Goal: Task Accomplishment & Management: Manage account settings

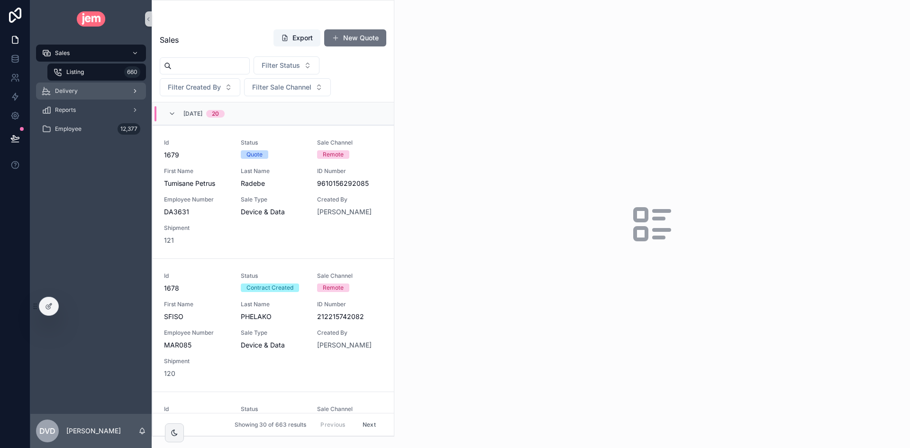
click at [91, 89] on div "Delivery" at bounding box center [91, 90] width 99 height 15
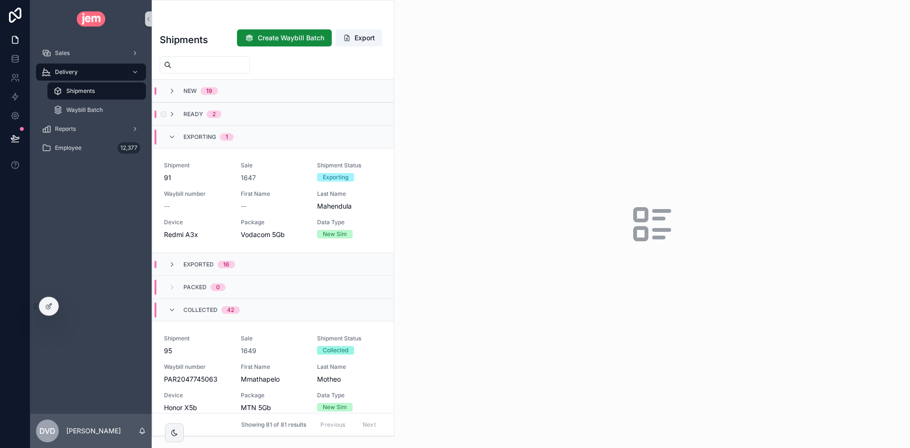
click at [259, 116] on div "Ready 2" at bounding box center [273, 113] width 241 height 23
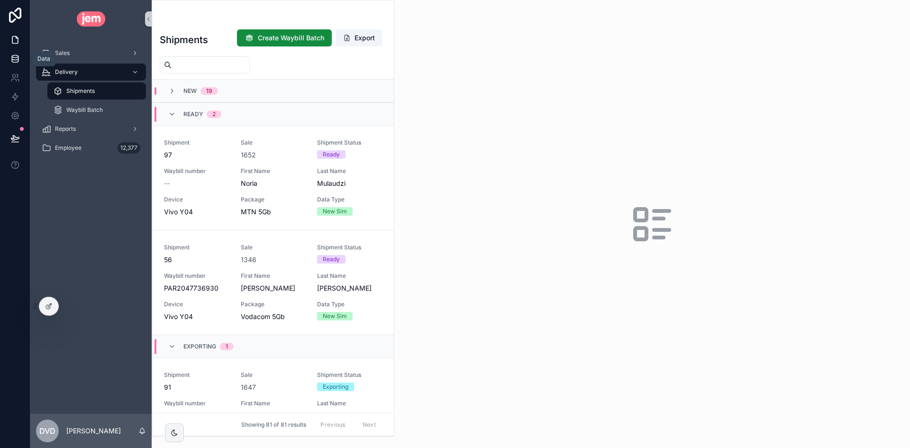
click at [14, 59] on icon at bounding box center [14, 58] width 9 height 9
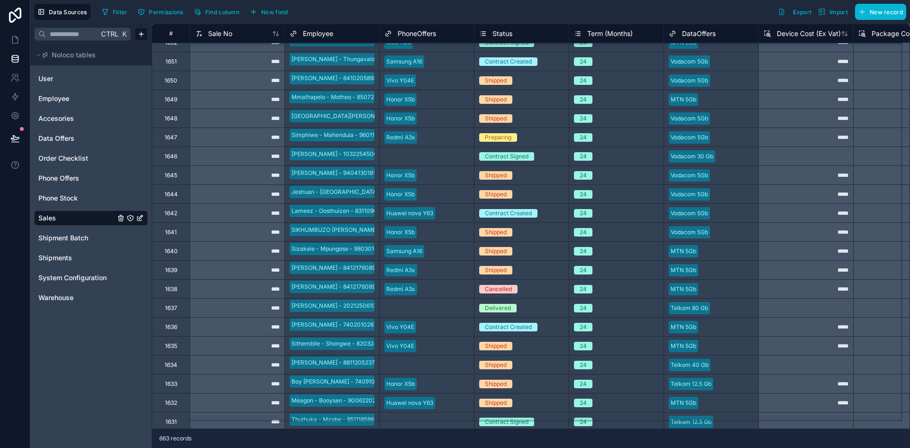
scroll to position [569, 0]
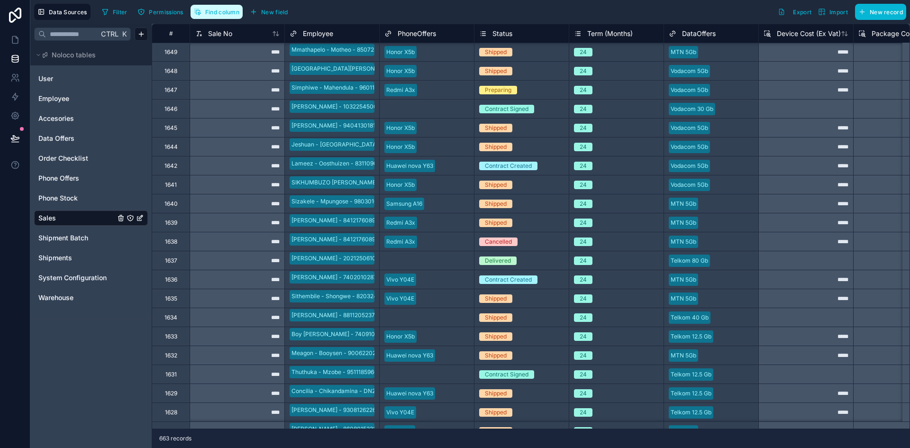
click at [213, 16] on button "Find column" at bounding box center [216, 12] width 52 height 14
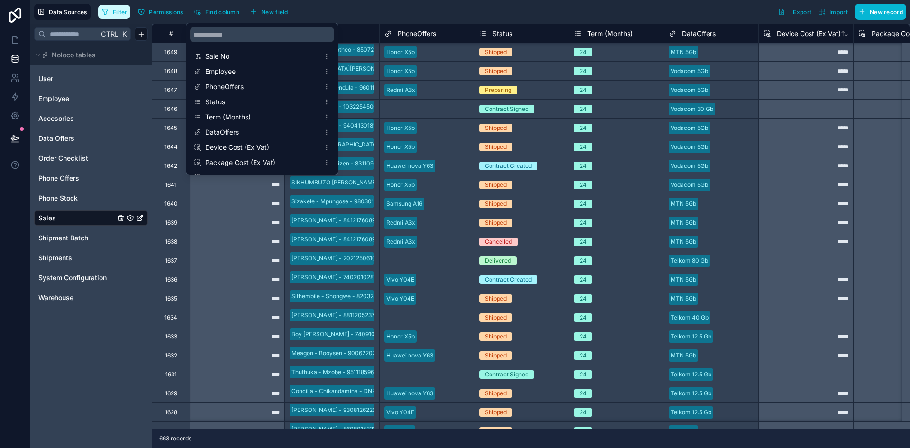
click at [124, 18] on button "Filter" at bounding box center [114, 12] width 33 height 14
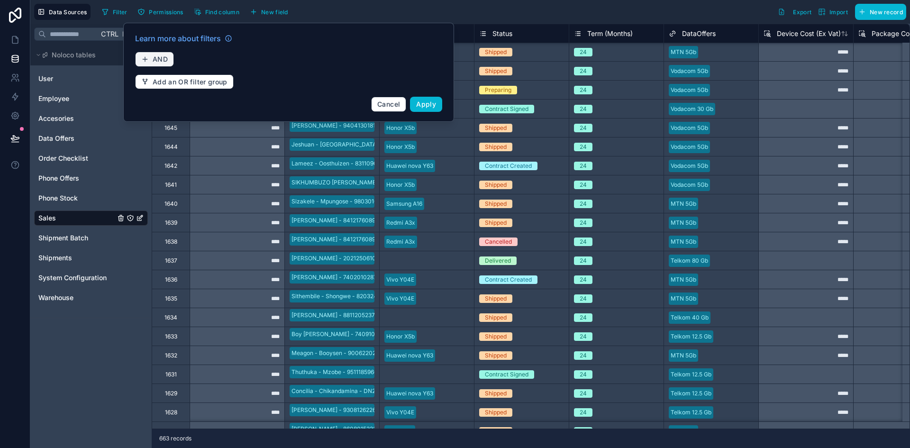
click at [159, 58] on span "AND" at bounding box center [160, 59] width 15 height 9
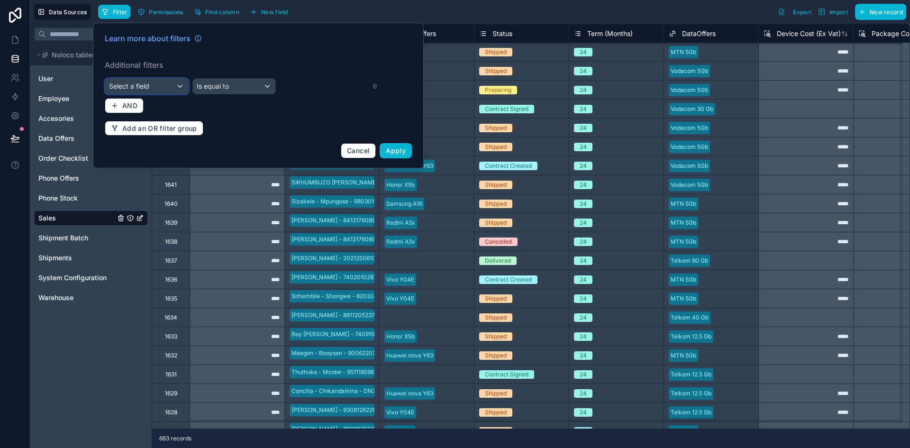
click at [163, 80] on div "Select a field" at bounding box center [146, 86] width 83 height 15
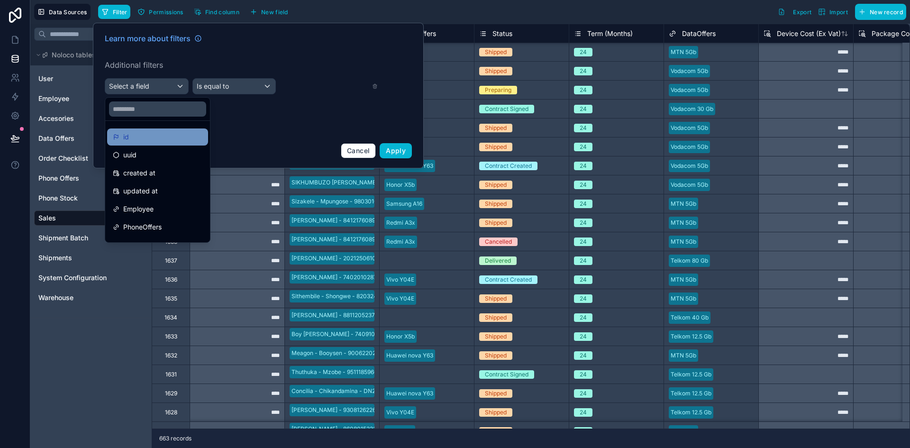
click at [160, 136] on div "id" at bounding box center [158, 136] width 90 height 11
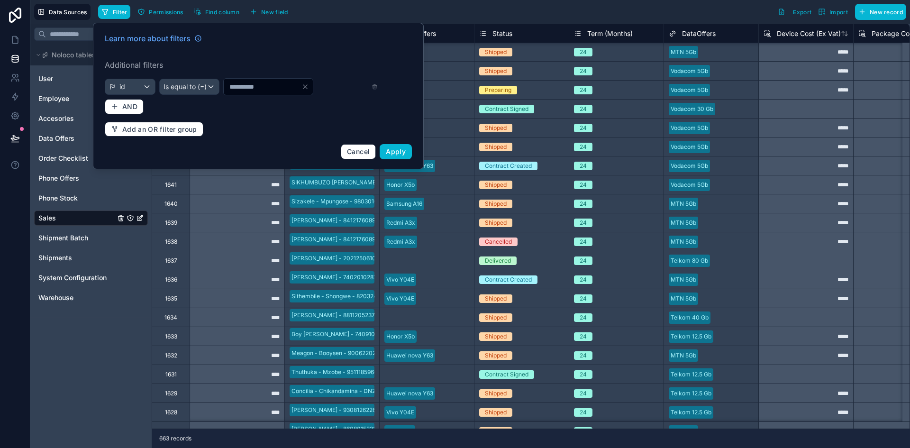
click at [231, 88] on input "*" at bounding box center [263, 86] width 78 height 13
type input "****"
click at [387, 146] on button "Apply" at bounding box center [396, 151] width 32 height 15
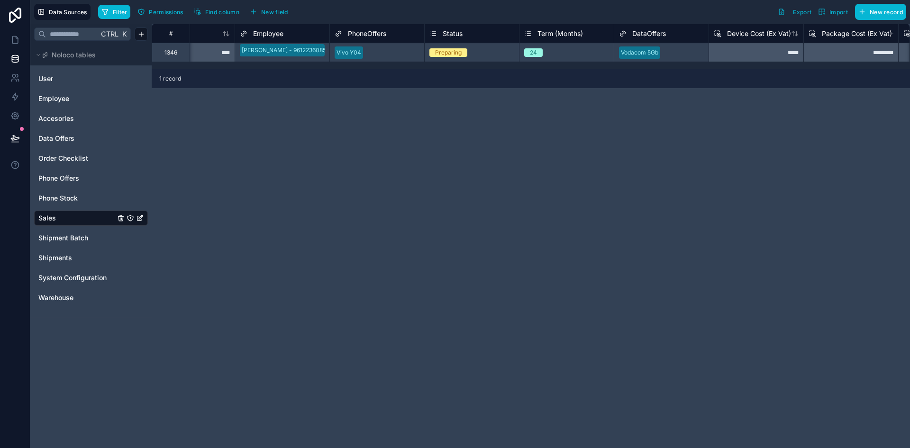
scroll to position [0, 63]
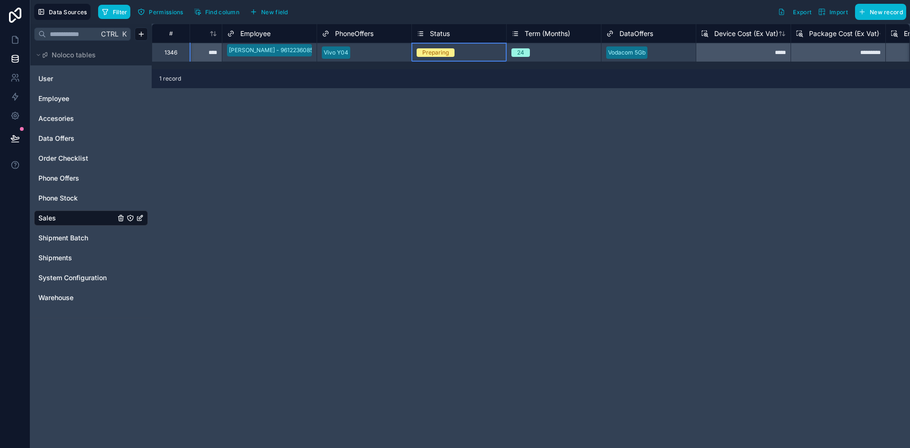
click at [461, 53] on div "Preparing" at bounding box center [459, 52] width 94 height 10
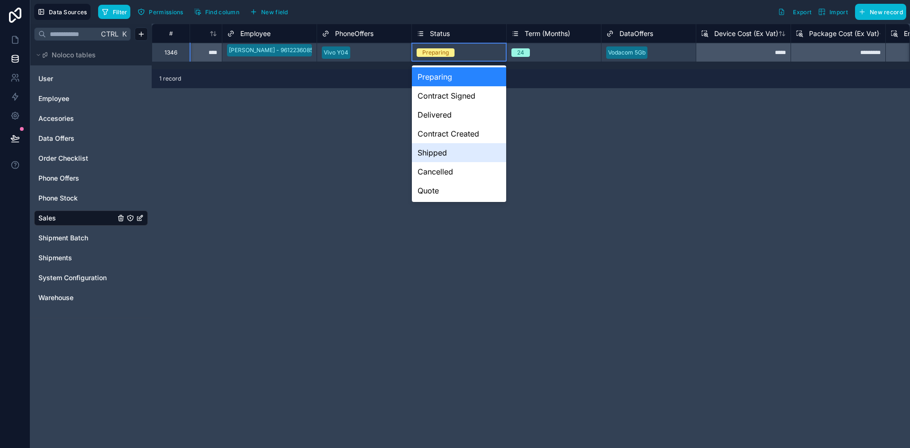
click at [467, 158] on div "Shipped" at bounding box center [459, 152] width 94 height 19
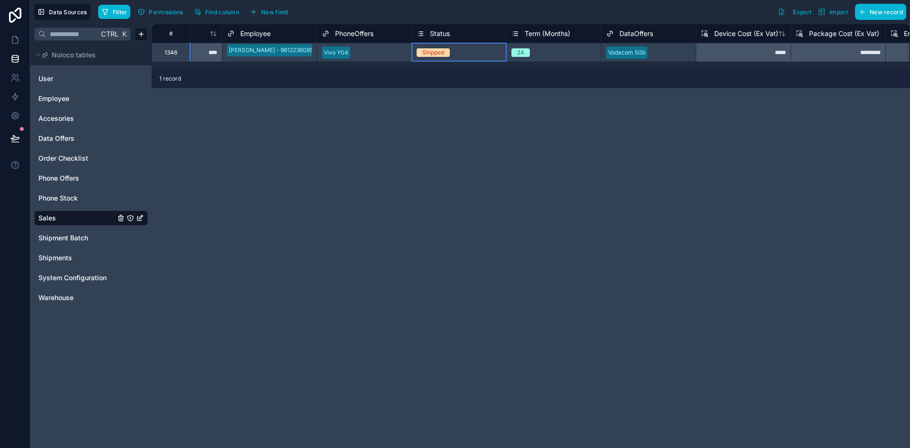
click at [444, 160] on div "# Sale No Employee PhoneOffers Status Term (Months) DataOffers Device Cost (Ex …" at bounding box center [531, 236] width 758 height 424
drag, startPoint x: 12, startPoint y: 33, endPoint x: 36, endPoint y: 45, distance: 26.9
click at [12, 33] on link at bounding box center [15, 39] width 30 height 19
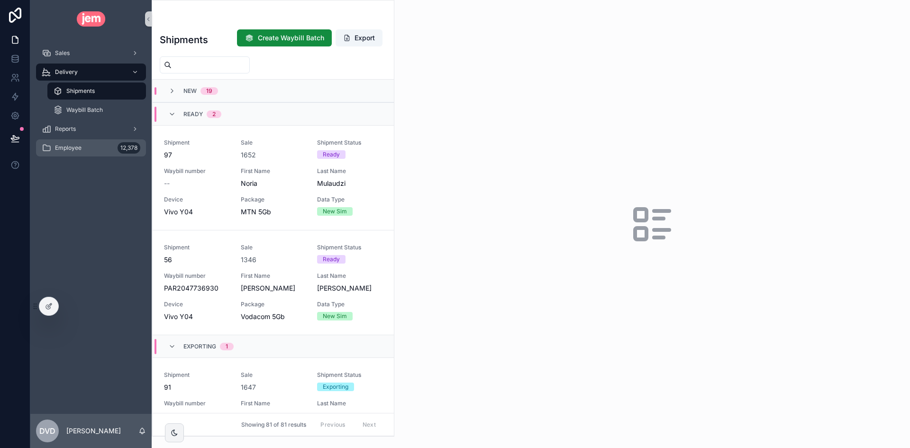
click at [95, 146] on div "Employee 12,378" at bounding box center [91, 147] width 99 height 15
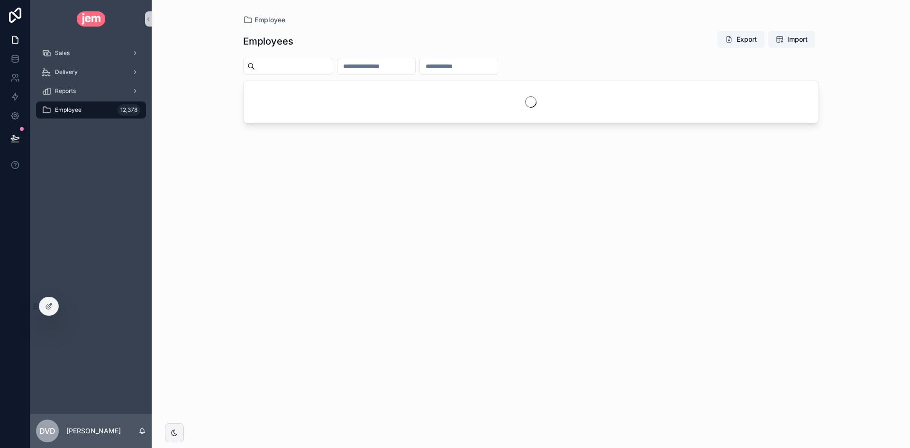
click at [50, 301] on div at bounding box center [48, 306] width 19 height 18
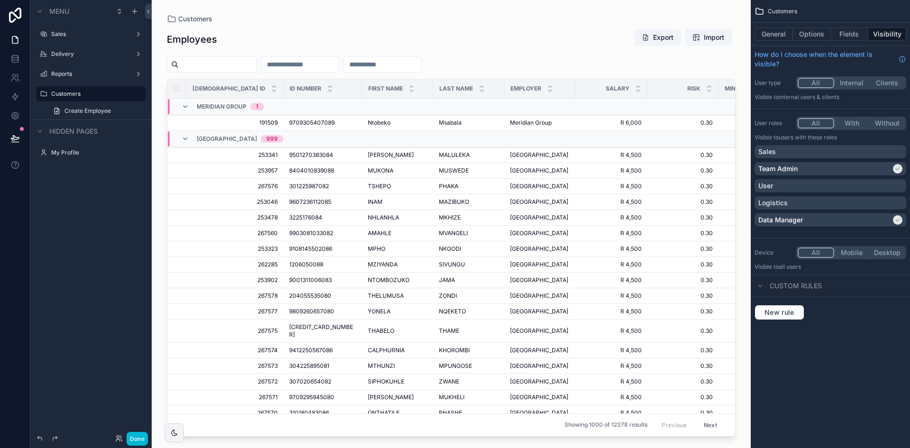
click at [249, 18] on div "Customers" at bounding box center [451, 19] width 569 height 8
click at [169, 19] on icon "scrollable content" at bounding box center [171, 18] width 9 height 9
click at [44, 95] on icon "scrollable content" at bounding box center [44, 94] width 8 height 8
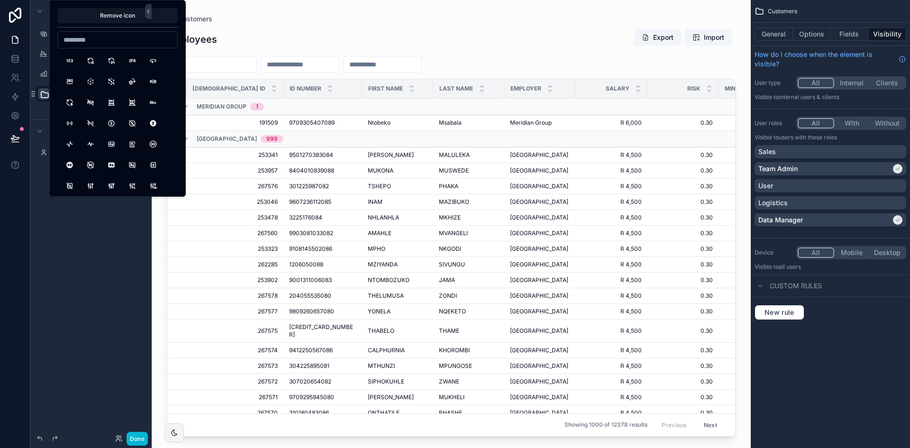
click at [141, 41] on input at bounding box center [117, 39] width 119 height 13
type input "*"
type input "***"
click at [72, 57] on button "Man" at bounding box center [69, 60] width 17 height 17
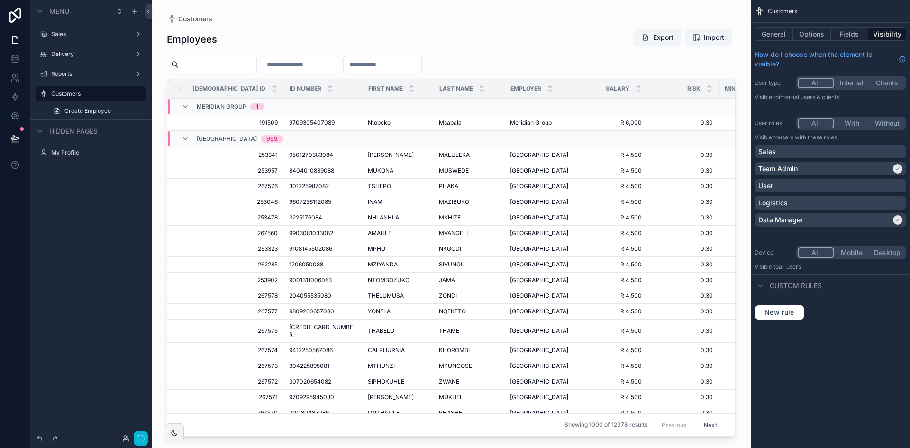
click at [76, 277] on div "Menu Sales Delivery Reports Customers Create Employee Hidden pages My Profile" at bounding box center [90, 218] width 121 height 436
click at [110, 244] on div "Menu Sales Delivery Reports Customers Create Employee Hidden pages My Profile" at bounding box center [90, 218] width 121 height 436
click at [125, 178] on div "Menu Sales Delivery Reports Customers Create Employee Hidden pages My Profile" at bounding box center [90, 218] width 121 height 436
click at [137, 436] on button "Done" at bounding box center [137, 439] width 21 height 14
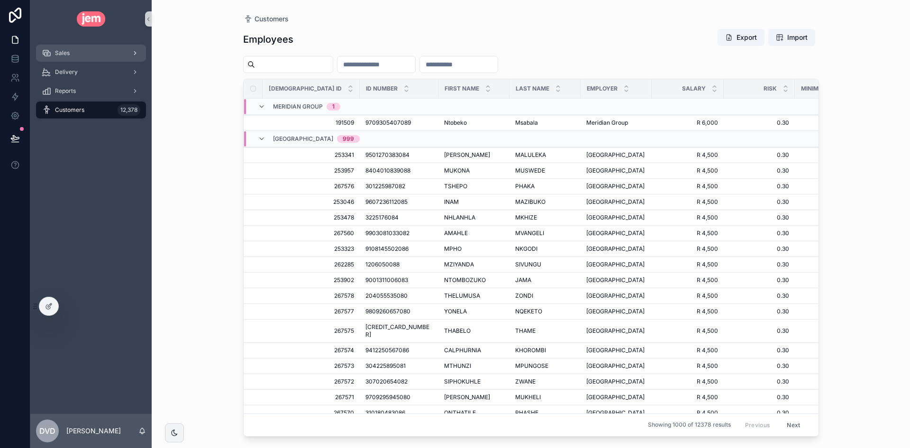
click at [81, 60] on div "Sales" at bounding box center [91, 52] width 99 height 15
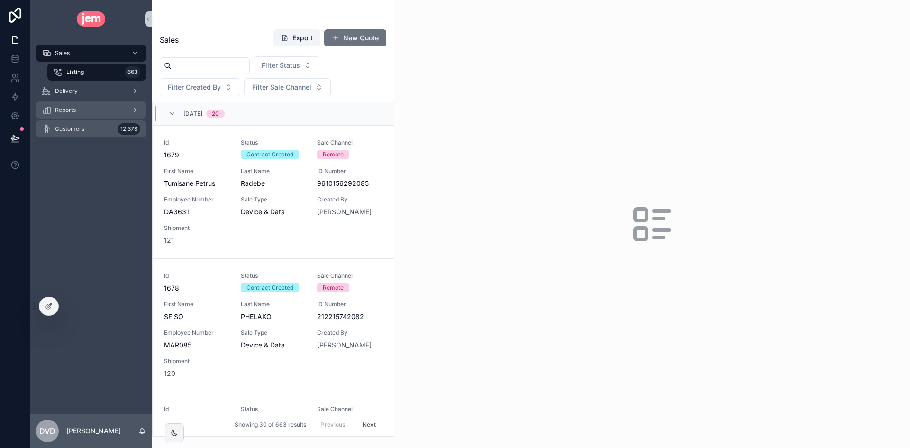
drag, startPoint x: 100, startPoint y: 117, endPoint x: 131, endPoint y: 121, distance: 31.2
click at [100, 117] on div "Reports" at bounding box center [91, 109] width 99 height 15
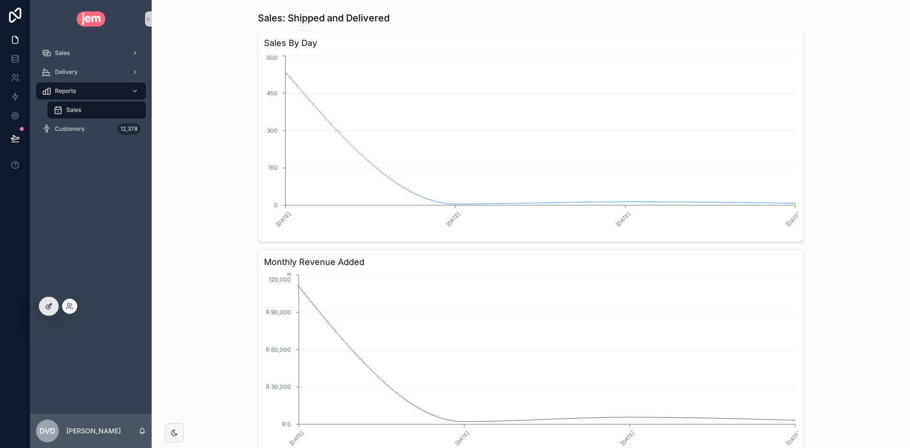
click at [48, 304] on icon at bounding box center [49, 306] width 8 height 8
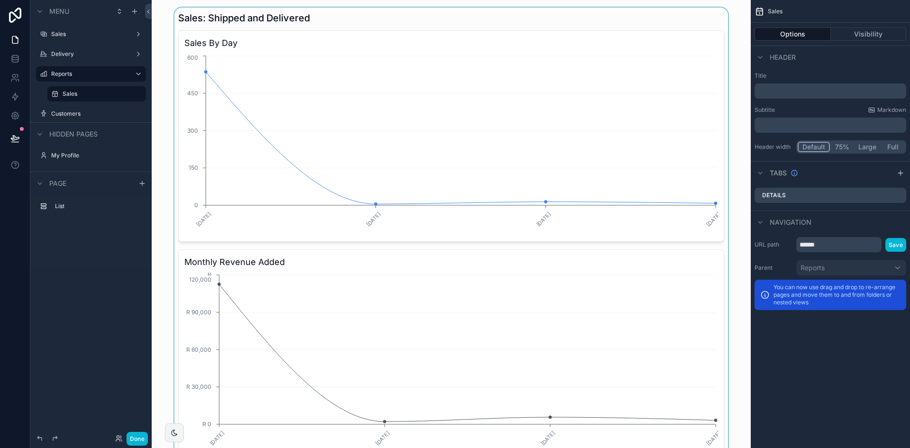
click at [675, 264] on div "scrollable content" at bounding box center [451, 236] width 584 height 457
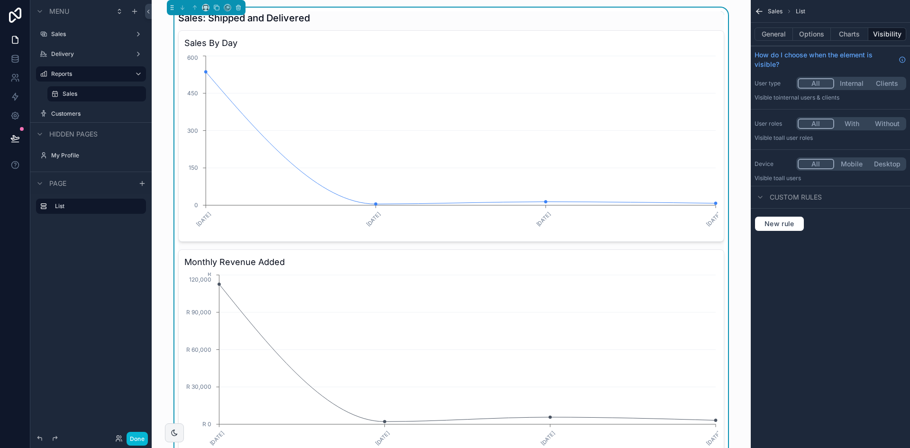
click at [404, 235] on icon "28/09/2025 29/09/2025 30/09/2025 01/10/2025 0 150 300 450 600" at bounding box center [451, 145] width 534 height 182
click at [817, 34] on button "Options" at bounding box center [812, 33] width 38 height 13
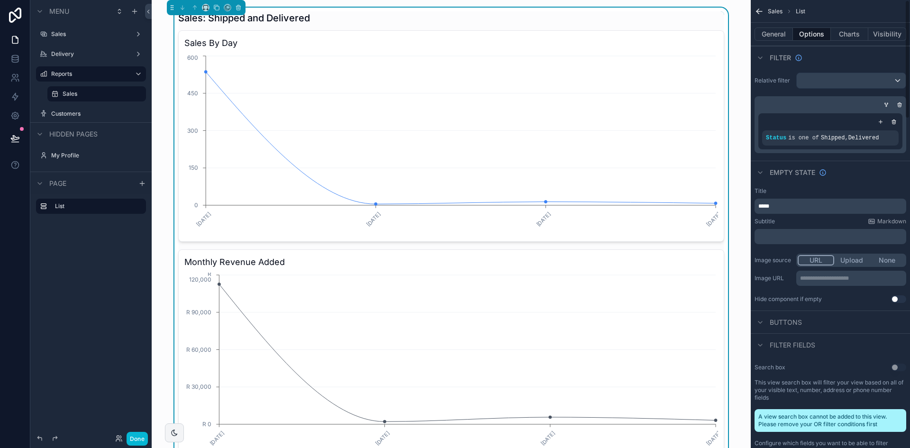
click at [781, 42] on div "General Options Charts Visibility" at bounding box center [830, 34] width 159 height 23
click at [778, 37] on button "General" at bounding box center [773, 33] width 38 height 13
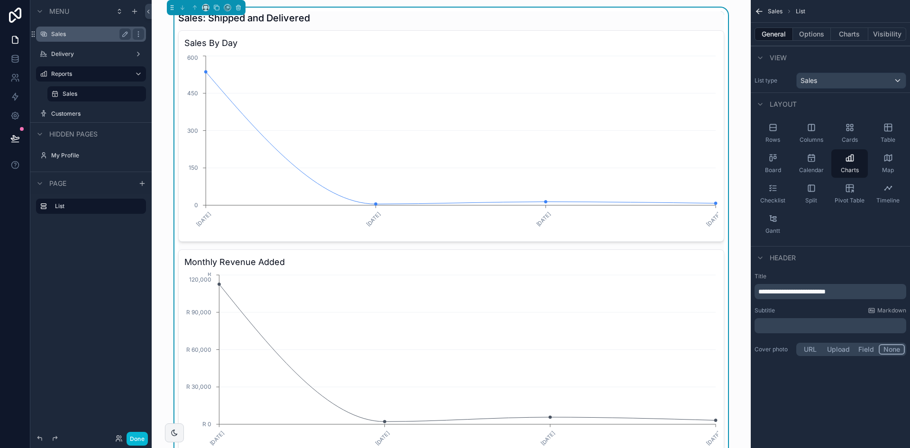
click at [77, 36] on label "Sales" at bounding box center [89, 34] width 76 height 8
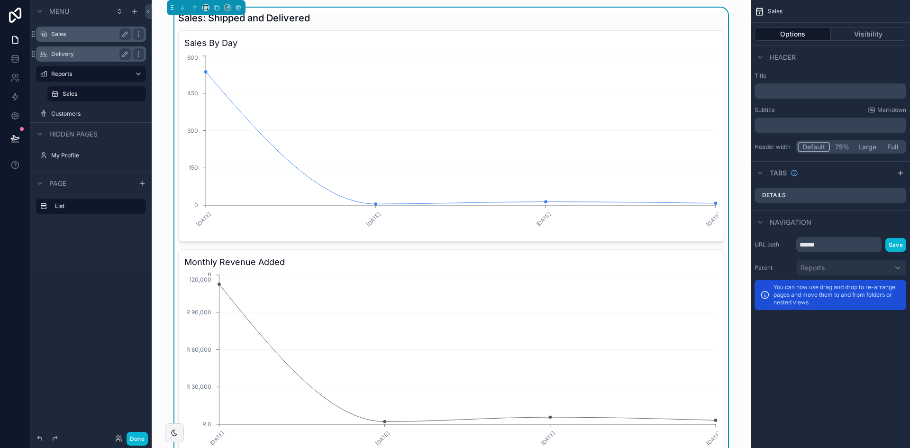
click at [72, 54] on label "Delivery" at bounding box center [89, 54] width 76 height 8
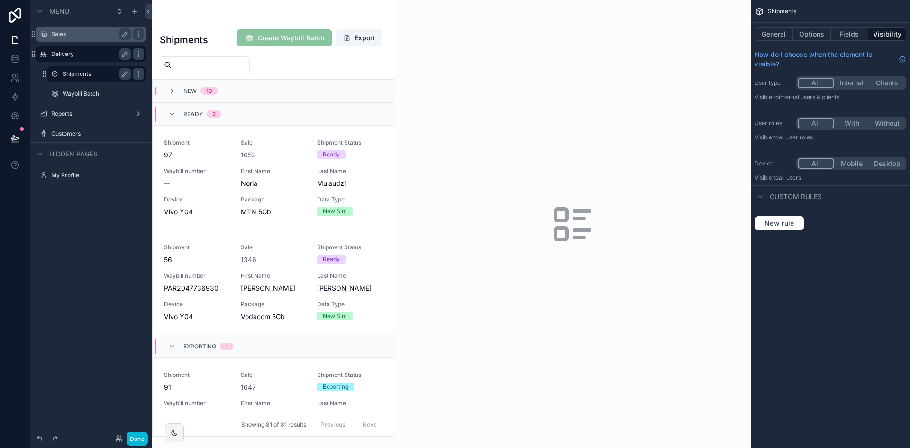
click at [79, 76] on label "Shipments" at bounding box center [95, 74] width 64 height 8
drag, startPoint x: 388, startPoint y: 102, endPoint x: 394, endPoint y: 113, distance: 12.7
click at [394, 113] on div "Shipments Create Waybill Batch Export New 17 Ready 2 Shipment 97 Sale 1652 Ship…" at bounding box center [273, 218] width 243 height 436
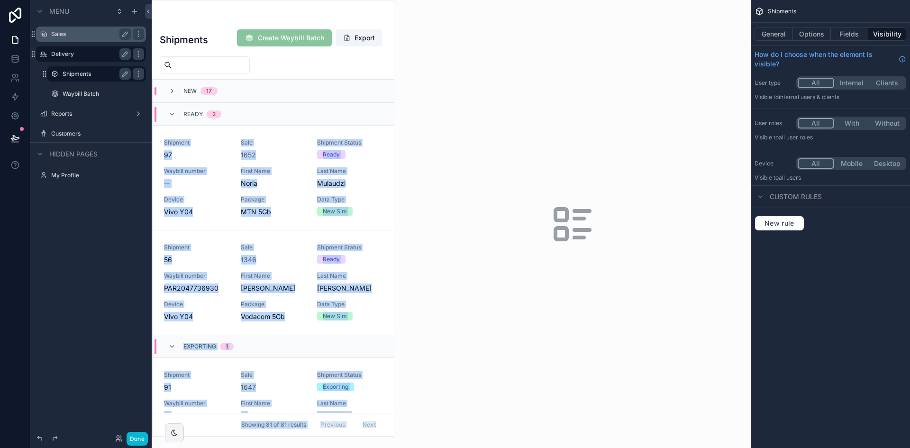
click at [392, 113] on div "scrollable content" at bounding box center [273, 217] width 242 height 435
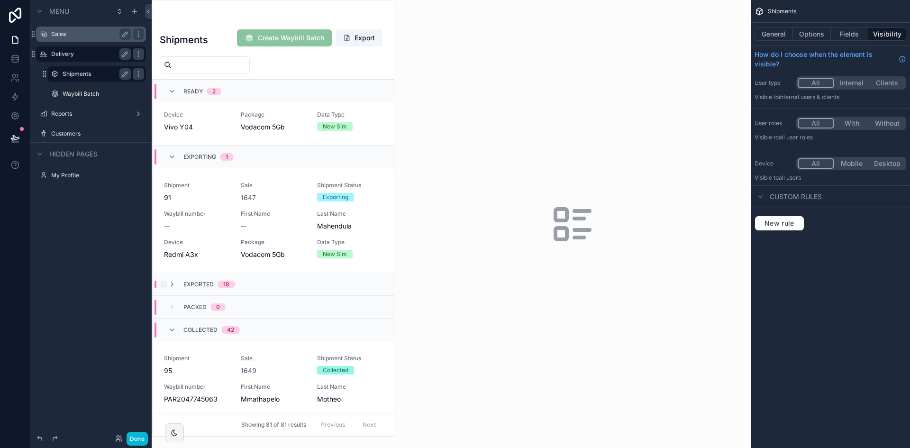
scroll to position [379, 0]
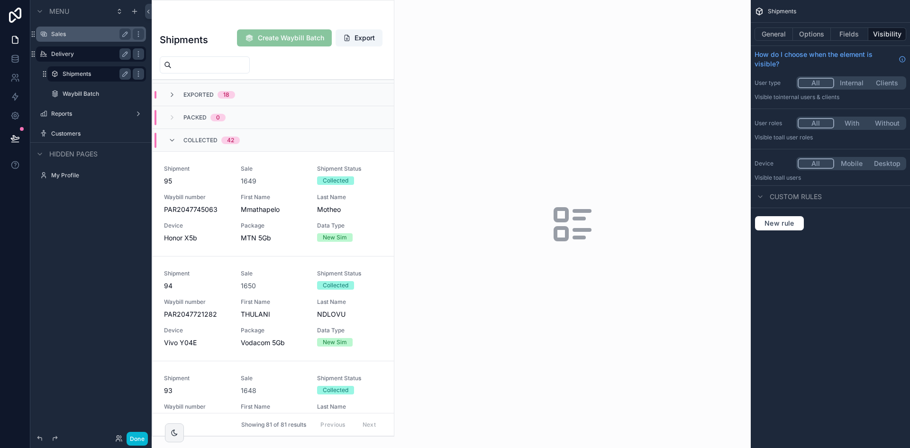
click at [210, 66] on input "scrollable content" at bounding box center [211, 64] width 78 height 13
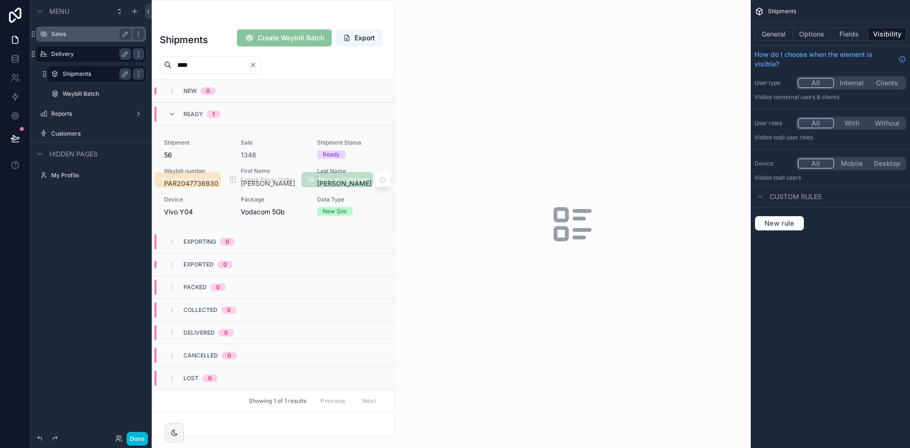
type input "****"
click at [301, 142] on span "Sale" at bounding box center [273, 143] width 65 height 8
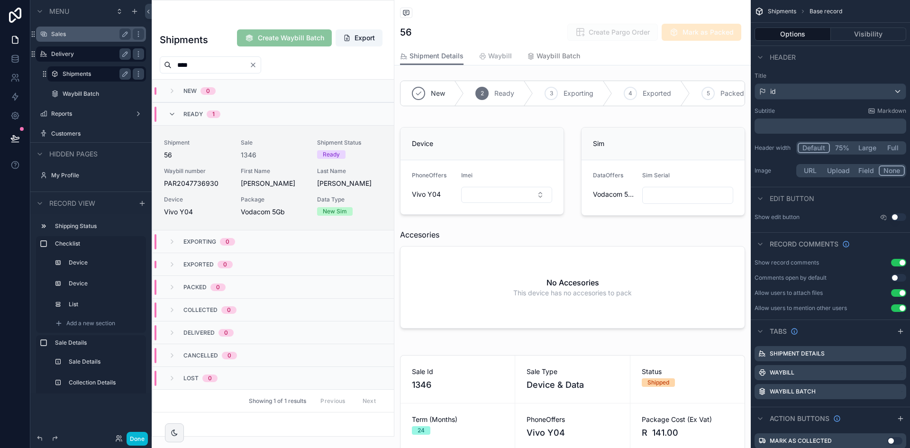
click at [504, 63] on link "Waybill" at bounding box center [495, 56] width 33 height 19
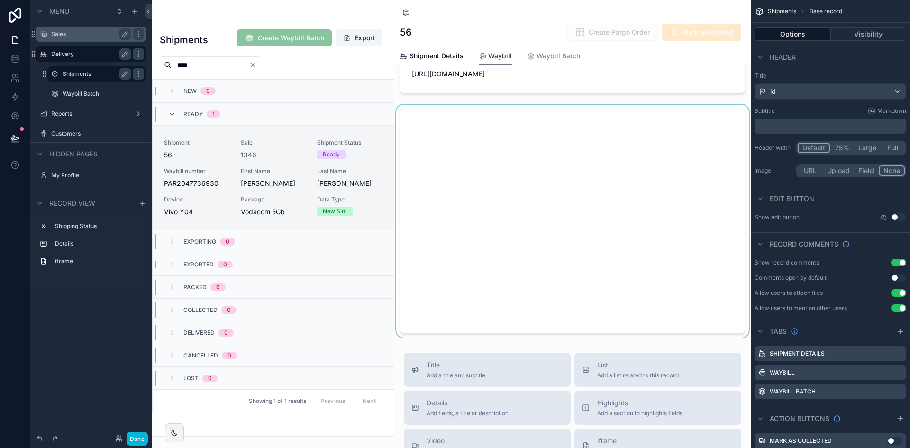
scroll to position [95, 0]
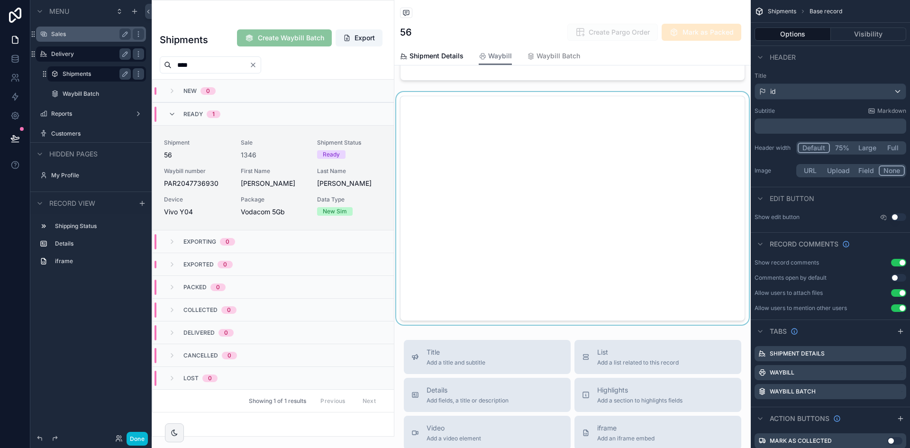
click at [647, 325] on div "scrollable content" at bounding box center [572, 208] width 356 height 233
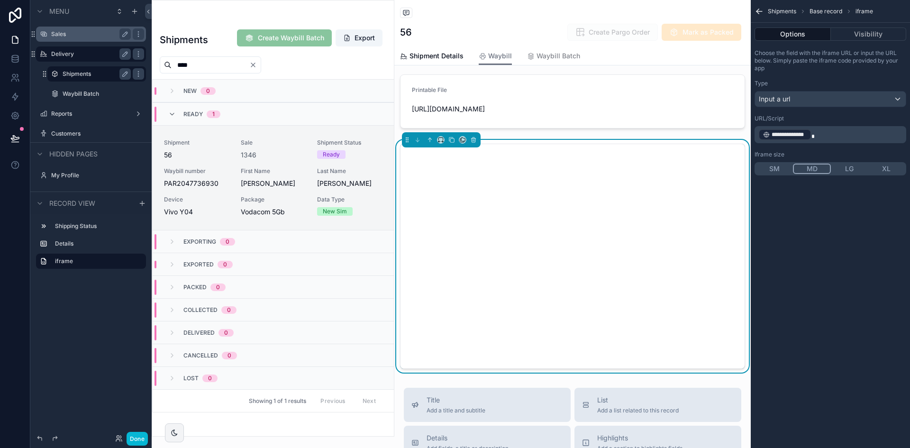
scroll to position [0, 0]
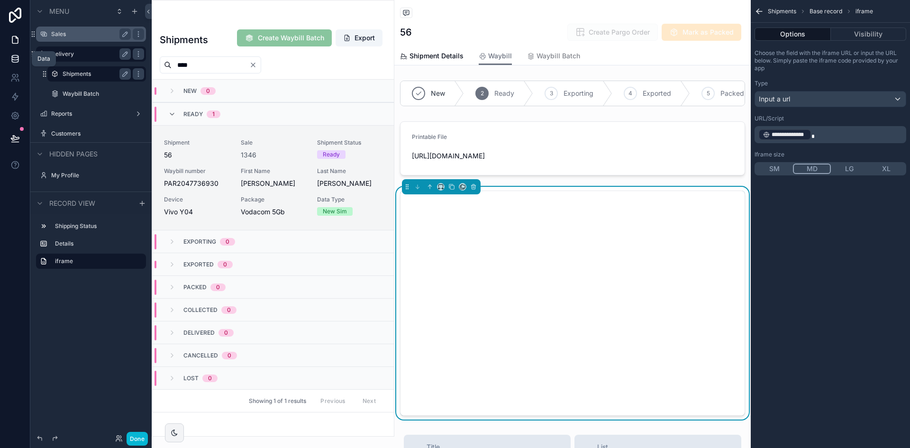
click at [18, 60] on icon at bounding box center [15, 61] width 6 height 4
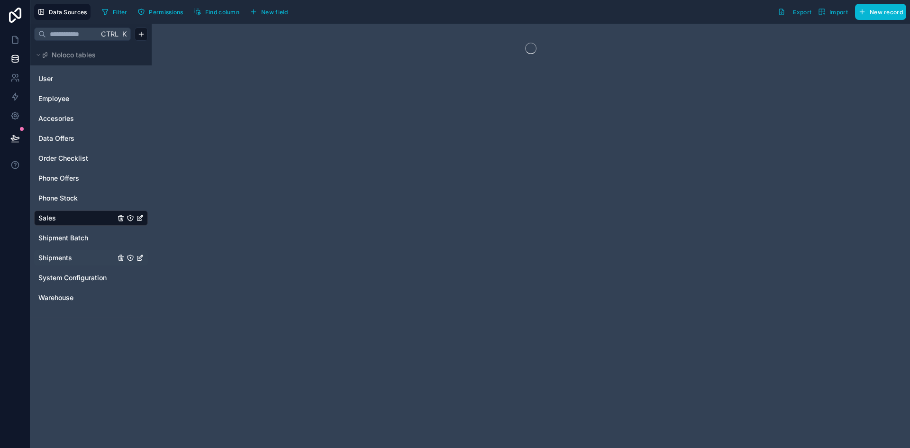
click at [63, 256] on span "Shipments" at bounding box center [55, 257] width 34 height 9
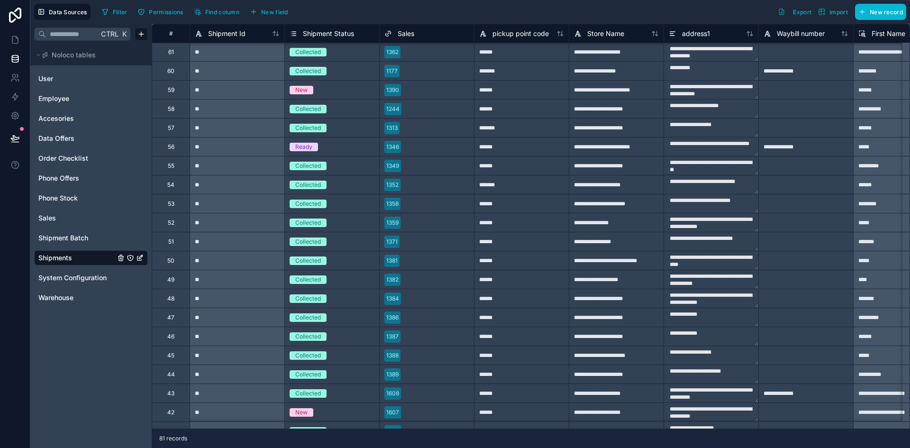
scroll to position [1062, 0]
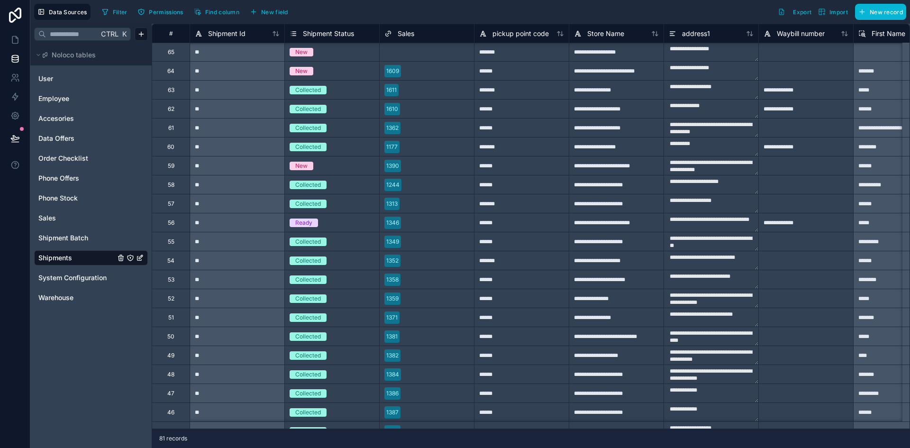
click at [174, 223] on div "56" at bounding box center [171, 222] width 38 height 19
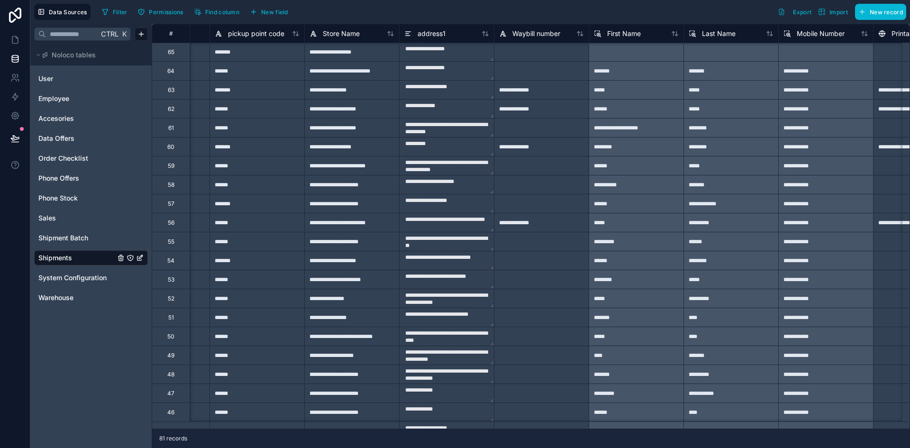
scroll to position [1062, 272]
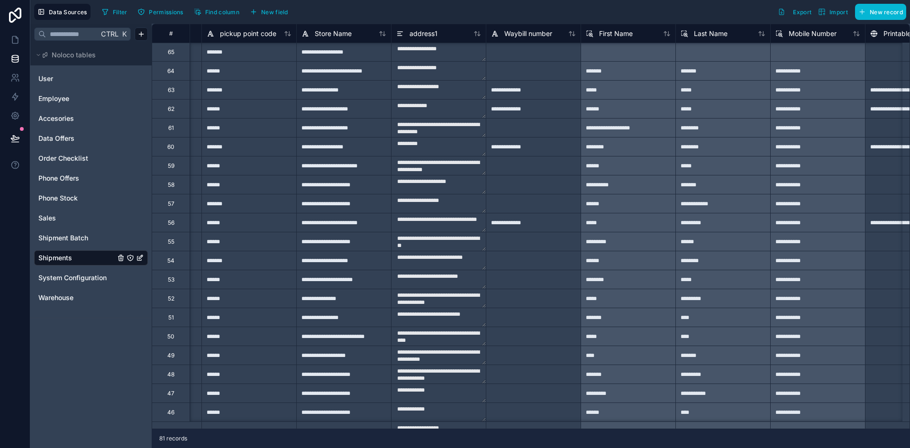
click at [528, 220] on div "**********" at bounding box center [533, 222] width 95 height 19
click at [514, 224] on div "**********" at bounding box center [533, 222] width 95 height 19
click at [514, 224] on input "**********" at bounding box center [533, 222] width 94 height 18
click at [507, 225] on input "**********" at bounding box center [533, 222] width 94 height 18
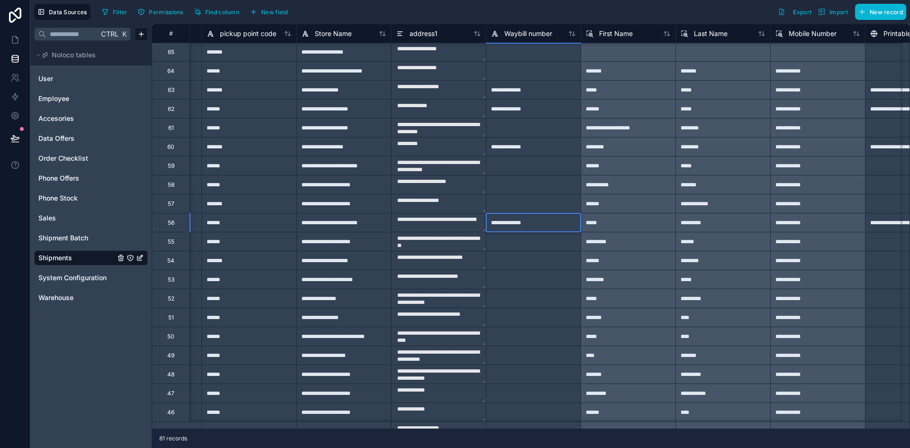
paste input
type input "**********"
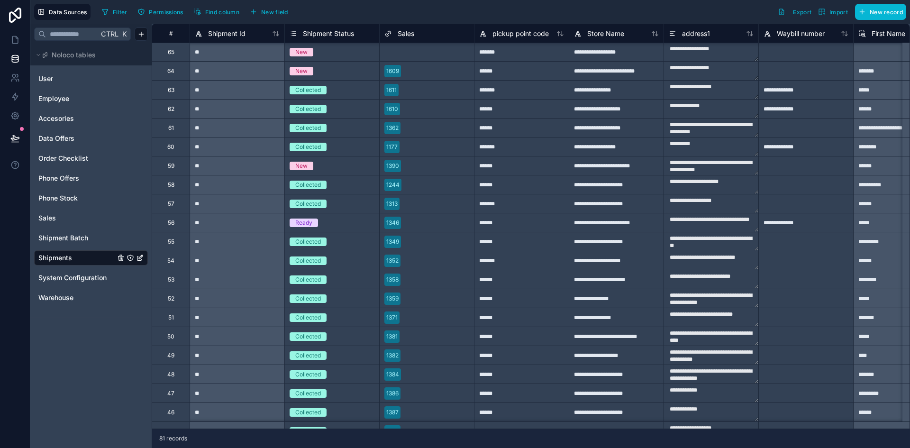
click at [316, 223] on span "Ready" at bounding box center [303, 222] width 28 height 9
click at [320, 223] on div "Ready" at bounding box center [332, 222] width 94 height 10
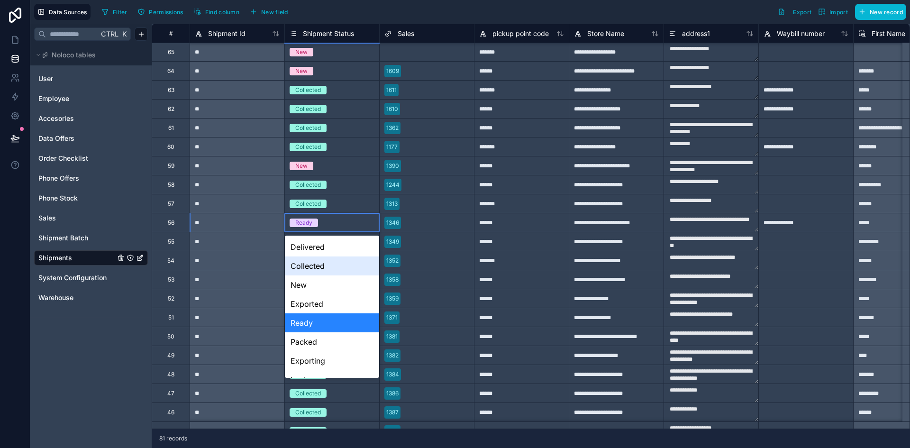
click at [336, 268] on div "Collected" at bounding box center [332, 265] width 94 height 19
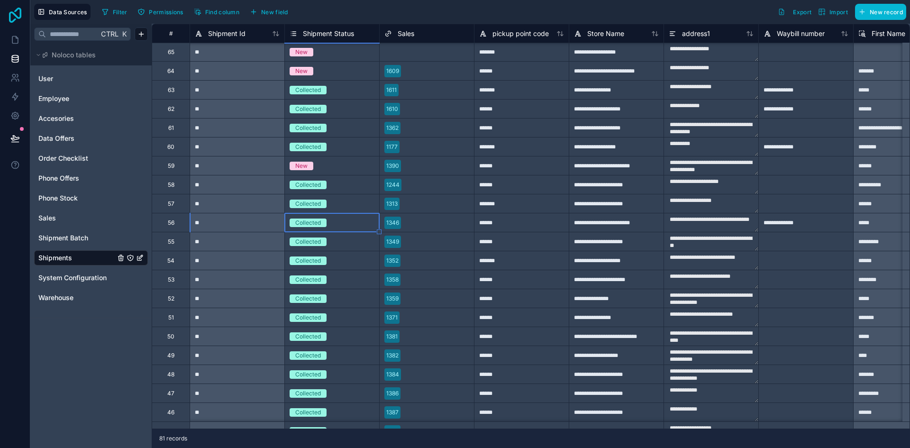
click at [16, 22] on icon at bounding box center [15, 15] width 19 height 15
click at [19, 44] on icon at bounding box center [14, 39] width 9 height 9
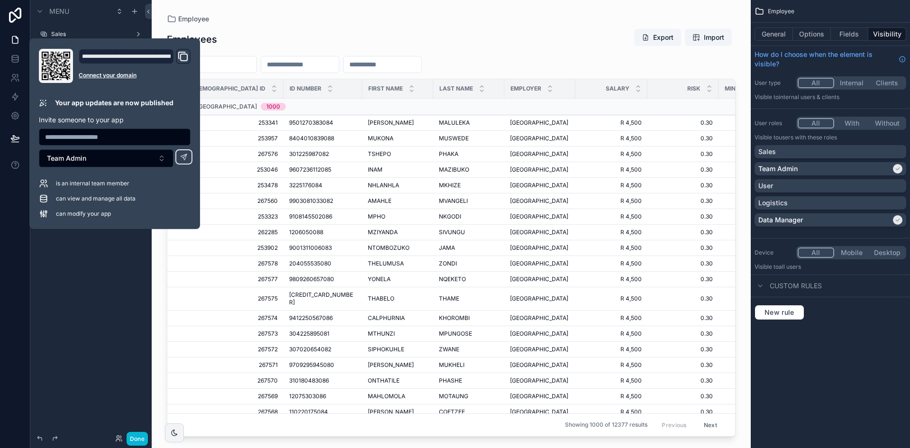
click at [284, 24] on div "scrollable content" at bounding box center [451, 218] width 599 height 436
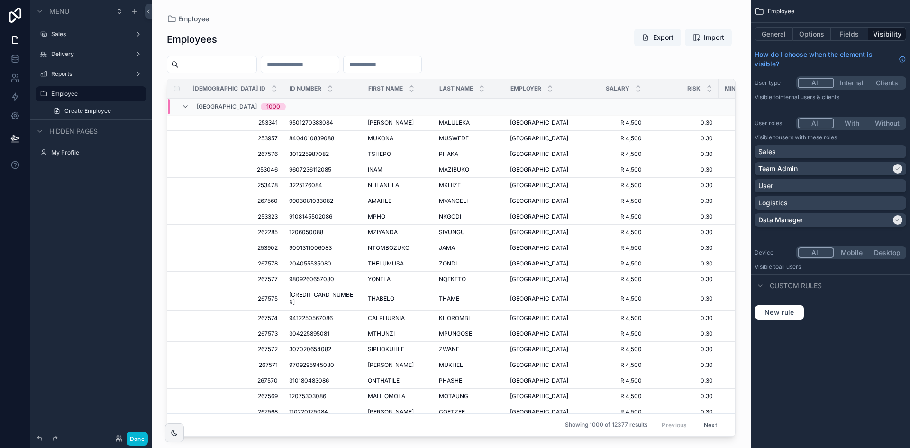
click at [119, 226] on div "Menu Sales Delivery Reports Employee Create Employee Hidden pages My Profile" at bounding box center [90, 218] width 121 height 436
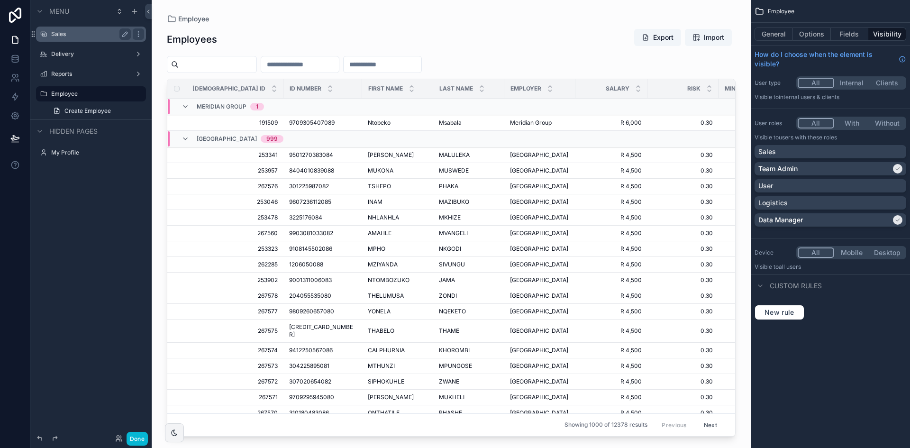
click at [80, 35] on label "Sales" at bounding box center [89, 34] width 76 height 8
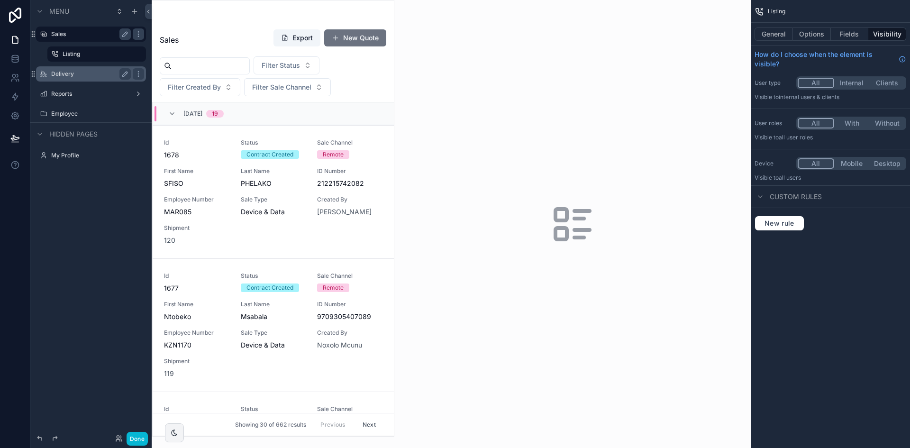
click at [67, 71] on label "Delivery" at bounding box center [89, 74] width 76 height 8
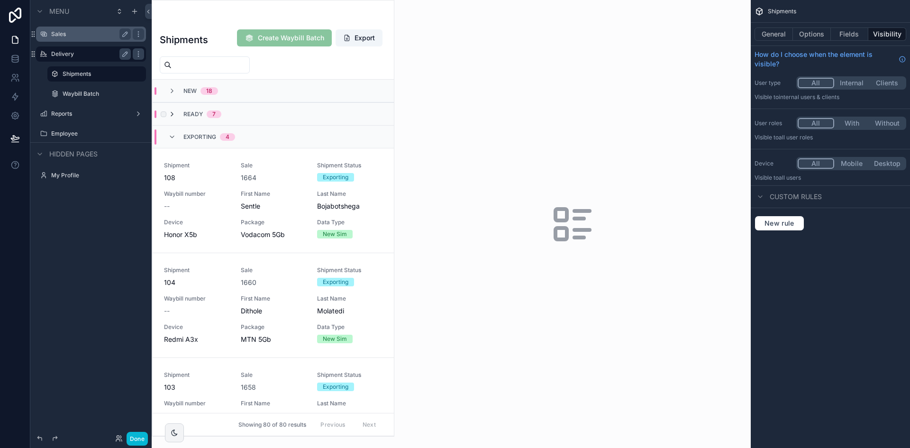
click at [172, 113] on icon "scrollable content" at bounding box center [172, 114] width 8 height 8
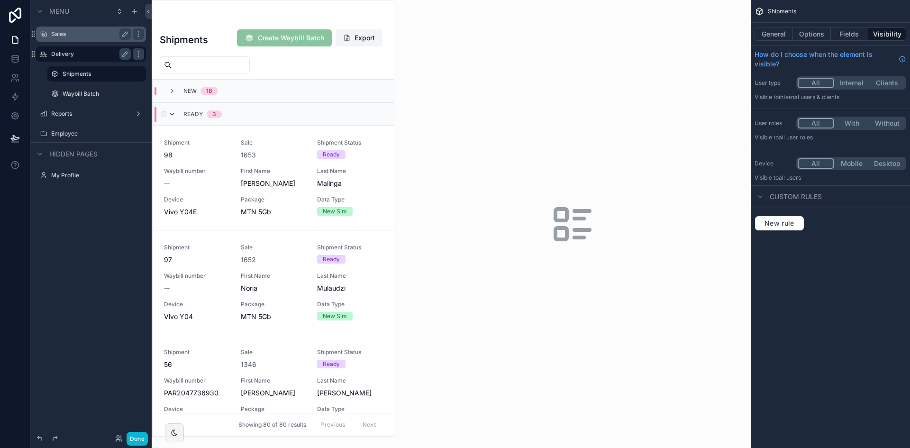
click at [173, 113] on icon "scrollable content" at bounding box center [172, 114] width 8 height 8
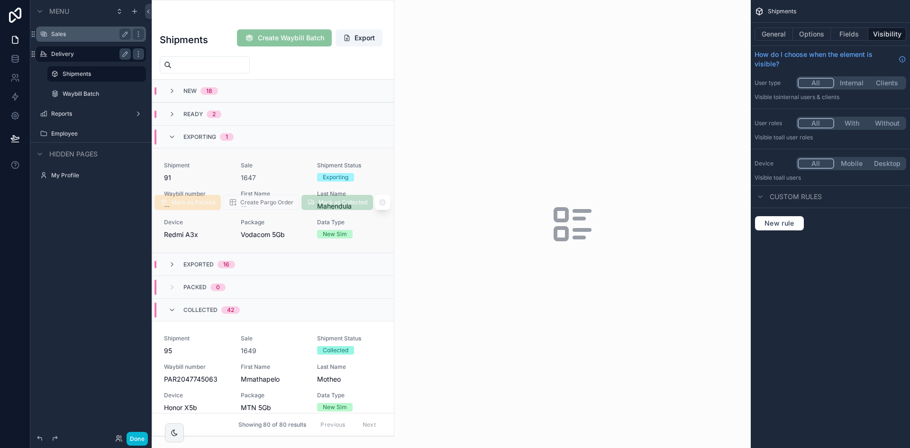
click at [255, 170] on div "Sale 1647" at bounding box center [273, 172] width 65 height 21
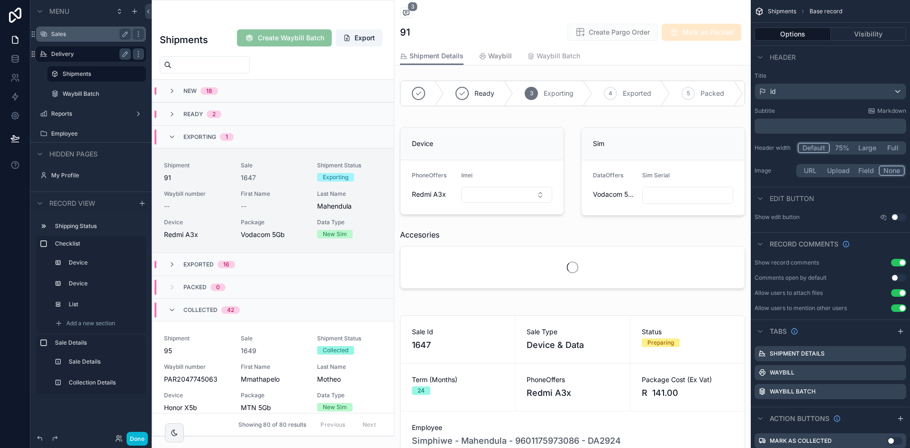
scroll to position [68, 0]
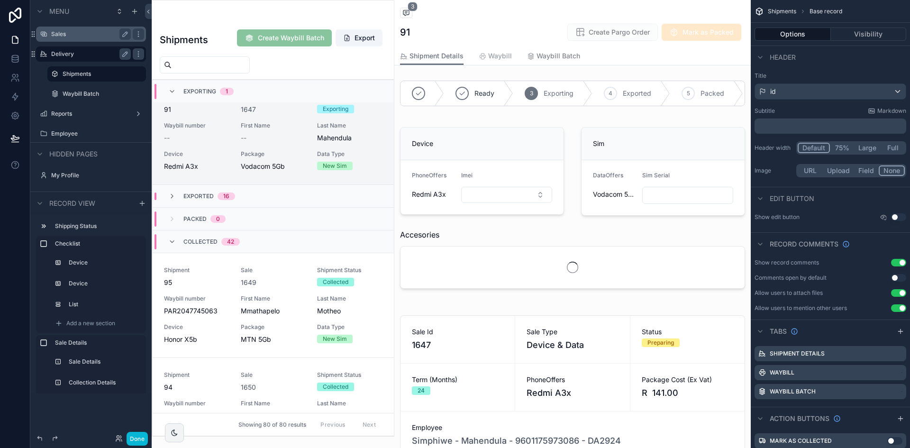
click at [493, 56] on span "Waybill" at bounding box center [500, 55] width 24 height 9
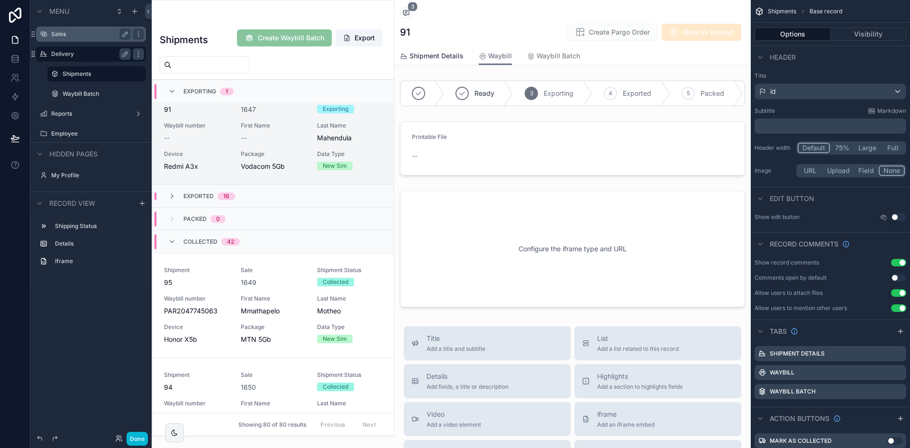
click at [452, 58] on span "Shipment Details" at bounding box center [436, 55] width 54 height 9
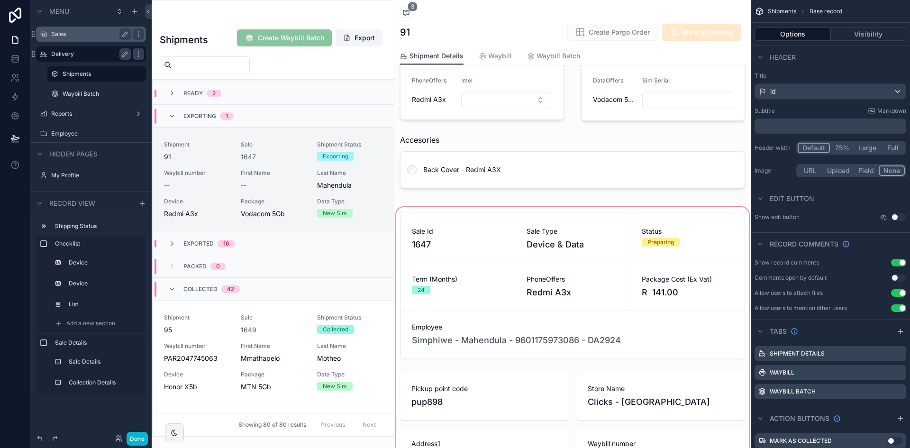
scroll to position [237, 0]
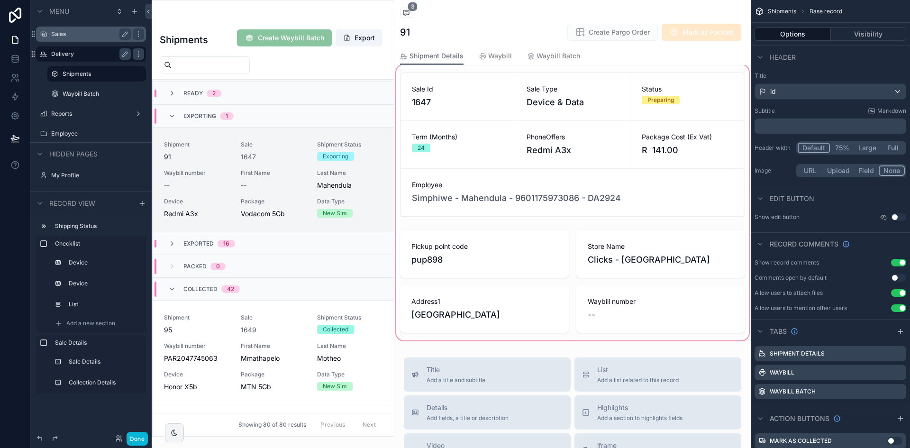
click at [546, 202] on div "scrollable content" at bounding box center [572, 202] width 356 height 279
click at [546, 202] on div "scrollable content" at bounding box center [572, 145] width 356 height 152
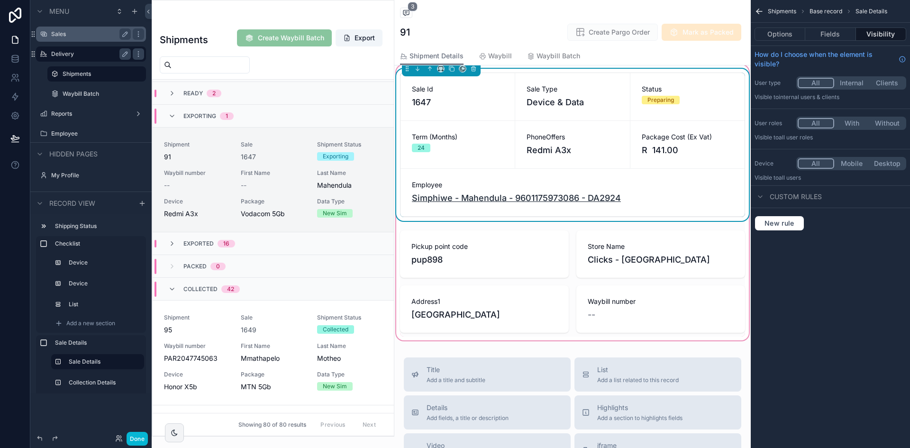
click at [546, 202] on span "Simphiwe - Mahendula - 9601175973086 - DA2924" at bounding box center [516, 197] width 209 height 13
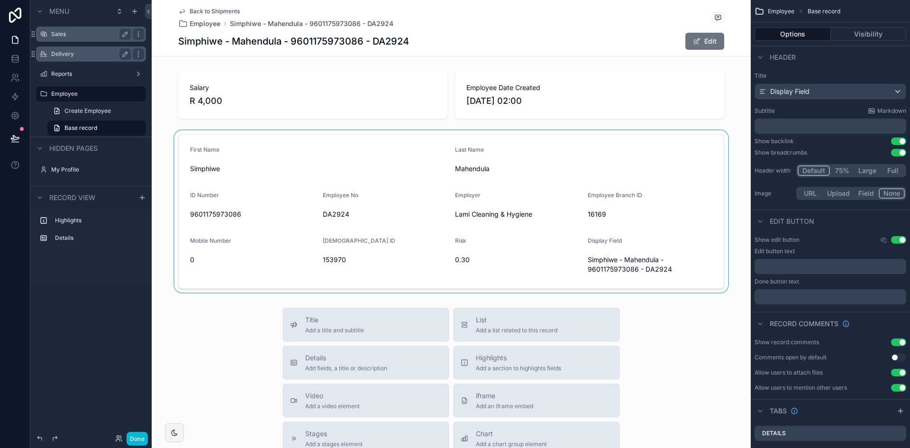
click at [636, 158] on div "scrollable content" at bounding box center [451, 211] width 599 height 162
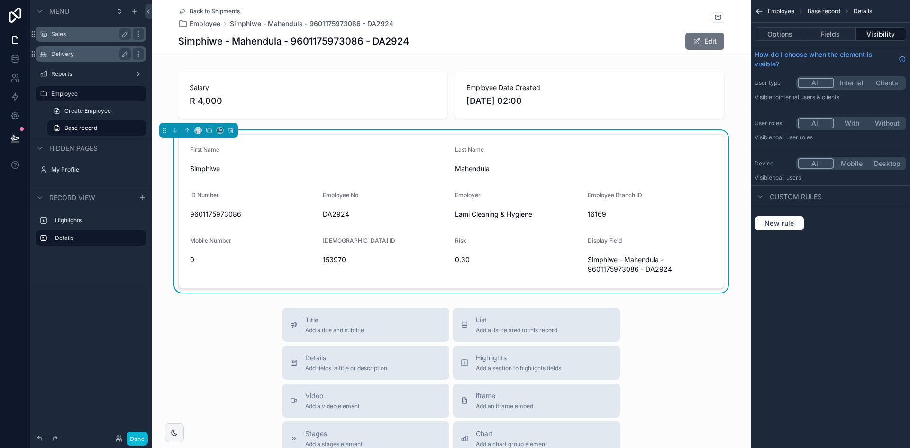
click at [190, 259] on span "0" at bounding box center [252, 259] width 125 height 9
click at [190, 256] on span "0" at bounding box center [252, 259] width 125 height 9
click at [138, 434] on button "Done" at bounding box center [137, 439] width 21 height 14
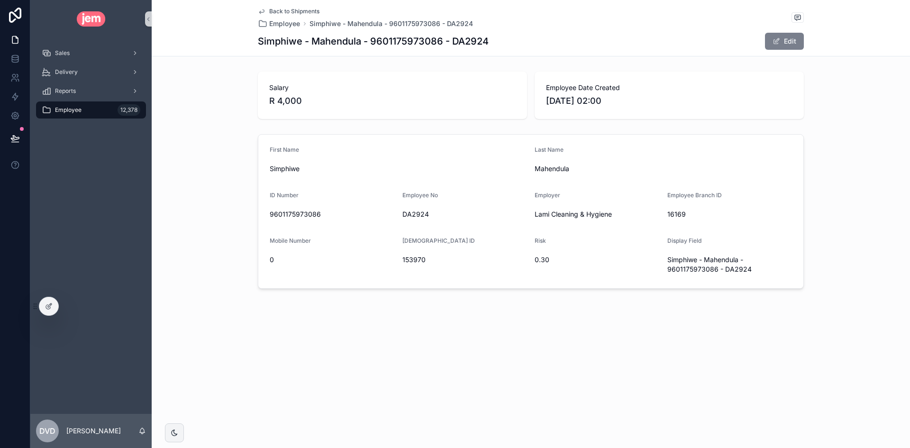
click at [779, 39] on span "scrollable content" at bounding box center [776, 41] width 8 height 8
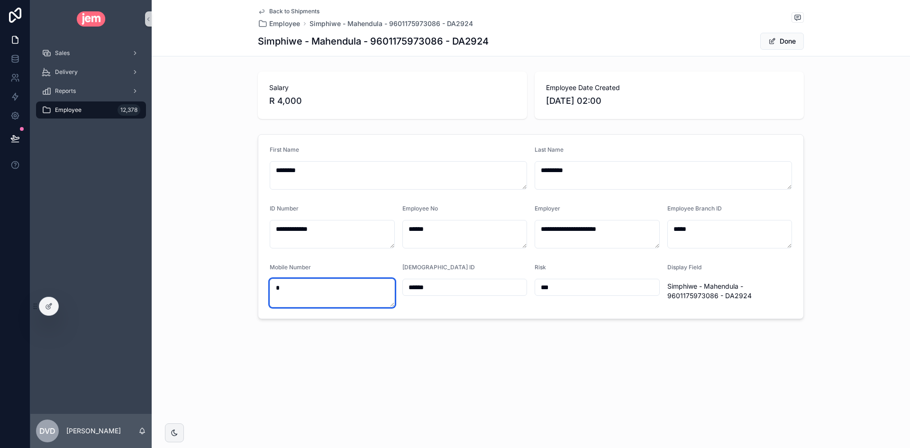
click at [296, 289] on textarea "*" at bounding box center [332, 293] width 125 height 28
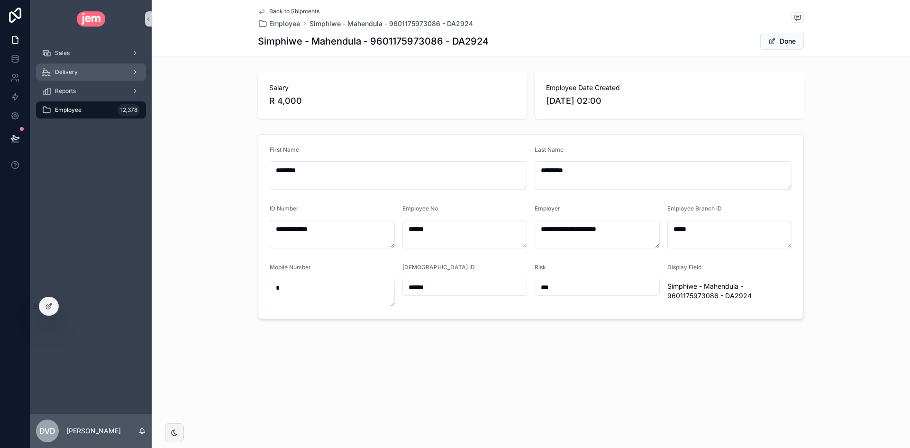
click at [96, 71] on div "Delivery" at bounding box center [91, 71] width 99 height 15
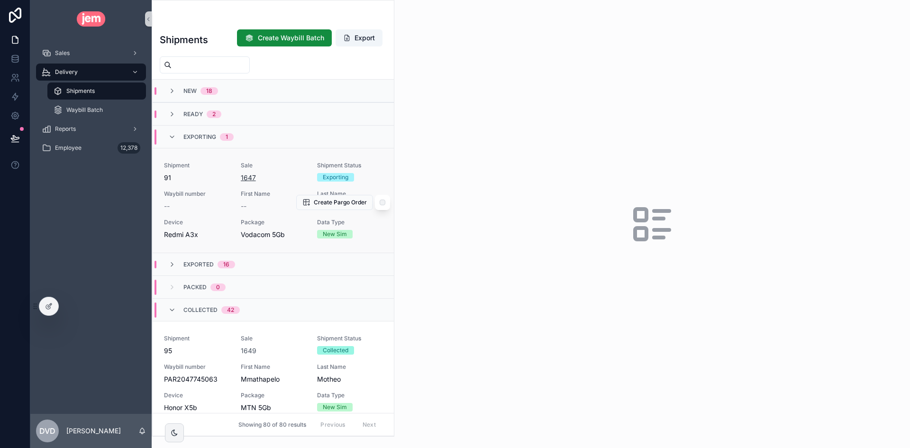
click at [248, 178] on span "1647" at bounding box center [248, 177] width 15 height 9
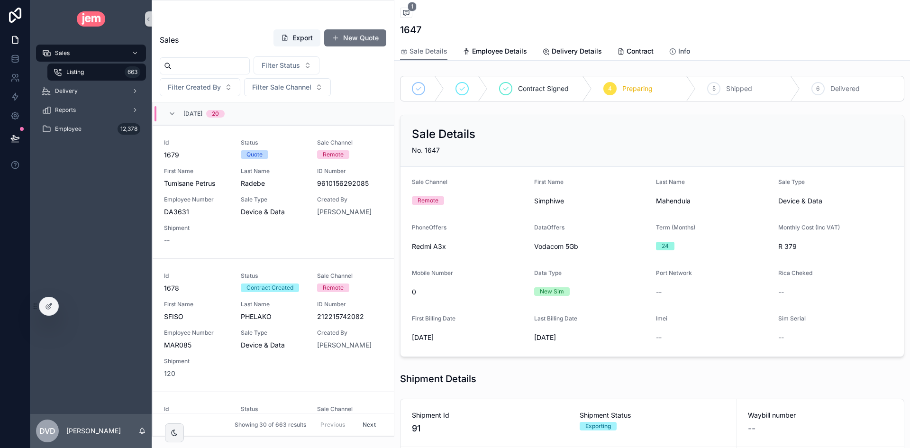
click at [678, 49] on span "Info" at bounding box center [684, 50] width 12 height 9
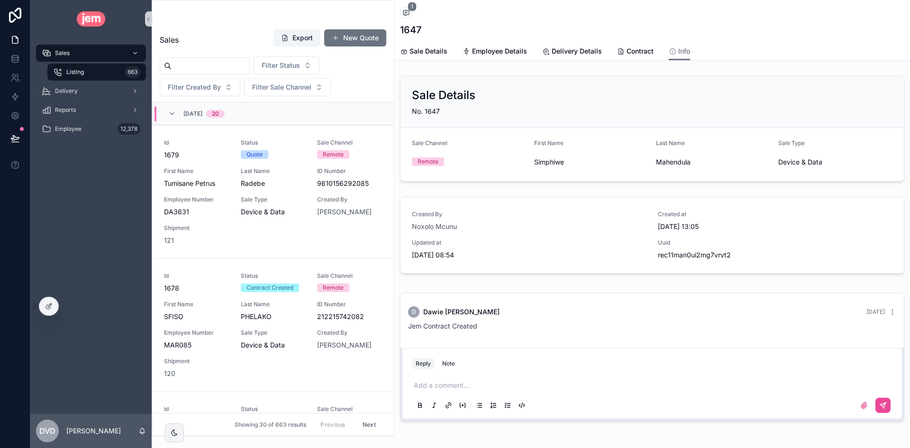
click at [119, 232] on div "Sales Listing 663 Delivery Reports Employee 12,378" at bounding box center [90, 226] width 121 height 376
click at [82, 127] on div "Employee 12,378" at bounding box center [91, 128] width 99 height 15
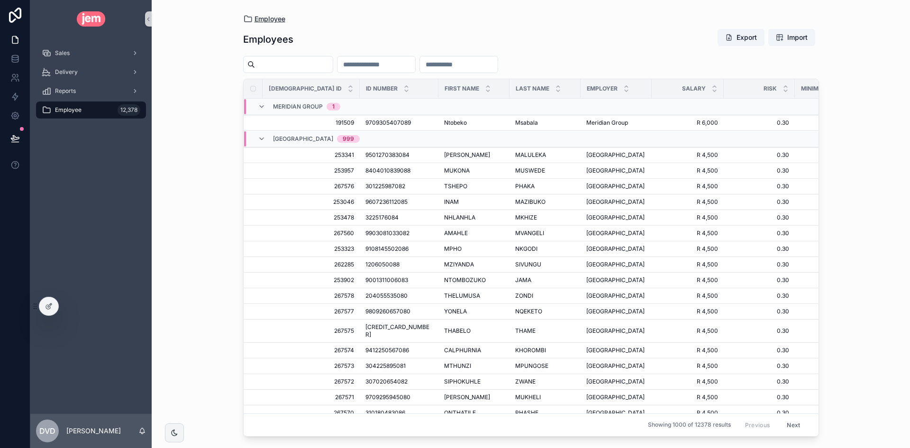
click at [247, 18] on icon "scrollable content" at bounding box center [247, 18] width 9 height 9
click at [48, 304] on icon at bounding box center [49, 306] width 8 height 8
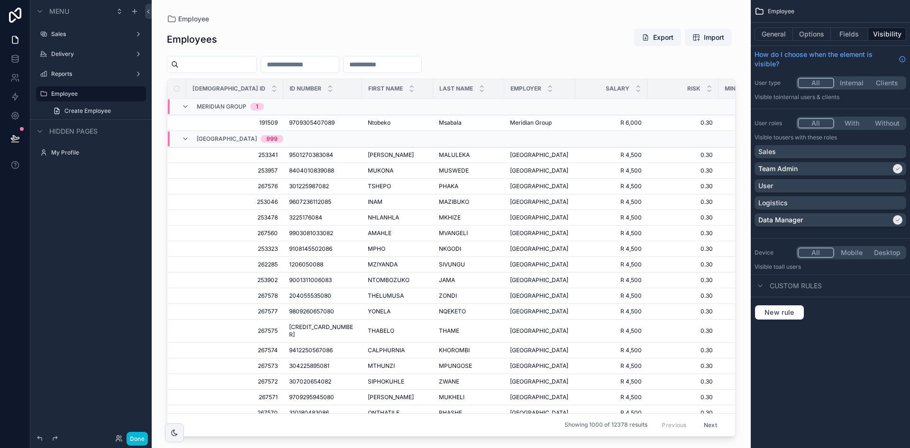
click at [204, 17] on div "scrollable content" at bounding box center [451, 218] width 599 height 436
click at [125, 95] on icon "scrollable content" at bounding box center [125, 93] width 5 height 5
click at [79, 97] on input "********" at bounding box center [83, 93] width 64 height 11
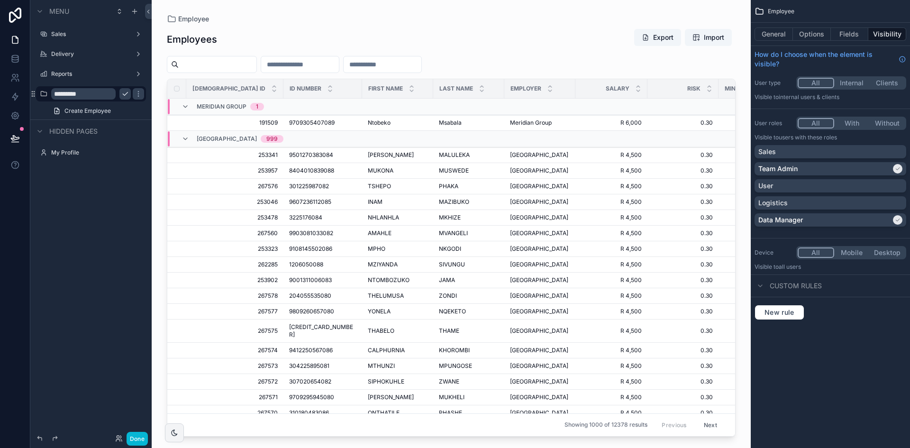
type input "*********"
click at [95, 257] on div "Menu Sales Delivery Reports ********* Create Employee Hidden pages My Profile" at bounding box center [90, 218] width 121 height 436
click at [127, 91] on icon "scrollable content" at bounding box center [125, 94] width 8 height 8
click at [114, 188] on div "Menu Sales Delivery Reports Customers Create Employee Hidden pages My Profile" at bounding box center [90, 218] width 121 height 436
click at [90, 30] on div "Sales" at bounding box center [91, 33] width 80 height 11
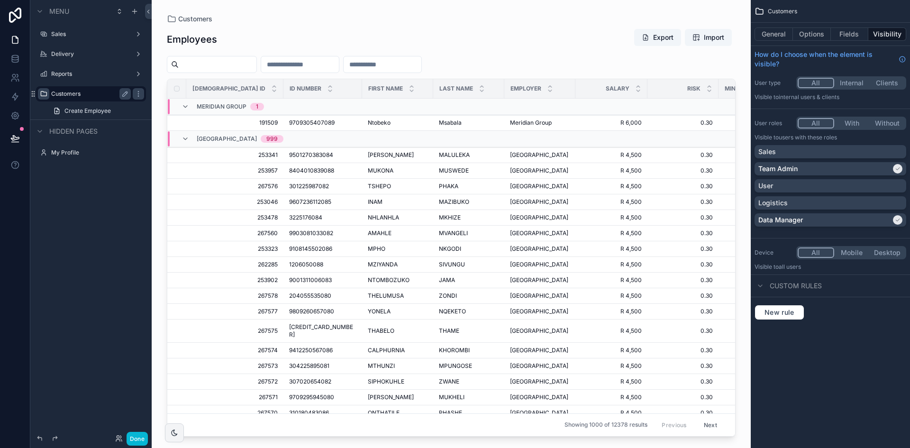
click at [45, 92] on icon "scrollable content" at bounding box center [44, 94] width 8 height 8
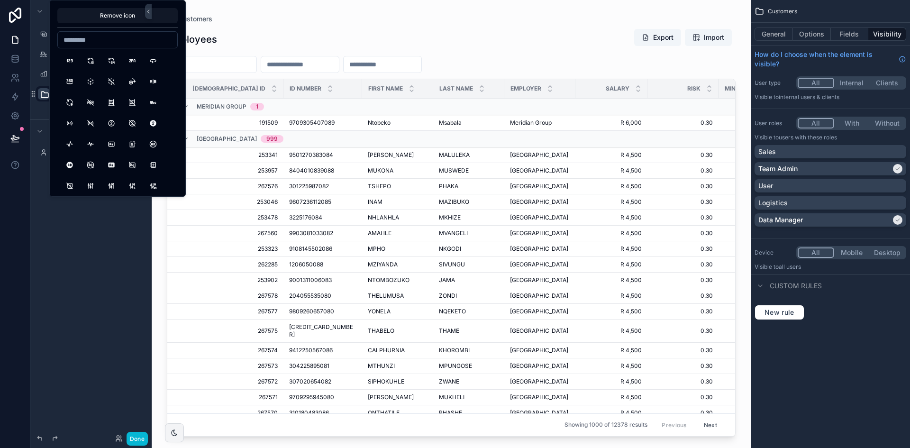
click at [104, 39] on input at bounding box center [117, 39] width 119 height 13
type input "*"
click at [111, 45] on input "******" at bounding box center [117, 39] width 119 height 13
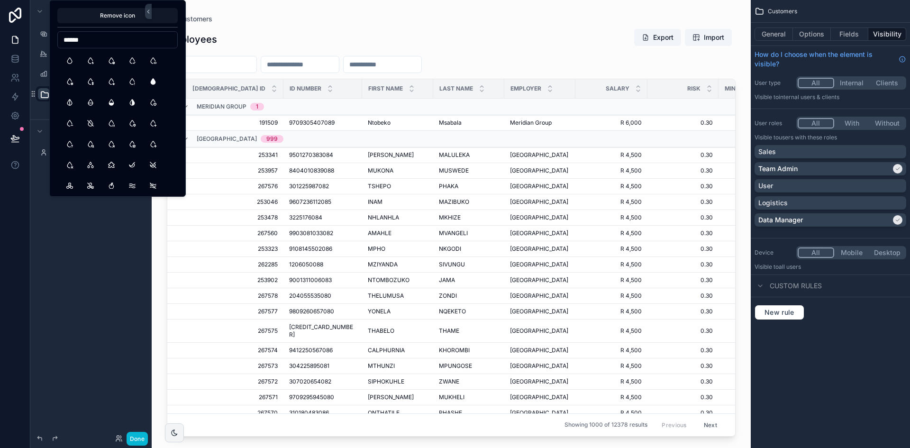
click at [111, 45] on input "******" at bounding box center [117, 39] width 119 height 13
type input "******"
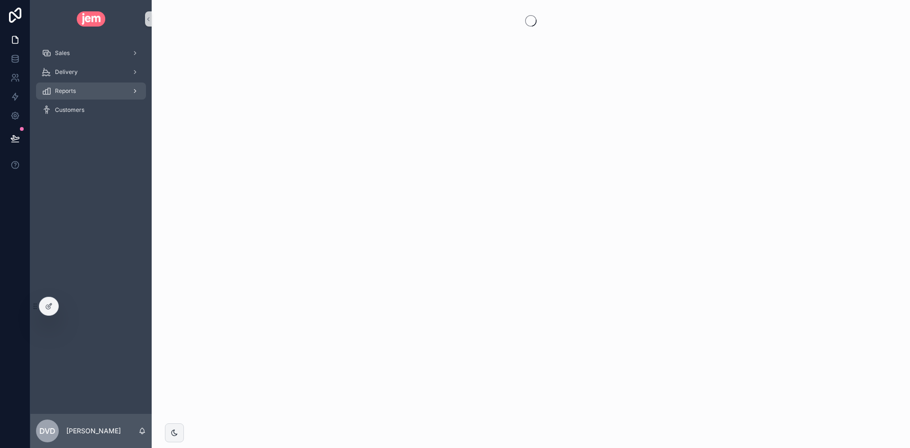
click at [77, 90] on div "Reports" at bounding box center [91, 90] width 99 height 15
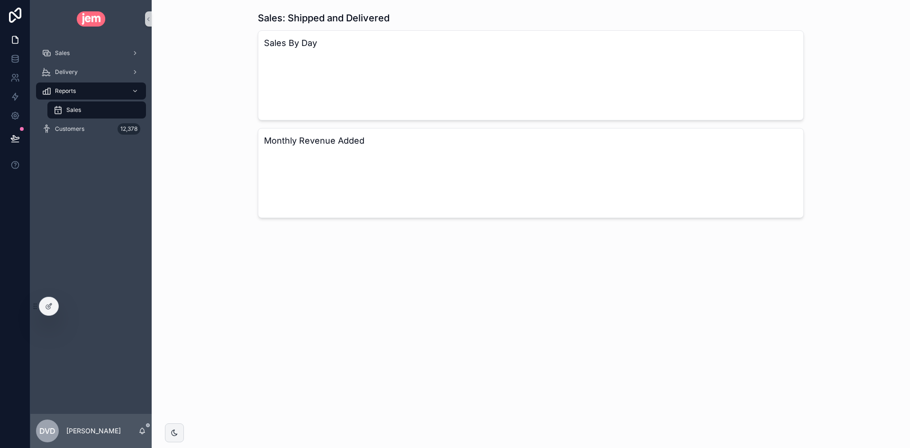
click at [117, 109] on div "Sales" at bounding box center [96, 109] width 87 height 15
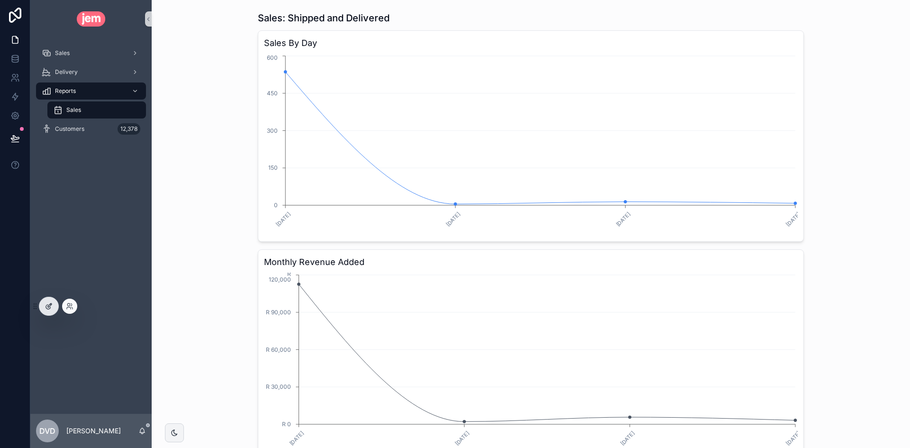
click at [43, 310] on div at bounding box center [48, 306] width 19 height 18
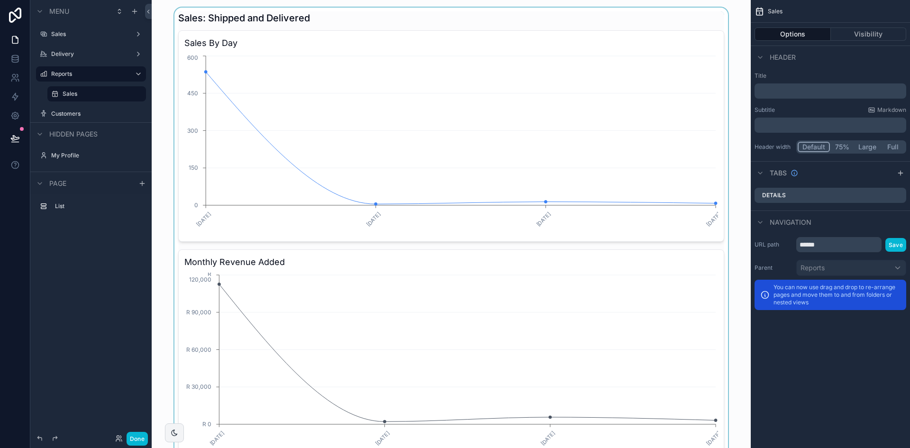
click at [584, 99] on div "scrollable content" at bounding box center [451, 236] width 584 height 457
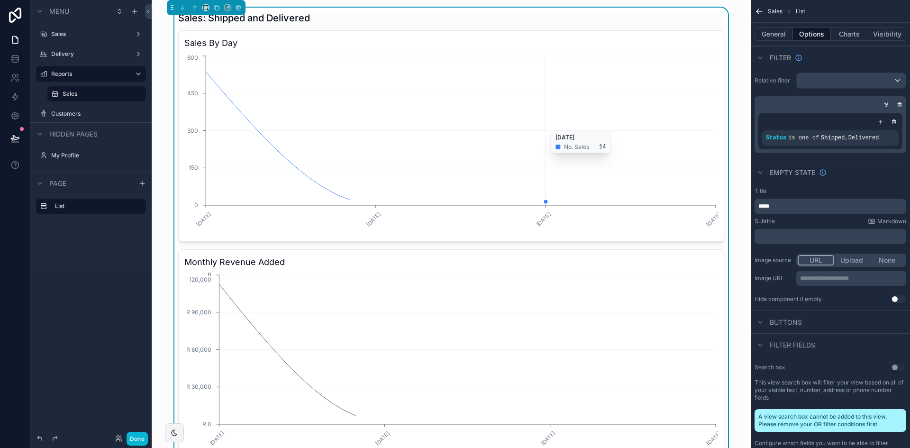
click at [524, 126] on icon "[DATE] [DATE] [DATE] [DATE] 0 150 300 450 600" at bounding box center [451, 145] width 534 height 182
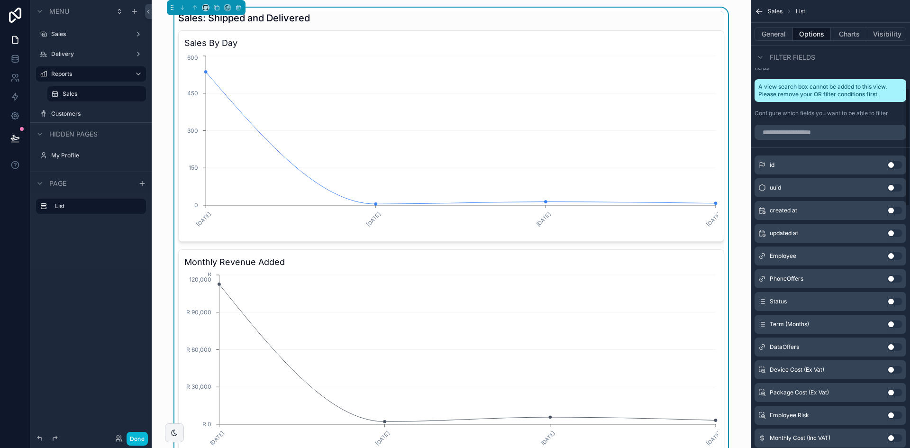
scroll to position [332, 0]
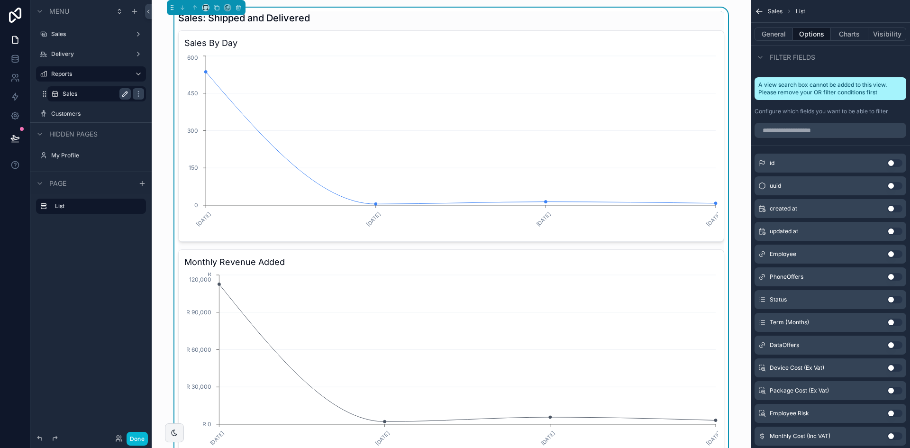
click at [123, 92] on icon "scrollable content" at bounding box center [125, 94] width 8 height 8
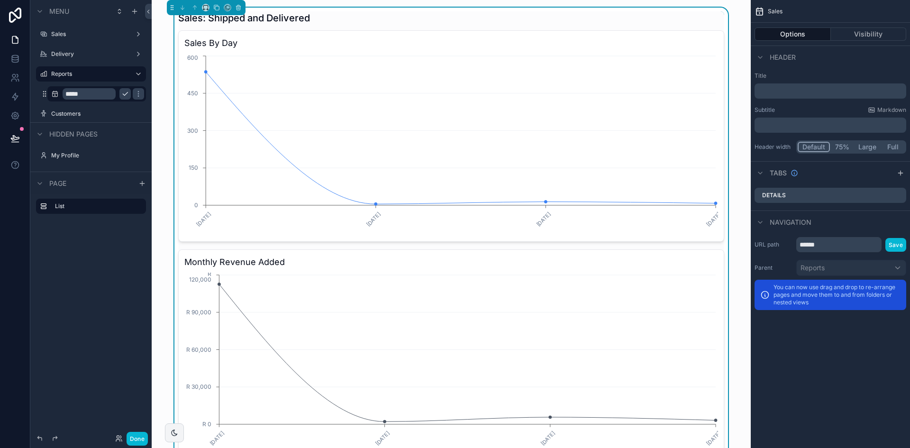
click at [86, 99] on input "*****" at bounding box center [89, 93] width 53 height 11
type input "**********"
click at [122, 91] on icon "scrollable content" at bounding box center [125, 94] width 8 height 8
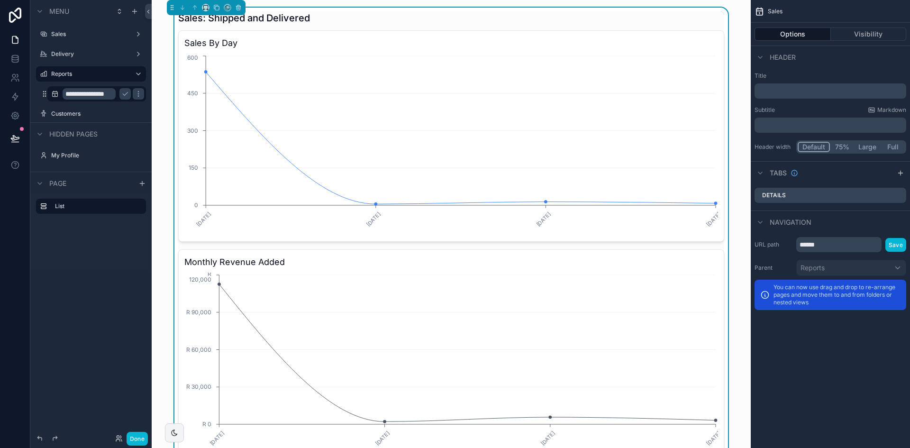
scroll to position [0, 0]
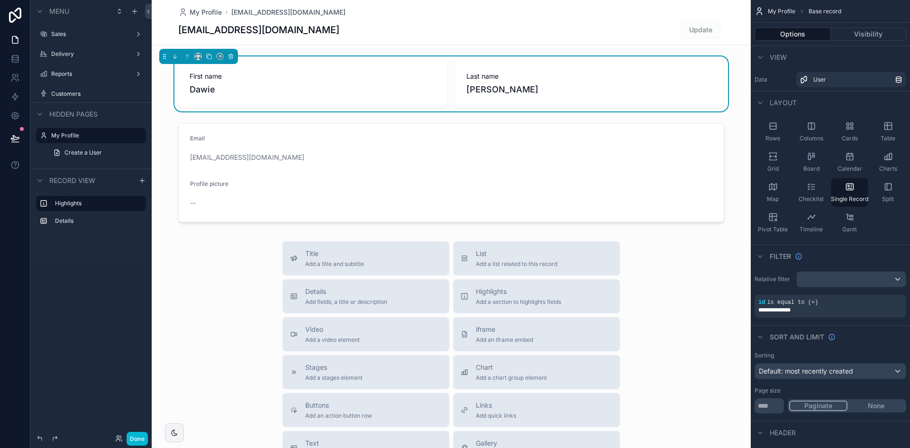
drag, startPoint x: 80, startPoint y: 77, endPoint x: 86, endPoint y: 81, distance: 7.1
click at [80, 77] on label "Reports" at bounding box center [91, 74] width 80 height 8
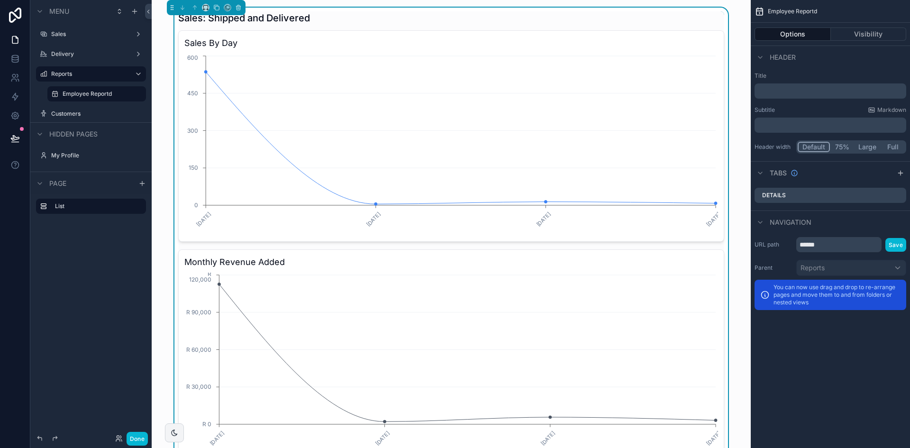
click at [90, 93] on label "Employee Reportd" at bounding box center [102, 94] width 78 height 8
click at [123, 95] on icon "scrollable content" at bounding box center [125, 93] width 5 height 5
click at [107, 95] on input "**********" at bounding box center [89, 93] width 53 height 11
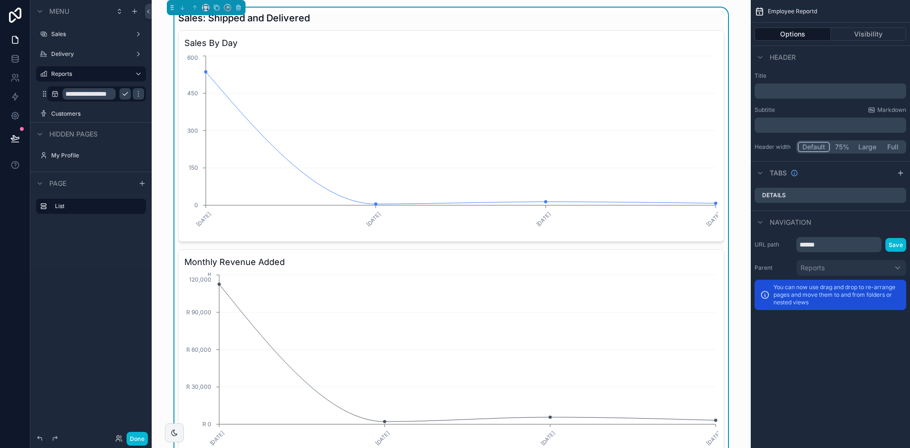
type input "**********"
click at [121, 97] on icon "scrollable content" at bounding box center [125, 94] width 8 height 8
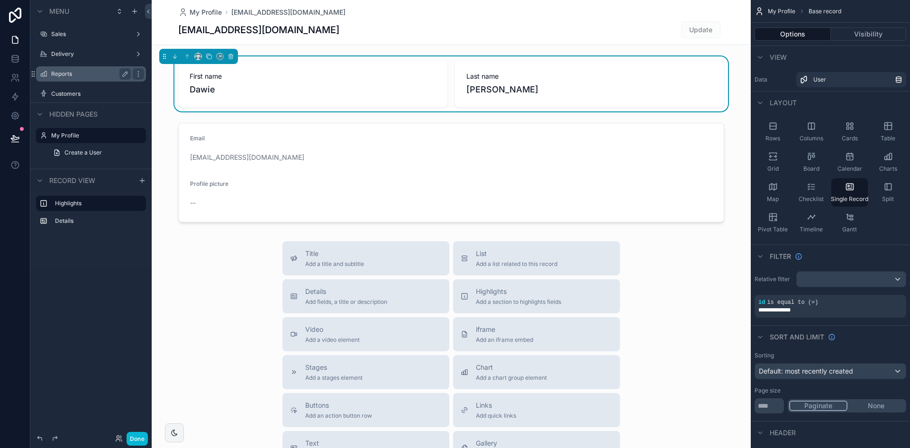
drag, startPoint x: 74, startPoint y: 74, endPoint x: 88, endPoint y: 78, distance: 13.8
click at [74, 74] on label "Reports" at bounding box center [89, 74] width 76 height 8
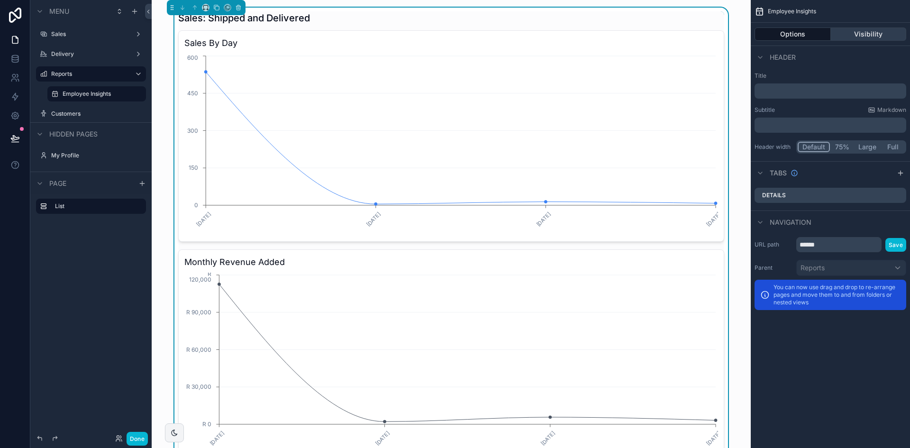
click at [871, 37] on button "Visibility" at bounding box center [869, 33] width 76 height 13
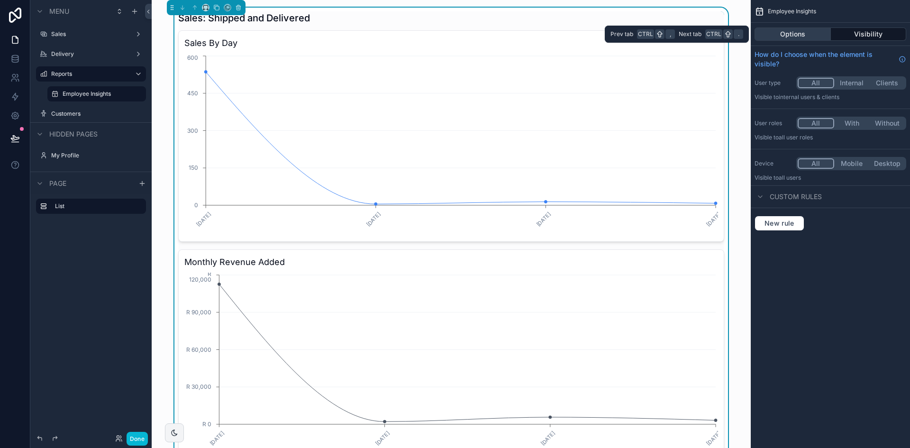
click at [821, 37] on button "Options" at bounding box center [792, 33] width 76 height 13
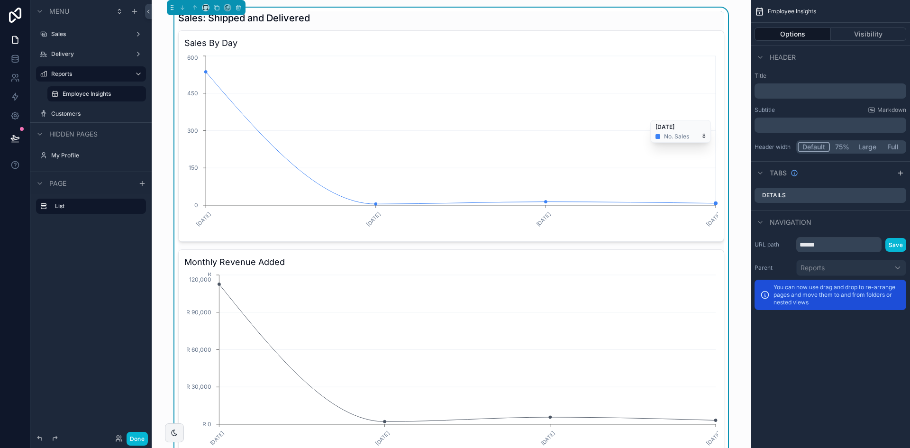
click at [553, 74] on icon "[DATE] [DATE] [DATE] [DATE] 0 150 300 450 600" at bounding box center [451, 145] width 534 height 182
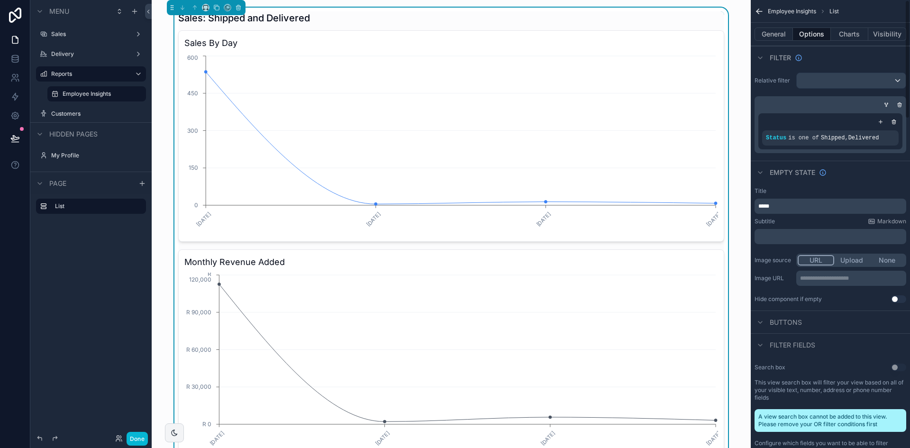
click at [781, 192] on div "Title" at bounding box center [830, 191] width 152 height 8
click at [848, 37] on button "Charts" at bounding box center [850, 33] width 38 height 13
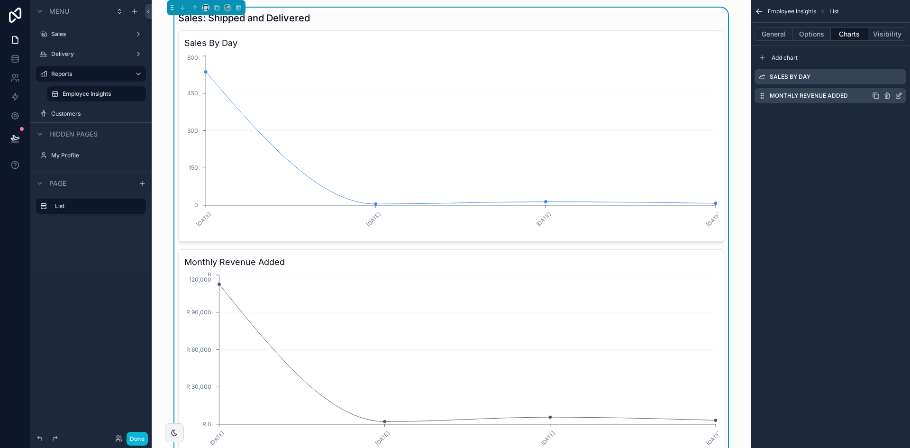
click at [889, 95] on icon "scrollable content" at bounding box center [887, 96] width 4 height 4
click at [885, 83] on icon at bounding box center [883, 81] width 4 height 4
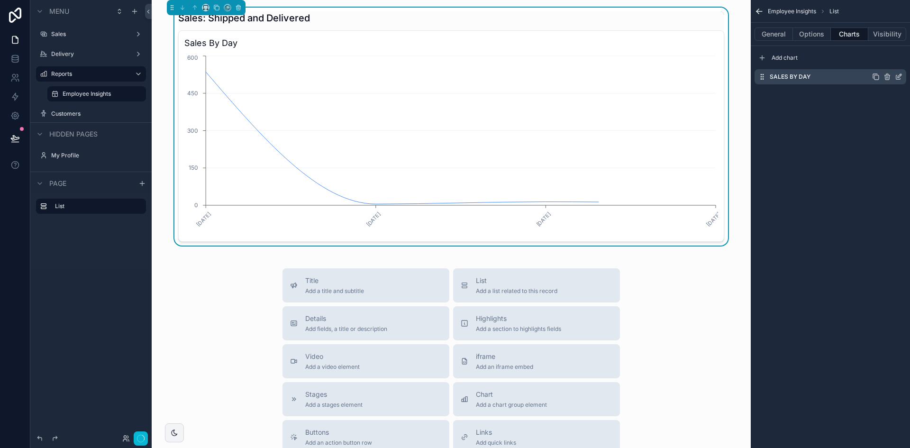
click at [886, 77] on icon "scrollable content" at bounding box center [886, 77] width 0 height 2
click at [883, 64] on div "Confirm delete? Menu Sales Delivery Reports Employee Insights Customers Hidden …" at bounding box center [455, 224] width 910 height 448
click at [881, 61] on icon at bounding box center [883, 62] width 4 height 4
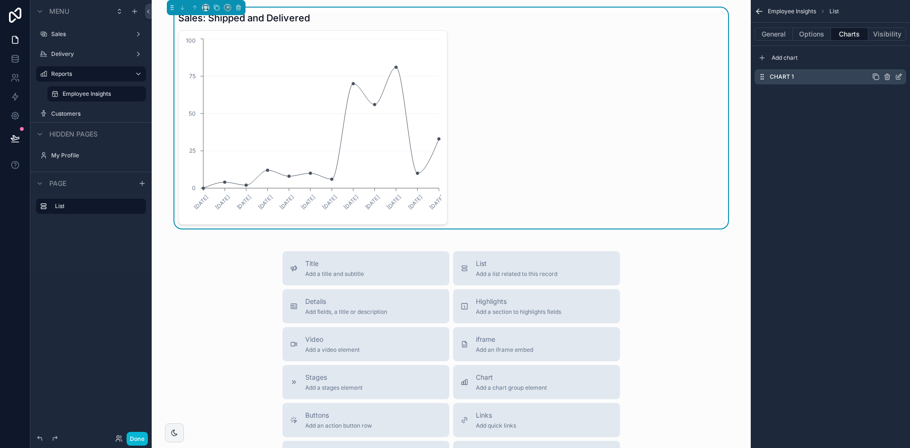
click at [901, 77] on icon "scrollable content" at bounding box center [899, 77] width 8 height 8
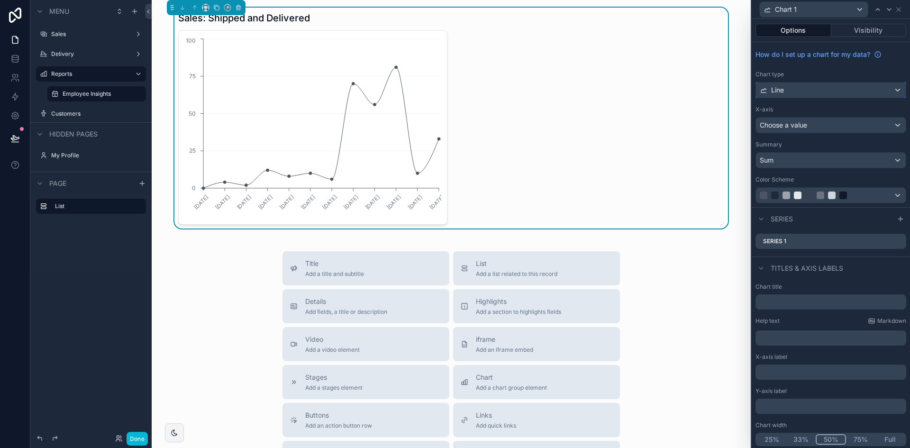
click at [843, 95] on div "Line" at bounding box center [831, 89] width 150 height 15
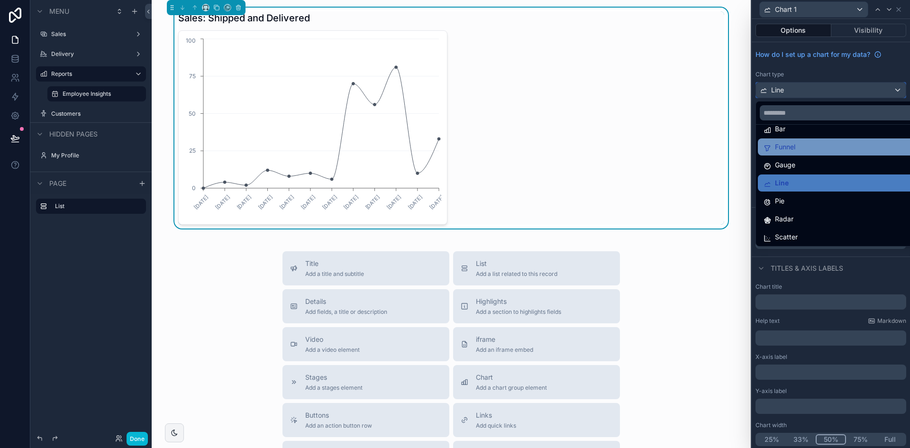
scroll to position [67, 0]
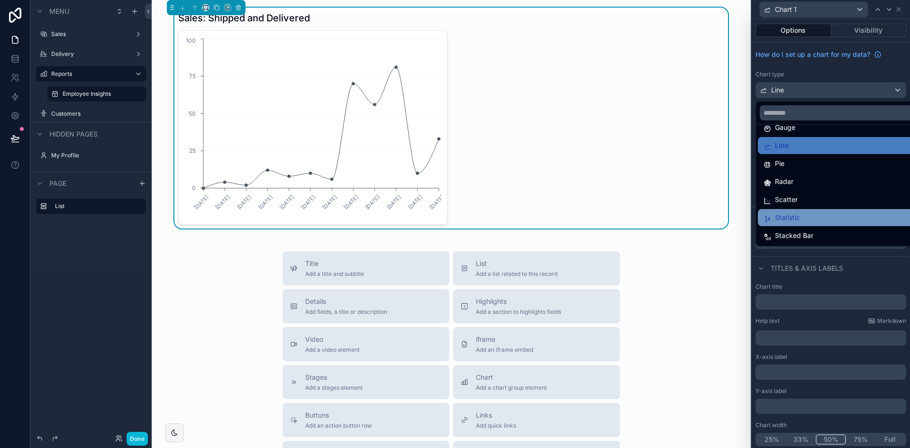
click at [817, 213] on div "Statistic" at bounding box center [837, 217] width 149 height 11
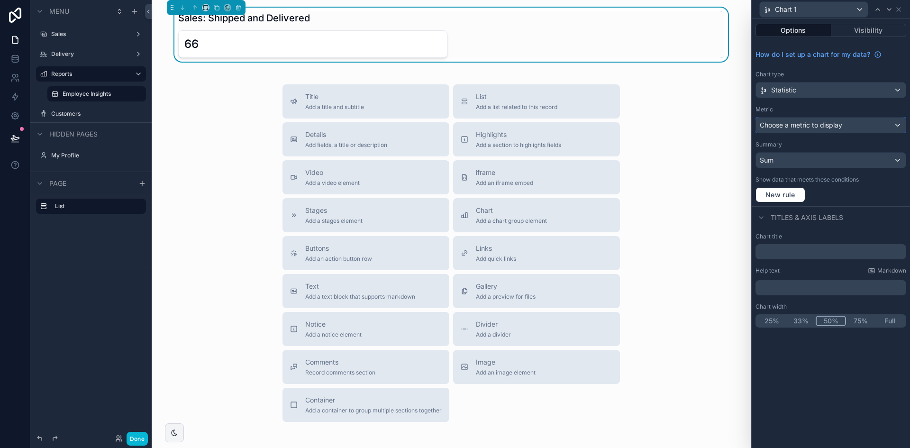
click at [829, 124] on span "Choose a metric to display" at bounding box center [801, 125] width 82 height 8
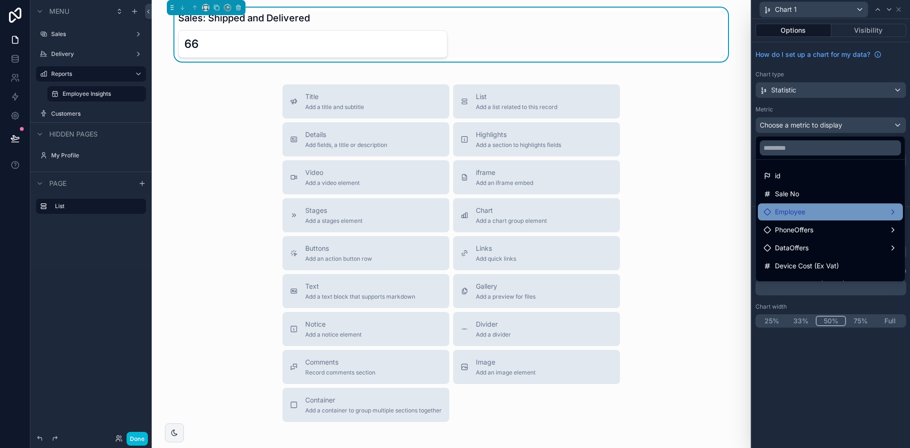
click at [839, 209] on div "Employee" at bounding box center [830, 211] width 134 height 11
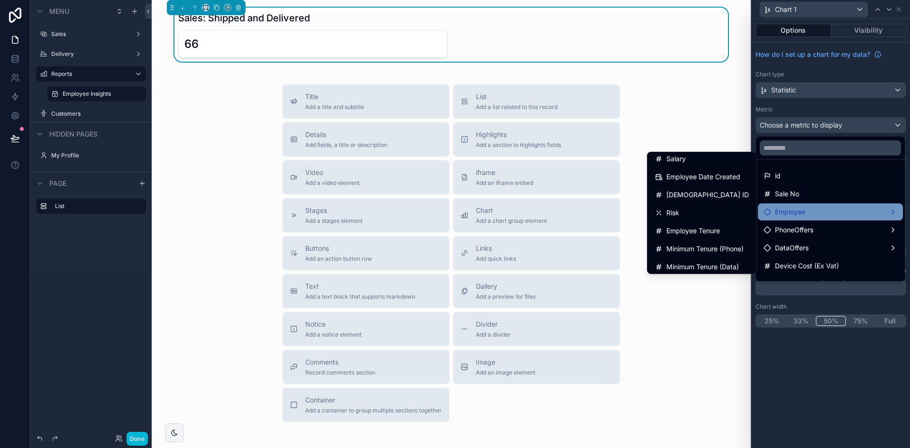
scroll to position [27, 0]
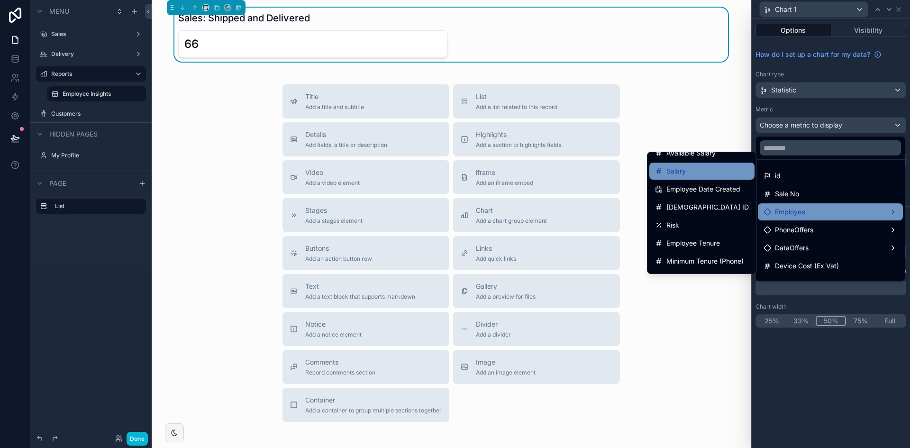
click at [703, 170] on div "Salary" at bounding box center [702, 170] width 94 height 11
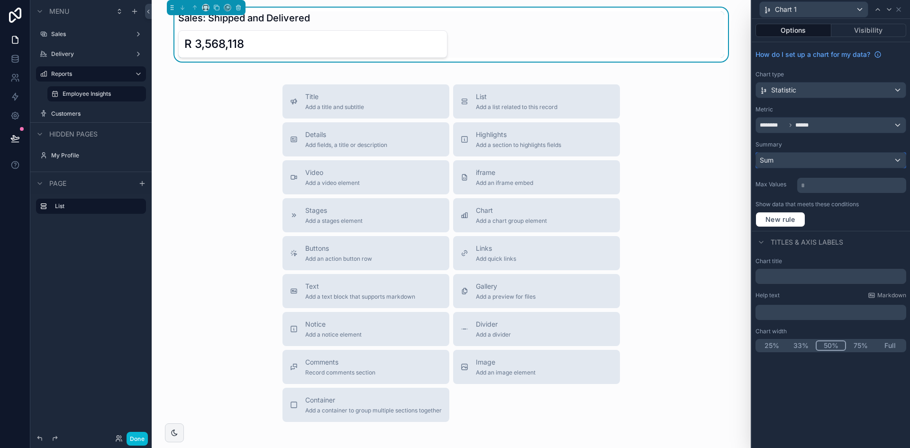
click at [858, 157] on div "Sum" at bounding box center [831, 160] width 150 height 15
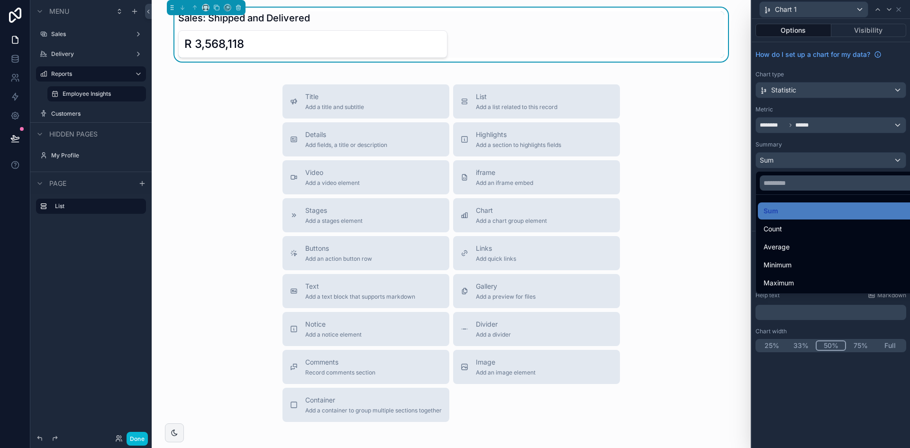
click at [846, 150] on div at bounding box center [830, 224] width 158 height 448
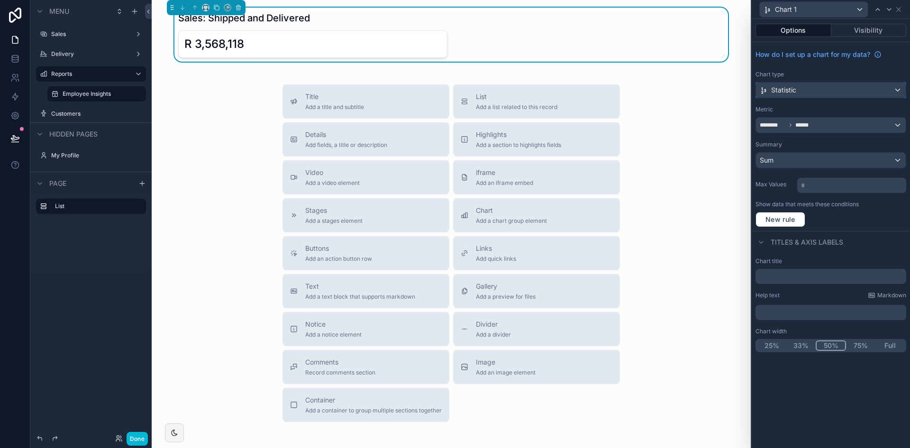
click at [821, 89] on div "Statistic" at bounding box center [831, 89] width 150 height 15
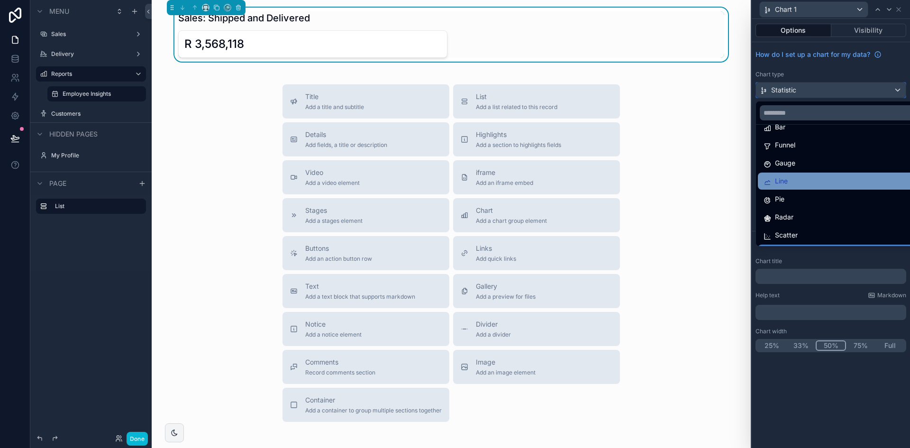
scroll to position [67, 0]
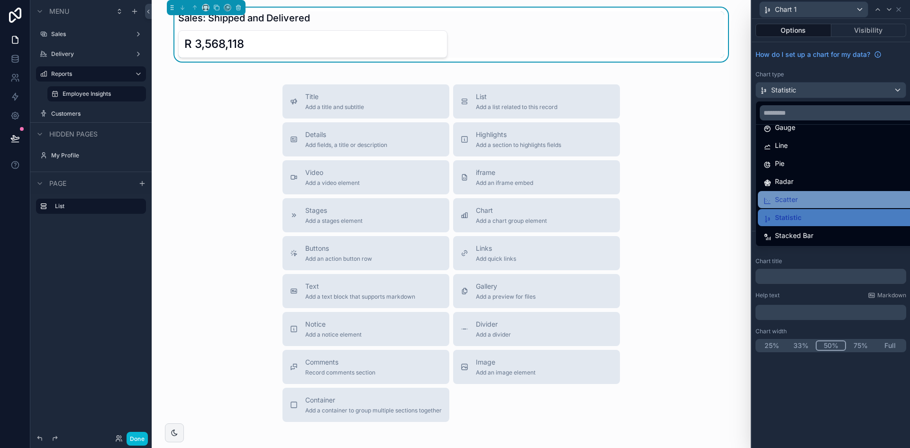
click at [828, 195] on div "Scatter" at bounding box center [841, 199] width 156 height 11
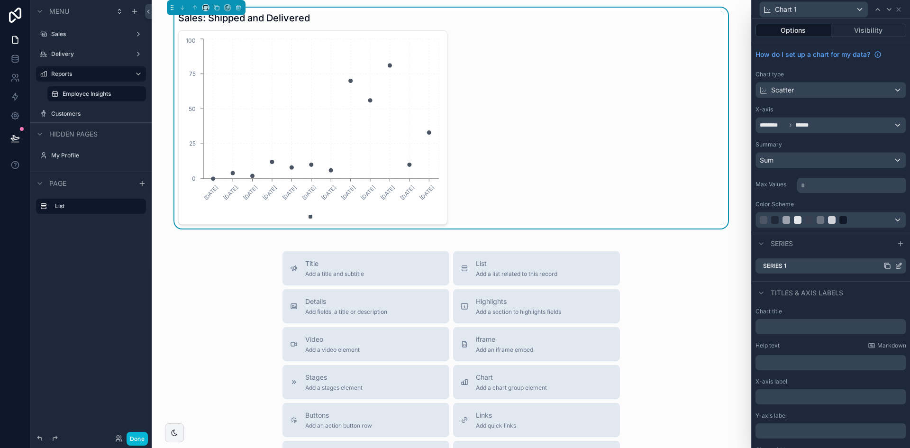
click at [895, 265] on icon at bounding box center [899, 266] width 8 height 8
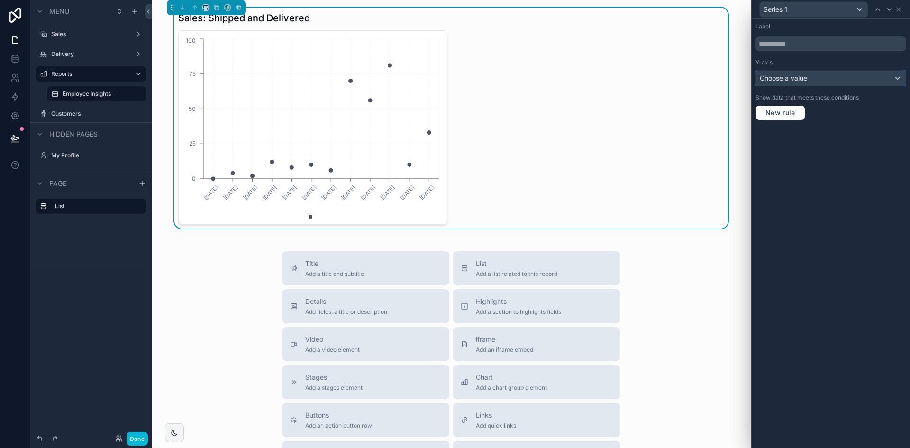
click at [821, 83] on div "Choose a value" at bounding box center [831, 78] width 150 height 15
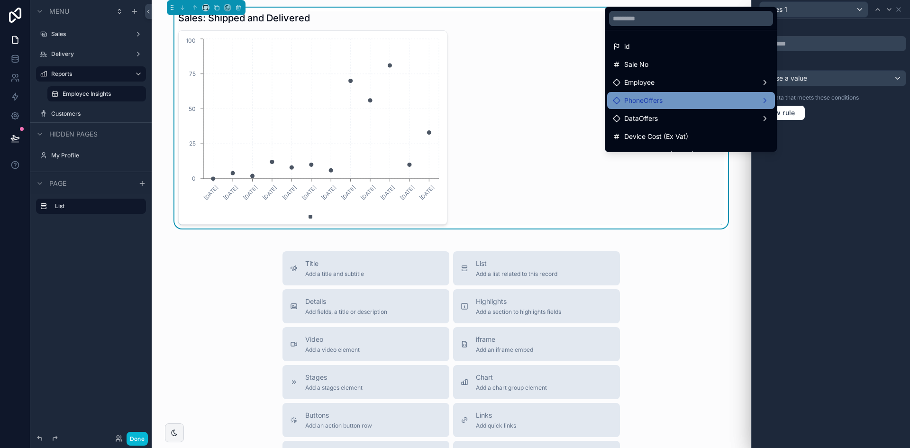
click at [677, 100] on div "PhoneOffers" at bounding box center [691, 100] width 156 height 11
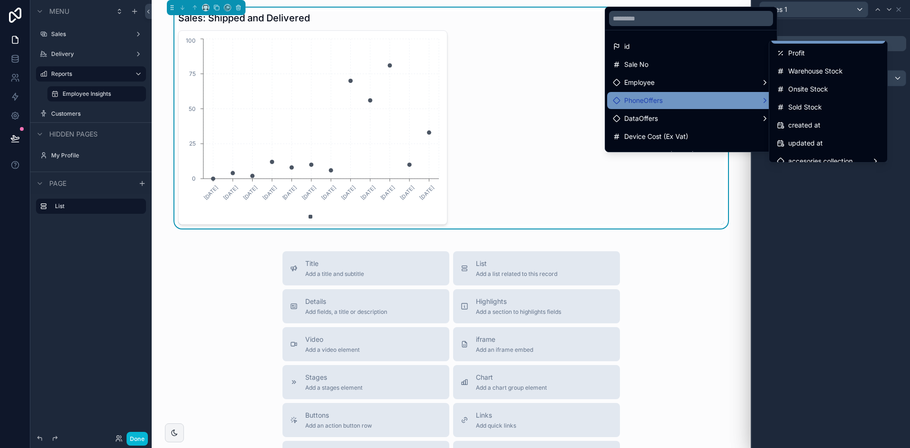
scroll to position [188, 0]
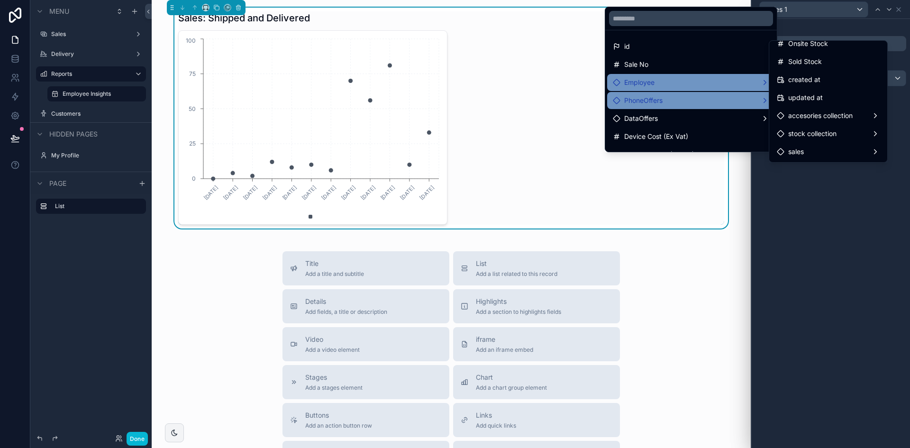
click at [703, 86] on div "Employee" at bounding box center [691, 82] width 156 height 11
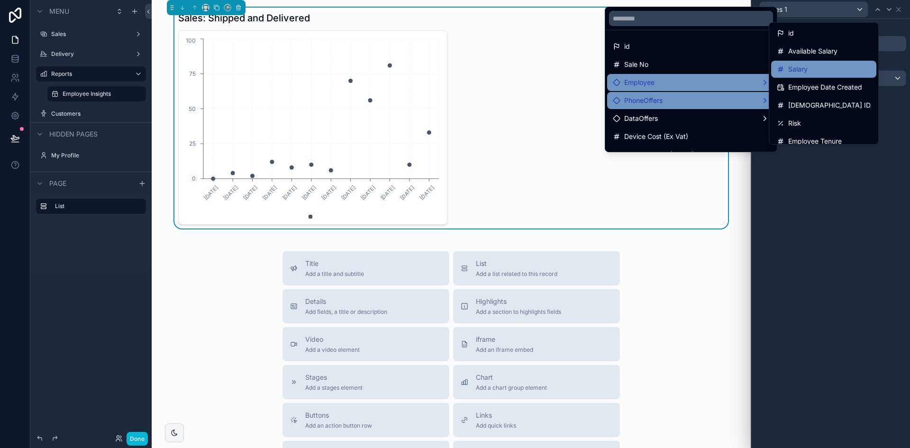
click at [825, 70] on div "Salary" at bounding box center [824, 68] width 94 height 11
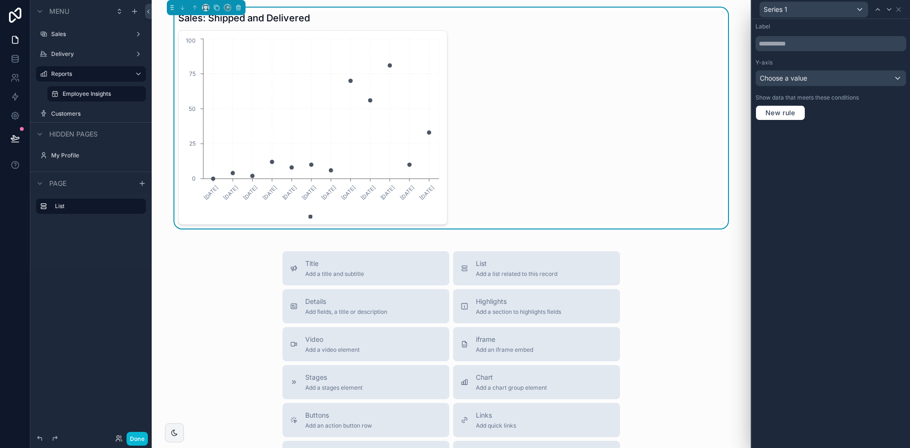
click at [851, 130] on div "Label Y-axis Choose a value Show data that meets these conditions New rule" at bounding box center [830, 233] width 158 height 429
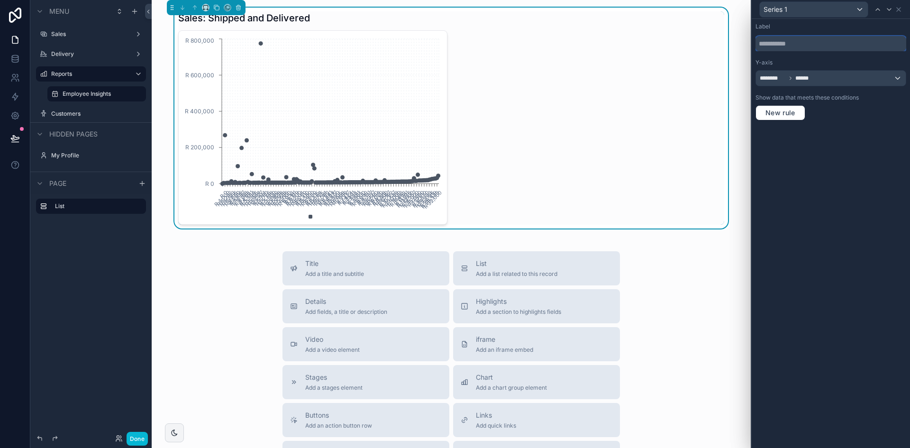
click at [807, 43] on input "text" at bounding box center [830, 43] width 151 height 15
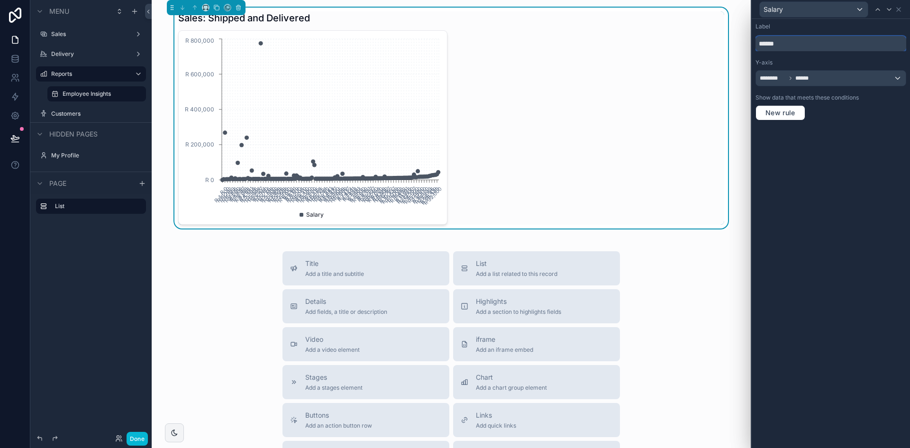
type input "******"
click at [844, 129] on div "Label ****** Y-axis ******** ****** Show data that meets these conditions New r…" at bounding box center [830, 233] width 158 height 429
click at [898, 11] on icon at bounding box center [899, 10] width 8 height 8
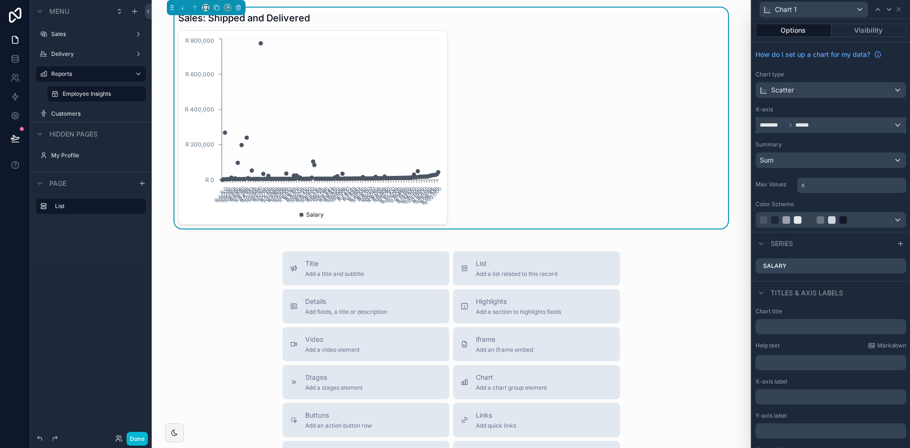
click at [835, 126] on div "******** ******" at bounding box center [831, 125] width 150 height 15
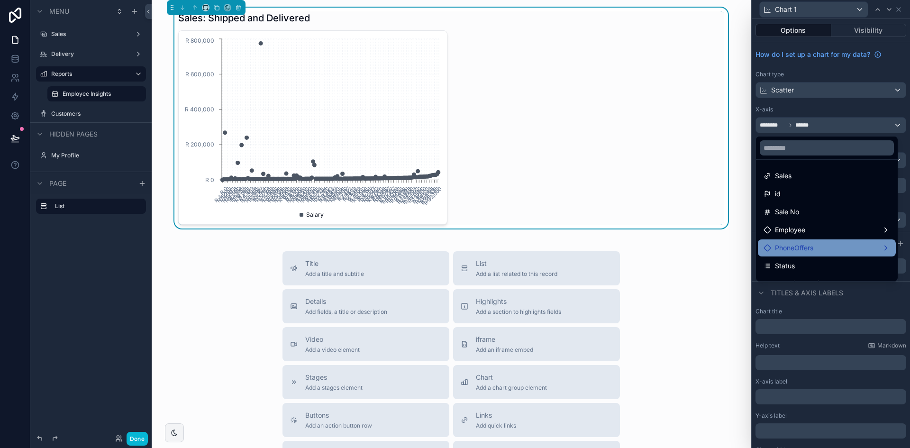
click at [819, 248] on div "PhoneOffers" at bounding box center [826, 247] width 127 height 11
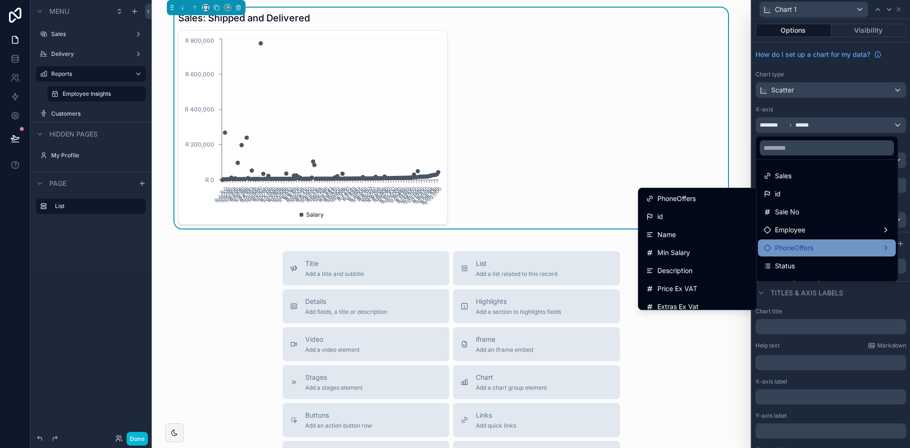
click at [681, 232] on div "Name" at bounding box center [697, 234] width 103 height 11
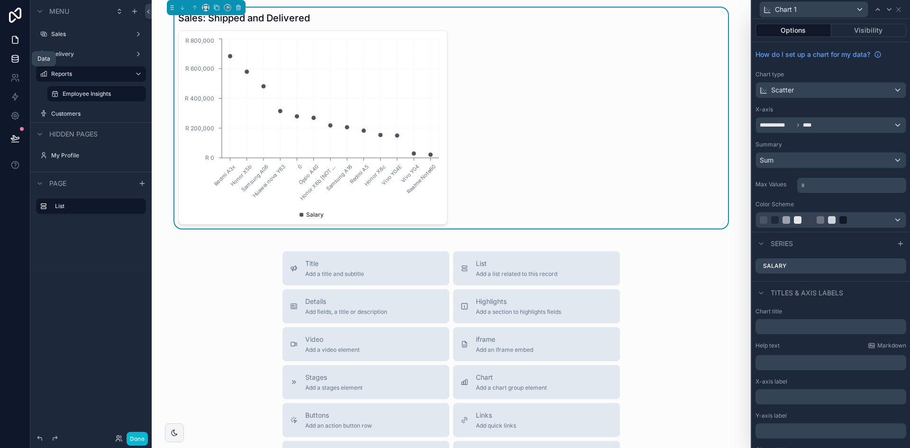
click at [20, 63] on link at bounding box center [15, 58] width 30 height 19
click at [856, 165] on div "Sum" at bounding box center [831, 160] width 150 height 15
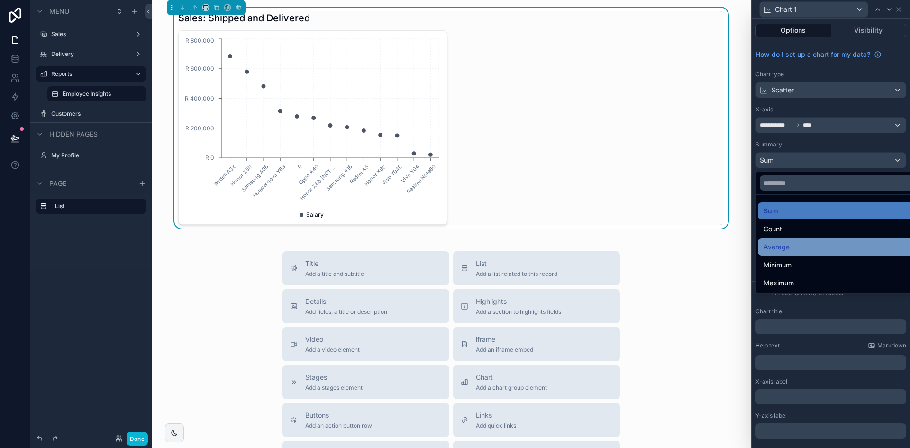
click at [826, 247] on div "Average" at bounding box center [837, 246] width 149 height 11
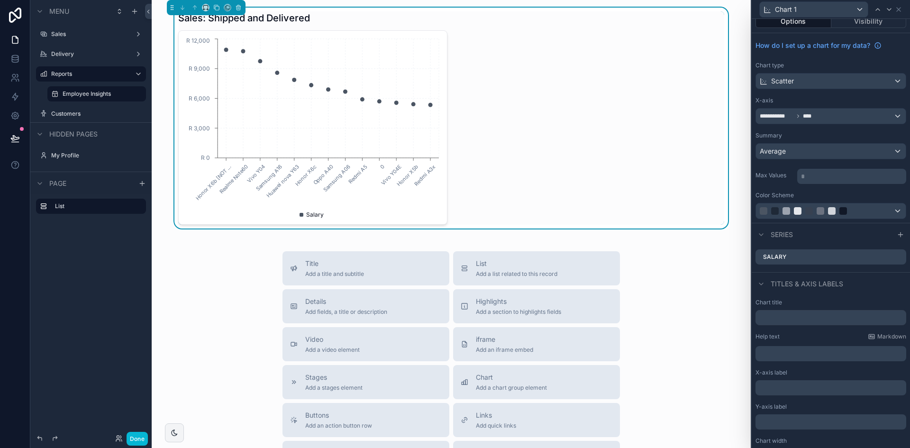
scroll to position [0, 0]
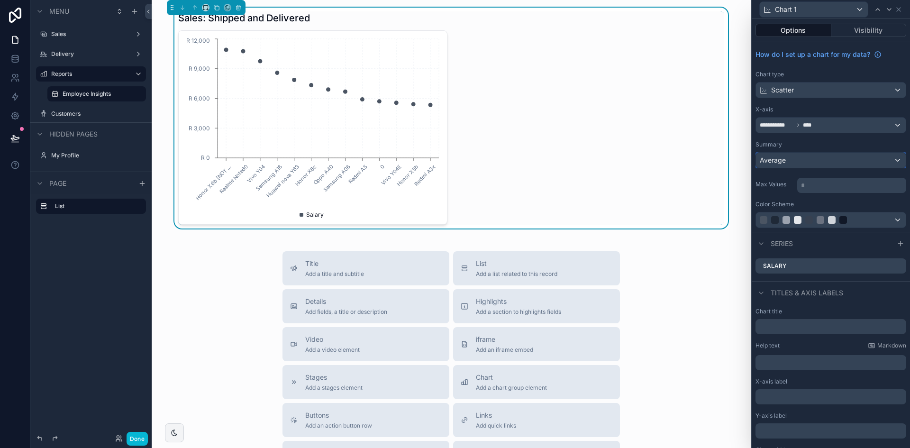
click at [854, 154] on div "Average" at bounding box center [831, 160] width 150 height 15
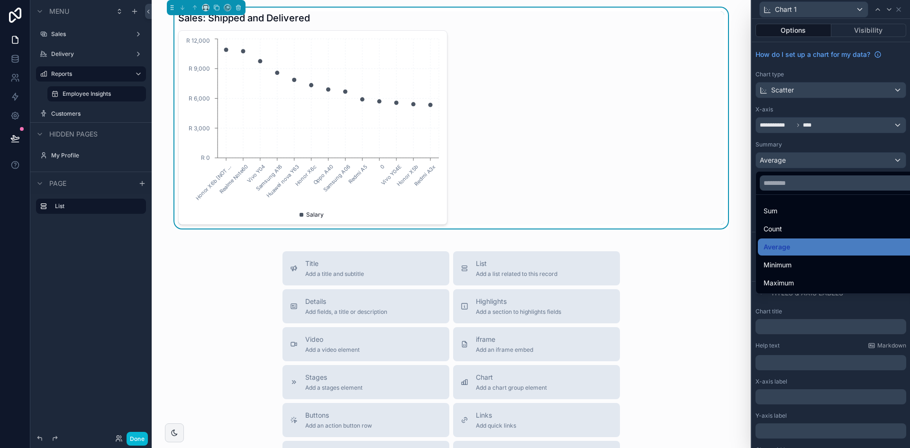
click at [857, 146] on div at bounding box center [830, 224] width 158 height 448
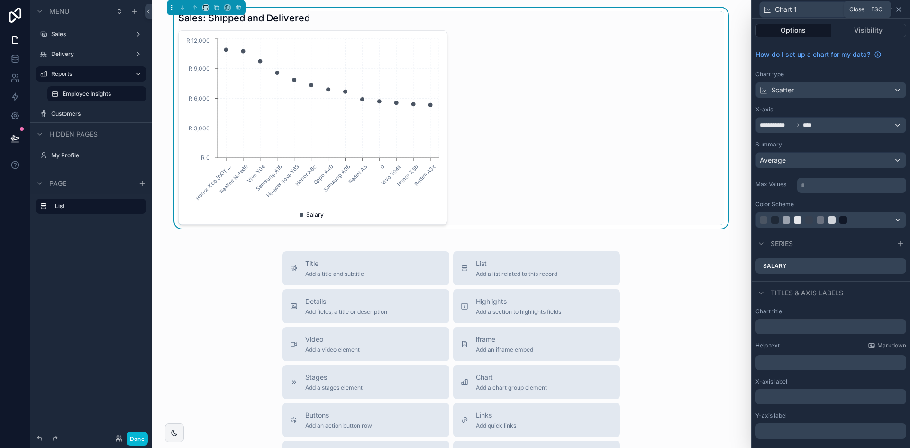
click at [900, 9] on icon at bounding box center [899, 10] width 8 height 8
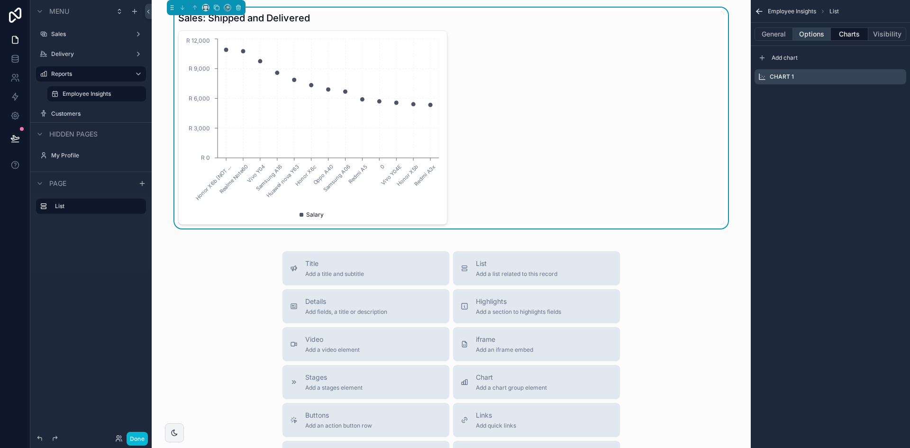
click at [803, 30] on button "Options" at bounding box center [812, 33] width 38 height 13
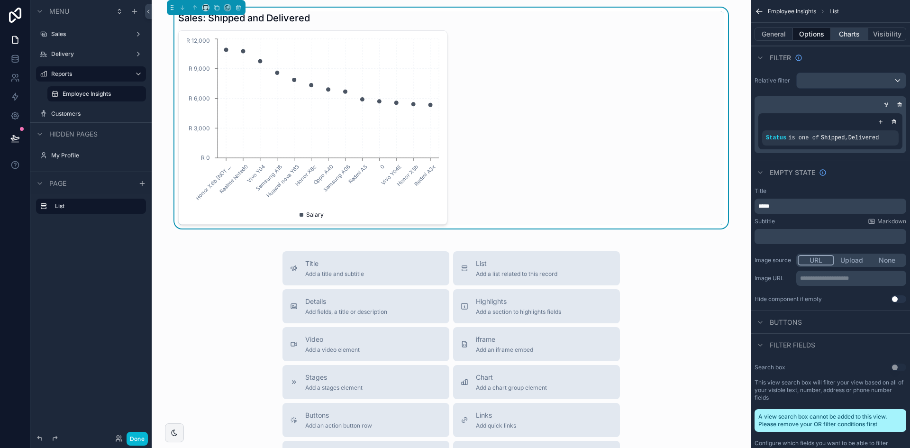
click at [853, 37] on button "Charts" at bounding box center [850, 33] width 38 height 13
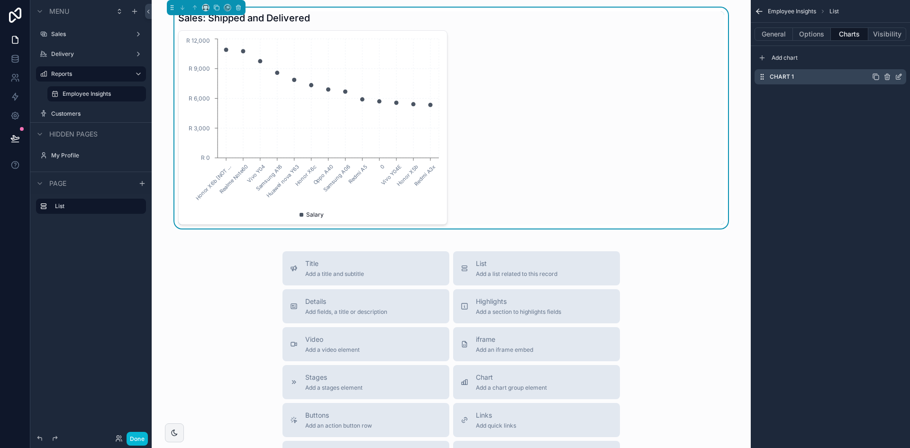
click at [902, 75] on icon "scrollable content" at bounding box center [899, 77] width 8 height 8
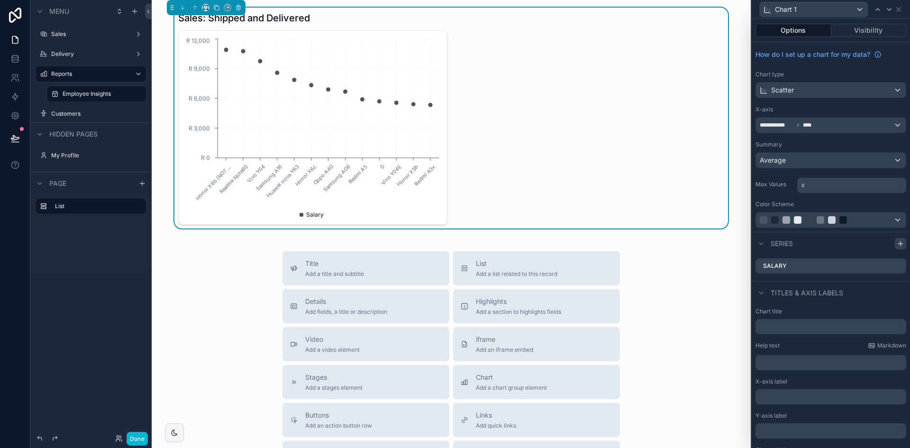
click at [896, 244] on icon at bounding box center [900, 244] width 8 height 8
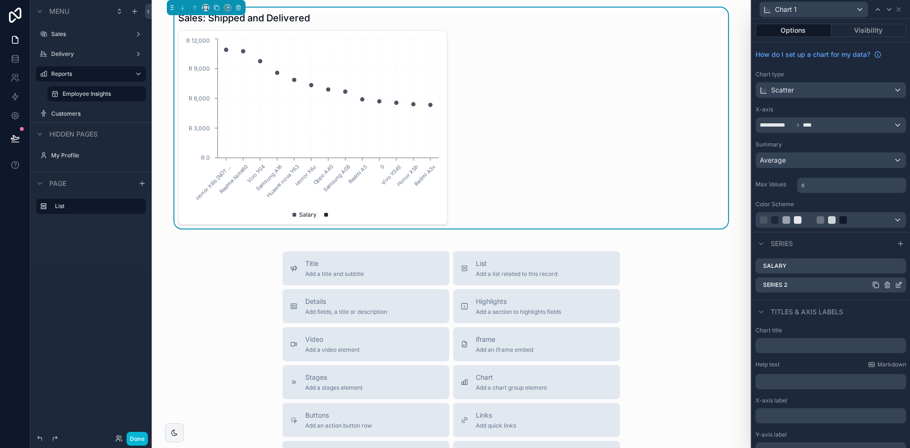
click at [896, 283] on icon at bounding box center [898, 285] width 4 height 4
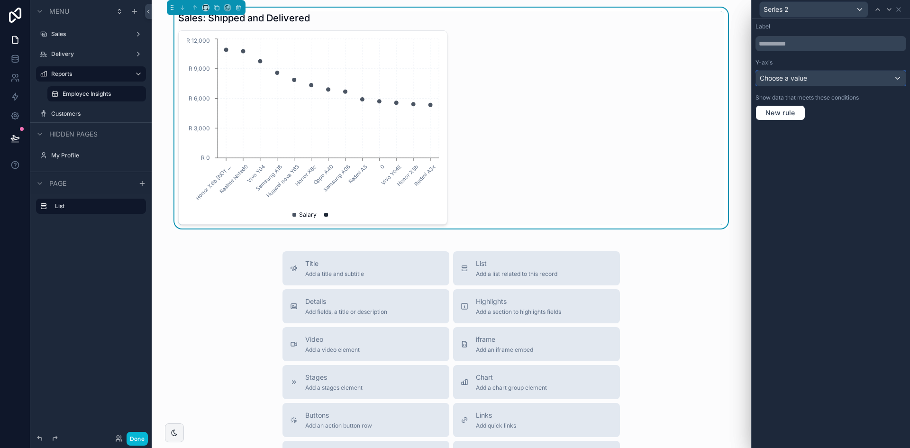
click at [807, 78] on span "Choose a value" at bounding box center [783, 78] width 47 height 8
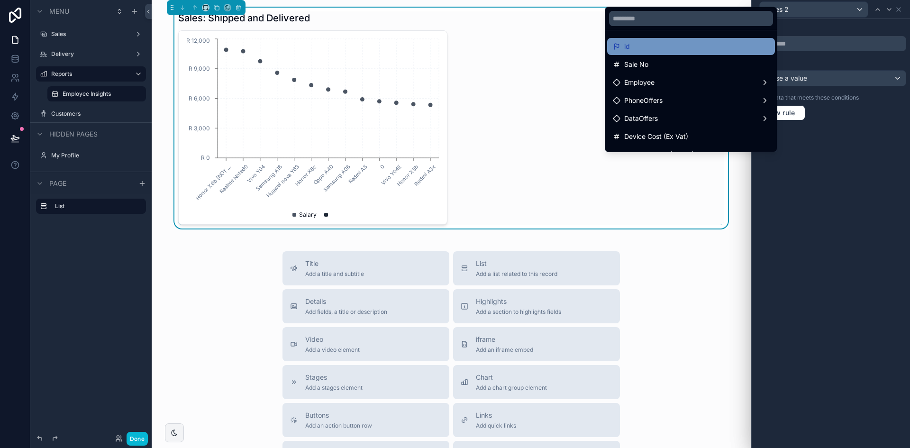
click at [701, 50] on div "id" at bounding box center [691, 46] width 156 height 11
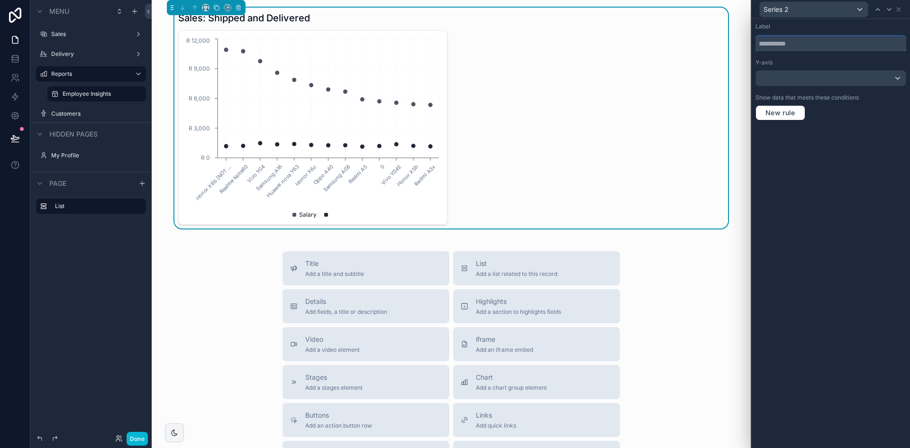
click at [801, 46] on input "text" at bounding box center [830, 43] width 151 height 15
type input "**********"
click at [839, 76] on div at bounding box center [831, 78] width 150 height 15
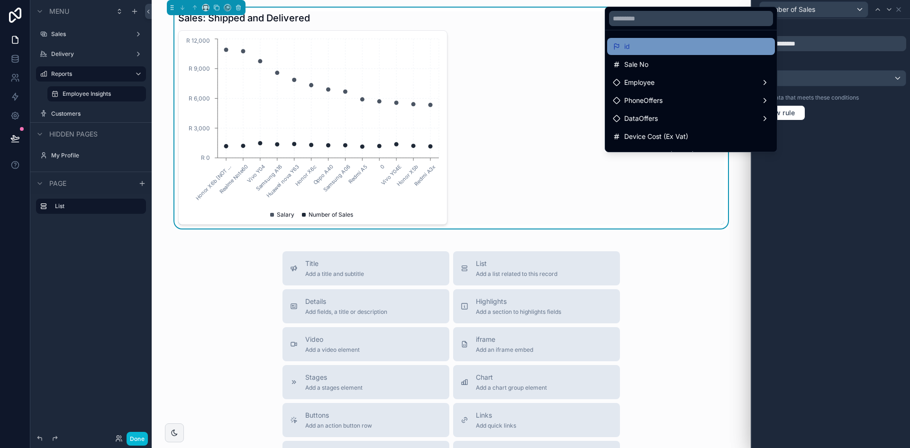
click at [683, 48] on div "id" at bounding box center [691, 46] width 156 height 11
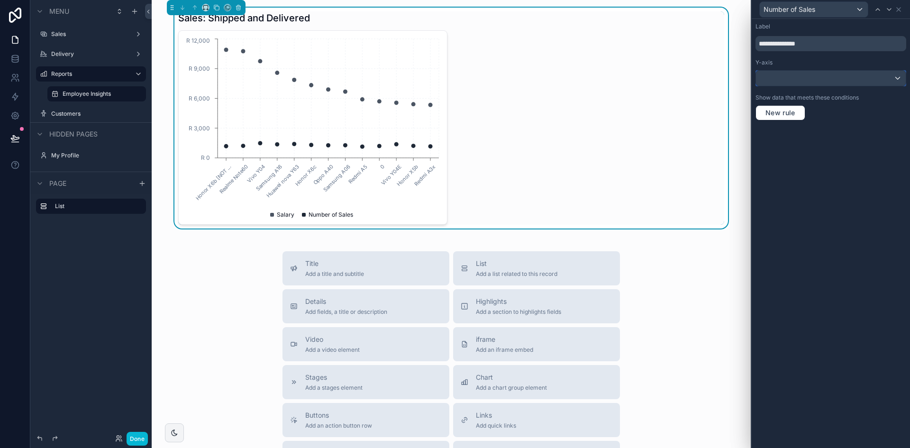
click at [815, 83] on div at bounding box center [831, 78] width 150 height 15
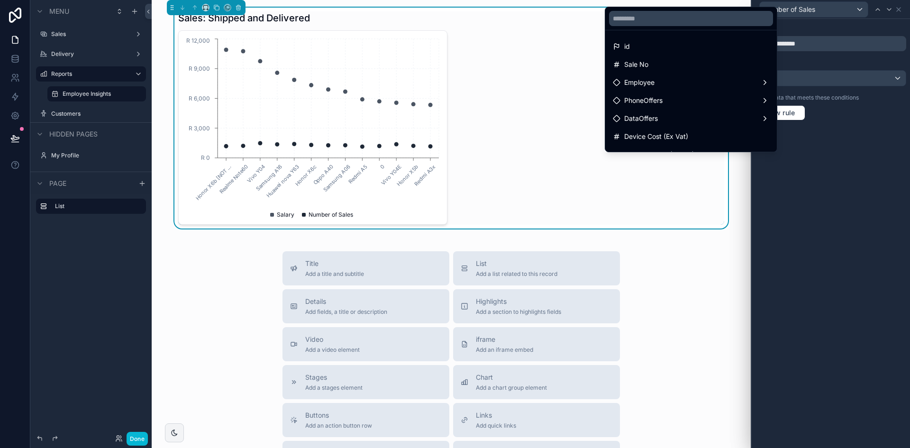
click at [870, 145] on div at bounding box center [830, 224] width 158 height 448
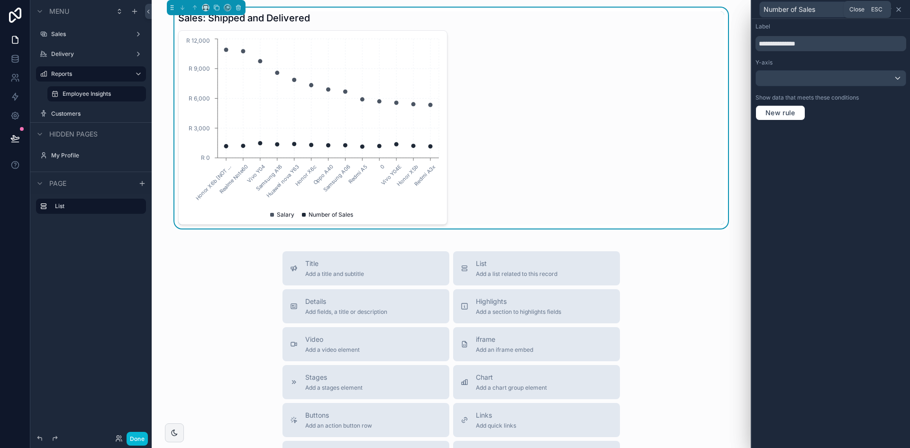
click at [900, 12] on icon at bounding box center [899, 10] width 8 height 8
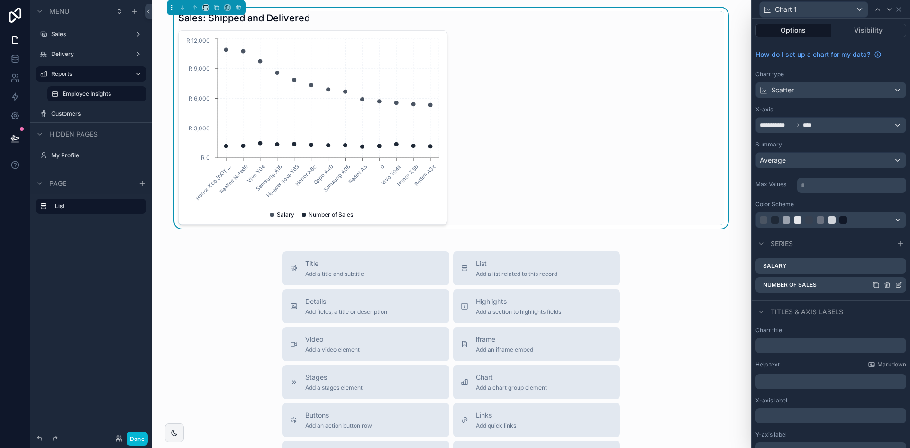
click at [885, 285] on icon at bounding box center [887, 285] width 4 height 4
click at [886, 269] on icon at bounding box center [883, 270] width 8 height 8
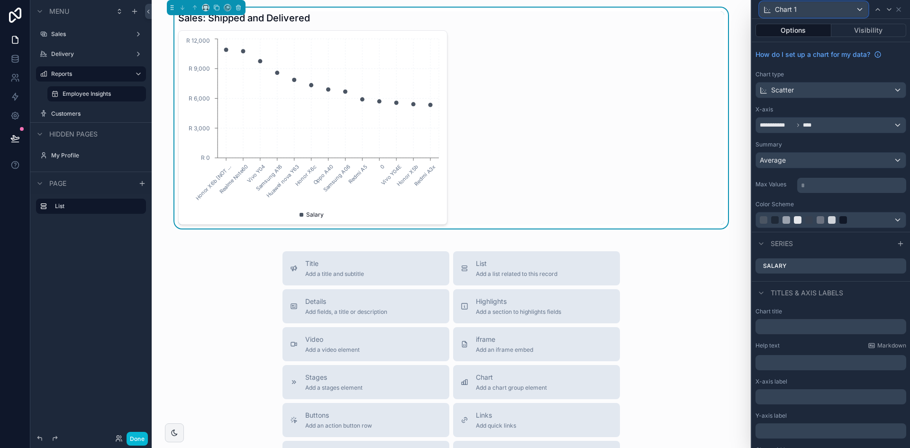
click at [806, 9] on div "Chart 1" at bounding box center [814, 9] width 108 height 15
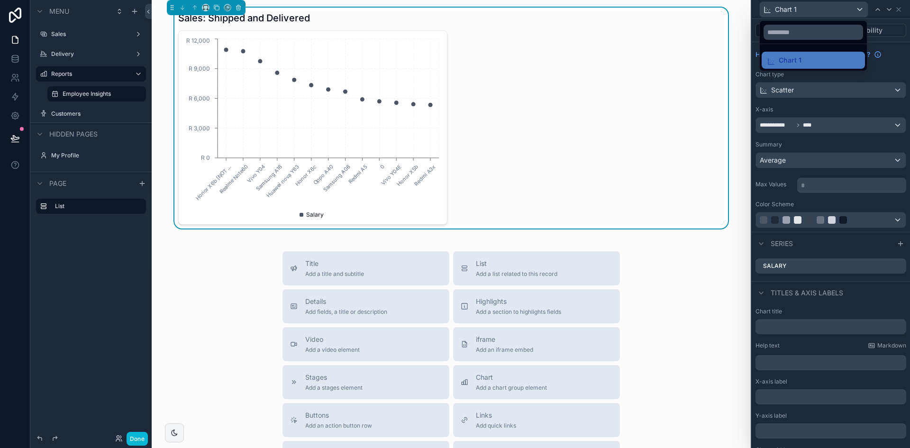
click at [874, 298] on div at bounding box center [830, 224] width 158 height 448
click at [780, 330] on input "text" at bounding box center [830, 326] width 151 height 15
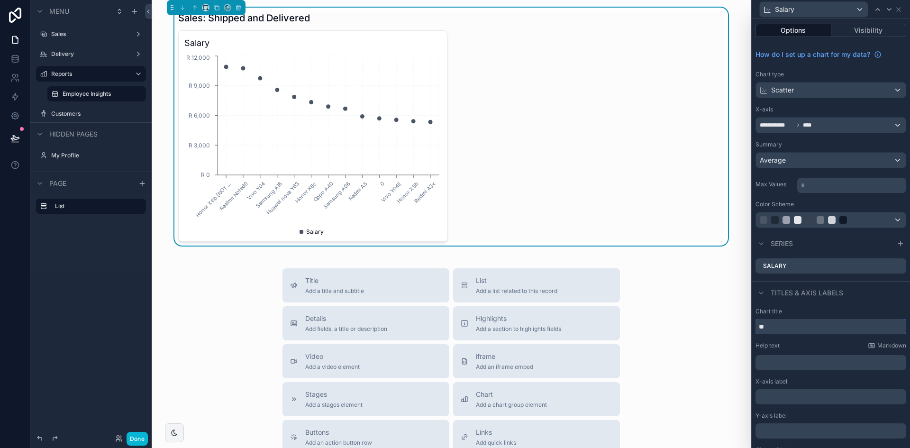
type input "*"
click at [787, 326] on input "**********" at bounding box center [830, 326] width 151 height 15
type input "**********"
click at [900, 12] on icon at bounding box center [899, 10] width 8 height 8
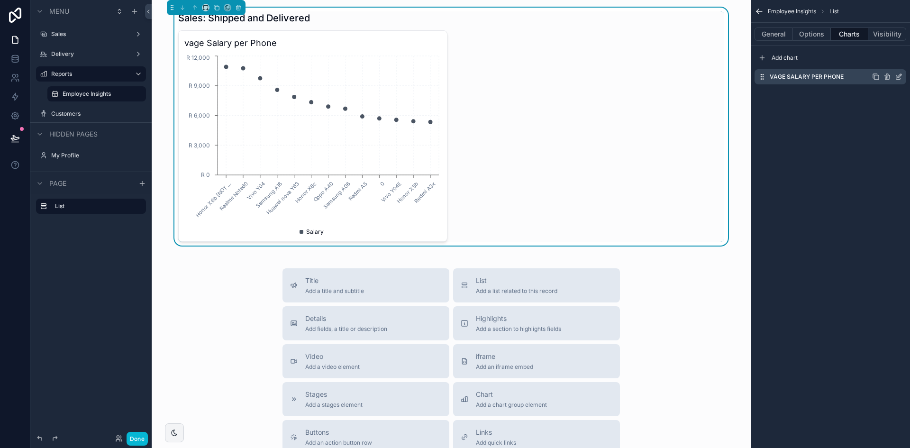
click at [897, 77] on icon "scrollable content" at bounding box center [899, 77] width 8 height 8
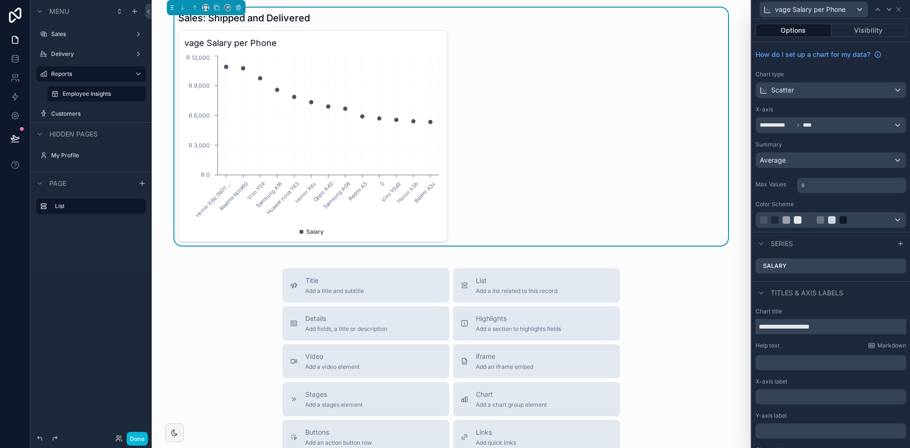
click at [759, 327] on input "**********" at bounding box center [830, 326] width 151 height 15
click at [773, 328] on input "**********" at bounding box center [830, 326] width 151 height 15
type input "**********"
click at [867, 309] on div "Chart title" at bounding box center [830, 312] width 151 height 8
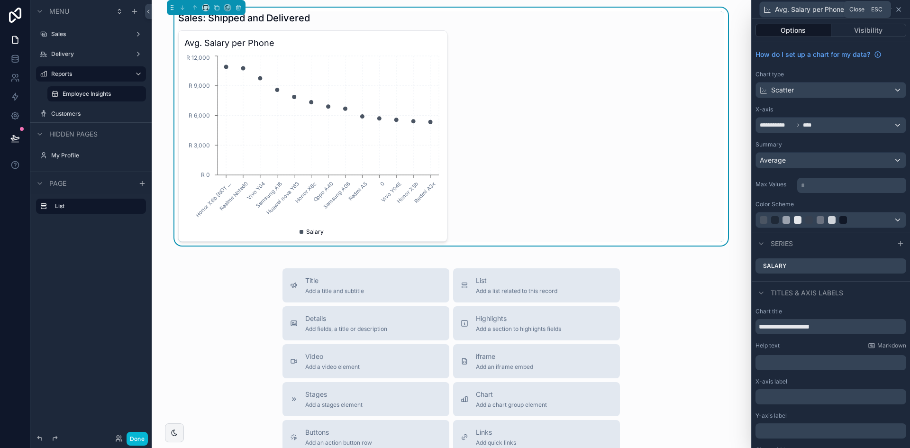
click at [901, 10] on icon at bounding box center [899, 10] width 8 height 8
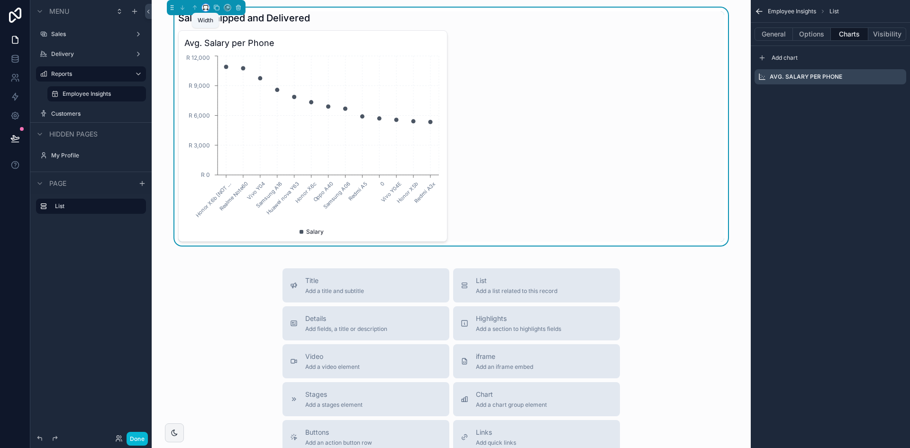
click at [205, 6] on icon "scrollable content" at bounding box center [205, 7] width 7 height 7
click at [497, 53] on div "scrollable content" at bounding box center [455, 224] width 910 height 448
click at [778, 38] on button "General" at bounding box center [773, 33] width 38 height 13
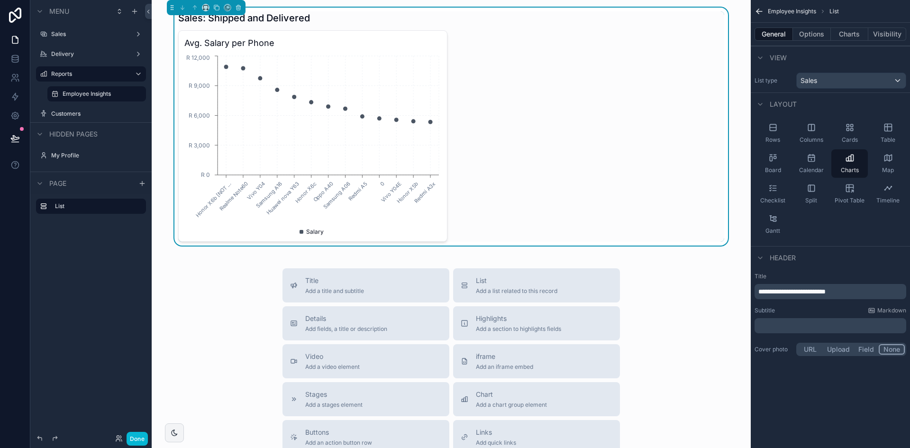
click at [315, 16] on div "Sales: Shipped and Delivered" at bounding box center [451, 17] width 546 height 13
click at [802, 291] on span "**********" at bounding box center [791, 291] width 67 height 7
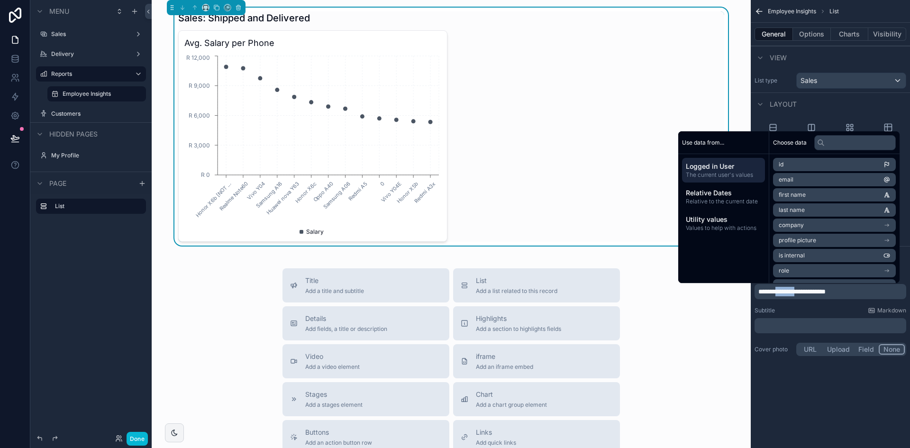
click at [783, 291] on span "**********" at bounding box center [791, 291] width 67 height 7
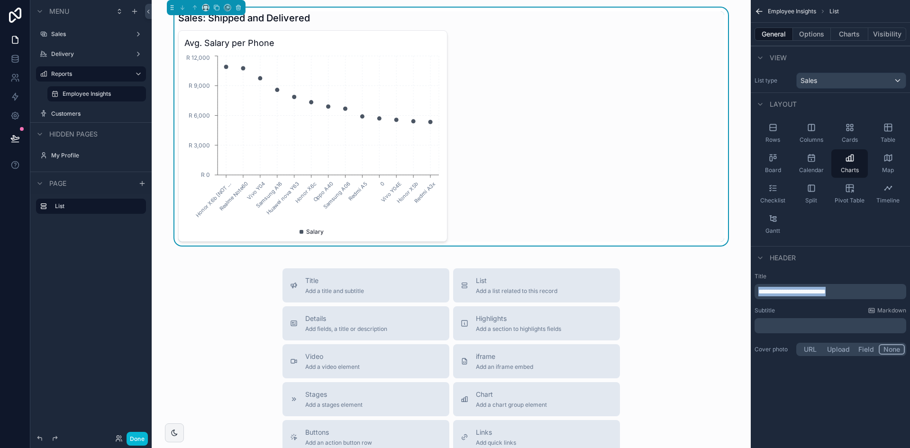
drag, startPoint x: 857, startPoint y: 290, endPoint x: 735, endPoint y: 294, distance: 122.3
click at [735, 294] on div "Sales Delivery Reports Employee Insights Customers 12,378 My Profile Dvd Dawie …" at bounding box center [531, 224] width 758 height 448
click at [861, 276] on label "Title" at bounding box center [830, 276] width 152 height 8
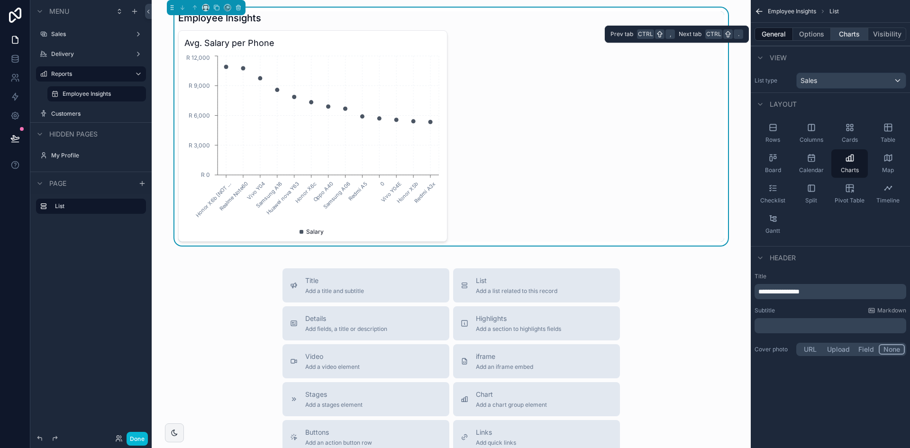
click at [843, 34] on button "Charts" at bounding box center [850, 33] width 38 height 13
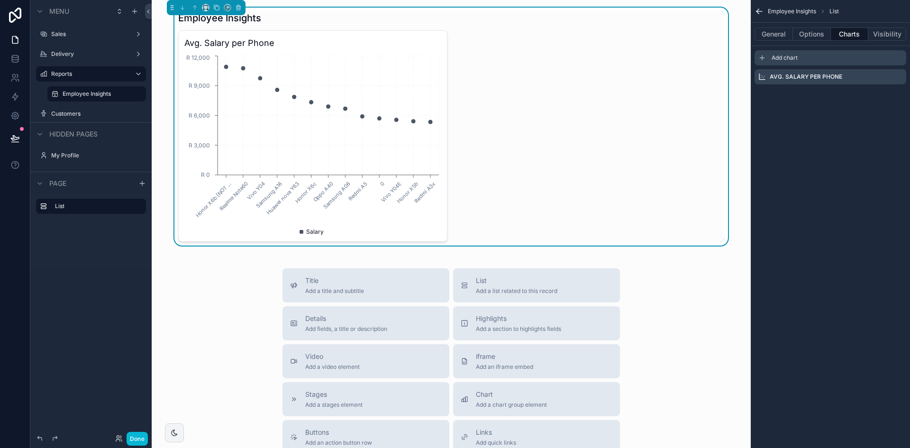
click at [790, 61] on span "Add chart" at bounding box center [784, 58] width 26 height 8
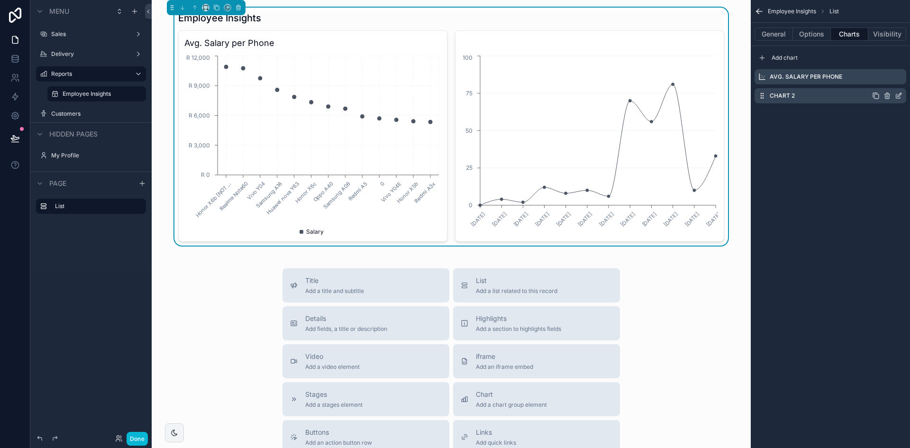
click at [901, 98] on icon "scrollable content" at bounding box center [899, 96] width 8 height 8
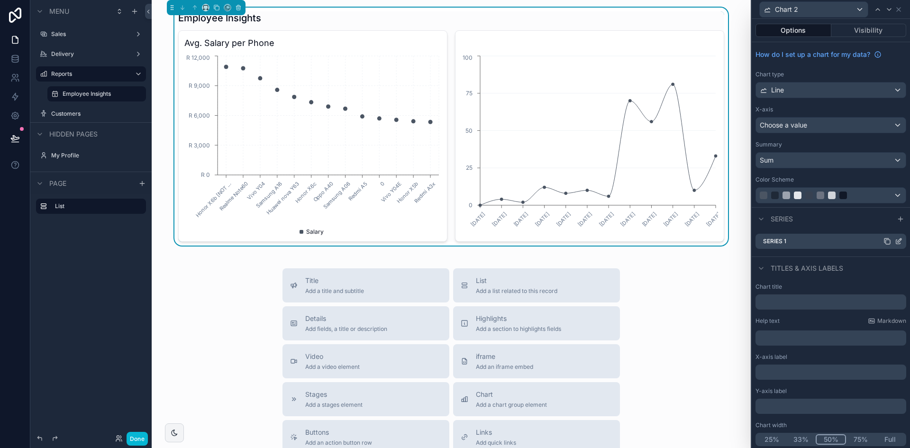
click at [895, 240] on icon at bounding box center [899, 241] width 8 height 8
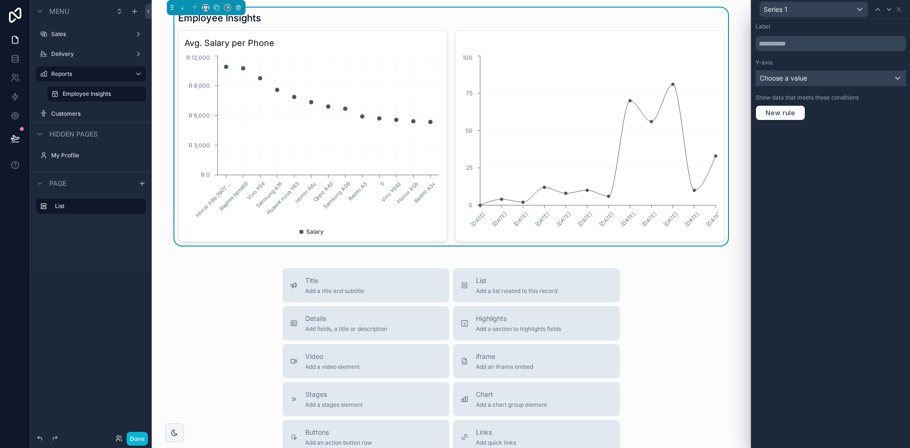
click at [823, 80] on div "Choose a value" at bounding box center [831, 78] width 150 height 15
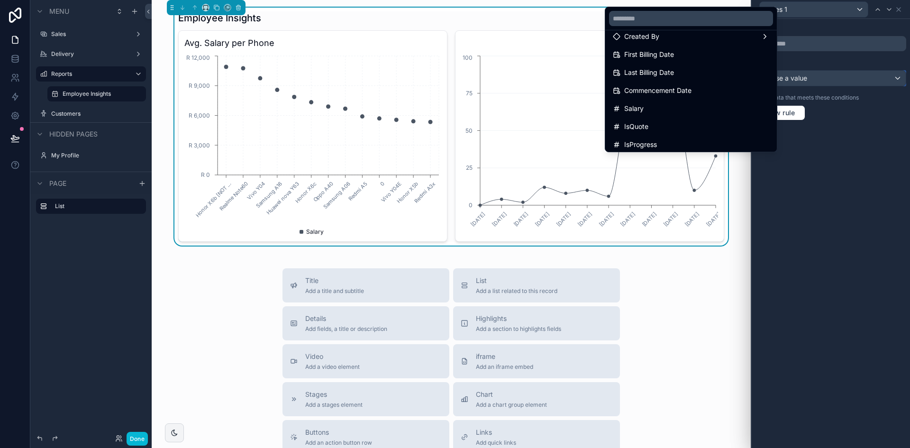
scroll to position [237, 0]
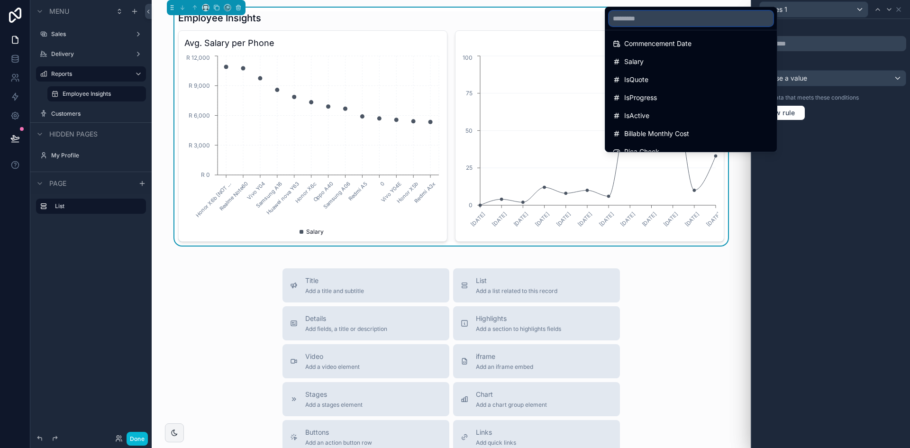
click at [664, 17] on input "text" at bounding box center [691, 18] width 164 height 15
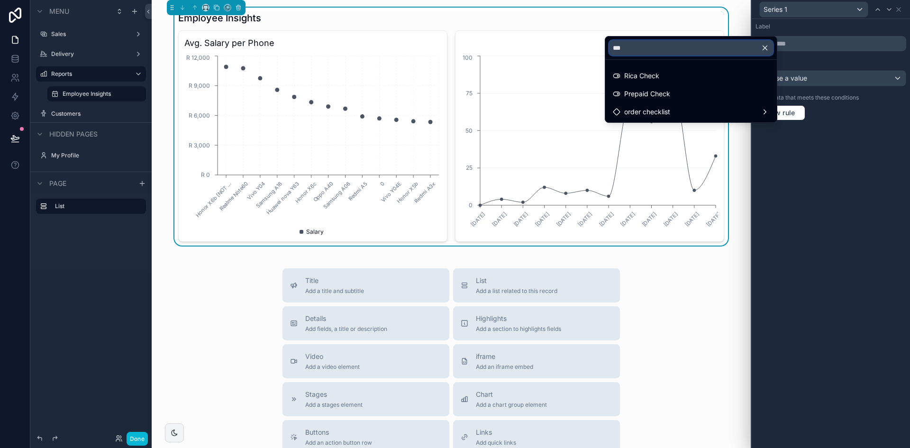
scroll to position [0, 0]
type input "*"
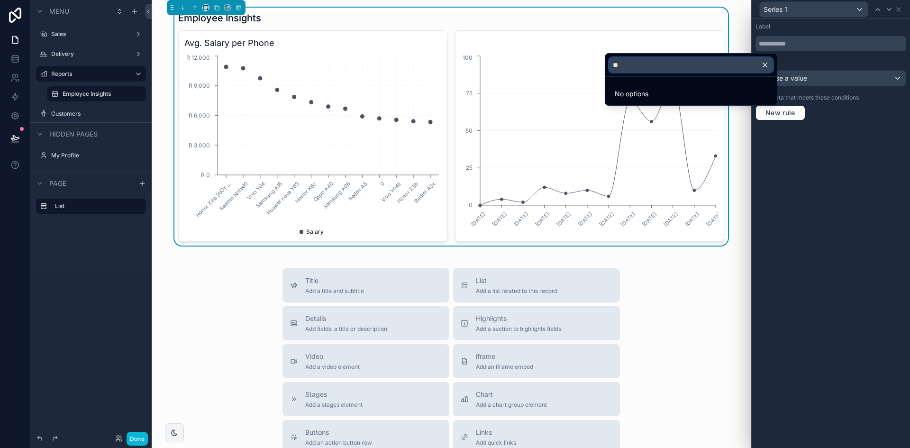
type input "*"
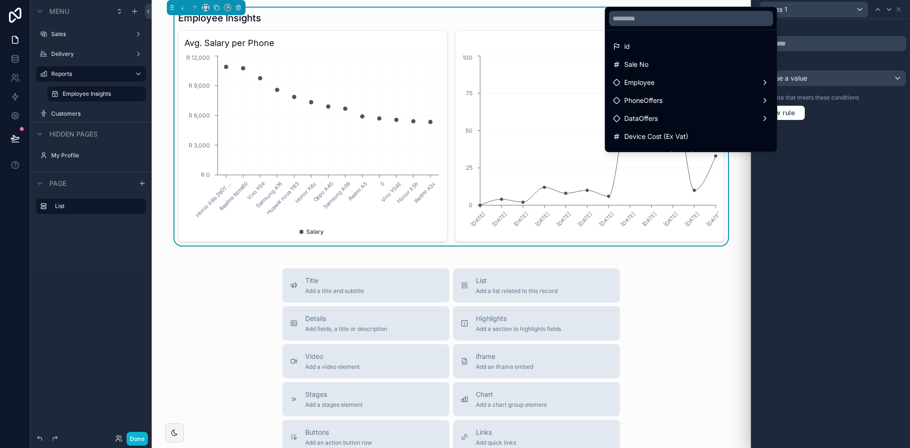
click at [835, 159] on div at bounding box center [830, 224] width 158 height 448
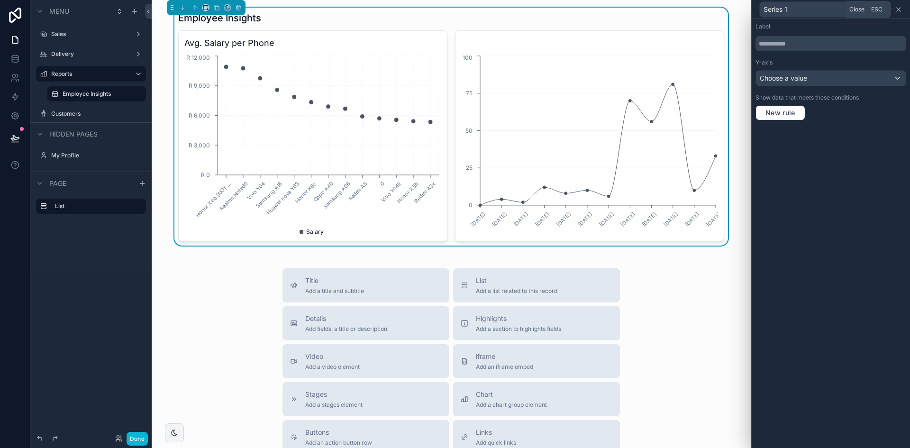
click at [899, 9] on icon at bounding box center [899, 10] width 8 height 8
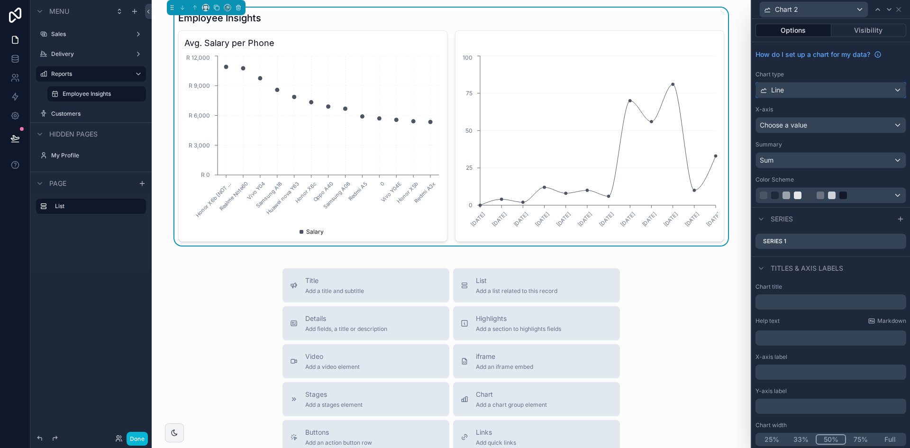
click at [818, 90] on div "Line" at bounding box center [831, 89] width 150 height 15
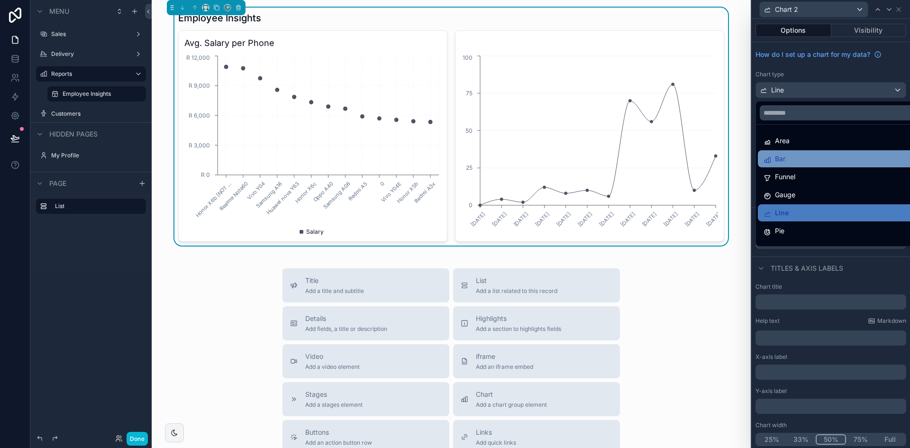
click at [810, 162] on div "Bar" at bounding box center [837, 158] width 149 height 11
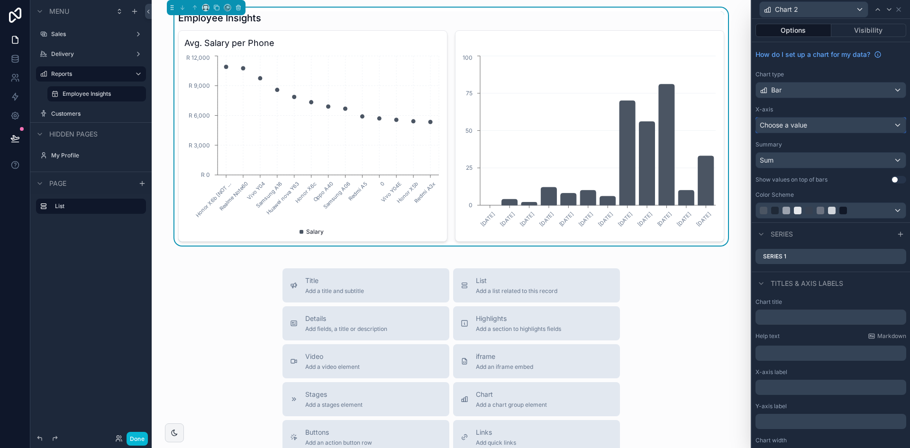
click at [836, 122] on div "Choose a value" at bounding box center [831, 125] width 150 height 15
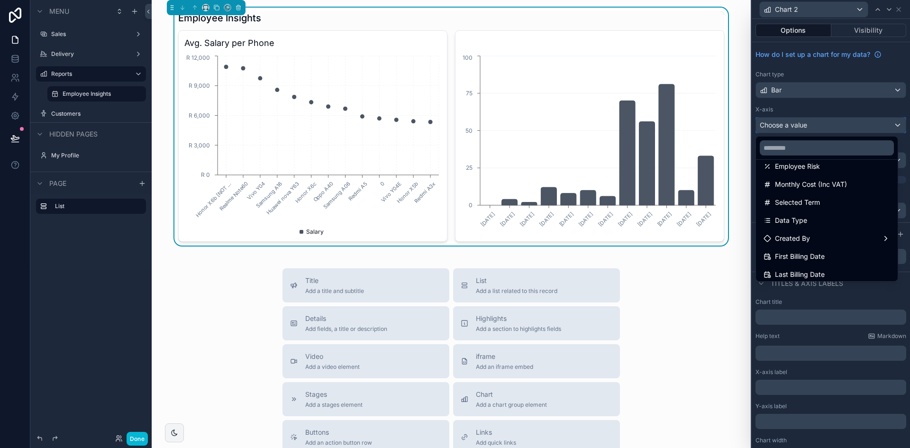
scroll to position [237, 0]
click at [820, 147] on input "text" at bounding box center [827, 147] width 134 height 15
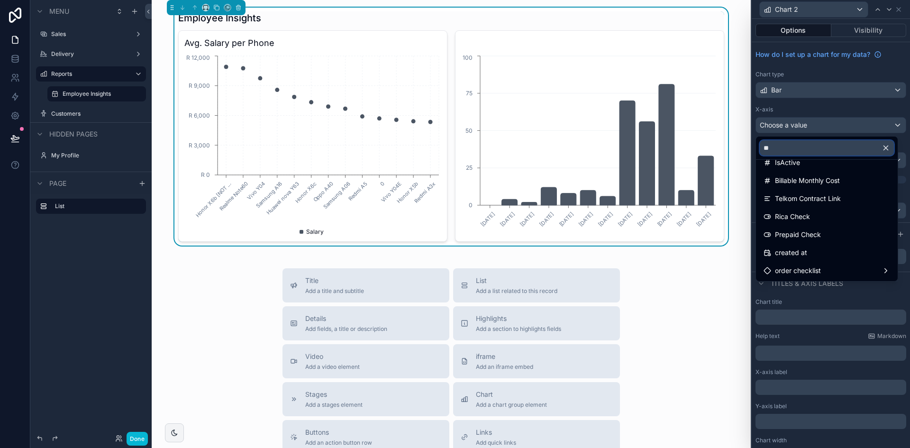
scroll to position [0, 0]
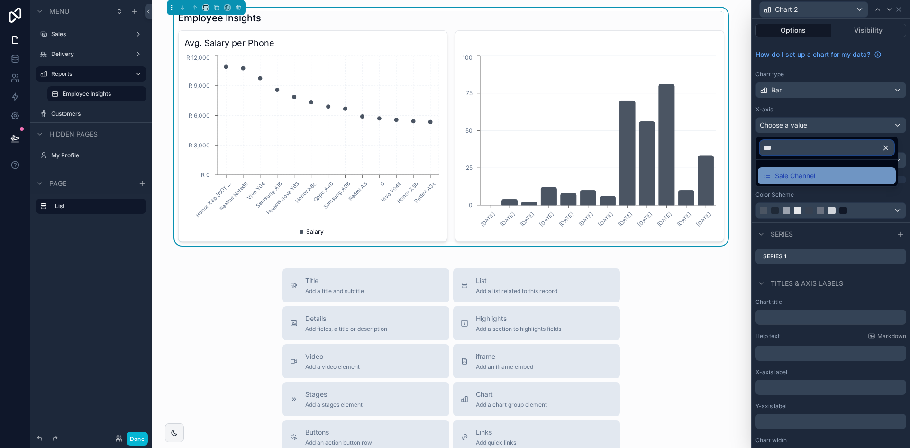
type input "***"
click at [855, 174] on div "Sale Channel" at bounding box center [826, 175] width 127 height 11
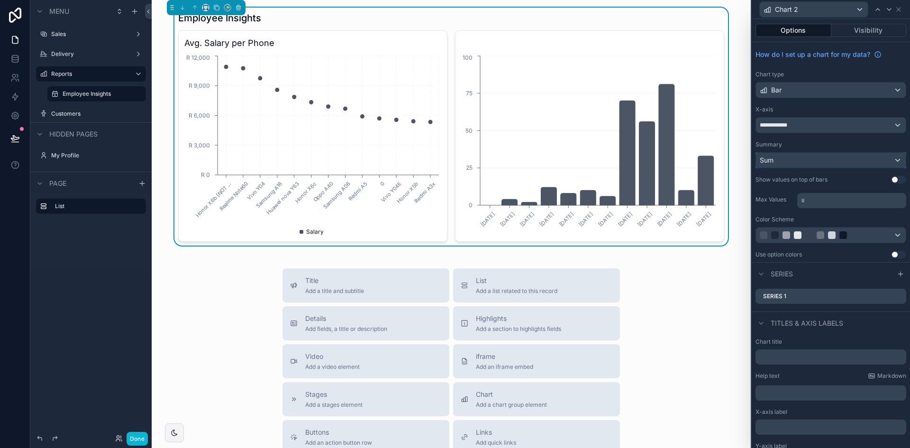
click at [820, 158] on div "Sum" at bounding box center [831, 160] width 150 height 15
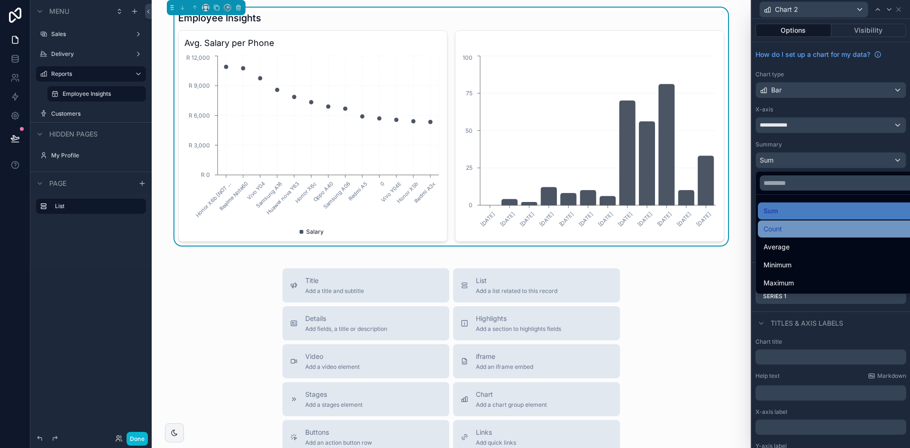
click at [794, 226] on div "Count" at bounding box center [837, 228] width 149 height 11
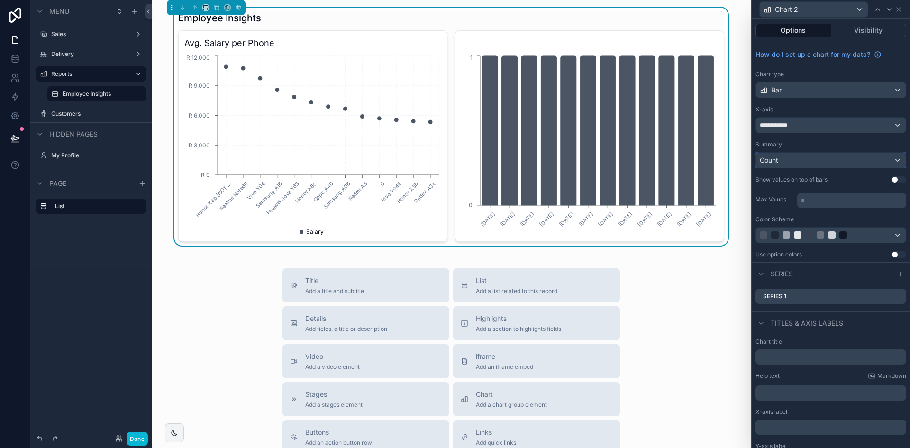
click at [834, 164] on div "Count" at bounding box center [831, 160] width 150 height 15
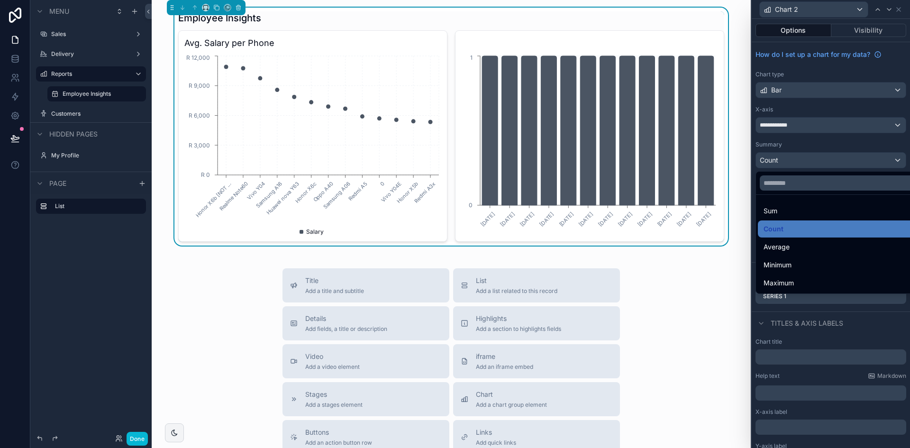
click at [836, 154] on div at bounding box center [830, 224] width 158 height 448
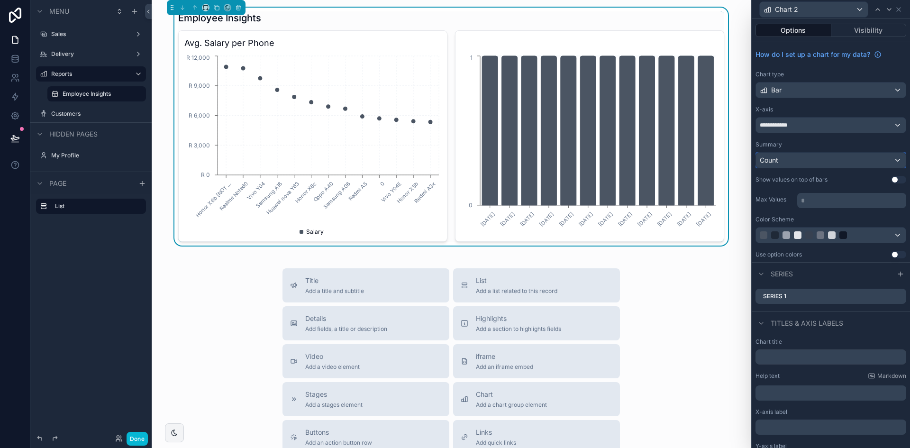
click at [867, 160] on div "Count" at bounding box center [831, 160] width 150 height 15
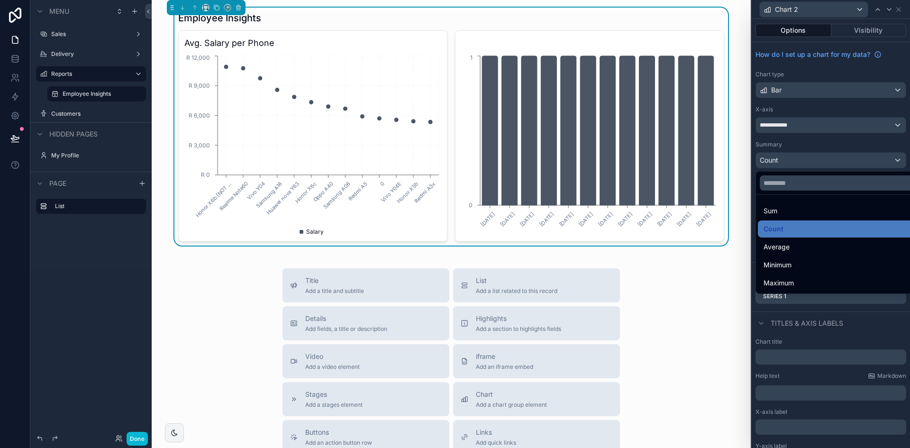
click at [832, 145] on div at bounding box center [830, 224] width 158 height 448
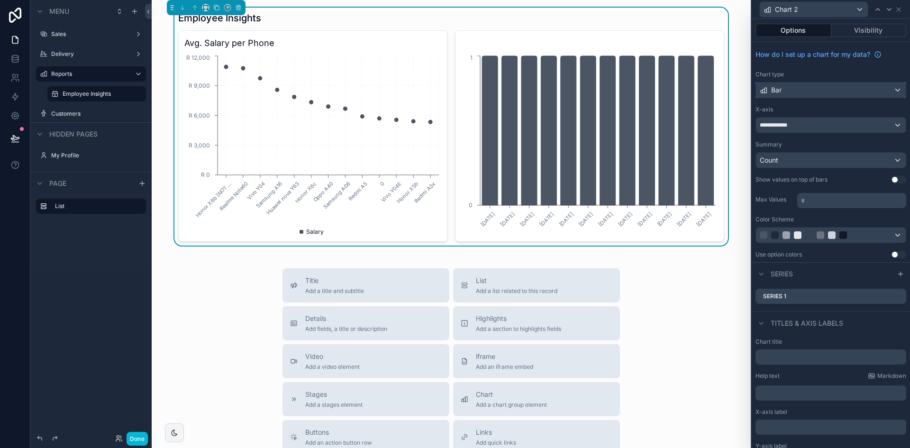
click at [835, 92] on div "Bar" at bounding box center [831, 89] width 150 height 15
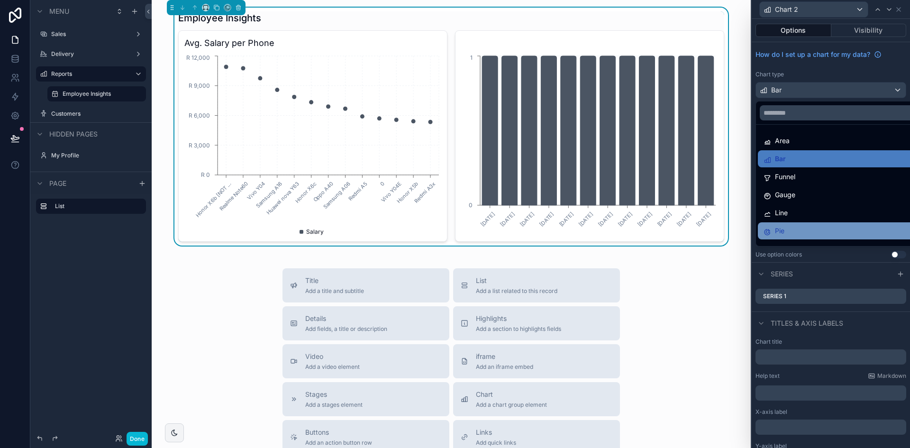
click at [799, 238] on div "Pie" at bounding box center [838, 230] width 161 height 17
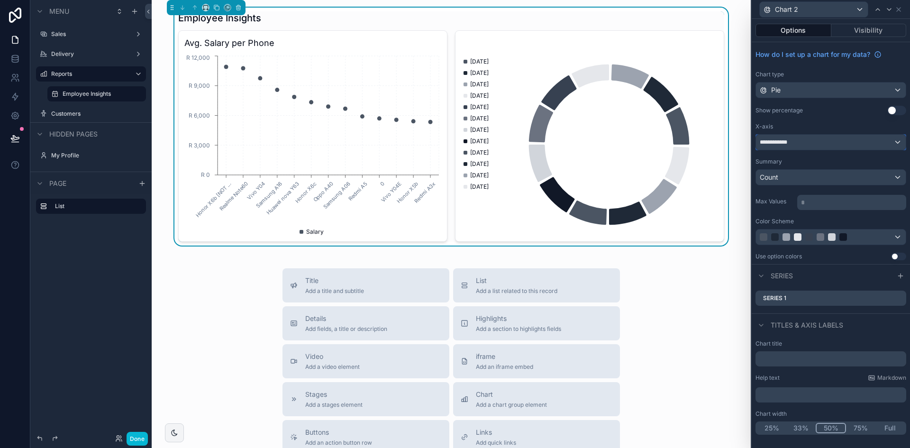
click at [826, 143] on div "**********" at bounding box center [831, 142] width 150 height 15
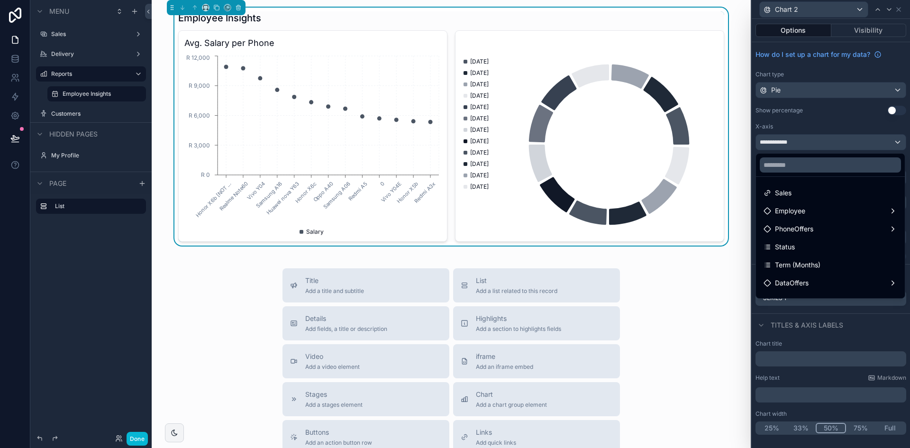
click at [826, 143] on div at bounding box center [830, 224] width 158 height 448
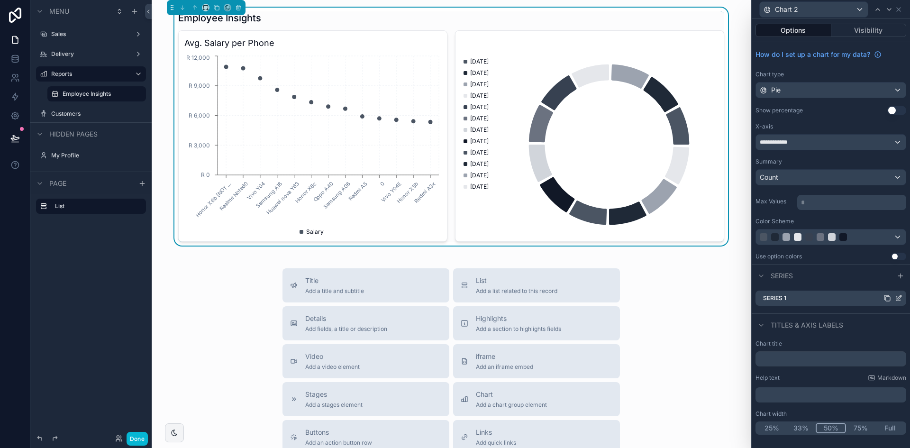
click at [900, 297] on icon at bounding box center [899, 298] width 8 height 8
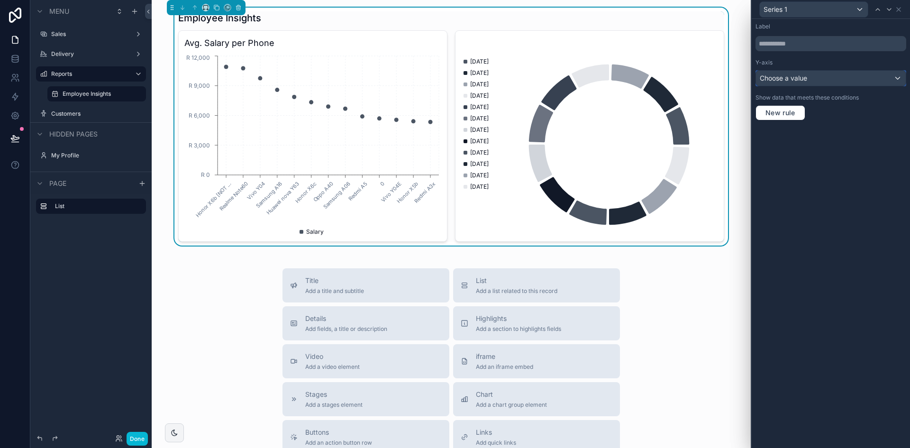
click at [813, 81] on div "Choose a value" at bounding box center [831, 78] width 150 height 15
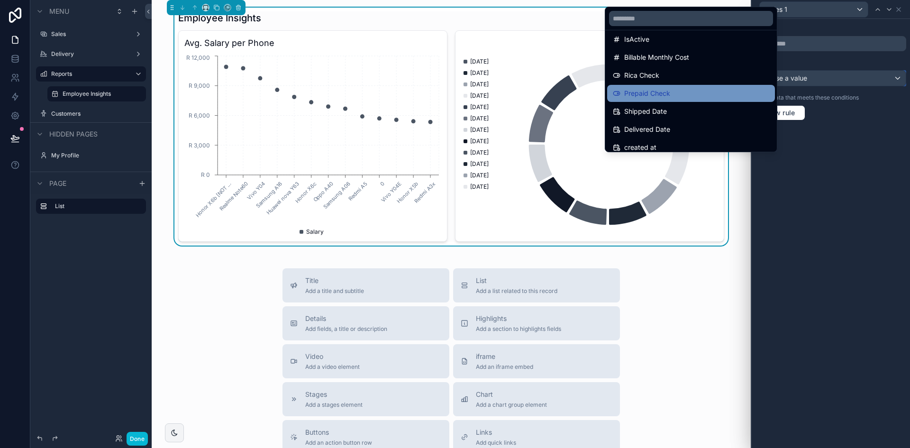
scroll to position [297, 0]
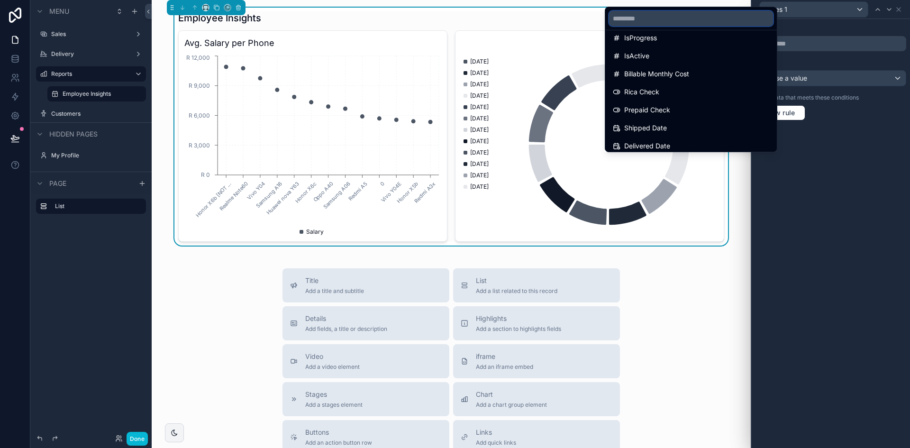
click at [674, 18] on input "text" at bounding box center [691, 18] width 164 height 15
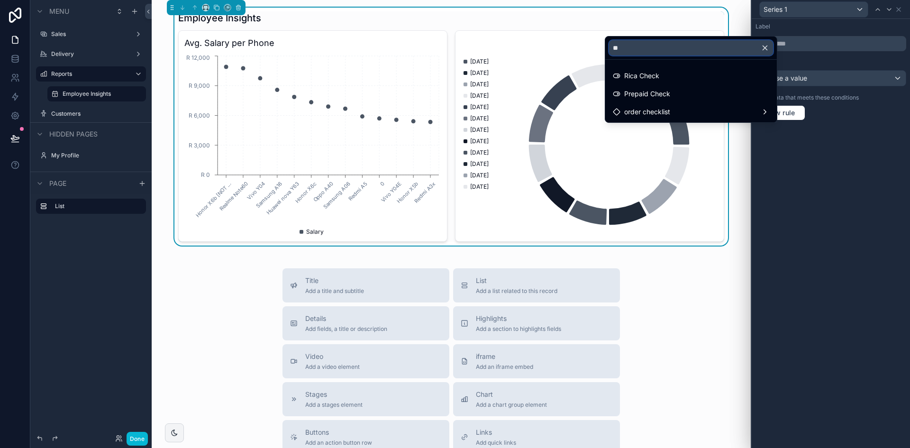
type input "*"
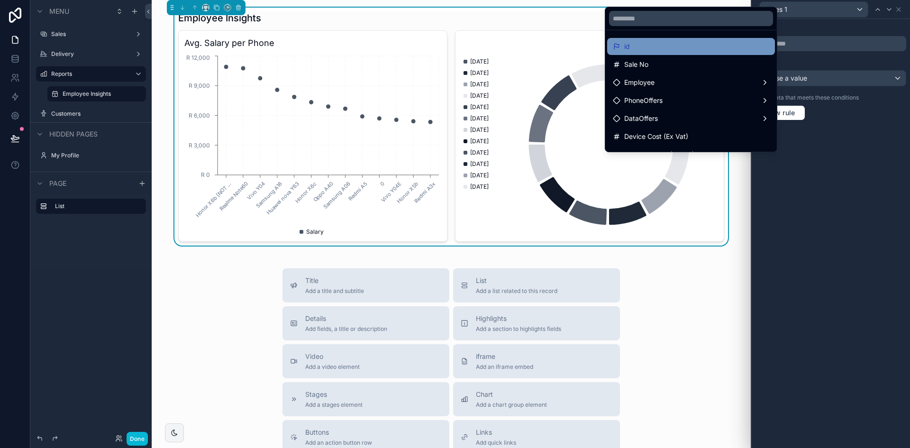
click at [649, 50] on div "id" at bounding box center [691, 46] width 156 height 11
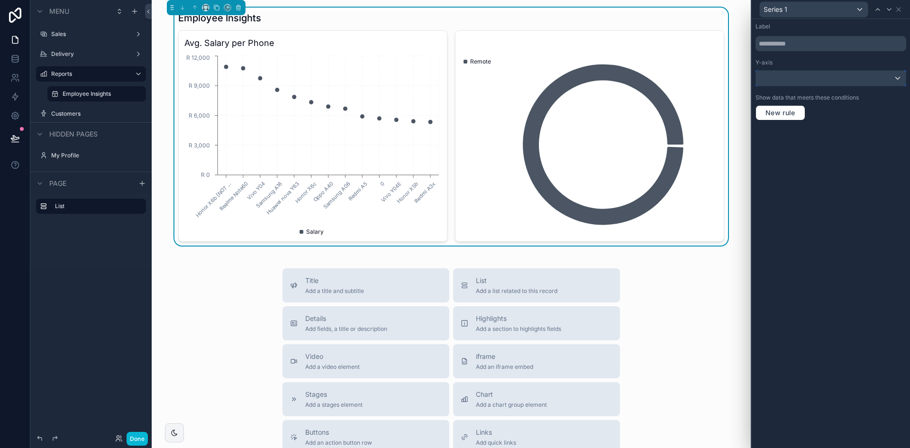
click at [812, 80] on div at bounding box center [831, 78] width 150 height 15
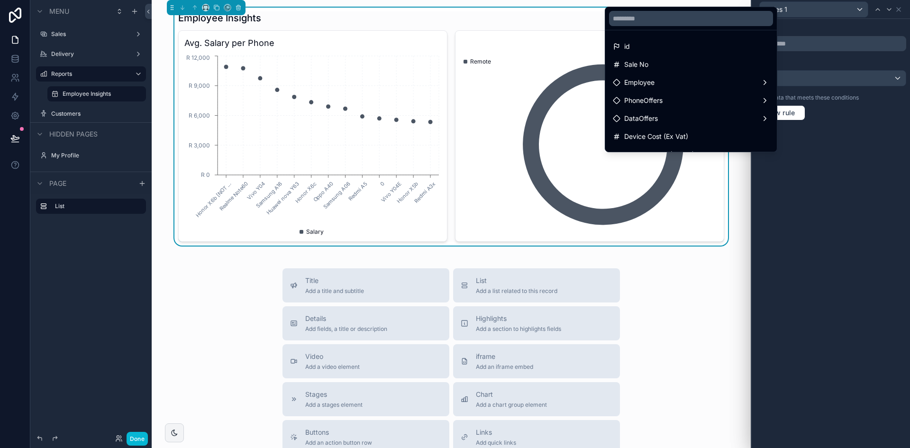
click at [844, 146] on div at bounding box center [830, 224] width 158 height 448
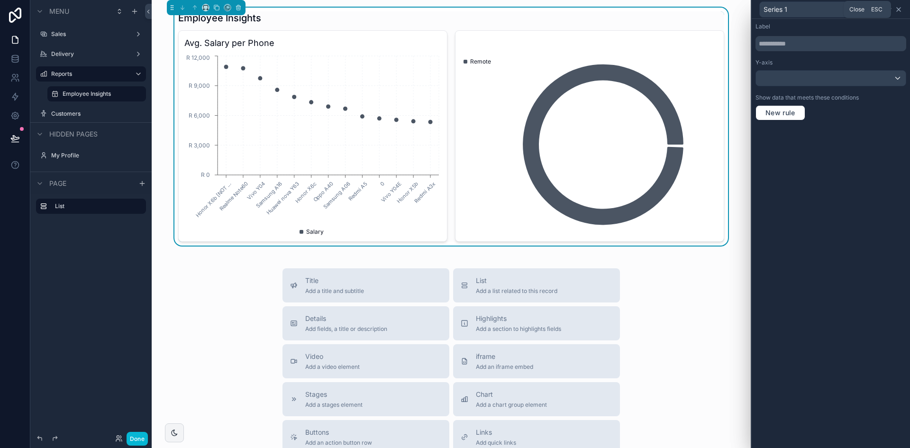
click at [902, 9] on icon at bounding box center [899, 10] width 8 height 8
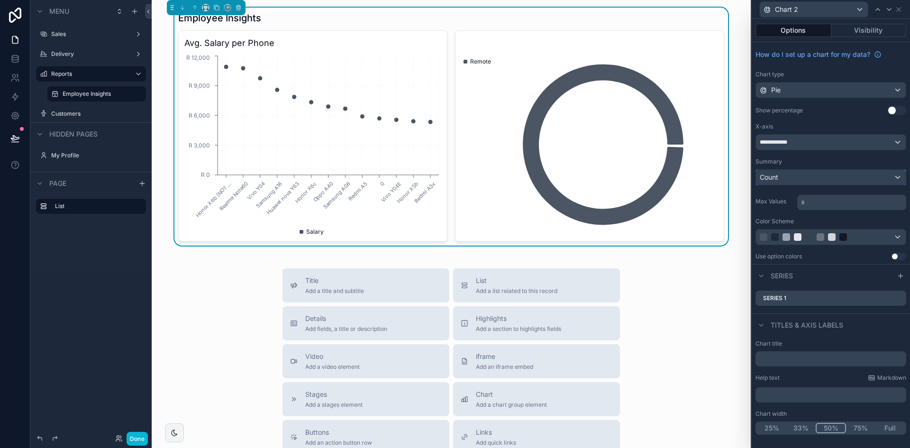
click at [816, 181] on div "Count" at bounding box center [831, 177] width 150 height 15
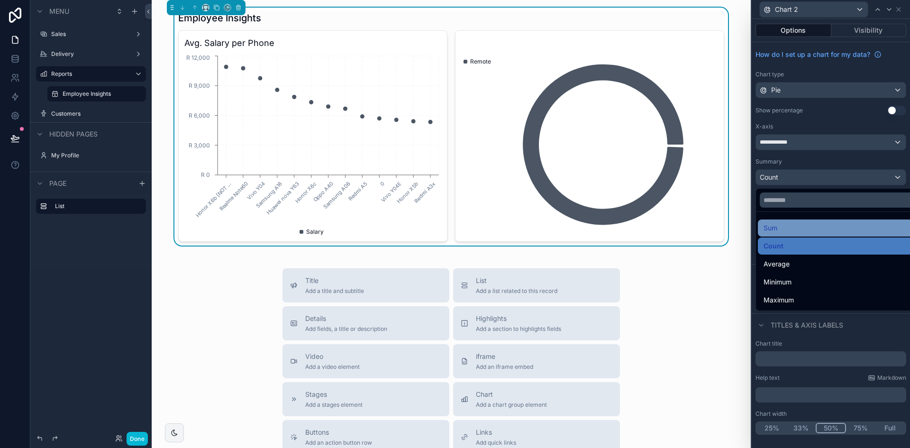
click at [805, 226] on div "Sum" at bounding box center [841, 227] width 156 height 11
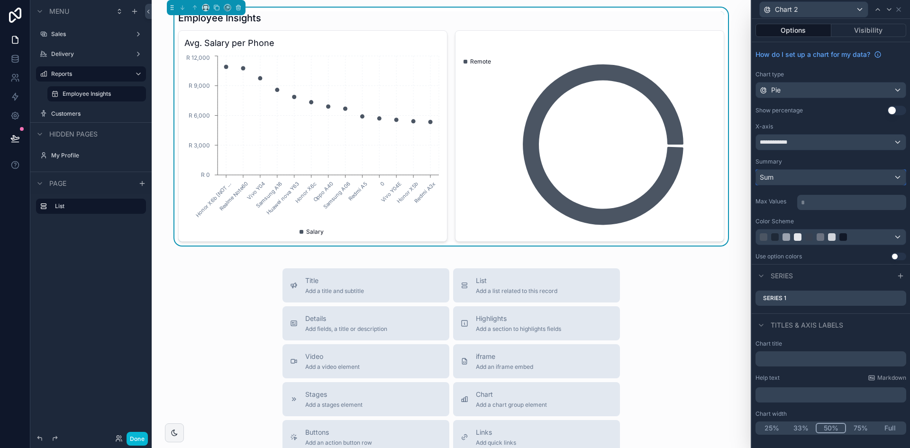
click at [805, 178] on div "Sum" at bounding box center [831, 177] width 150 height 15
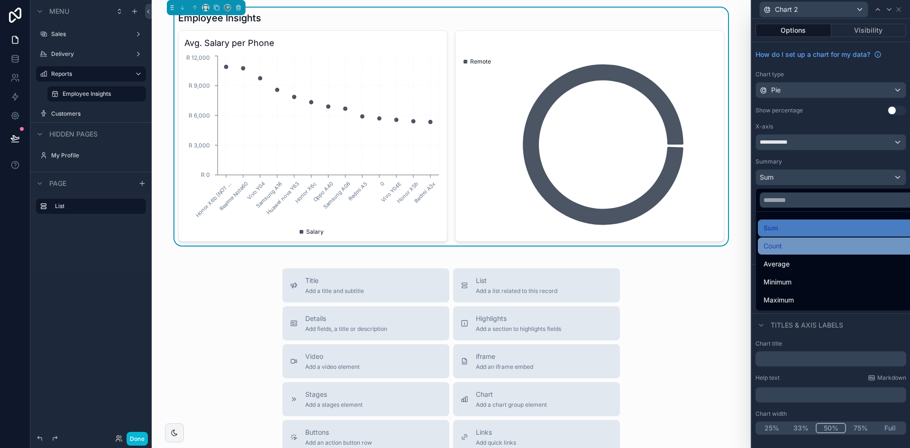
click at [809, 248] on div "Count" at bounding box center [841, 245] width 156 height 11
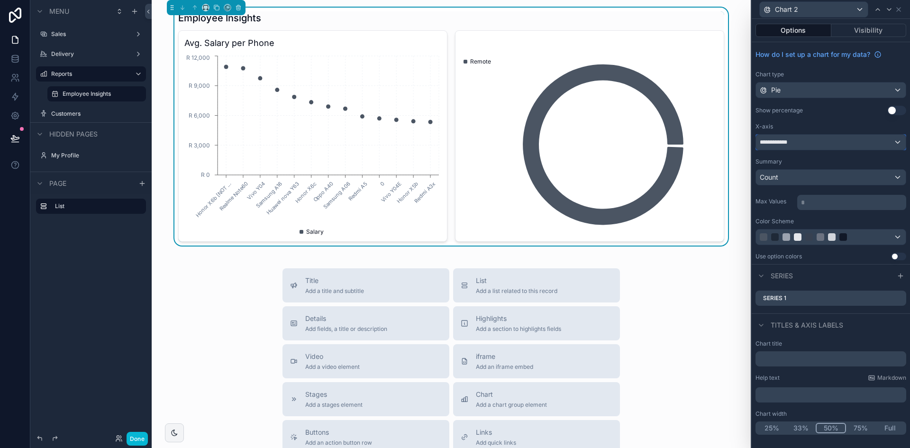
click at [841, 144] on div "**********" at bounding box center [831, 142] width 150 height 15
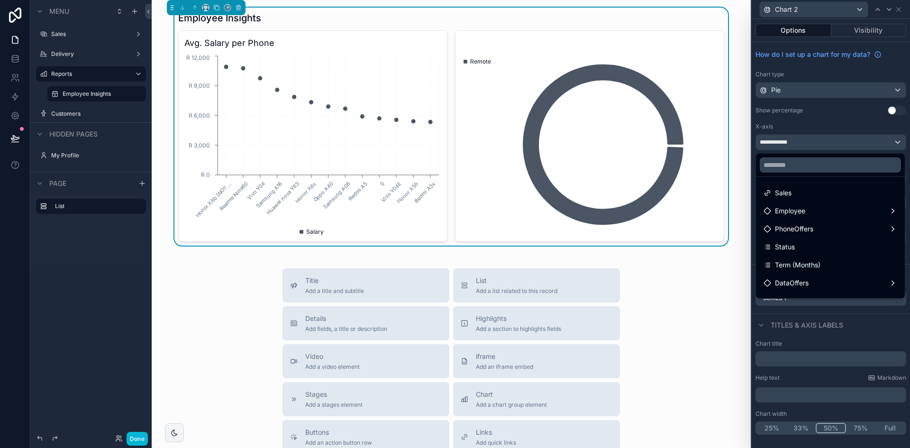
click at [834, 118] on div at bounding box center [830, 224] width 158 height 448
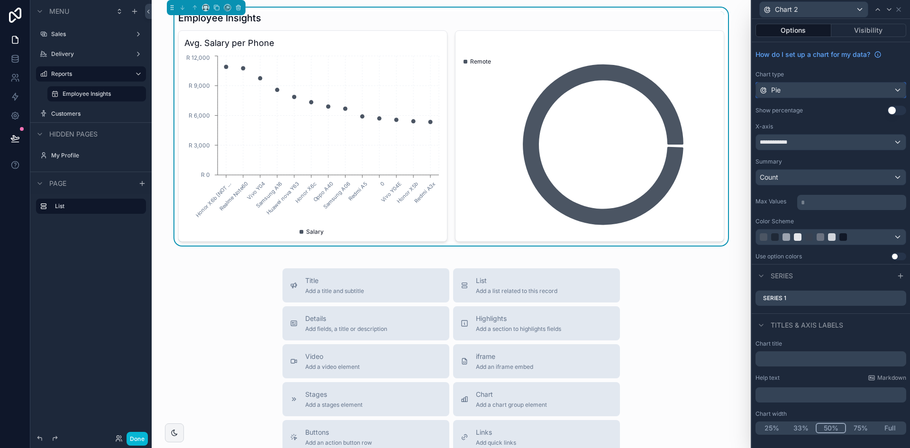
click at [833, 94] on div "Pie" at bounding box center [831, 89] width 150 height 15
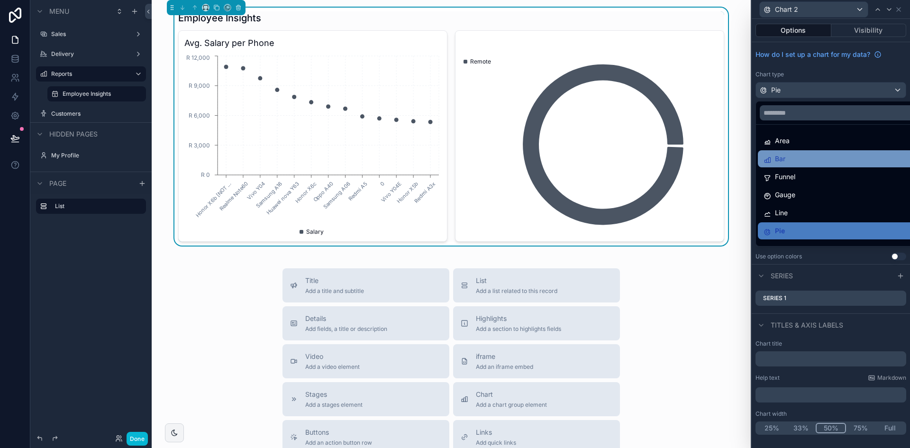
click at [806, 157] on div "Bar" at bounding box center [841, 158] width 156 height 11
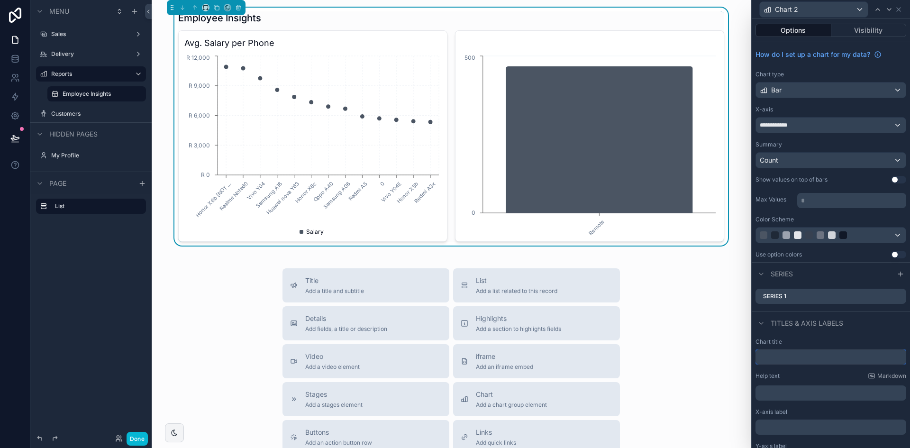
click at [805, 352] on input "text" at bounding box center [830, 356] width 151 height 15
type input "*"
type input "**********"
click at [831, 237] on div at bounding box center [832, 235] width 8 height 8
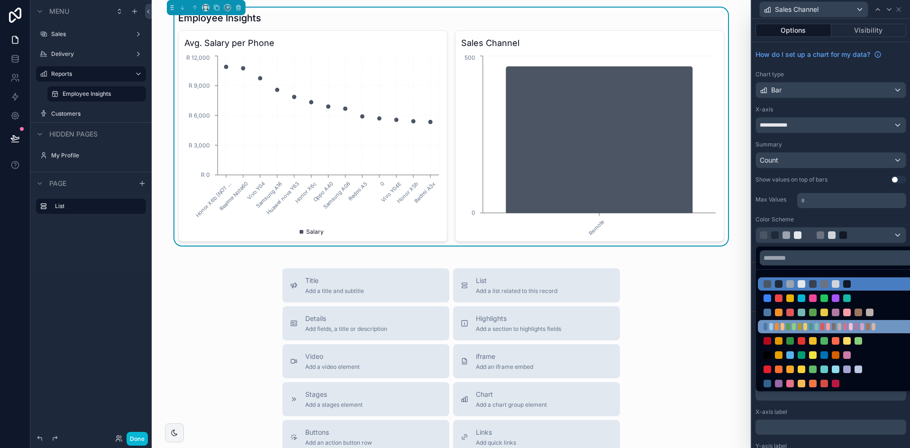
click at [796, 327] on div at bounding box center [823, 327] width 121 height 8
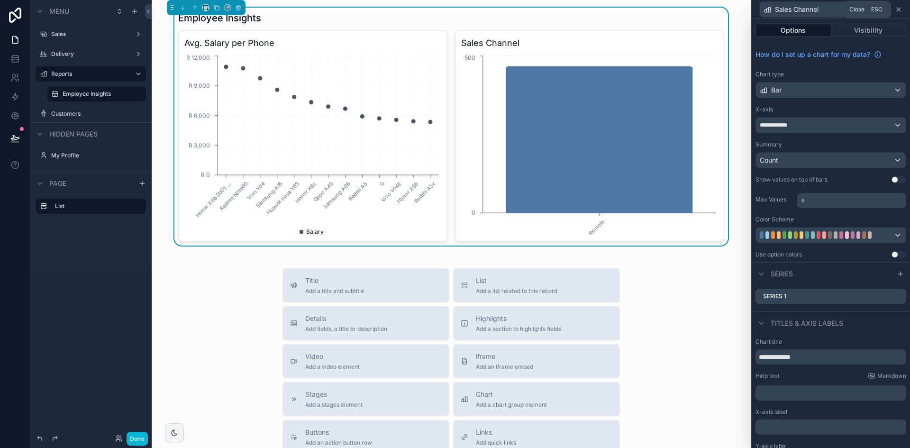
click at [901, 10] on icon at bounding box center [899, 10] width 8 height 8
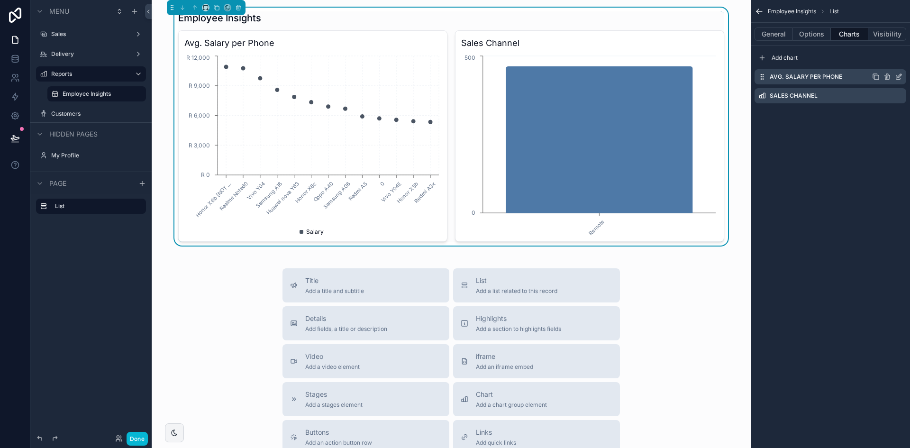
click at [899, 74] on icon "scrollable content" at bounding box center [899, 77] width 8 height 8
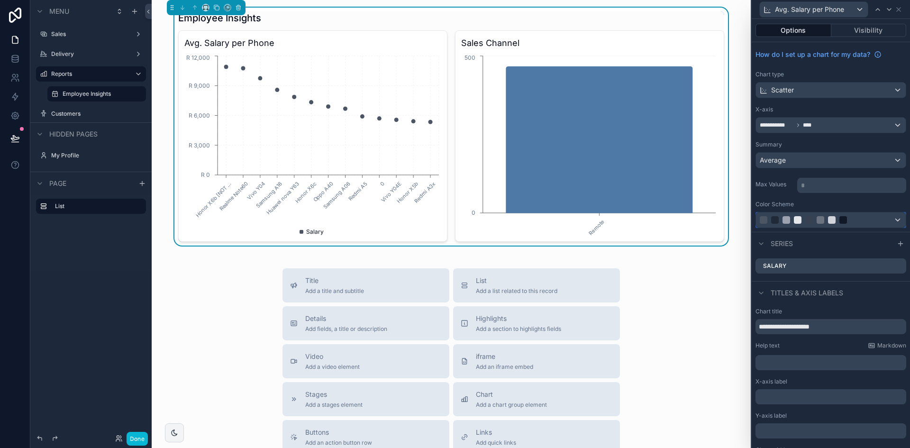
click at [849, 213] on div at bounding box center [831, 219] width 150 height 15
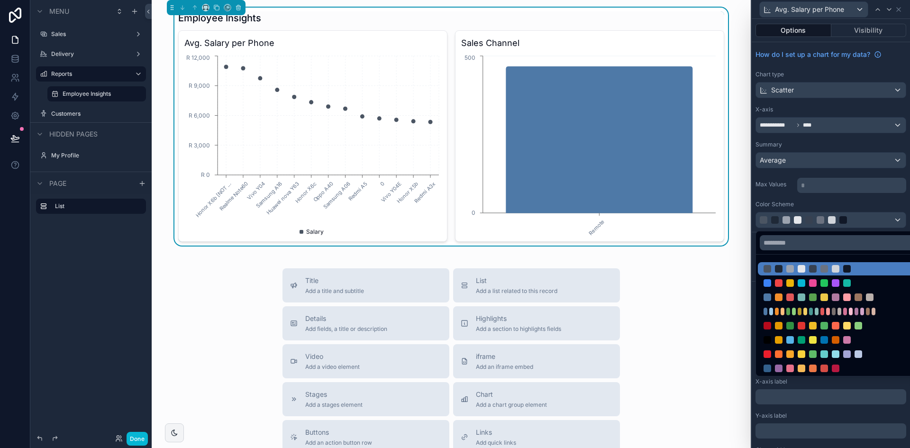
click at [829, 306] on div at bounding box center [838, 311] width 161 height 13
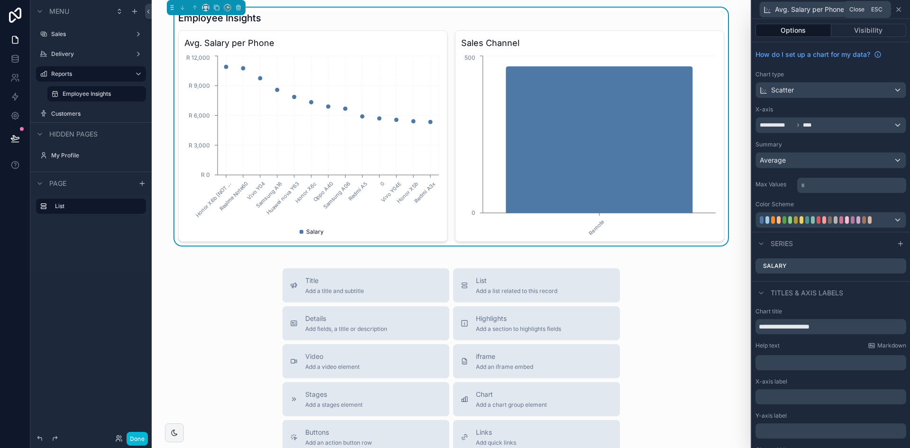
click at [900, 10] on icon at bounding box center [898, 10] width 4 height 4
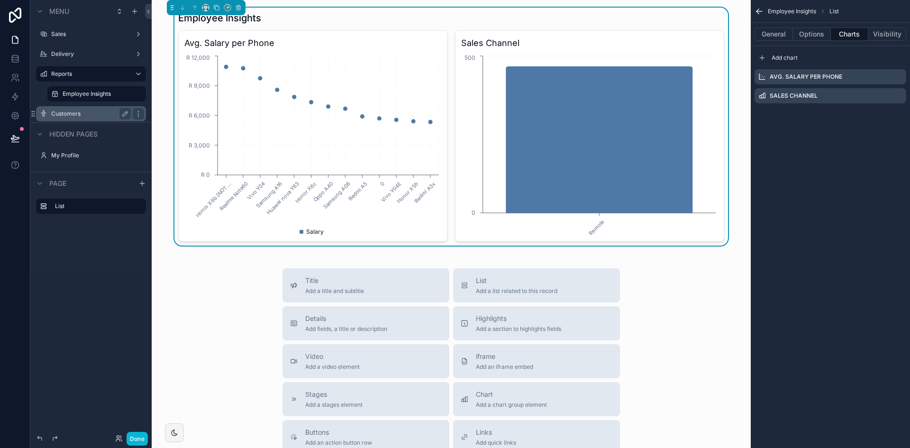
click at [77, 115] on label "Customers" at bounding box center [89, 114] width 76 height 8
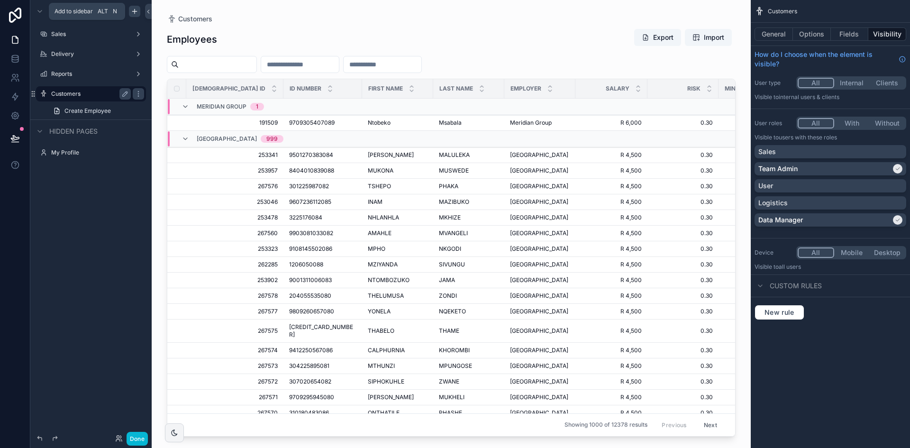
click at [138, 10] on div "scrollable content" at bounding box center [134, 11] width 11 height 11
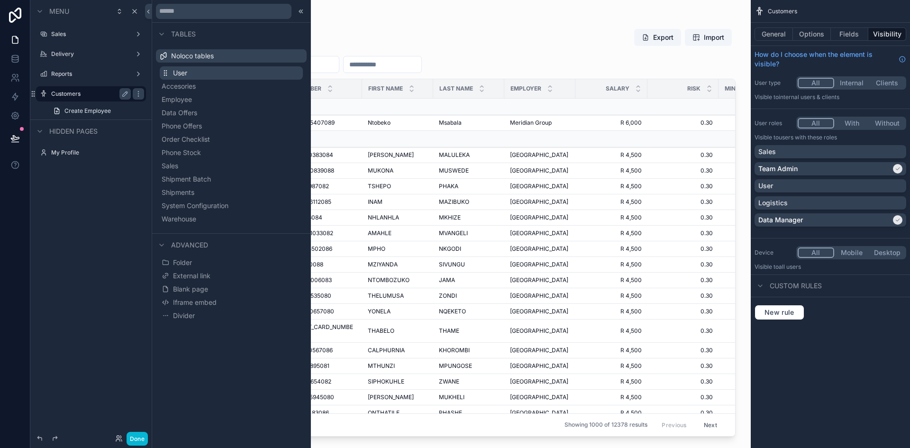
click at [197, 77] on button "User" at bounding box center [231, 72] width 143 height 13
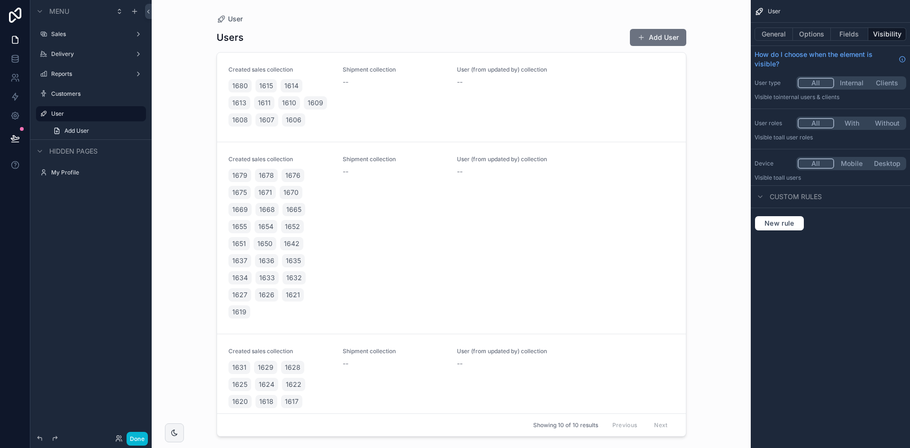
click at [235, 21] on div "scrollable content" at bounding box center [451, 218] width 485 height 436
click at [235, 21] on span "User" at bounding box center [235, 18] width 15 height 9
click at [810, 38] on button "Options" at bounding box center [812, 33] width 38 height 13
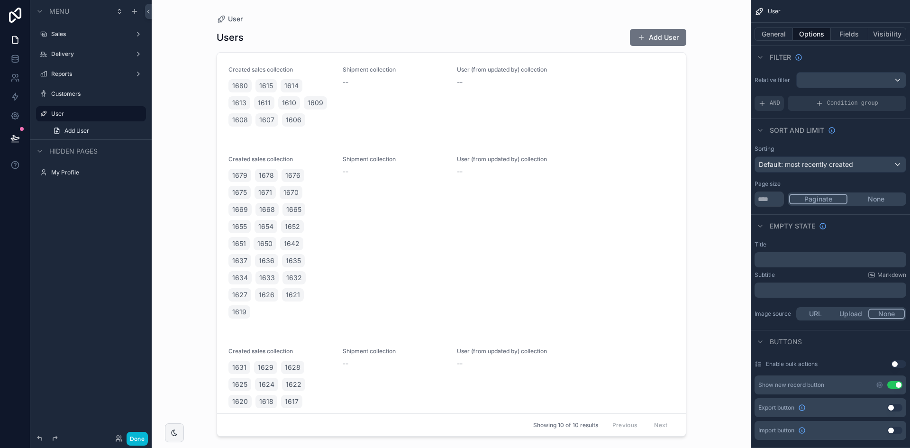
click at [809, 262] on p "﻿" at bounding box center [831, 260] width 146 height 8
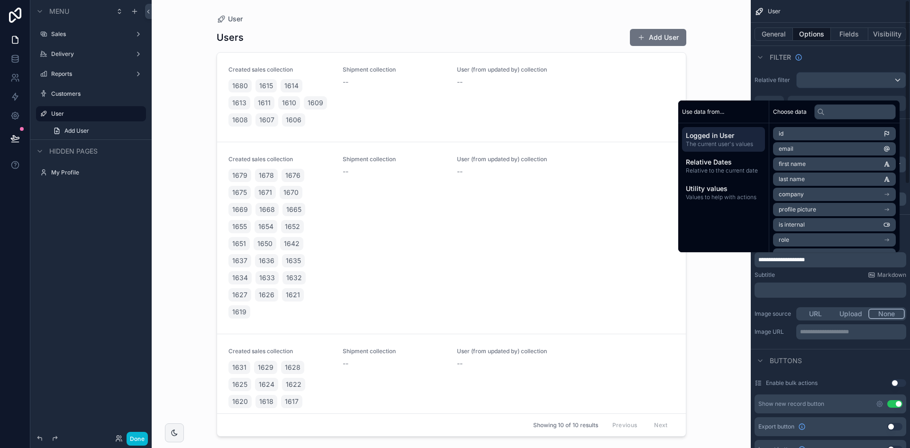
click at [814, 272] on div "Subtitle Markdown" at bounding box center [830, 275] width 152 height 8
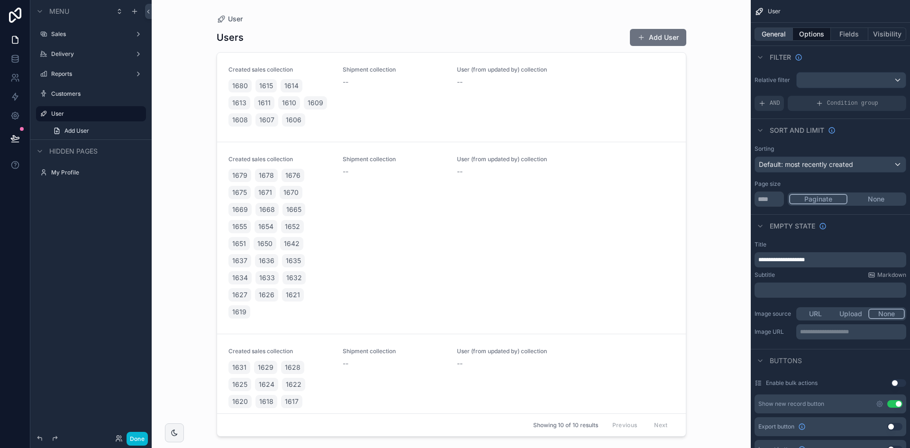
click at [782, 39] on button "General" at bounding box center [773, 33] width 38 height 13
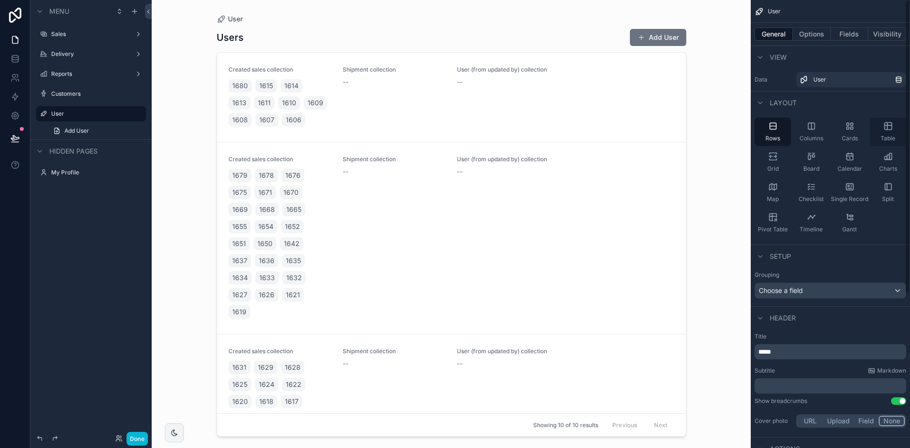
click at [890, 132] on div "Table" at bounding box center [887, 132] width 36 height 28
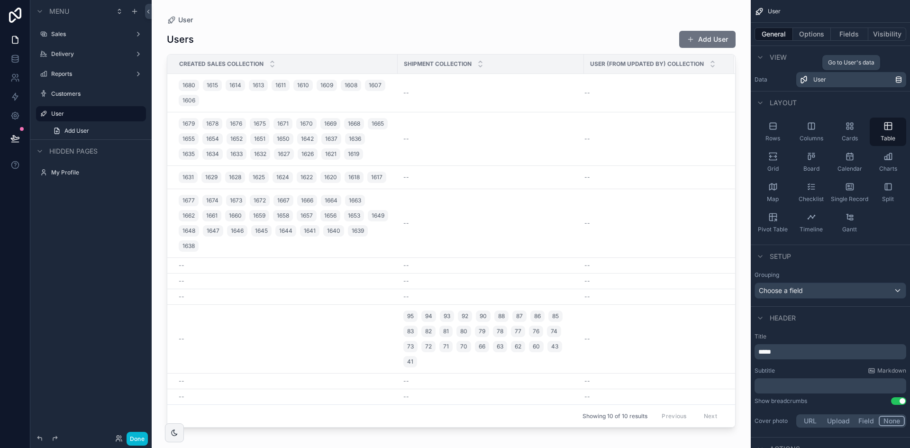
click at [829, 78] on div "User" at bounding box center [853, 80] width 81 height 8
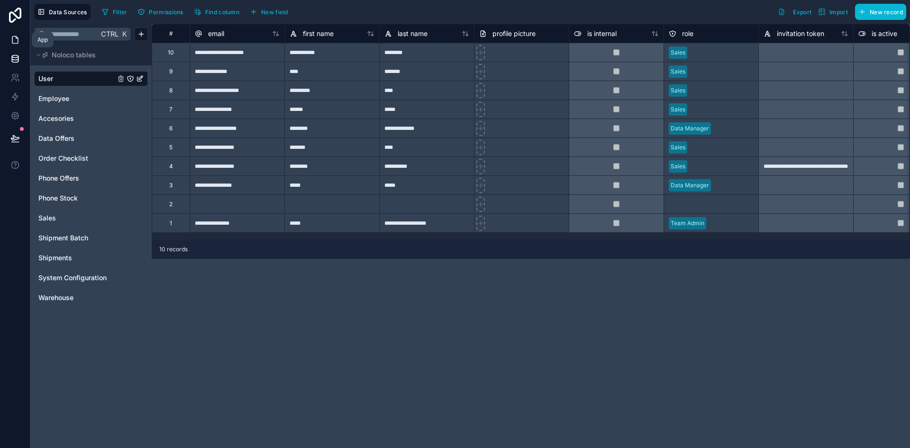
click at [18, 46] on link at bounding box center [15, 39] width 30 height 19
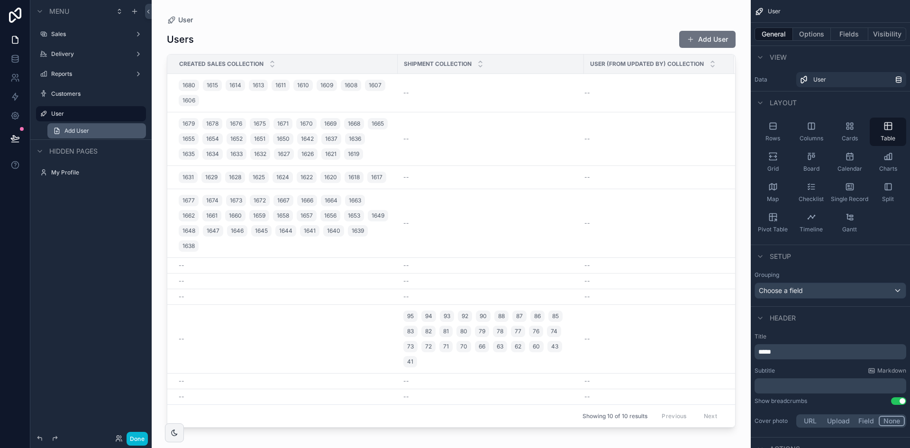
click at [89, 128] on span "Add User" at bounding box center [76, 131] width 25 height 8
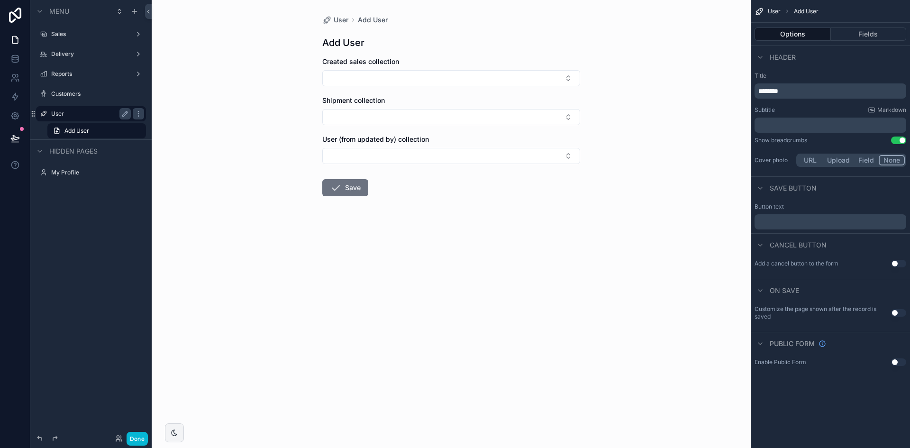
click at [91, 111] on label "User" at bounding box center [89, 114] width 76 height 8
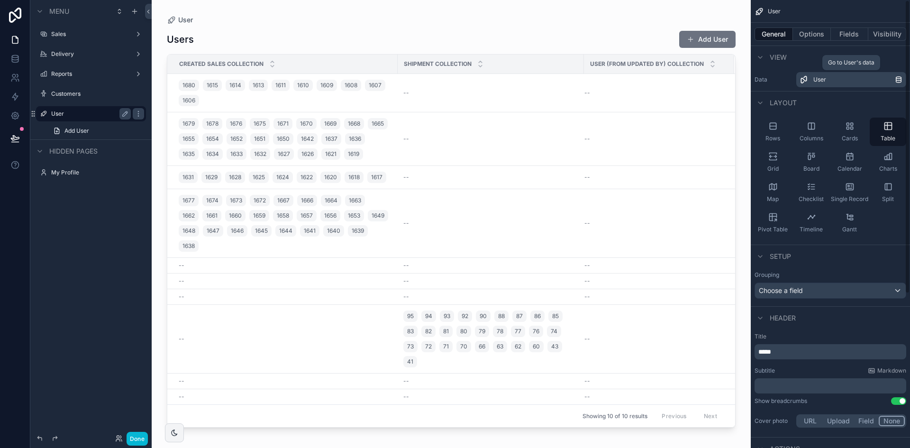
click at [851, 79] on div "User" at bounding box center [853, 80] width 81 height 8
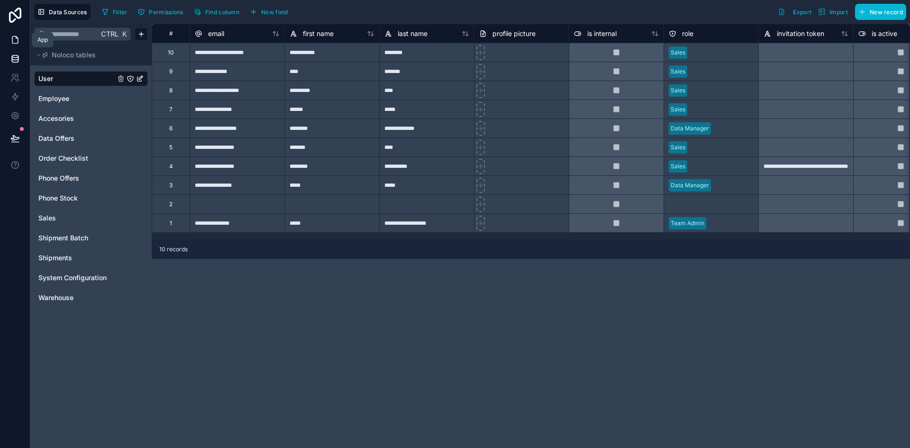
click at [22, 42] on link at bounding box center [15, 39] width 30 height 19
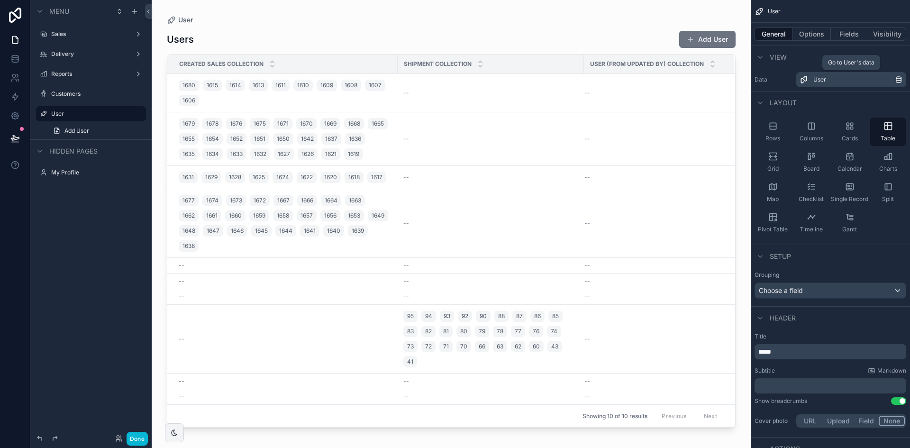
click at [839, 83] on div "User" at bounding box center [853, 80] width 81 height 8
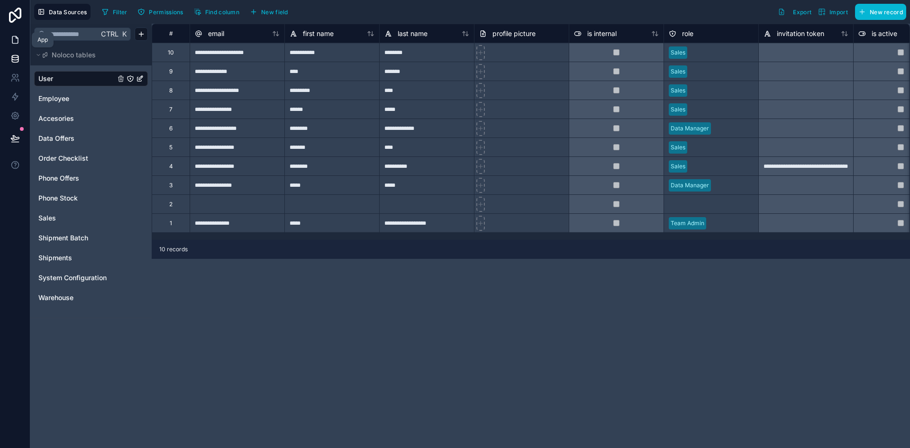
click at [13, 38] on icon at bounding box center [14, 39] width 9 height 9
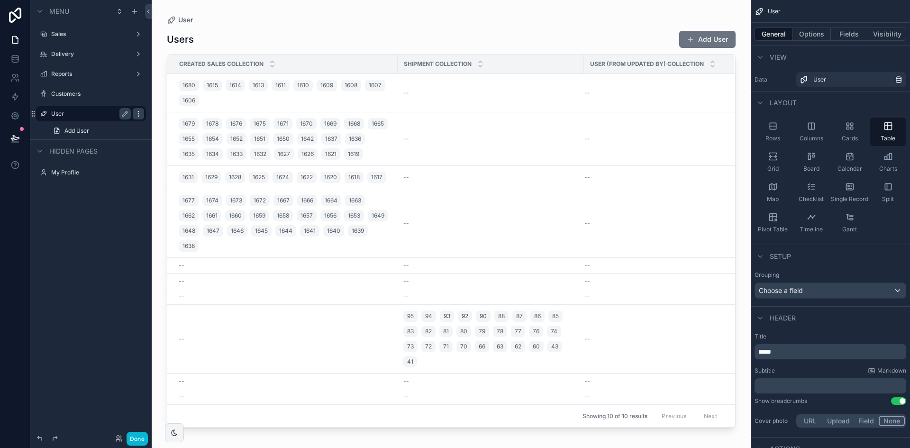
click at [136, 115] on icon "scrollable content" at bounding box center [139, 114] width 8 height 8
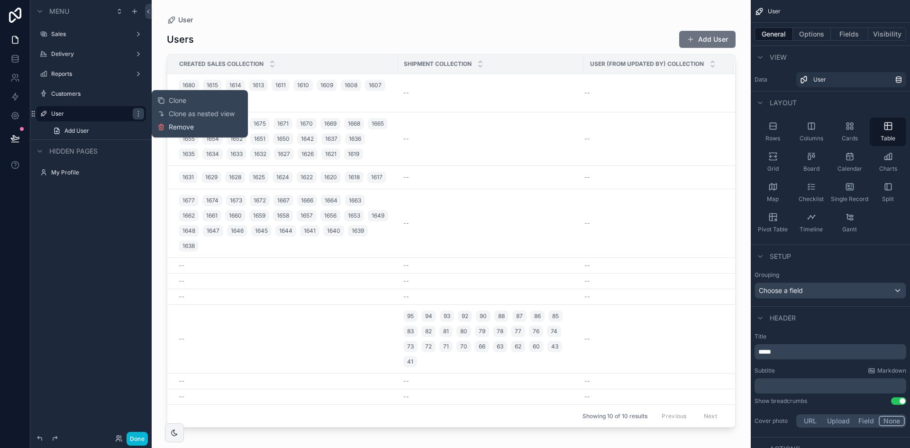
click at [168, 125] on button "Remove" at bounding box center [175, 126] width 36 height 9
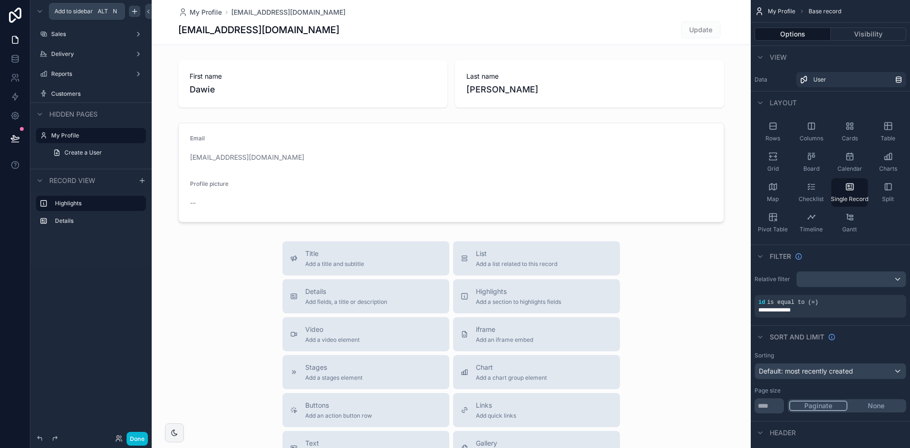
click at [133, 12] on icon "scrollable content" at bounding box center [135, 12] width 8 height 8
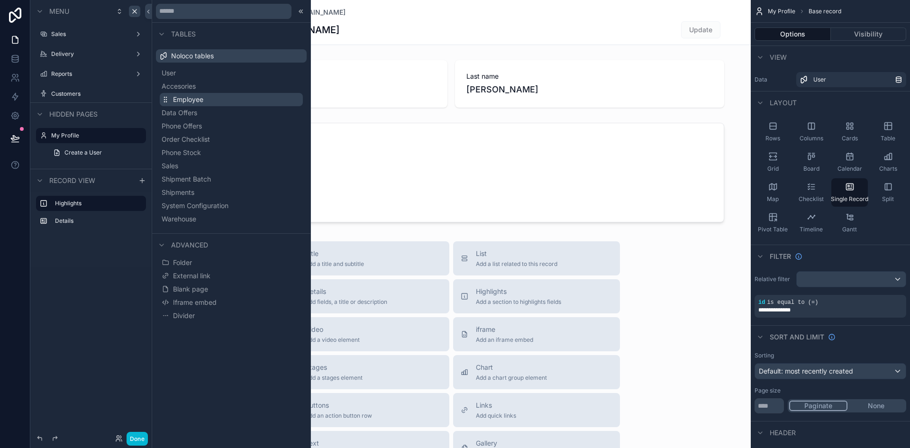
click at [199, 104] on button "Employee" at bounding box center [231, 99] width 143 height 13
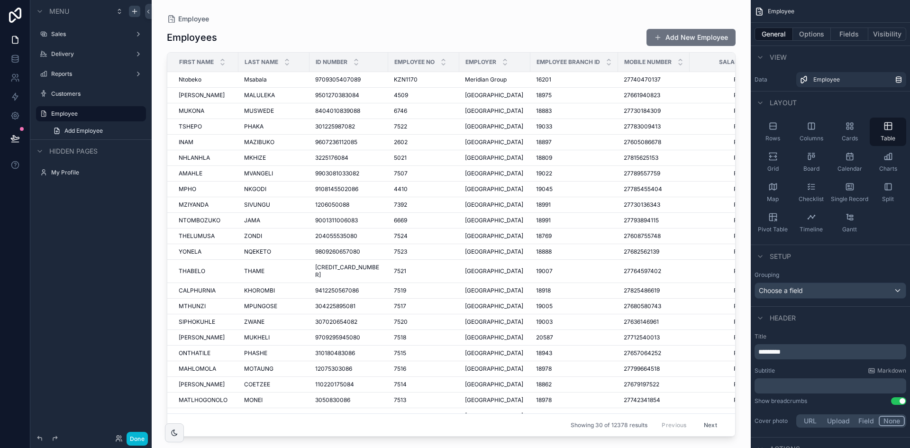
click at [199, 17] on div "scrollable content" at bounding box center [451, 218] width 599 height 436
click at [125, 115] on icon "scrollable content" at bounding box center [125, 113] width 5 height 5
click at [95, 116] on input "********" at bounding box center [83, 113] width 64 height 11
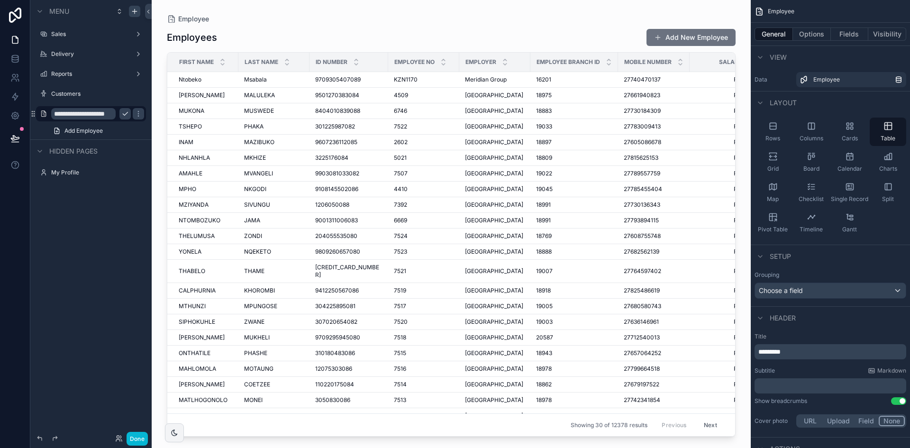
type input "**********"
click at [127, 113] on icon "scrollable content" at bounding box center [125, 114] width 8 height 8
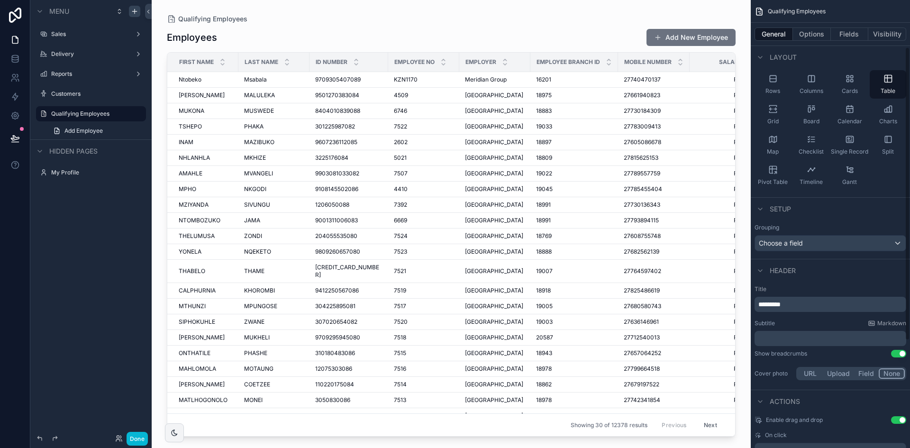
scroll to position [95, 0]
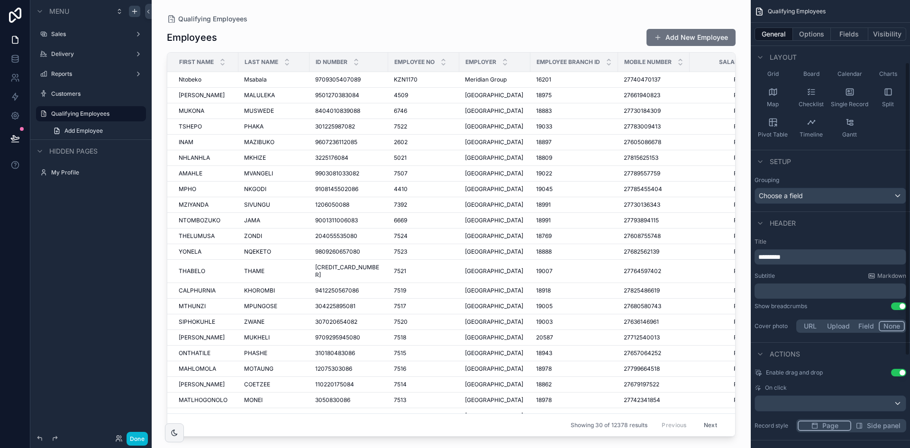
click at [898, 372] on button "Use setting" at bounding box center [898, 373] width 15 height 8
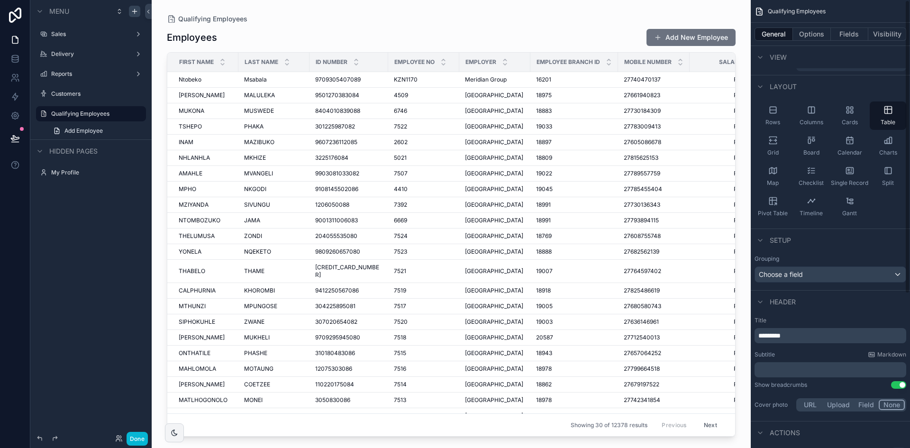
scroll to position [0, 0]
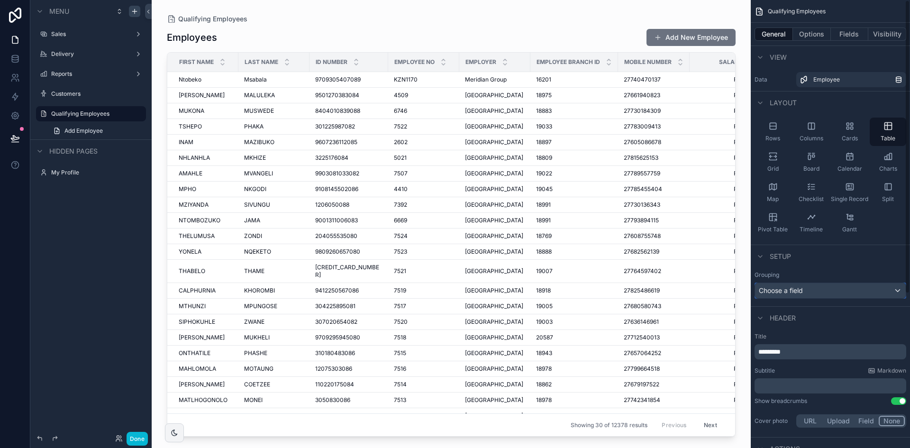
click at [855, 292] on div "Choose a field" at bounding box center [830, 290] width 151 height 15
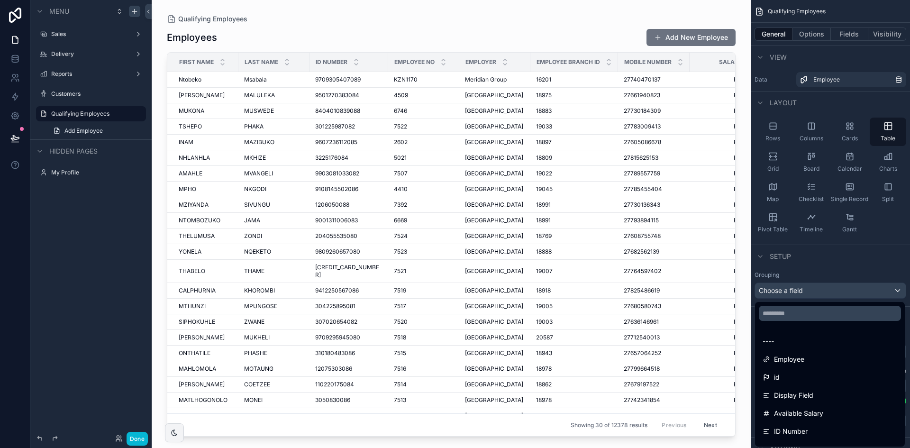
click at [855, 292] on div "scrollable content" at bounding box center [455, 224] width 910 height 448
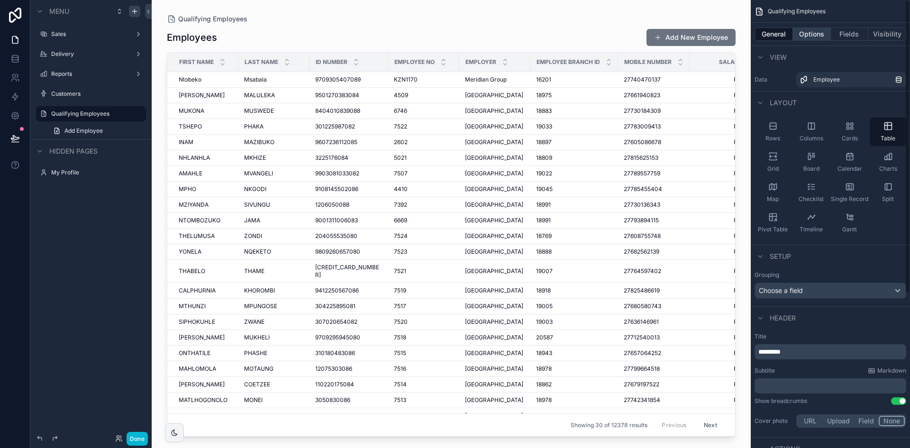
click at [804, 34] on button "Options" at bounding box center [812, 33] width 38 height 13
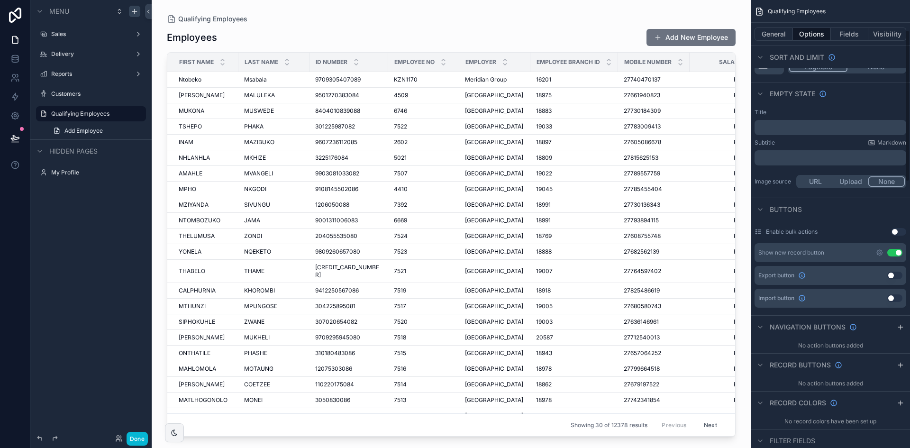
scroll to position [142, 0]
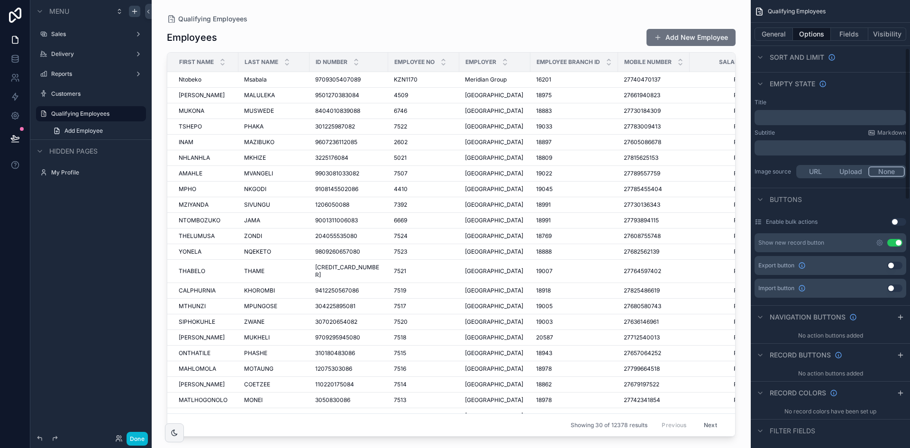
click at [897, 242] on button "Use setting" at bounding box center [894, 243] width 15 height 8
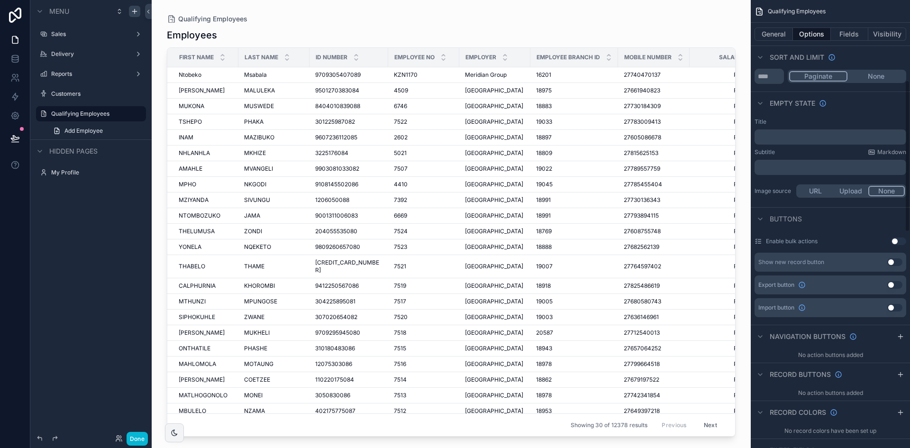
scroll to position [0, 0]
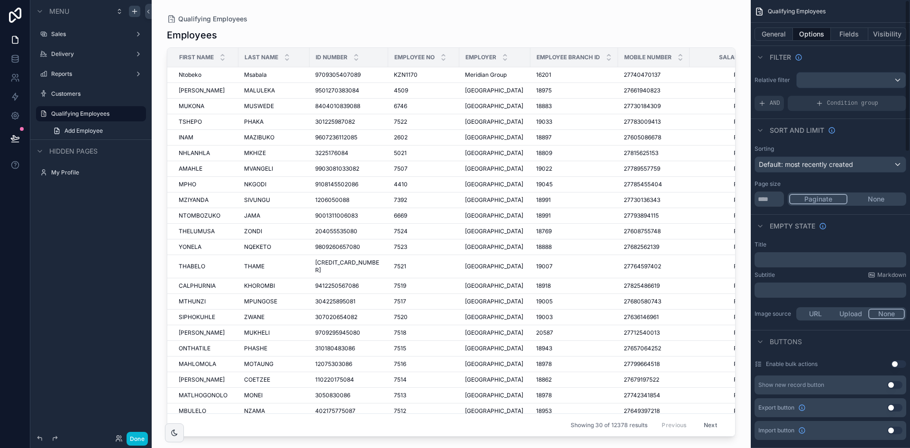
click at [853, 41] on div "General Options Fields Visibility" at bounding box center [830, 34] width 159 height 23
click at [850, 33] on button "Fields" at bounding box center [850, 33] width 38 height 13
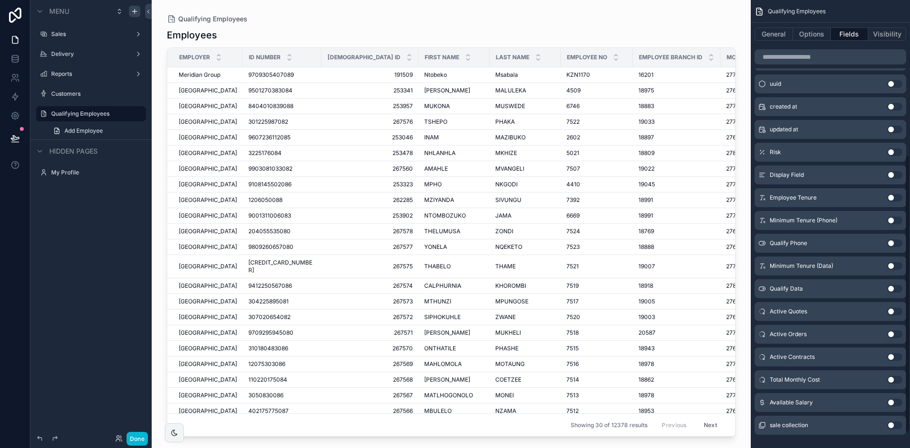
scroll to position [274, 0]
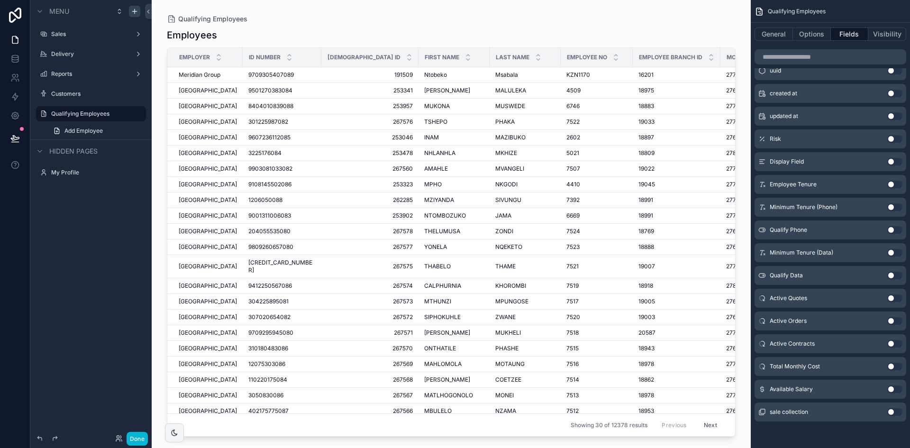
click at [896, 252] on button "Use setting" at bounding box center [894, 253] width 15 height 8
click at [896, 253] on button "Use setting" at bounding box center [894, 253] width 15 height 8
click at [893, 275] on button "Use setting" at bounding box center [894, 275] width 15 height 8
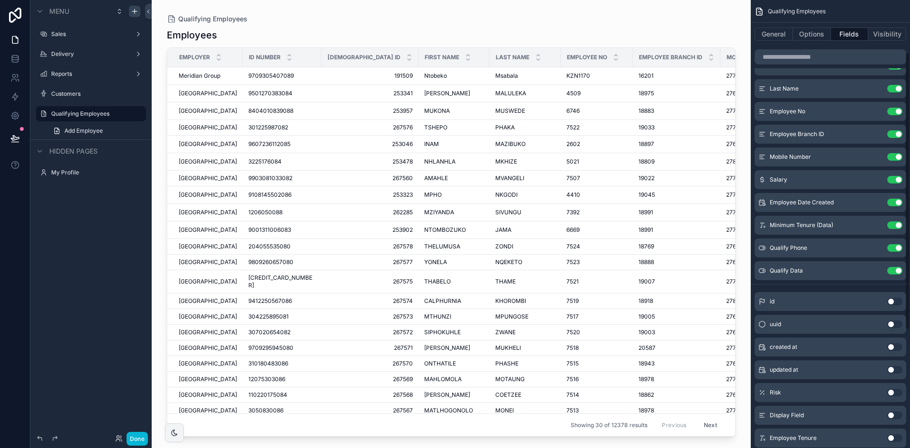
scroll to position [84, 0]
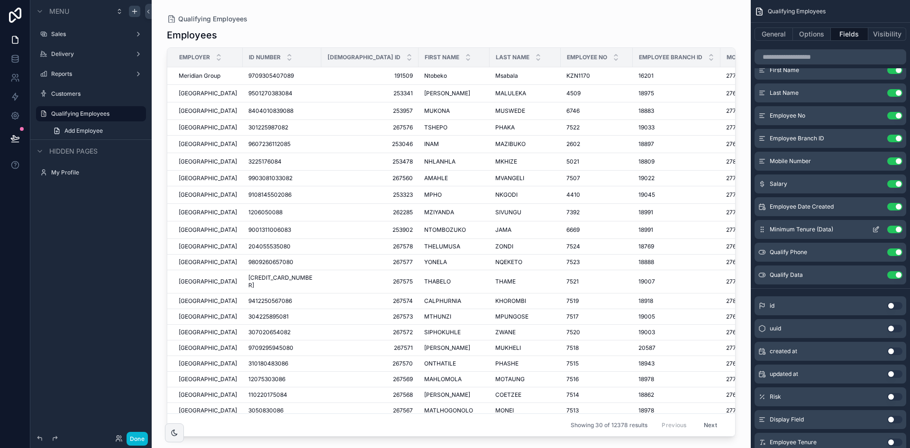
click at [900, 229] on button "Use setting" at bounding box center [894, 230] width 15 height 8
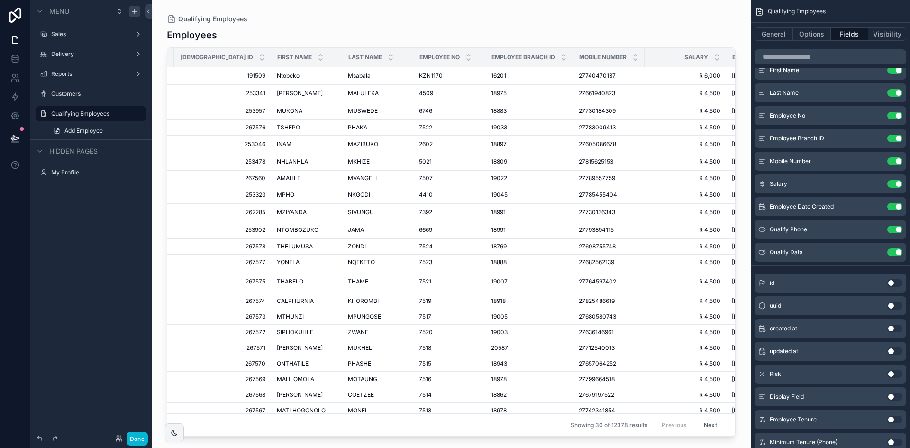
scroll to position [0, 0]
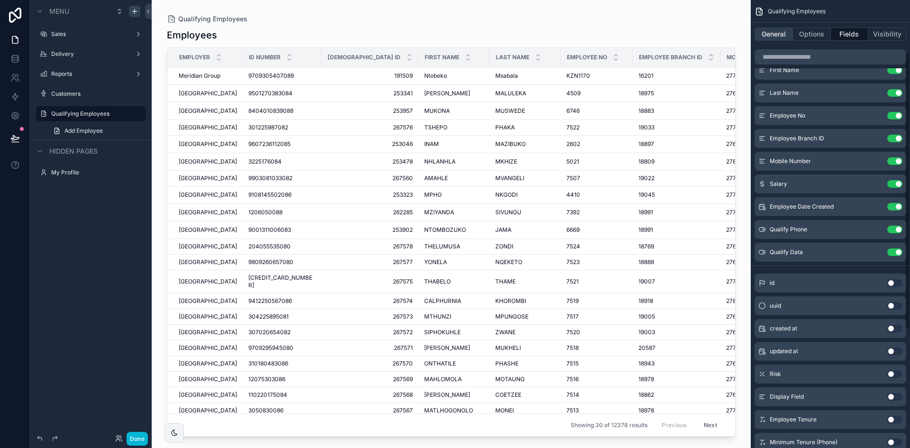
click at [776, 34] on button "General" at bounding box center [773, 33] width 38 height 13
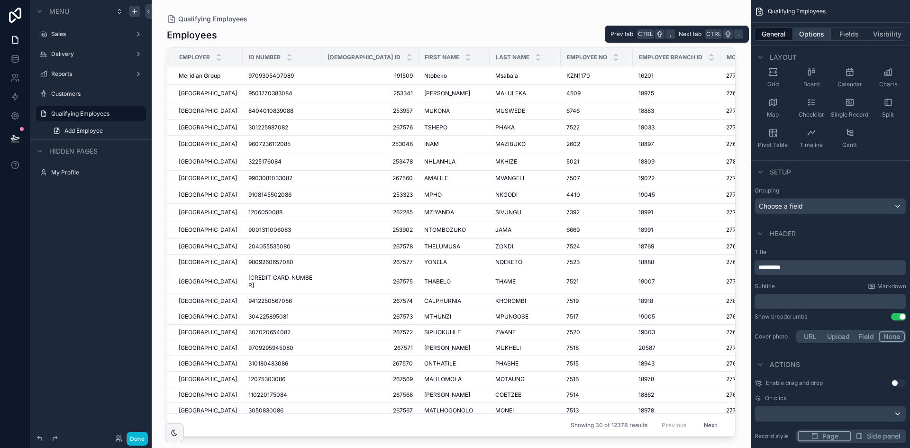
click at [806, 36] on button "Options" at bounding box center [812, 33] width 38 height 13
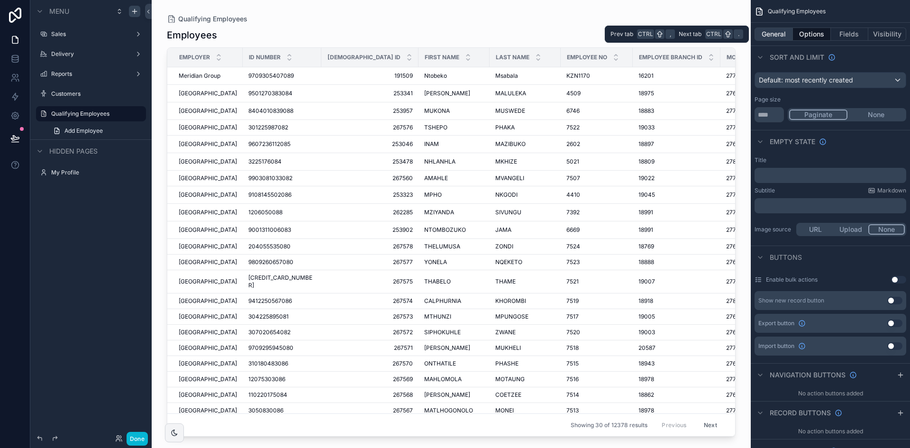
click at [778, 33] on button "General" at bounding box center [773, 33] width 38 height 13
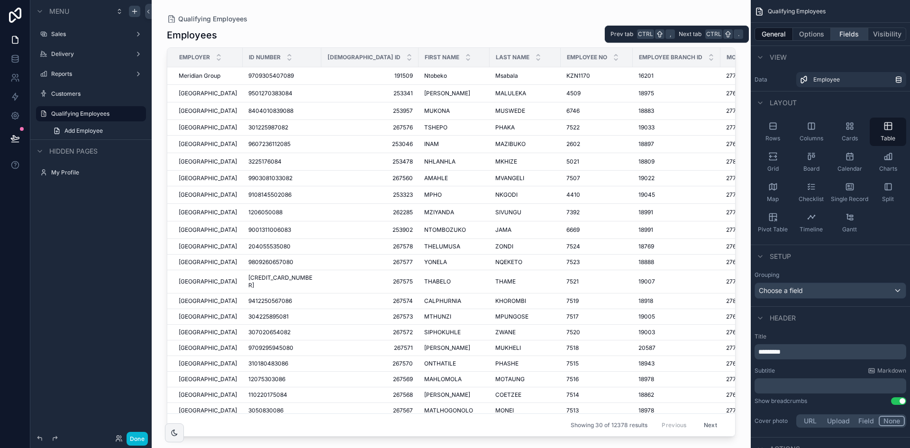
click at [848, 33] on button "Fields" at bounding box center [850, 33] width 38 height 13
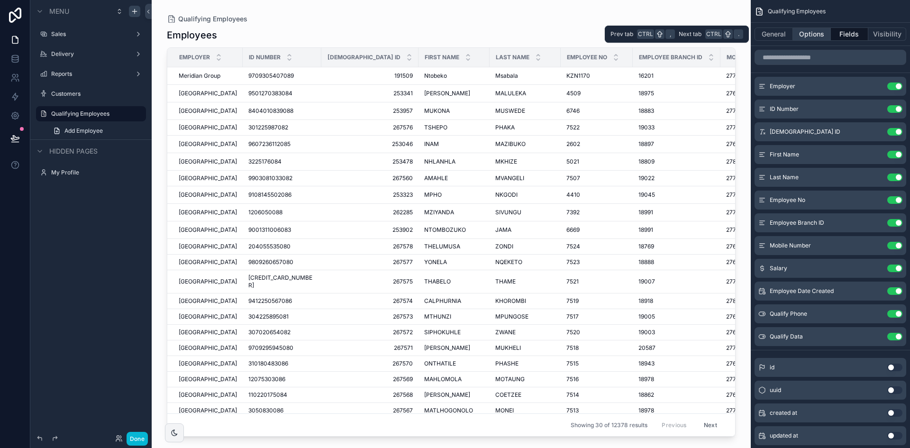
click at [814, 36] on button "Options" at bounding box center [812, 33] width 38 height 13
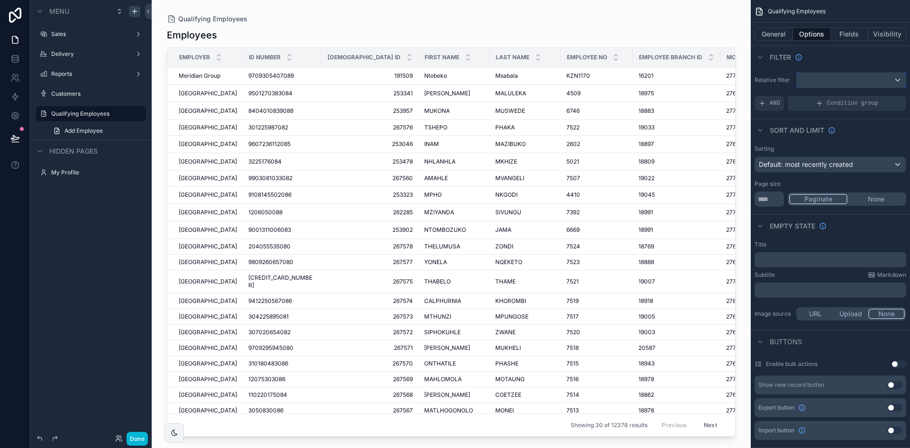
click at [836, 79] on div "scrollable content" at bounding box center [850, 79] width 109 height 15
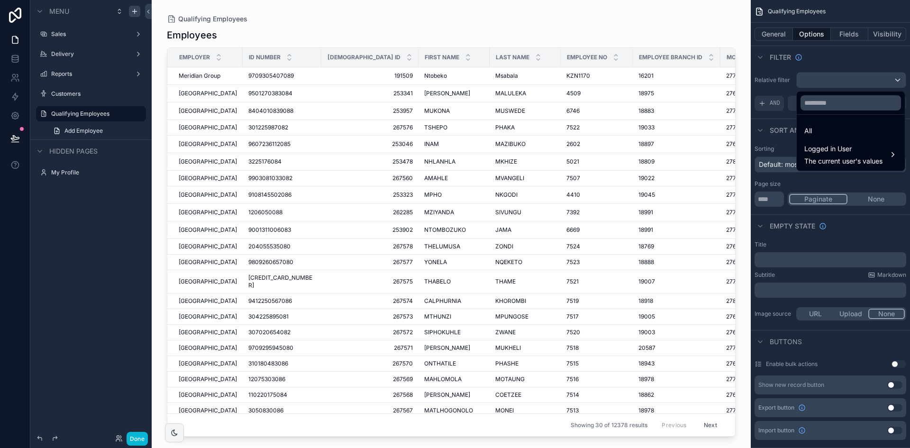
click at [776, 82] on div "scrollable content" at bounding box center [455, 224] width 910 height 448
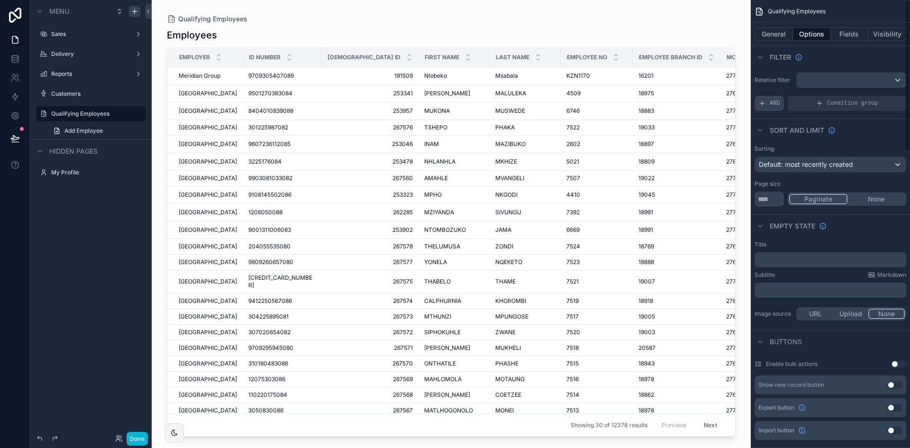
click at [776, 101] on span "AND" at bounding box center [774, 104] width 10 height 8
click at [805, 101] on div "Add a filter" at bounding box center [830, 103] width 152 height 15
click at [879, 95] on icon "scrollable content" at bounding box center [882, 97] width 6 height 6
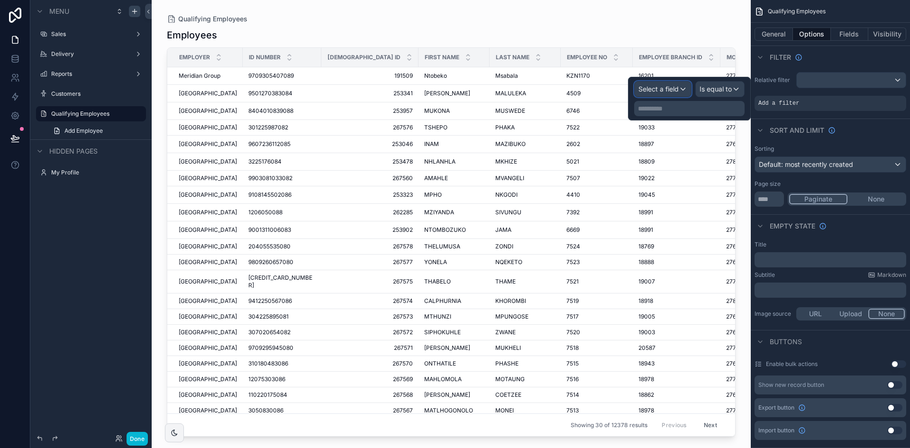
click at [680, 88] on div "Select a field" at bounding box center [662, 88] width 56 height 15
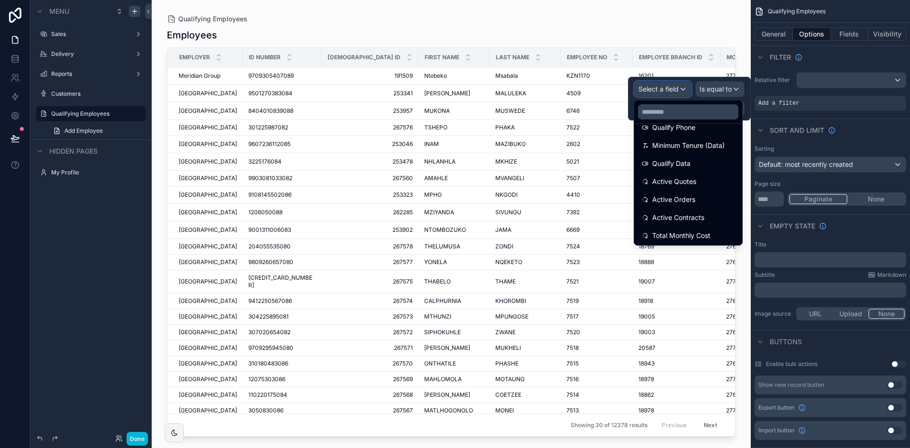
scroll to position [326, 0]
click at [695, 145] on div "Qualify Phone" at bounding box center [688, 137] width 104 height 17
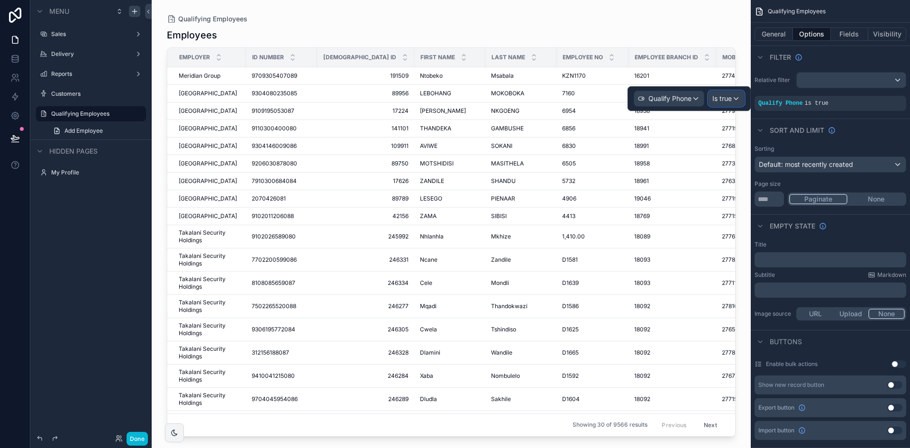
click at [736, 101] on div "Is true" at bounding box center [726, 98] width 36 height 15
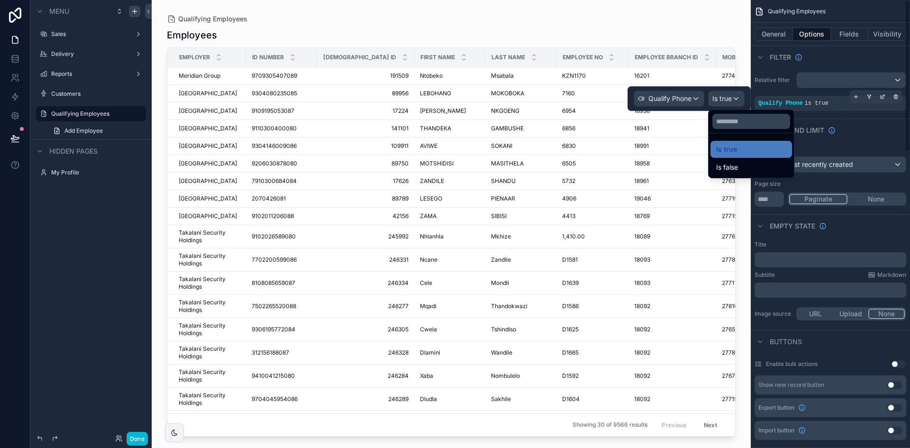
click at [834, 101] on div "Qualify Phone is true" at bounding box center [830, 104] width 144 height 8
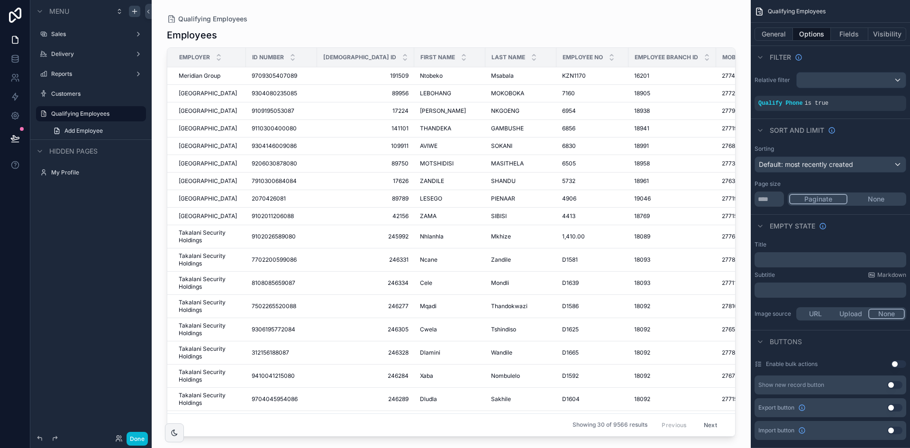
click at [0, 0] on icon "scrollable content" at bounding box center [0, 0] width 0 height 0
click at [57, 113] on input "**********" at bounding box center [83, 113] width 64 height 11
type input "**********"
click at [126, 112] on icon "scrollable content" at bounding box center [125, 114] width 8 height 8
click at [859, 97] on div "scrollable content" at bounding box center [855, 96] width 13 height 13
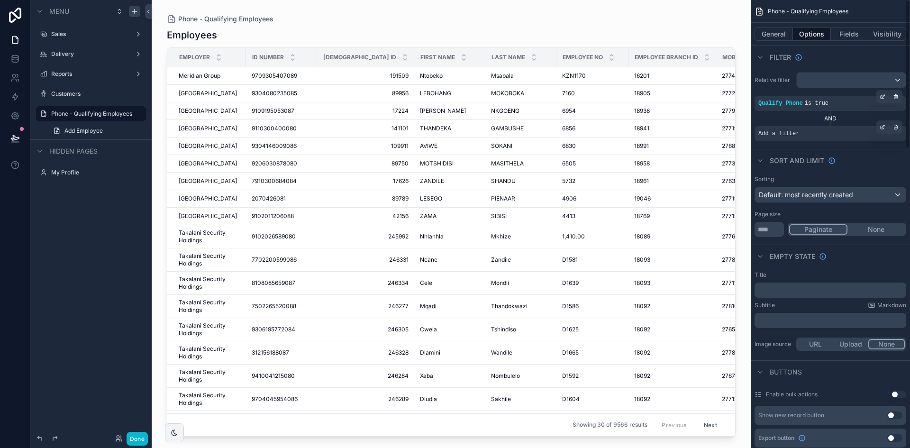
click at [806, 133] on div "Add a filter" at bounding box center [830, 133] width 152 height 15
click at [881, 125] on icon "scrollable content" at bounding box center [882, 127] width 6 height 6
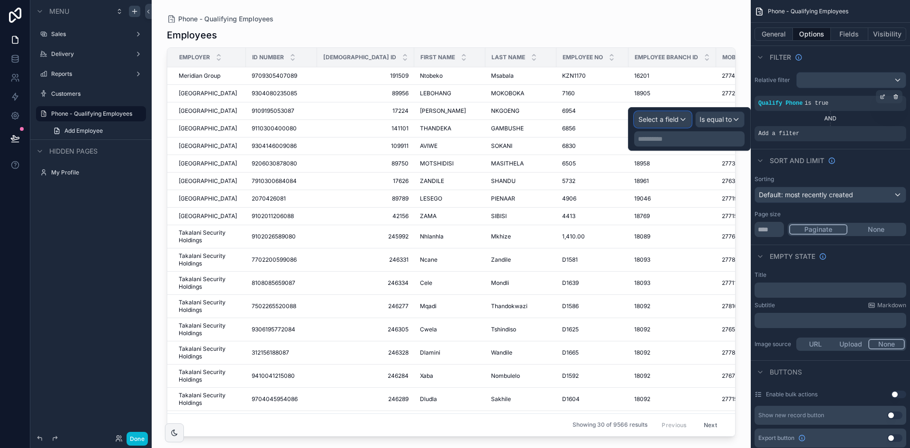
click at [681, 122] on div "Select a field" at bounding box center [662, 119] width 56 height 15
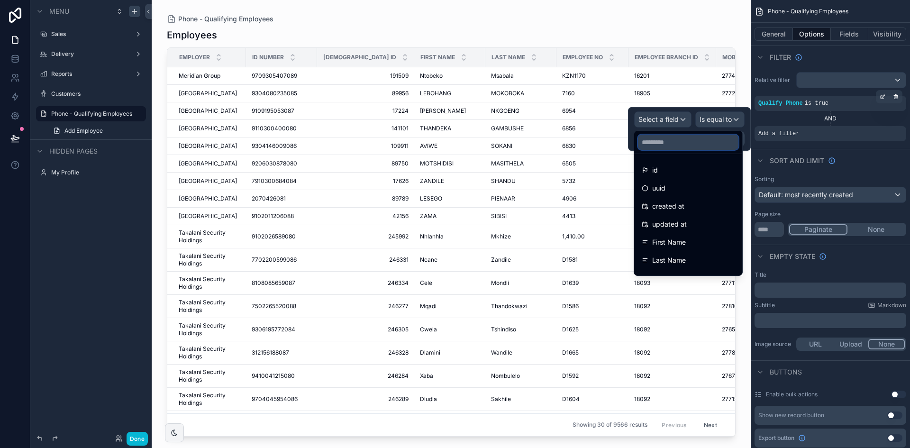
click at [669, 145] on input "text" at bounding box center [688, 142] width 100 height 15
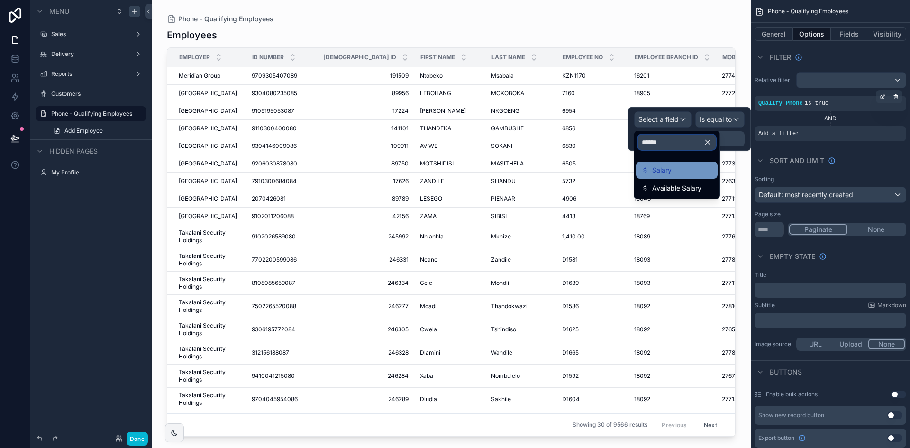
type input "******"
click at [687, 175] on div "Salary" at bounding box center [677, 169] width 70 height 11
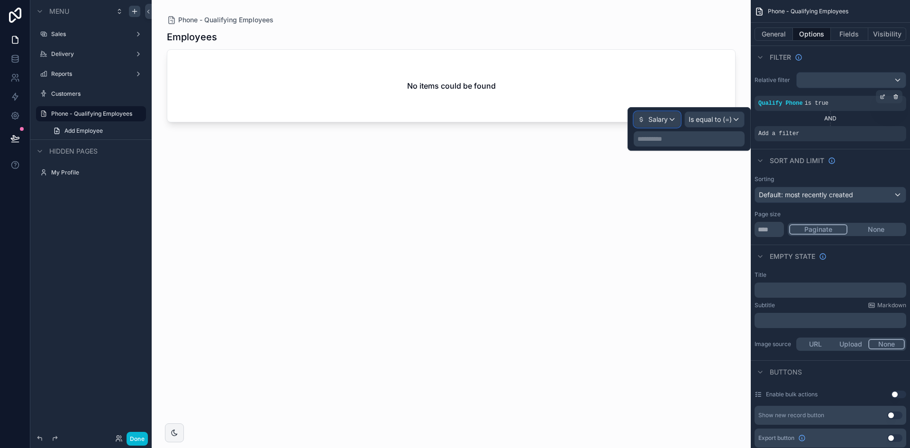
click at [651, 119] on span "Salary" at bounding box center [657, 119] width 19 height 9
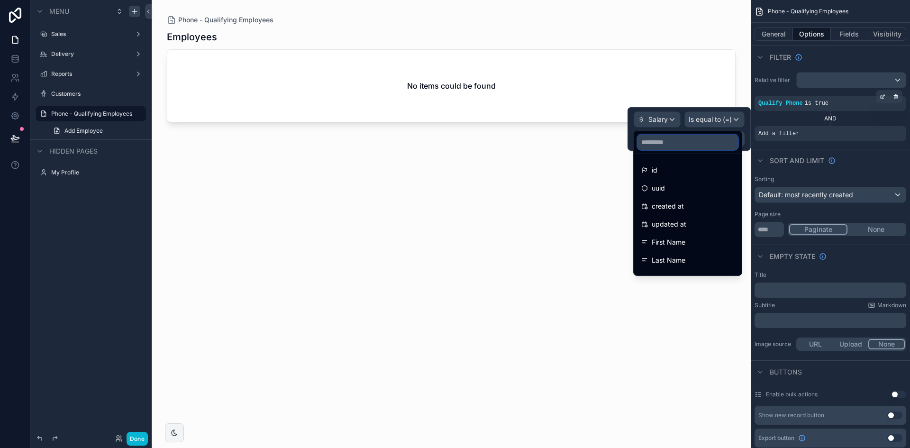
click at [674, 135] on input "text" at bounding box center [687, 142] width 100 height 15
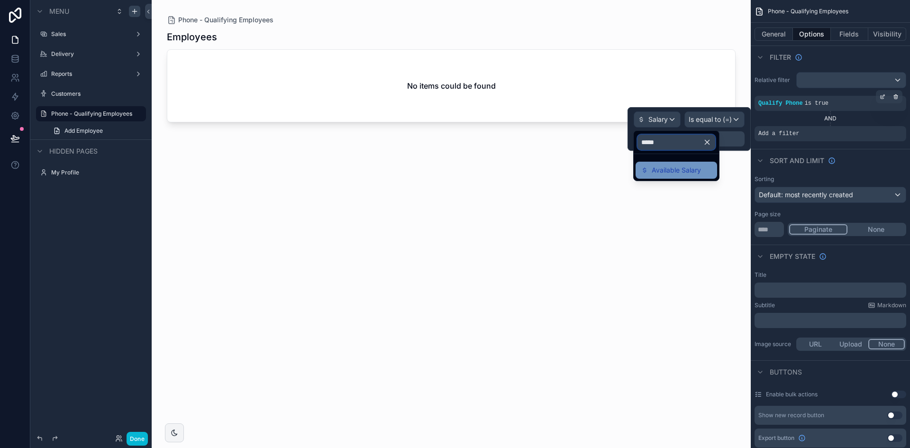
type input "*****"
click at [688, 168] on span "Available Salary" at bounding box center [675, 169] width 49 height 11
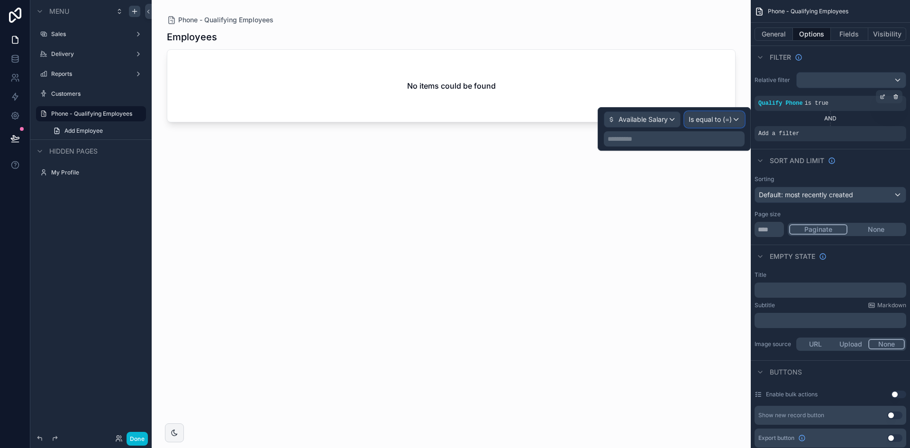
click at [717, 121] on span "Is equal to (=)" at bounding box center [709, 119] width 43 height 9
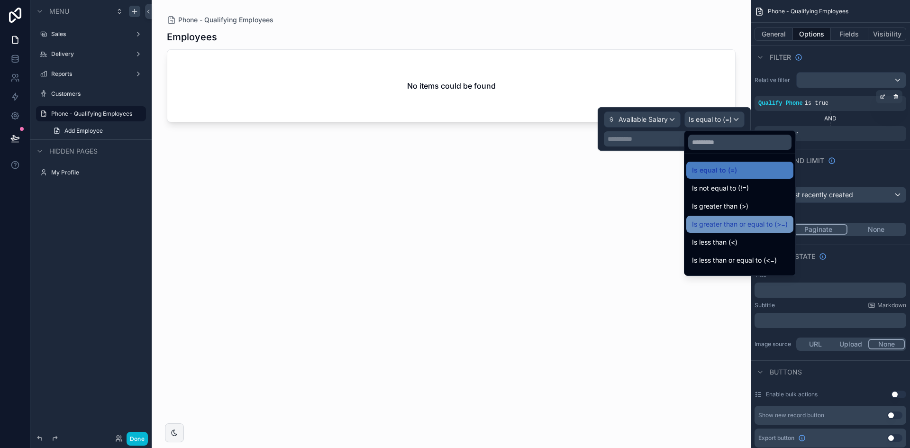
click at [750, 227] on span "Is greater than or equal to (>=)" at bounding box center [740, 223] width 96 height 11
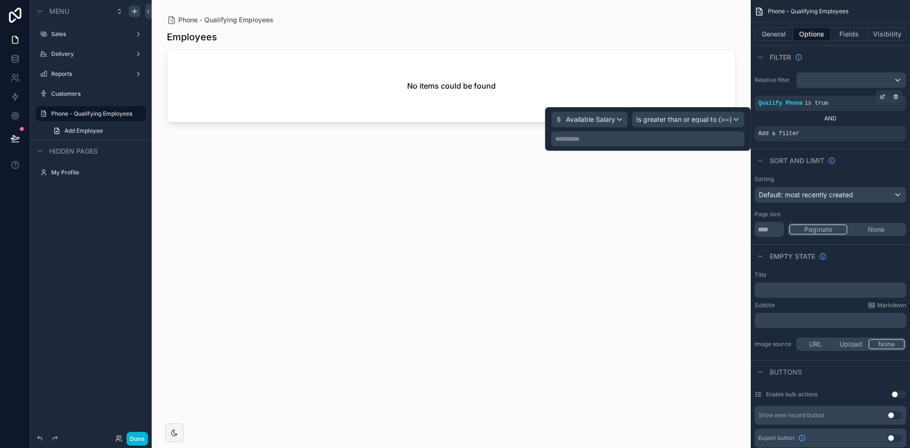
click at [648, 132] on div "**********" at bounding box center [647, 138] width 193 height 15
click at [647, 143] on p "**********" at bounding box center [649, 138] width 188 height 9
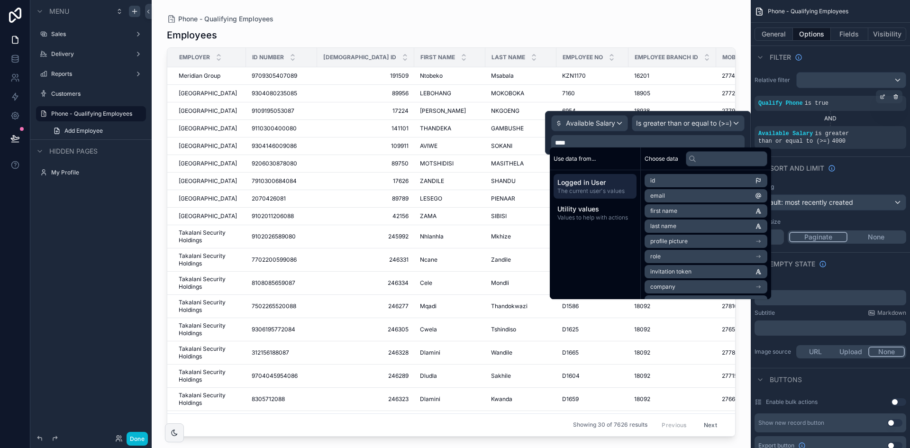
click at [701, 22] on div "Phone - Qualifying Employees" at bounding box center [451, 19] width 569 height 8
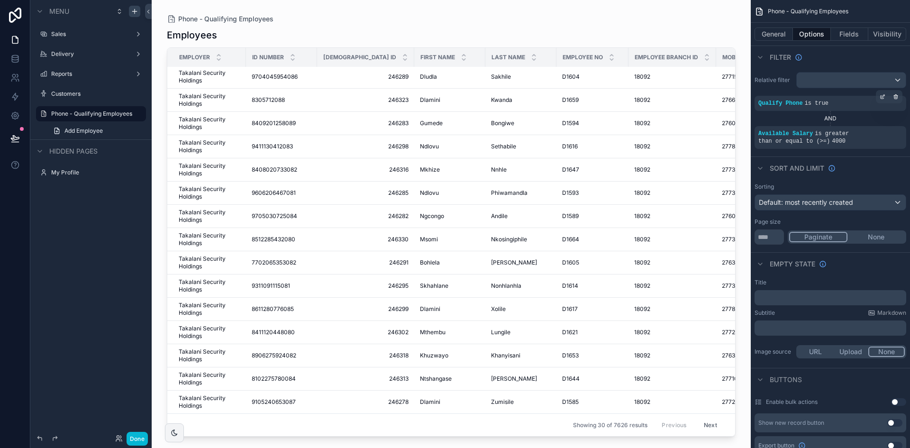
scroll to position [0, 0]
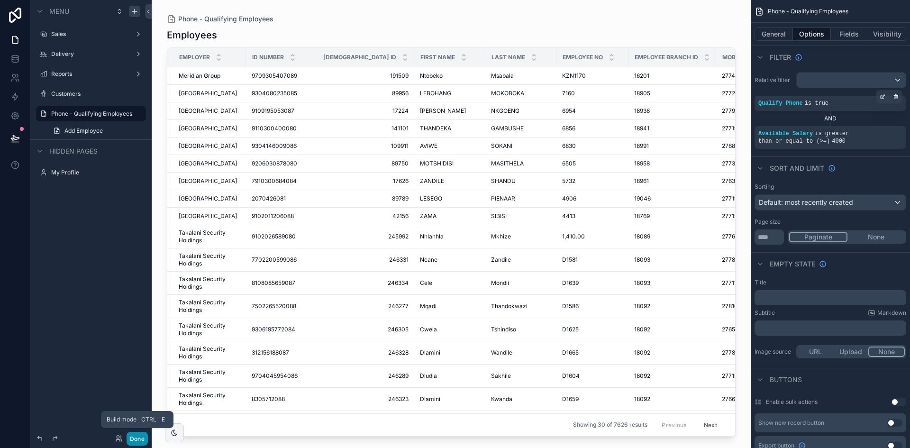
drag, startPoint x: 135, startPoint y: 435, endPoint x: 167, endPoint y: 391, distance: 54.7
click at [136, 435] on button "Done" at bounding box center [137, 439] width 21 height 14
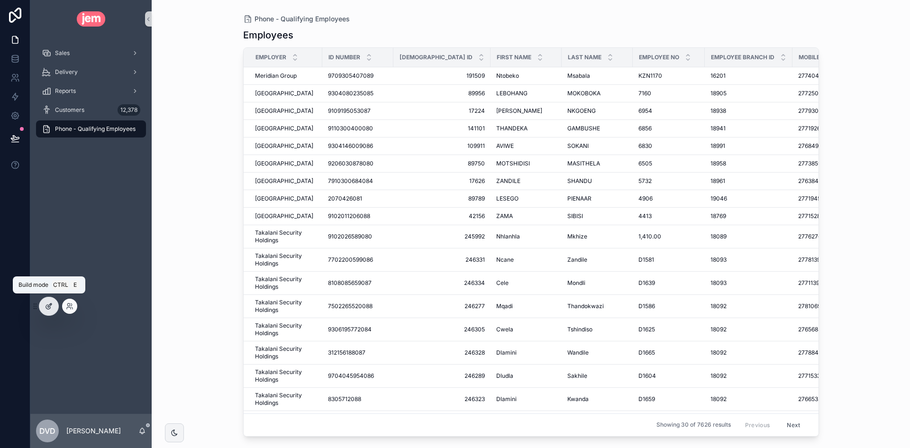
click at [50, 309] on icon at bounding box center [49, 306] width 8 height 8
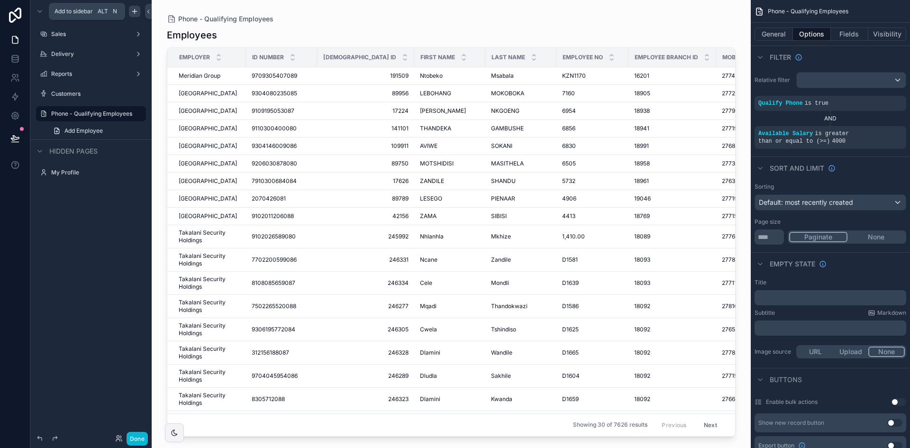
click at [134, 12] on icon "scrollable content" at bounding box center [135, 12] width 8 height 8
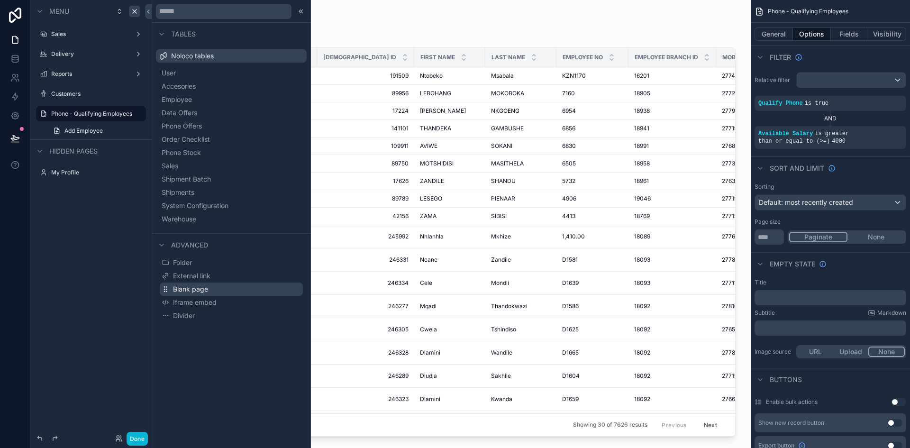
click at [210, 288] on button "Blank page" at bounding box center [231, 288] width 143 height 13
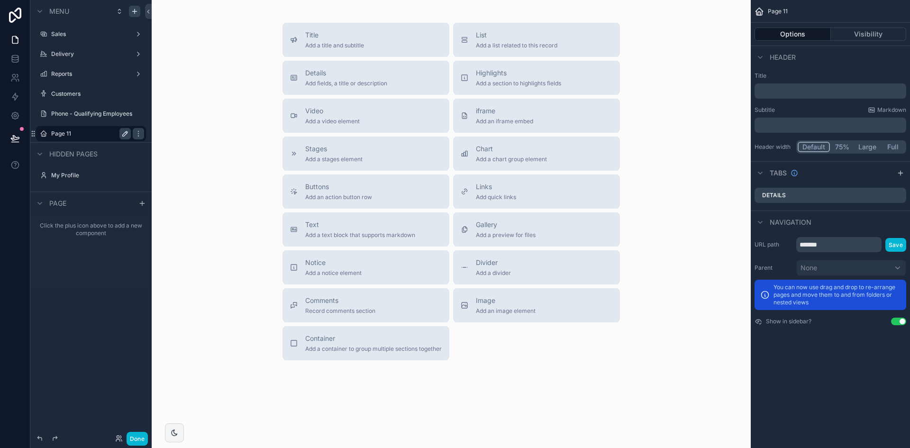
click at [125, 133] on icon "scrollable content" at bounding box center [125, 134] width 8 height 8
click at [71, 136] on input "*******" at bounding box center [83, 133] width 64 height 11
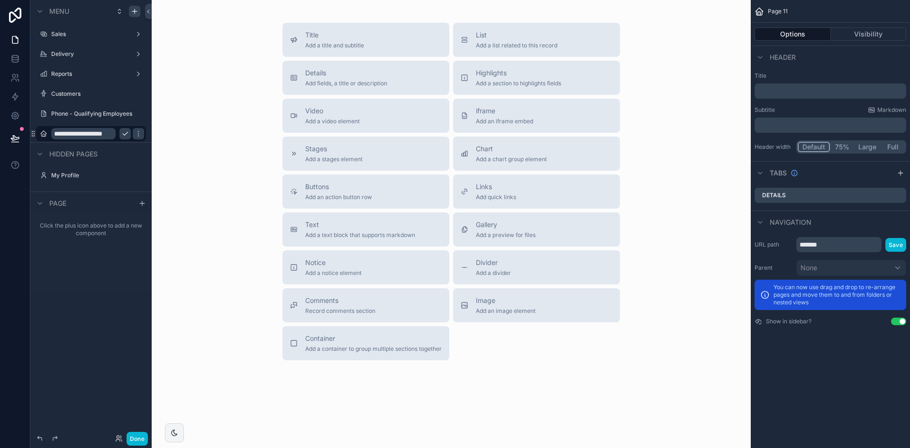
type input "**********"
click at [125, 132] on icon "scrollable content" at bounding box center [125, 134] width 8 height 8
click at [138, 114] on icon "scrollable content" at bounding box center [138, 113] width 0 height 0
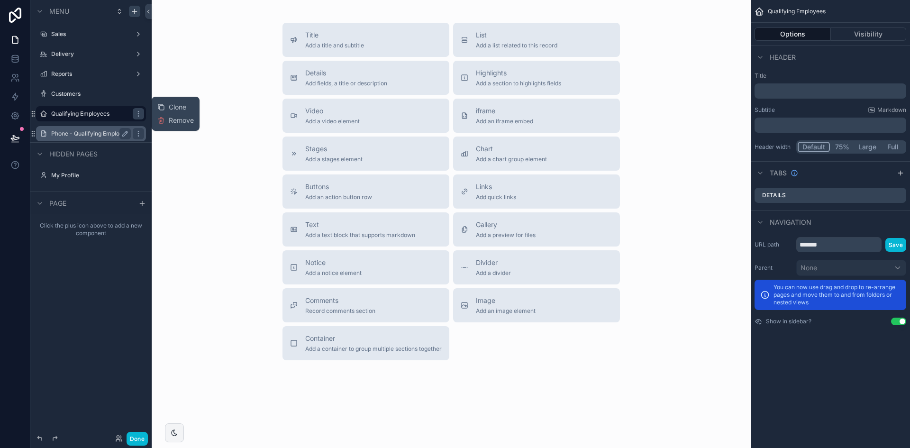
click at [70, 134] on label "Phone - Qualifying Employees" at bounding box center [91, 134] width 80 height 8
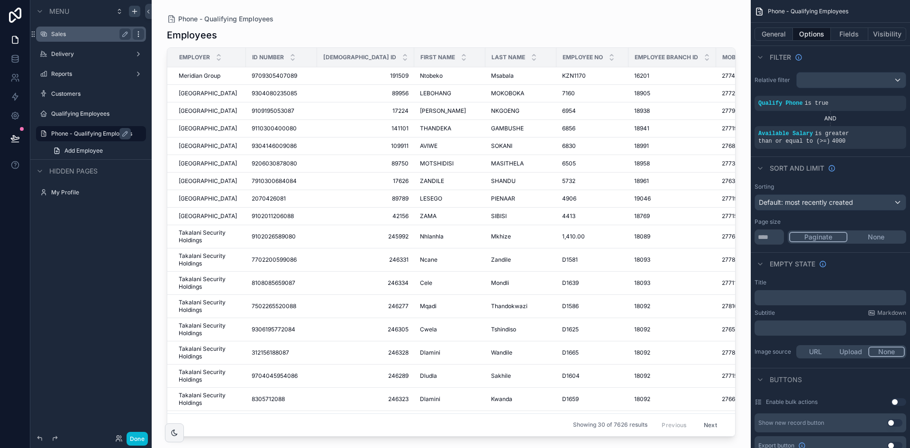
click at [135, 31] on div "scrollable content" at bounding box center [138, 33] width 11 height 11
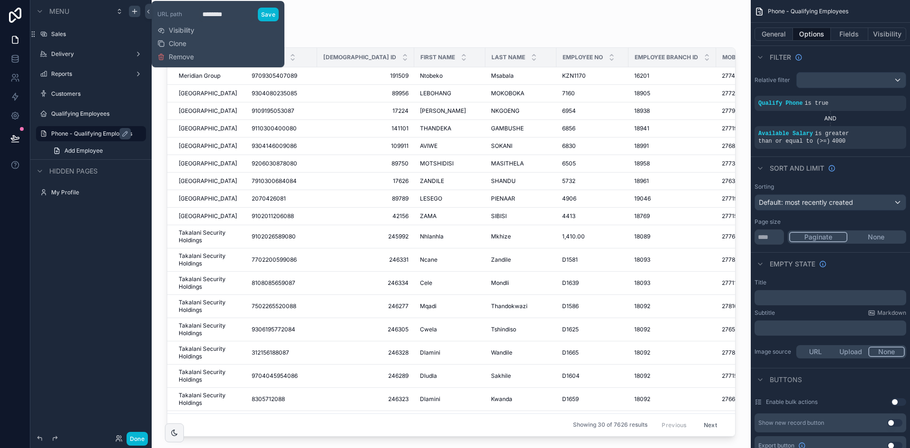
click at [79, 135] on label "Phone - Qualifying Employees" at bounding box center [95, 134] width 89 height 8
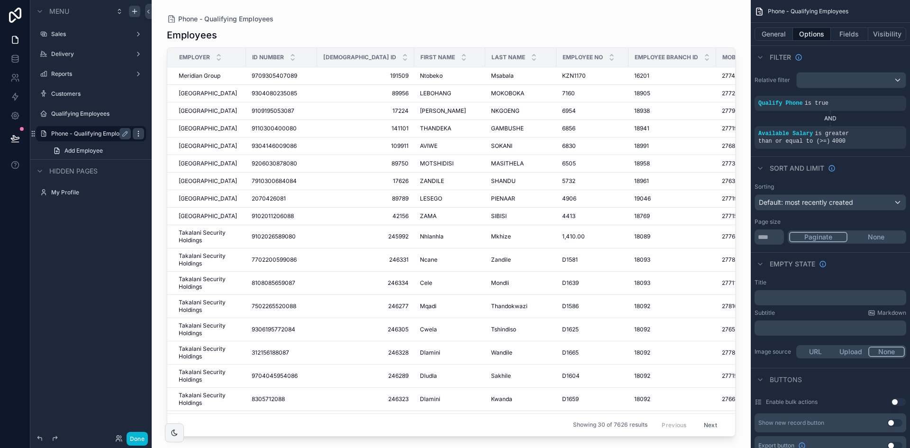
click at [141, 134] on icon "scrollable content" at bounding box center [139, 134] width 8 height 8
click at [140, 115] on icon "scrollable content" at bounding box center [139, 114] width 8 height 8
click at [119, 15] on icon "scrollable content" at bounding box center [120, 12] width 8 height 8
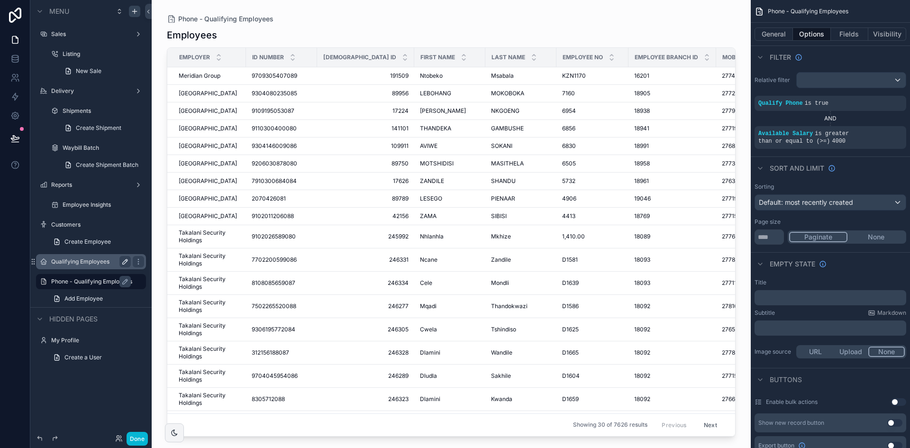
click at [101, 263] on label "Qualifying Employees" at bounding box center [89, 262] width 76 height 8
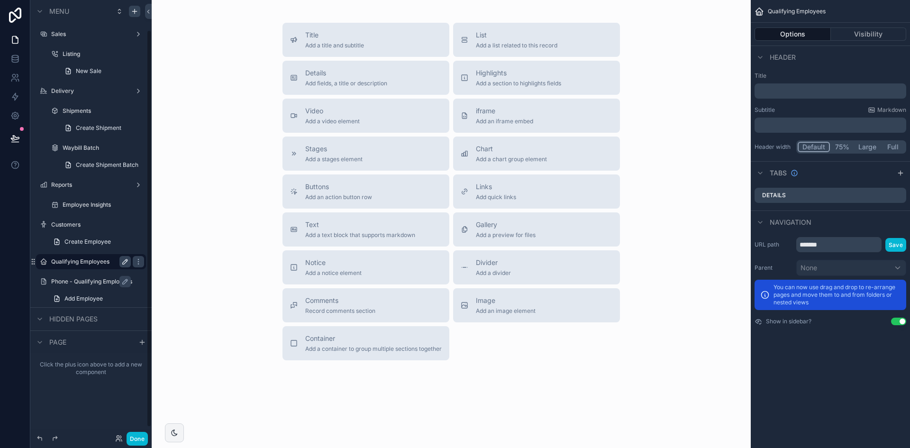
scroll to position [33, 0]
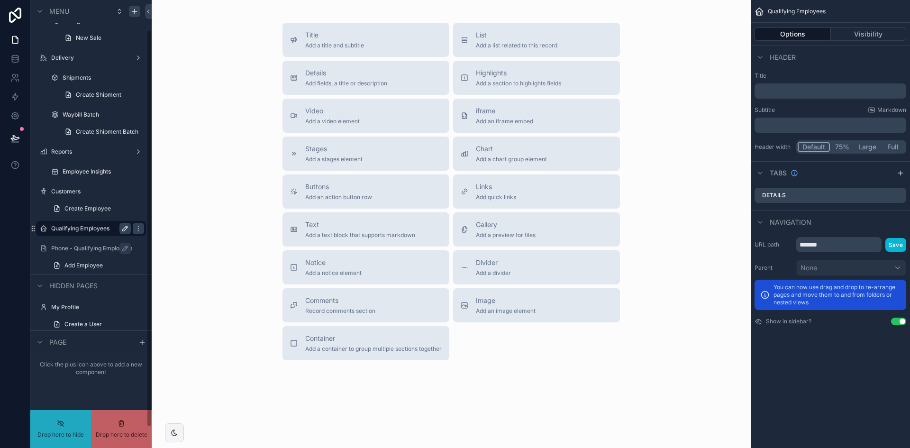
drag, startPoint x: 92, startPoint y: 241, endPoint x: 98, endPoint y: 227, distance: 15.1
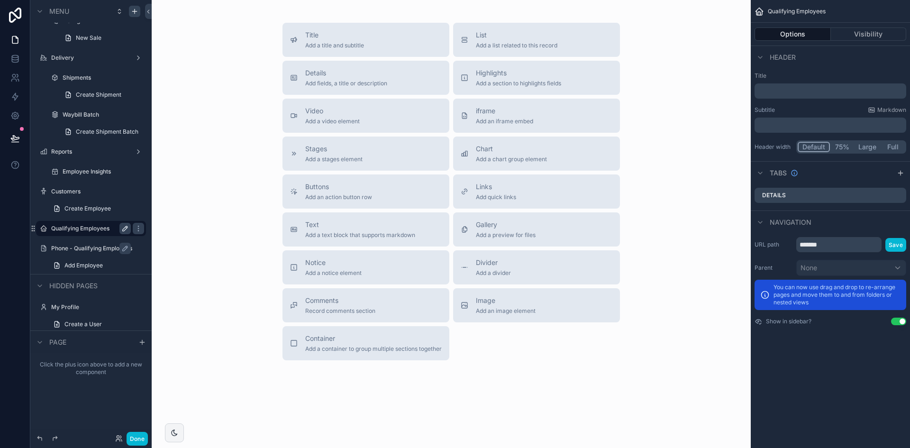
click at [75, 251] on label "Phone - Qualifying Employees" at bounding box center [95, 248] width 89 height 8
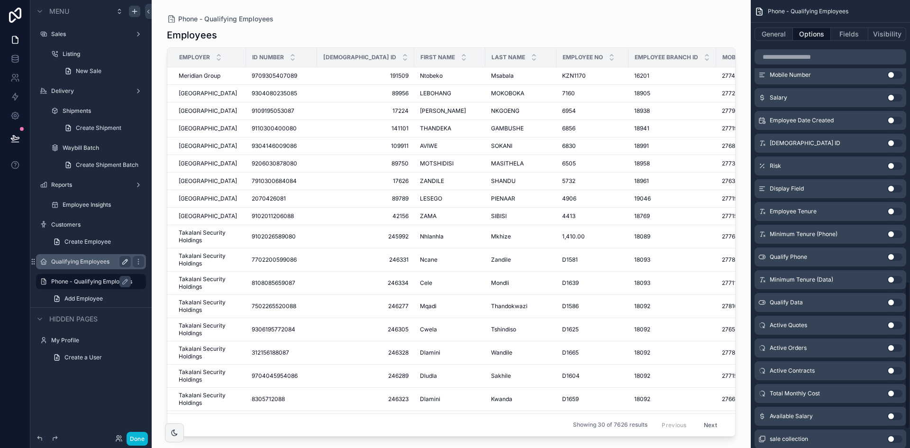
scroll to position [910, 0]
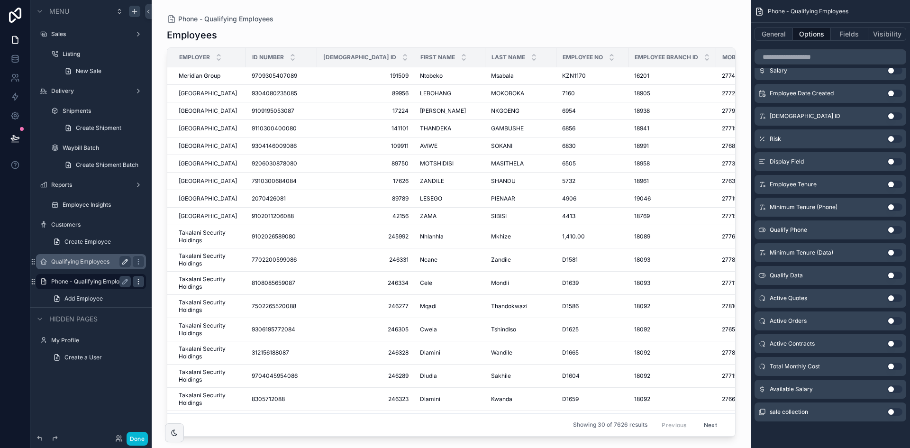
click at [142, 282] on icon "scrollable content" at bounding box center [139, 282] width 8 height 8
click at [86, 286] on div "Phone - Qualifying Employees" at bounding box center [97, 281] width 93 height 11
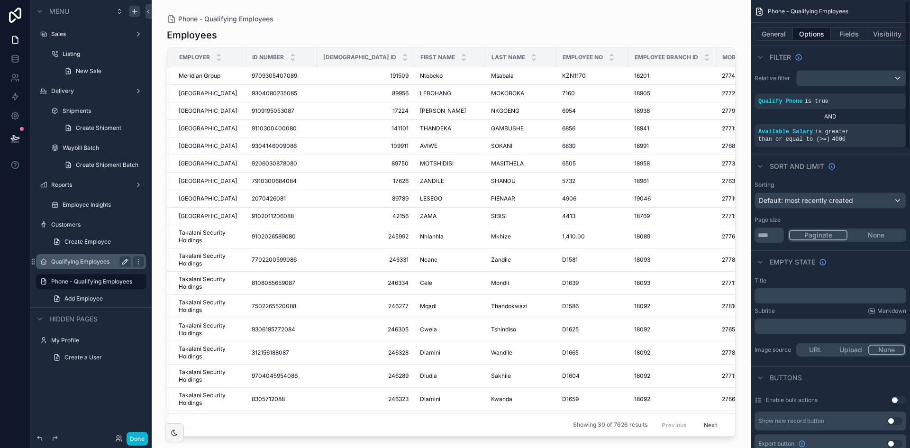
scroll to position [0, 0]
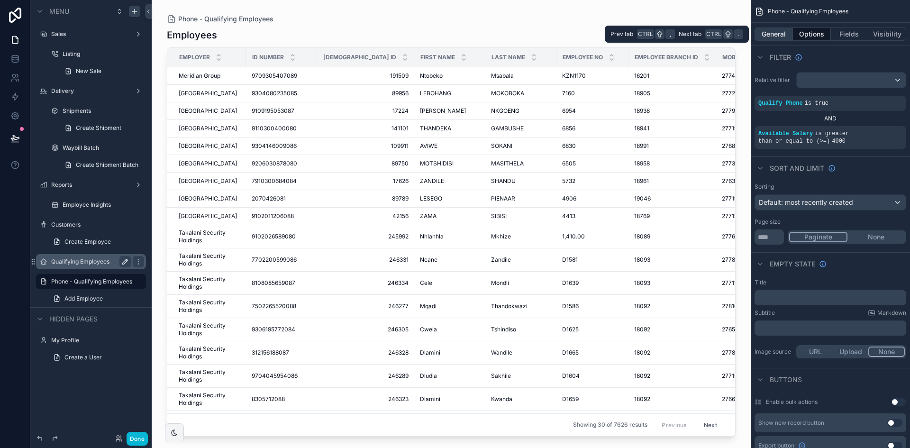
click at [777, 36] on button "General" at bounding box center [773, 33] width 38 height 13
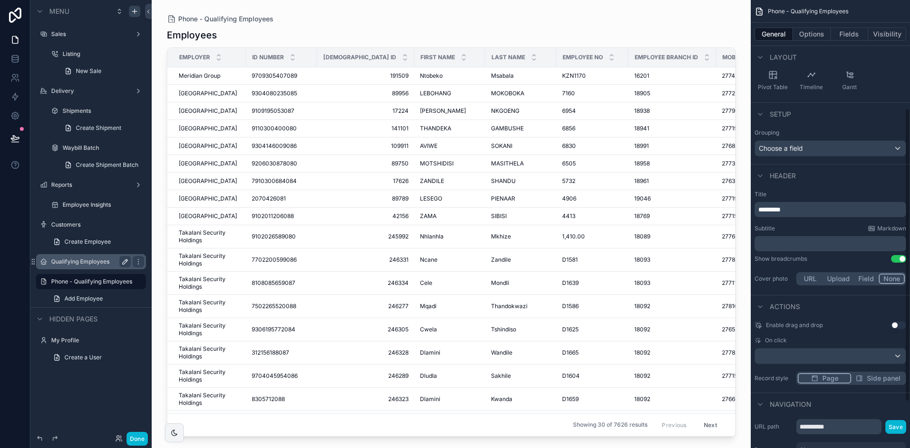
scroll to position [235, 0]
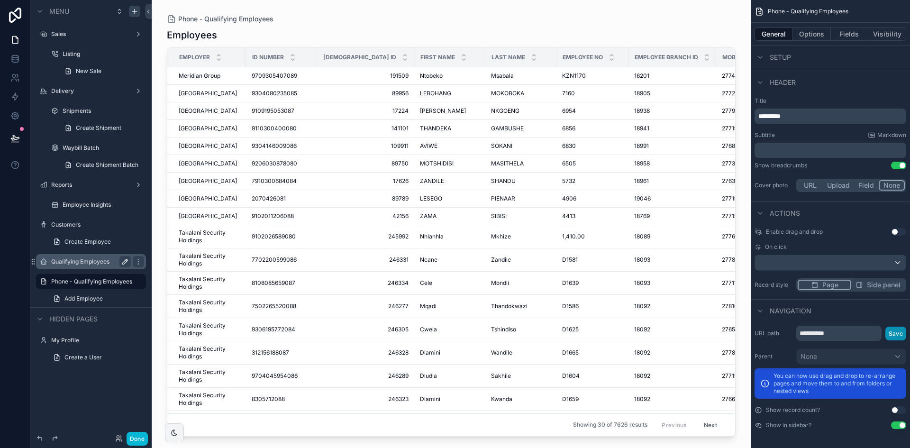
click at [903, 335] on button "Save" at bounding box center [895, 333] width 21 height 14
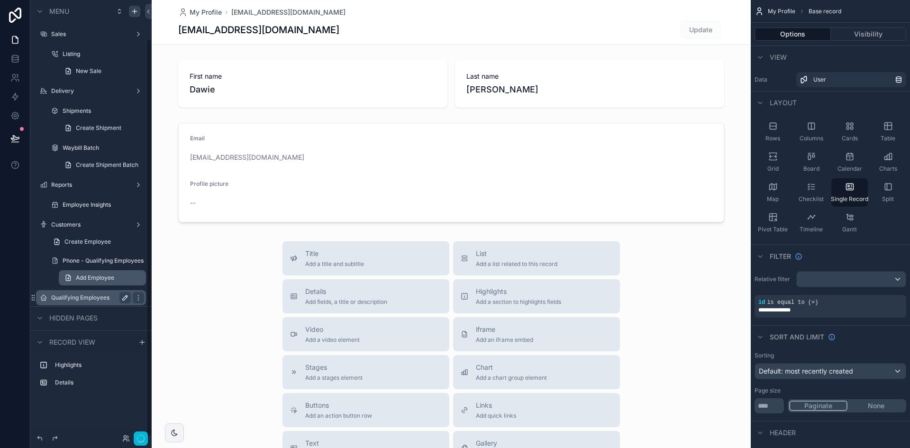
scroll to position [42, 0]
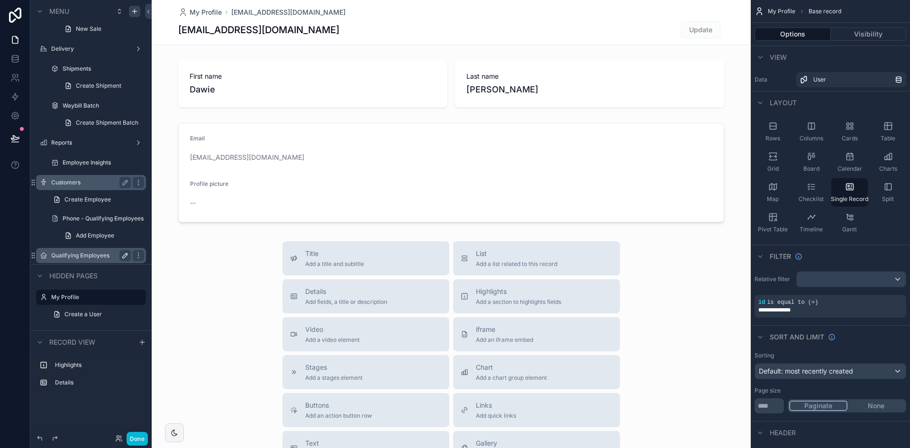
click at [92, 181] on label "Customers" at bounding box center [89, 183] width 76 height 8
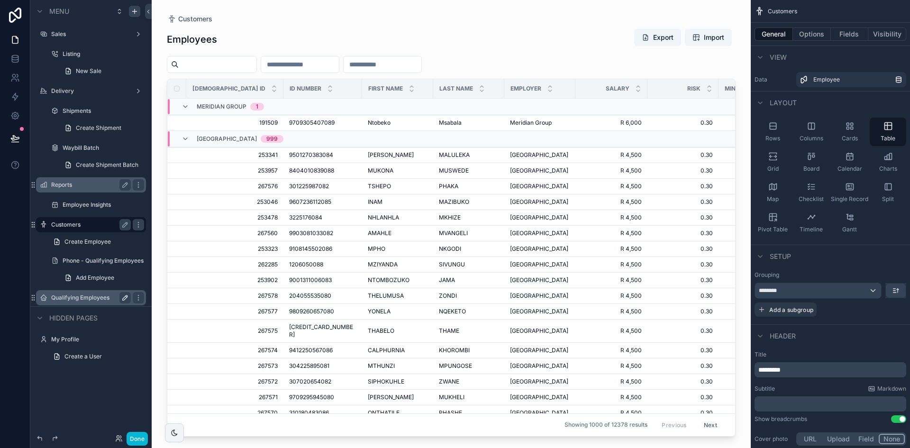
click at [94, 184] on label "Reports" at bounding box center [89, 185] width 76 height 8
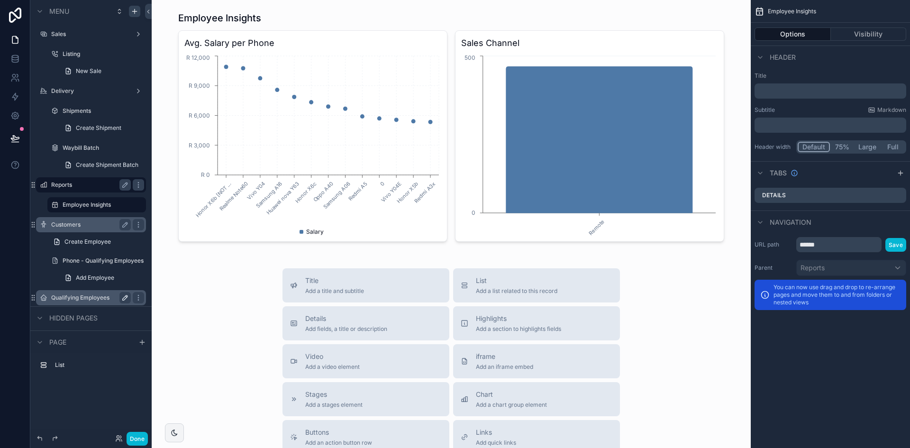
click at [79, 224] on label "Customers" at bounding box center [89, 225] width 76 height 8
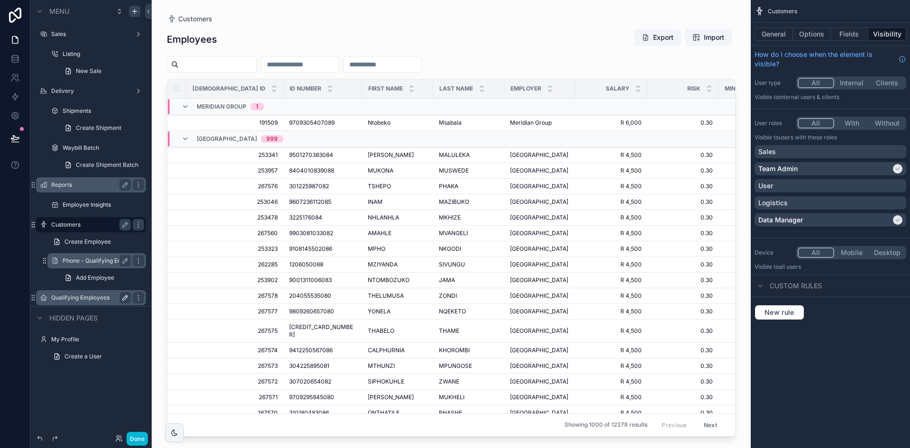
click at [91, 263] on label "Phone - Qualifying Employees" at bounding box center [97, 261] width 68 height 8
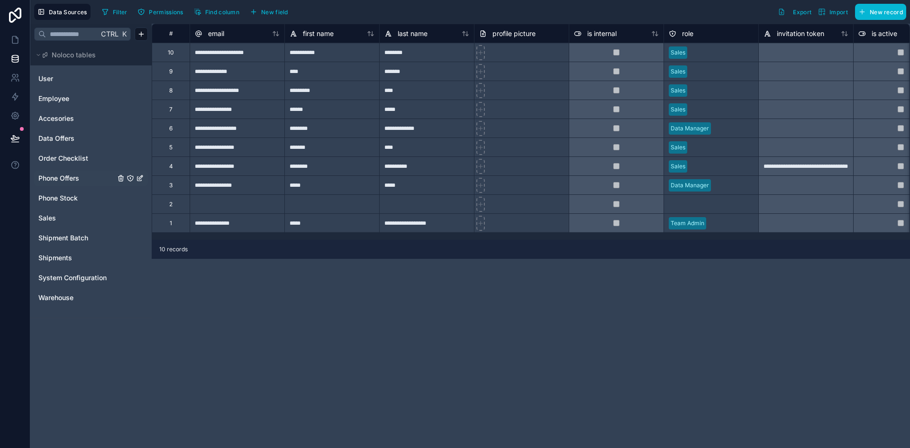
click at [86, 175] on link "Phone Offers" at bounding box center [76, 177] width 77 height 9
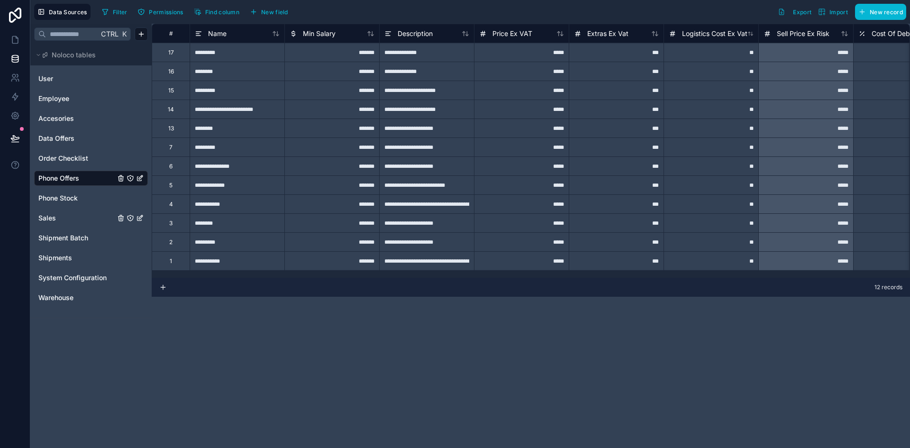
drag, startPoint x: 65, startPoint y: 215, endPoint x: 166, endPoint y: 220, distance: 100.6
click at [65, 215] on link "Sales" at bounding box center [76, 217] width 77 height 9
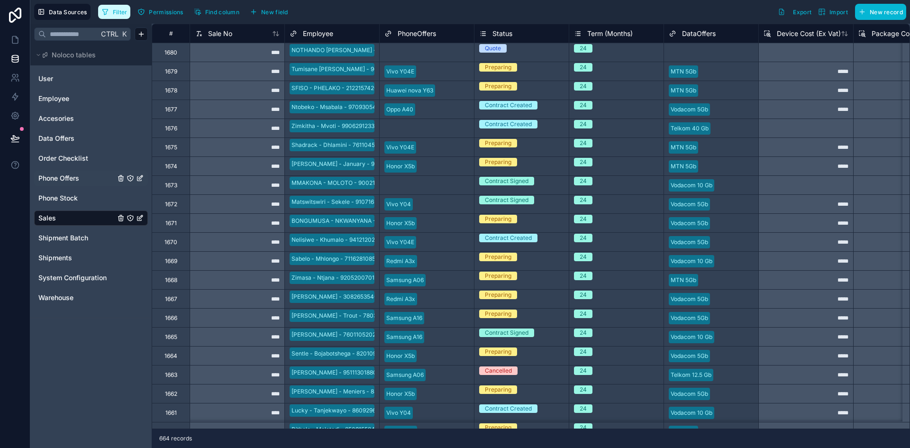
click at [121, 15] on span "Filter" at bounding box center [120, 12] width 15 height 7
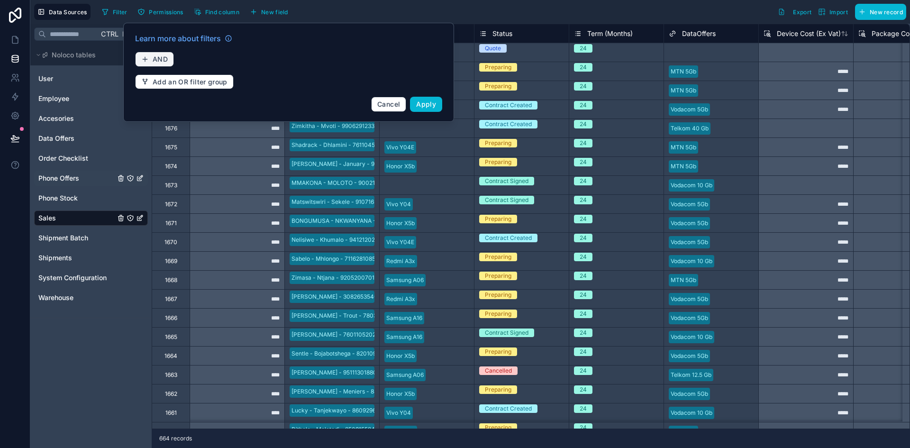
click at [167, 62] on span "AND" at bounding box center [160, 59] width 15 height 9
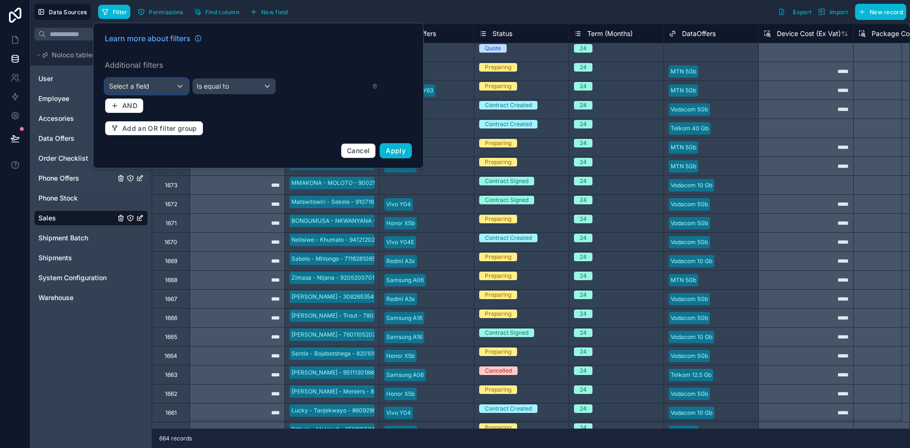
click at [161, 82] on div "Select a field" at bounding box center [146, 86] width 83 height 15
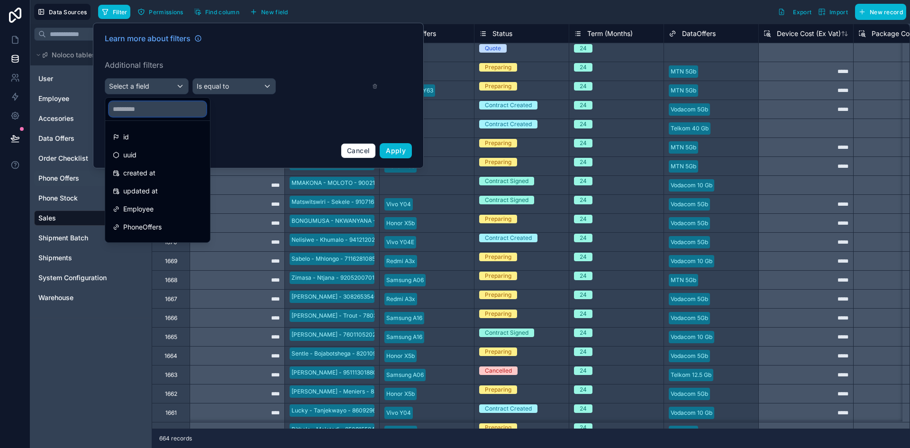
click at [150, 110] on input "text" at bounding box center [157, 108] width 97 height 15
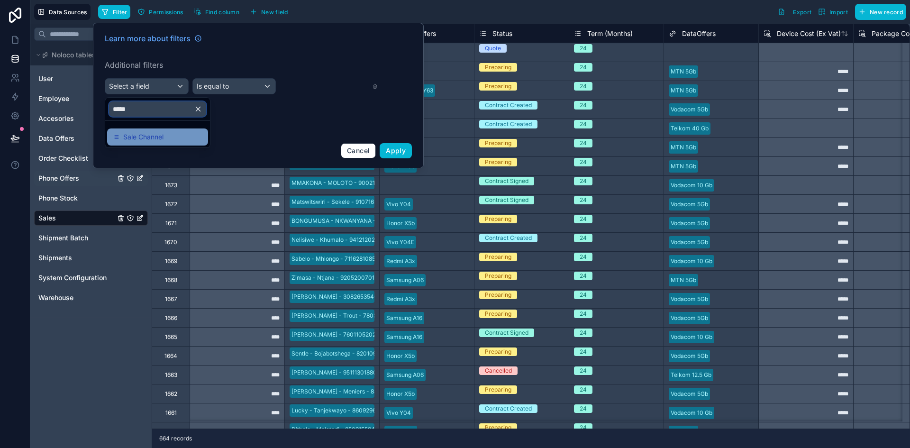
type input "*****"
click at [154, 136] on span "Sale Channel" at bounding box center [143, 136] width 40 height 11
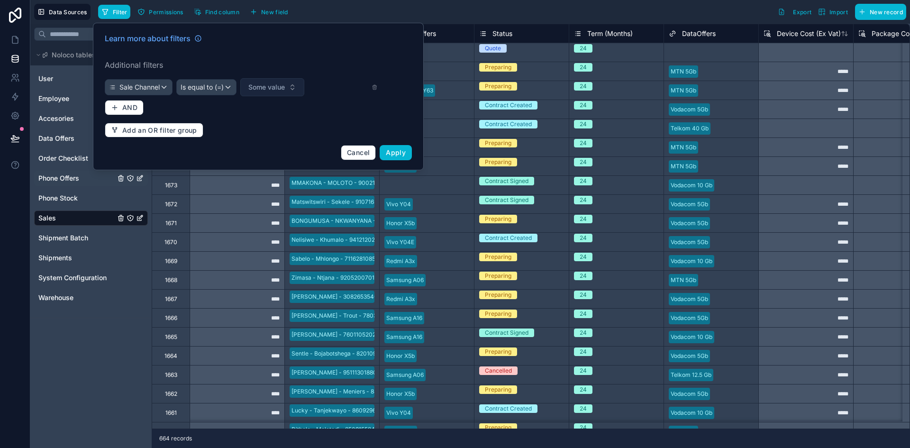
click at [270, 87] on span "Some value" at bounding box center [266, 86] width 36 height 9
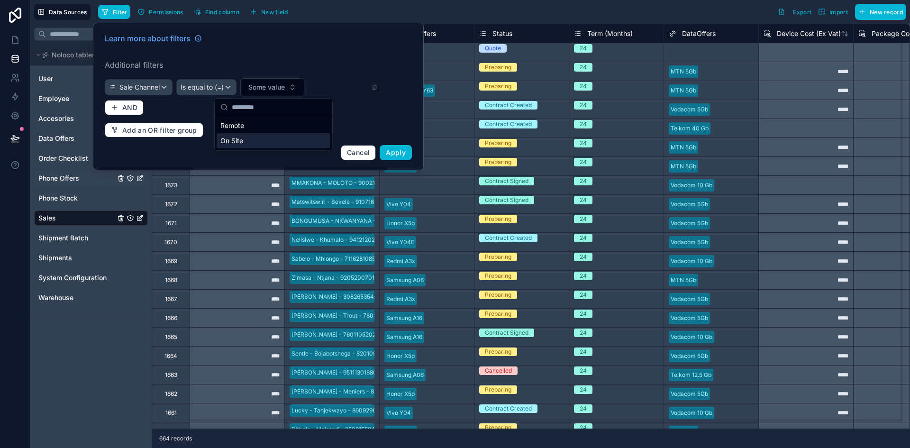
click at [248, 144] on div "On Site" at bounding box center [274, 140] width 114 height 15
click at [403, 151] on span "Apply" at bounding box center [396, 152] width 20 height 8
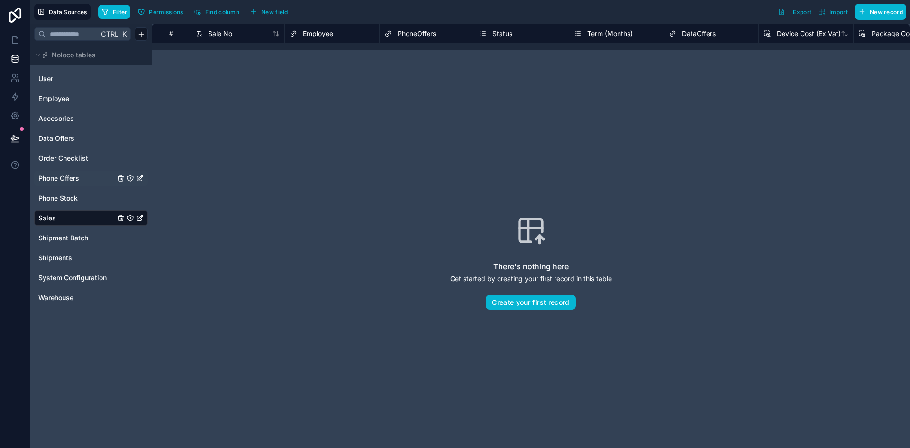
click at [283, 131] on div "There's nothing here Get started by creating your first record in this table Cr…" at bounding box center [530, 262] width 697 height 363
click at [76, 99] on link "Employee" at bounding box center [76, 98] width 77 height 9
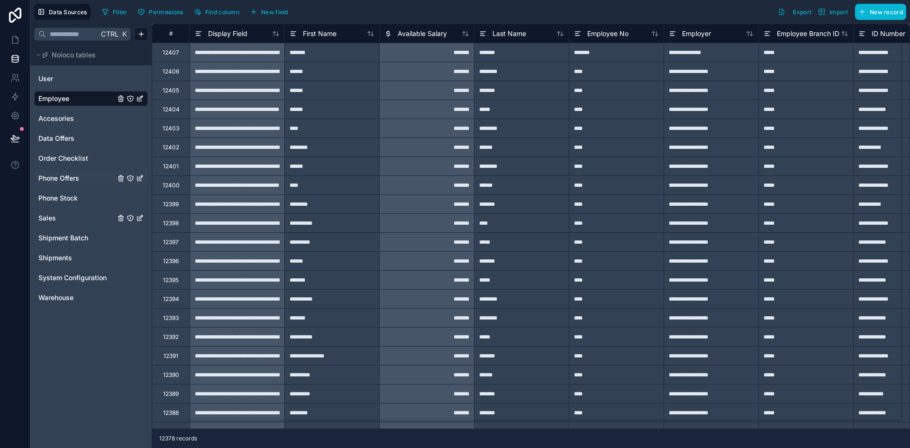
click at [79, 177] on span "Phone Offers" at bounding box center [58, 177] width 41 height 9
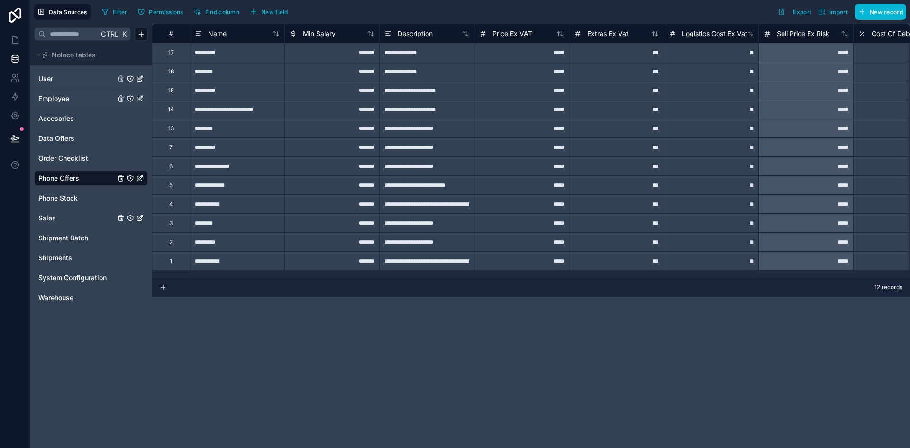
click at [64, 76] on link "User" at bounding box center [76, 78] width 77 height 9
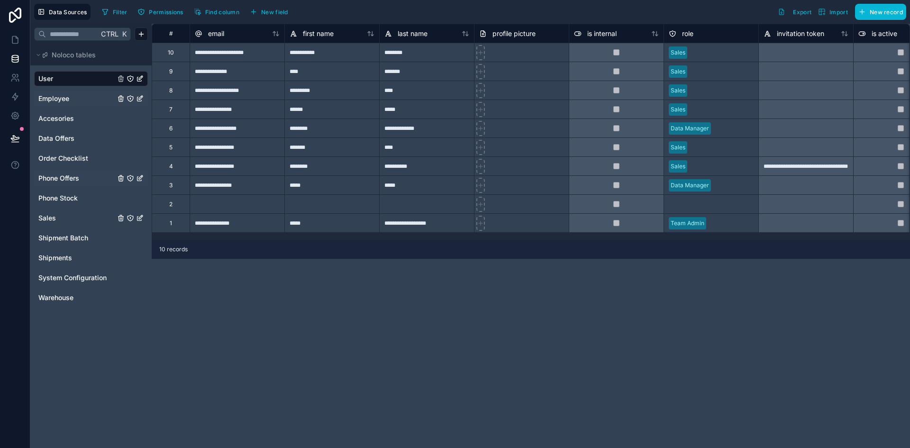
click at [232, 203] on div at bounding box center [237, 203] width 95 height 19
type input "**********"
click at [308, 200] on div at bounding box center [331, 203] width 95 height 19
type input "*******"
click at [404, 203] on div at bounding box center [426, 203] width 95 height 19
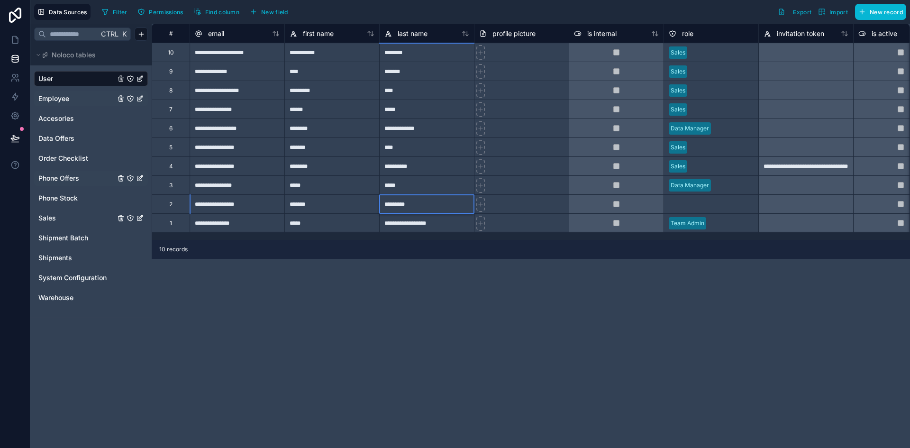
click at [402, 197] on input "*********" at bounding box center [427, 204] width 94 height 18
click at [404, 199] on input "*********" at bounding box center [427, 204] width 94 height 18
type input "********"
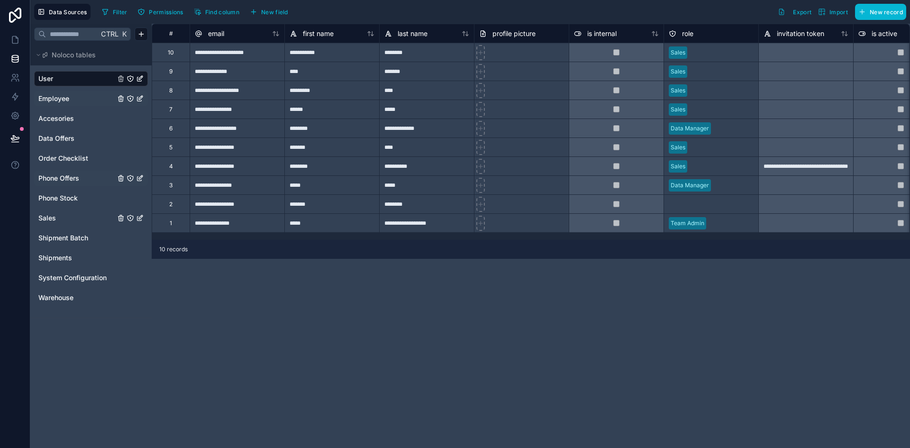
click at [622, 286] on div "**********" at bounding box center [531, 236] width 758 height 424
click at [666, 203] on div at bounding box center [665, 207] width 1 height 9
click at [686, 32] on span "role" at bounding box center [687, 33] width 11 height 9
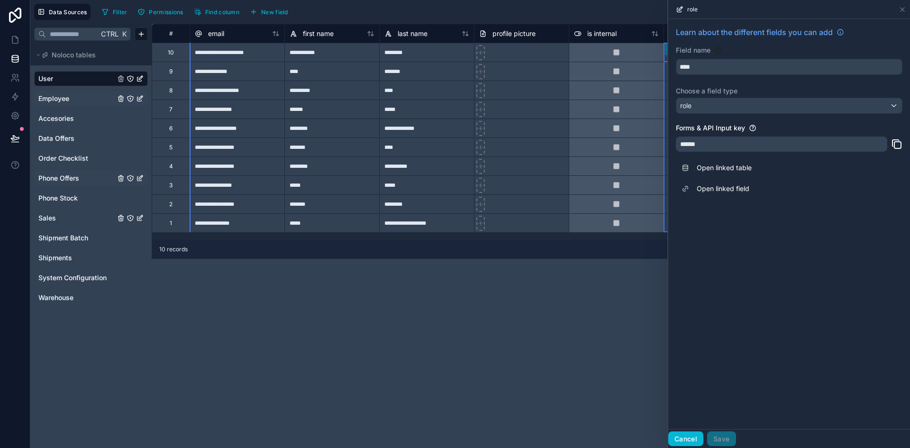
click at [689, 437] on button "Cancel" at bounding box center [685, 438] width 35 height 15
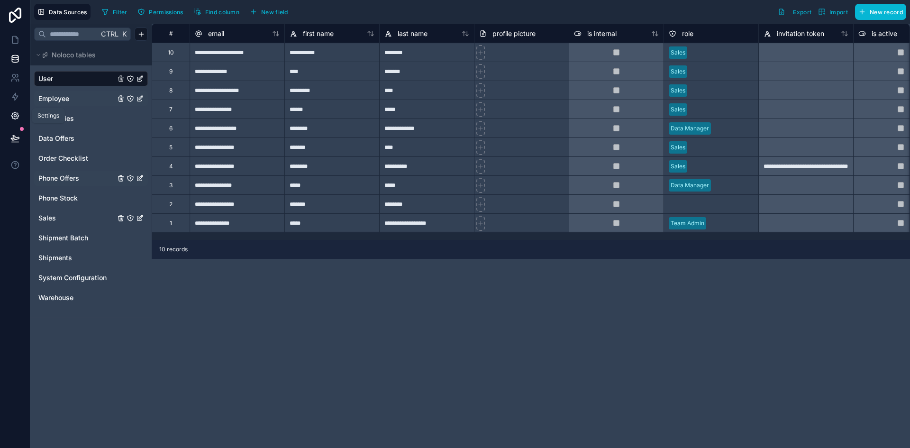
click at [18, 116] on icon at bounding box center [14, 115] width 7 height 7
drag, startPoint x: 800, startPoint y: 362, endPoint x: 812, endPoint y: 350, distance: 17.4
click at [802, 362] on div "**********" at bounding box center [531, 236] width 758 height 424
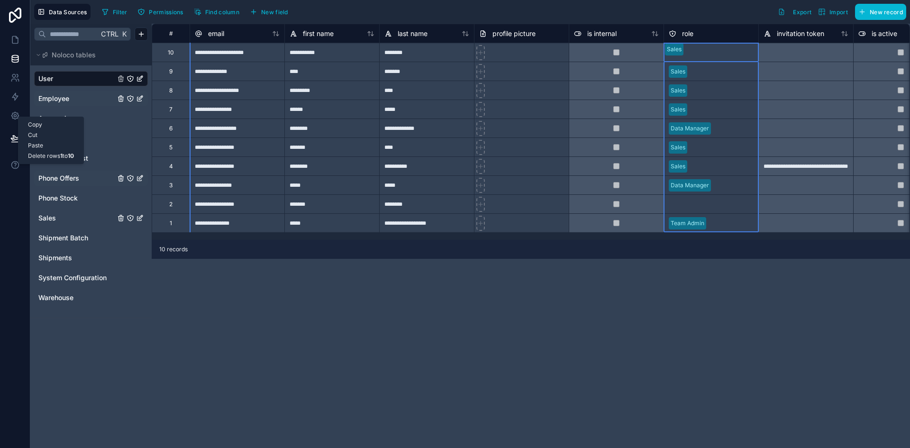
click at [689, 30] on span "role" at bounding box center [687, 33] width 11 height 9
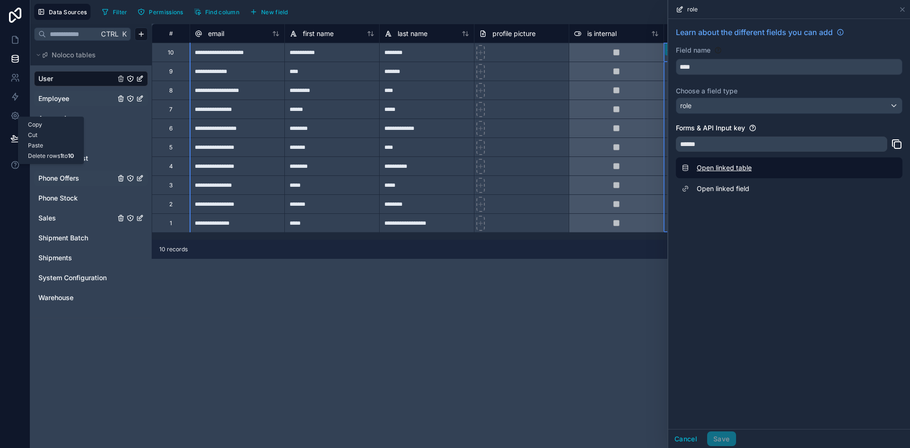
click at [744, 166] on link "Open linked table" at bounding box center [789, 167] width 226 height 21
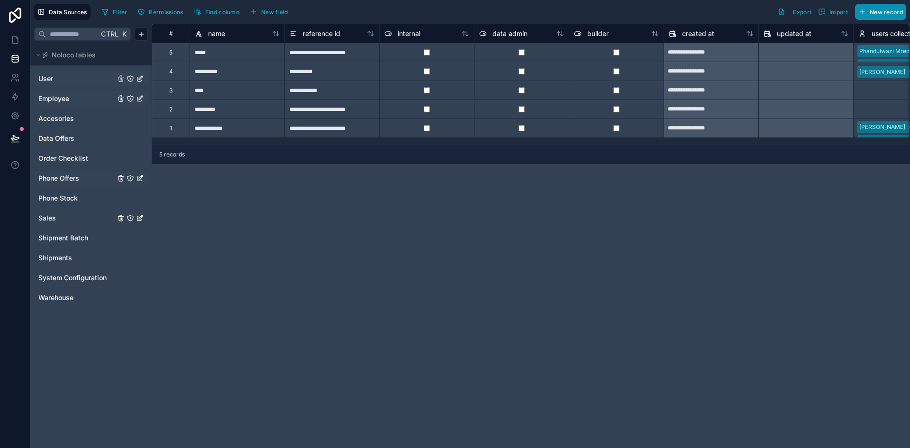
click at [880, 13] on span "New record" at bounding box center [885, 12] width 33 height 7
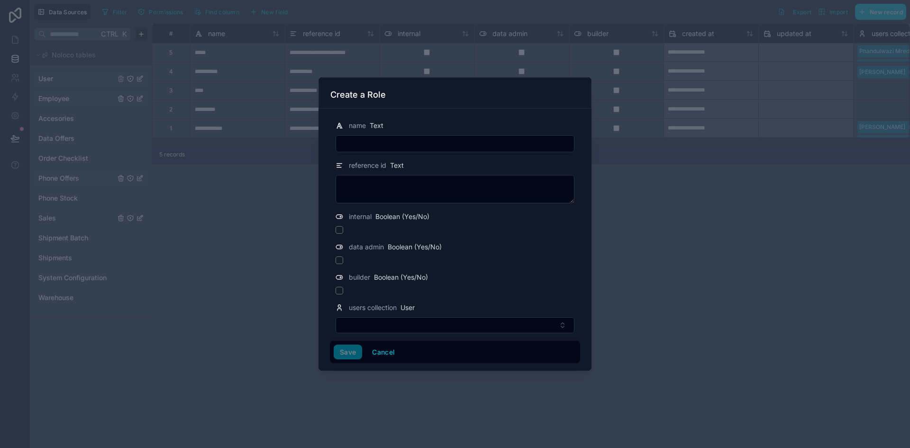
click at [407, 142] on input "text" at bounding box center [455, 143] width 238 height 13
type input "**********"
click at [464, 163] on div "reference id Text" at bounding box center [454, 165] width 239 height 11
click at [340, 226] on button "button" at bounding box center [339, 230] width 8 height 8
click at [456, 321] on button "Select Button" at bounding box center [454, 325] width 239 height 16
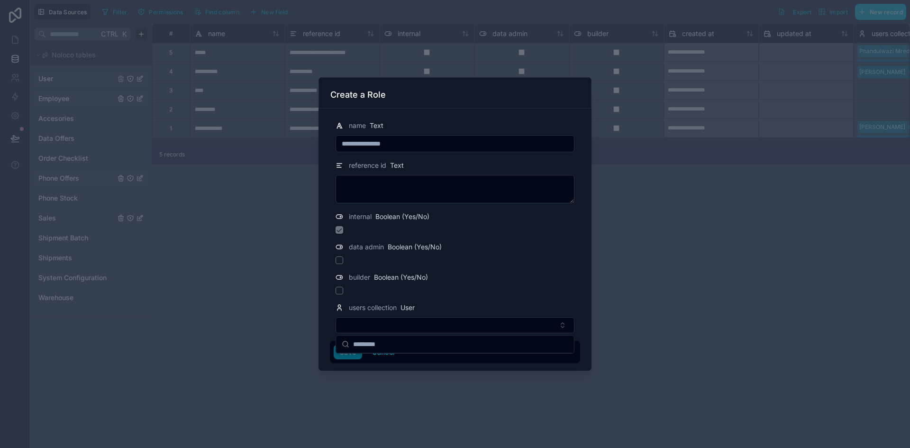
click at [498, 302] on div "users collection User" at bounding box center [454, 307] width 239 height 11
click at [491, 217] on div "internal Boolean (Yes/No)" at bounding box center [454, 216] width 239 height 11
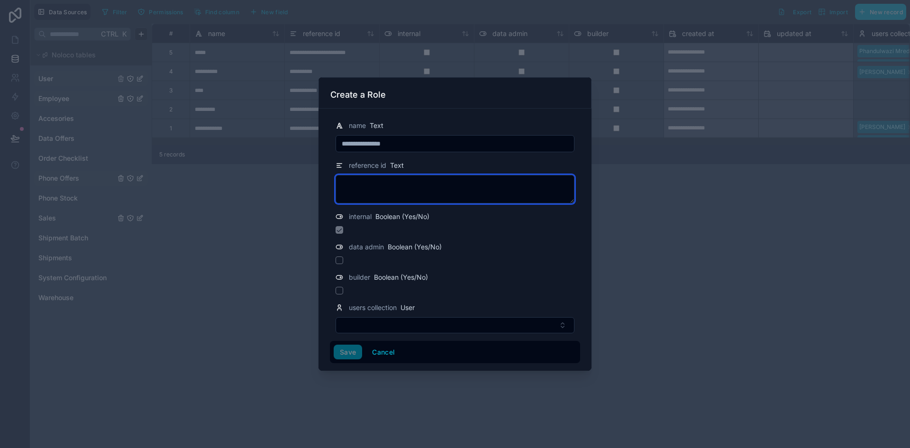
click at [460, 183] on textarea at bounding box center [454, 189] width 239 height 28
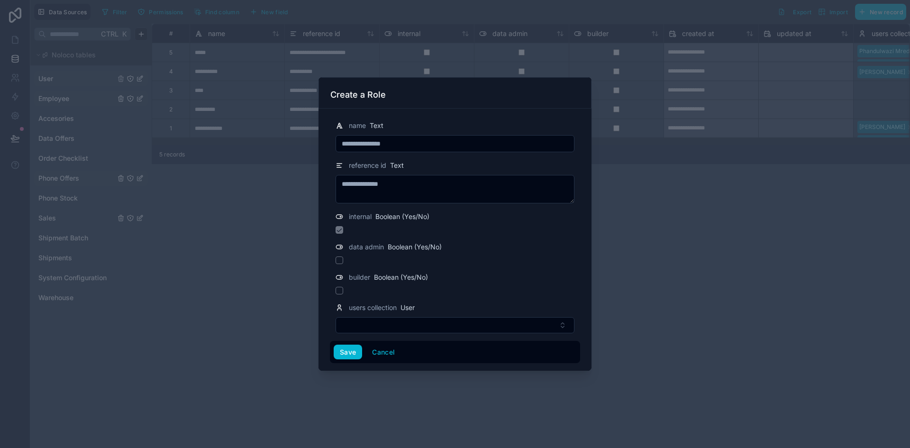
click at [471, 263] on div at bounding box center [454, 260] width 239 height 8
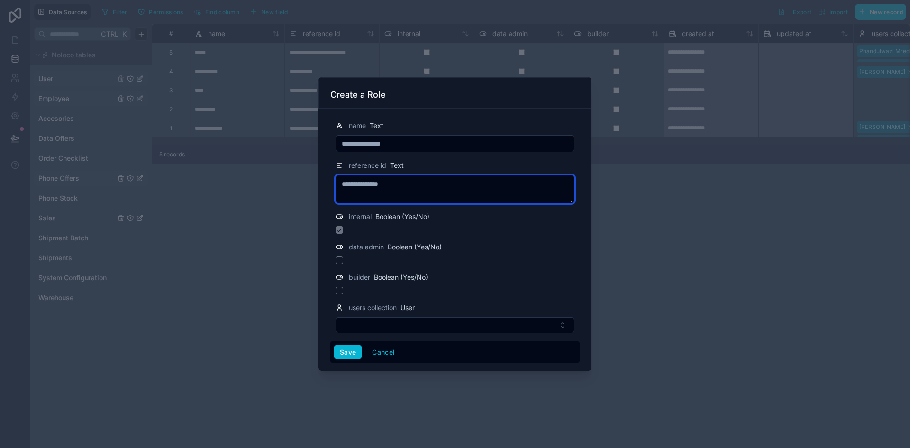
click at [375, 181] on textarea "**********" at bounding box center [454, 189] width 239 height 28
type textarea "**********"
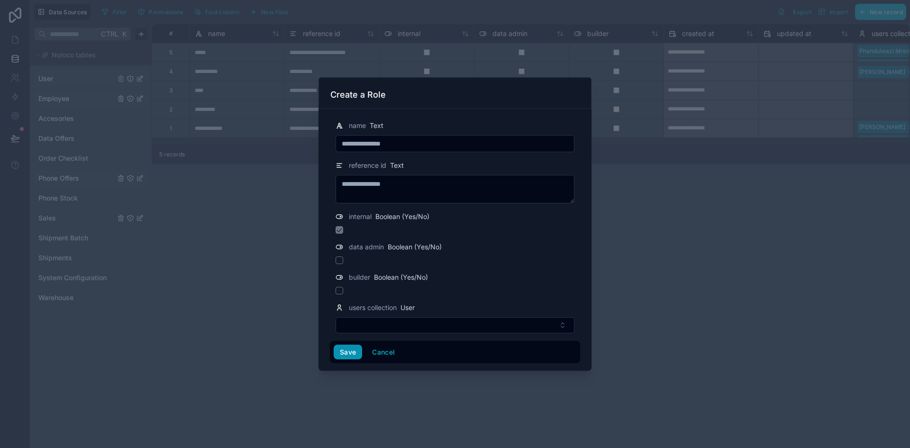
click at [352, 352] on button "Save" at bounding box center [348, 351] width 28 height 15
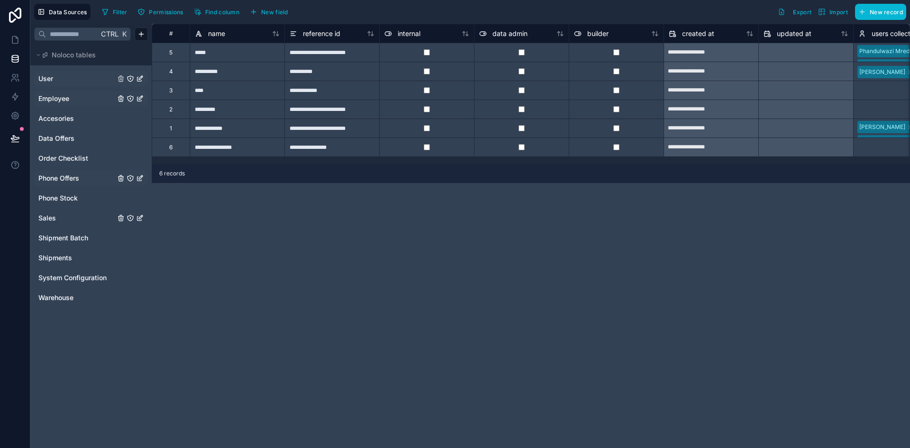
click at [56, 81] on link "User" at bounding box center [76, 78] width 77 height 9
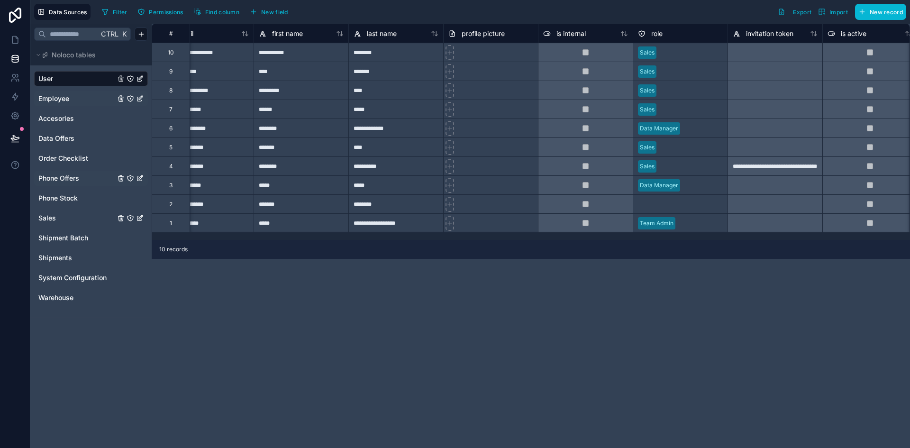
scroll to position [0, 230]
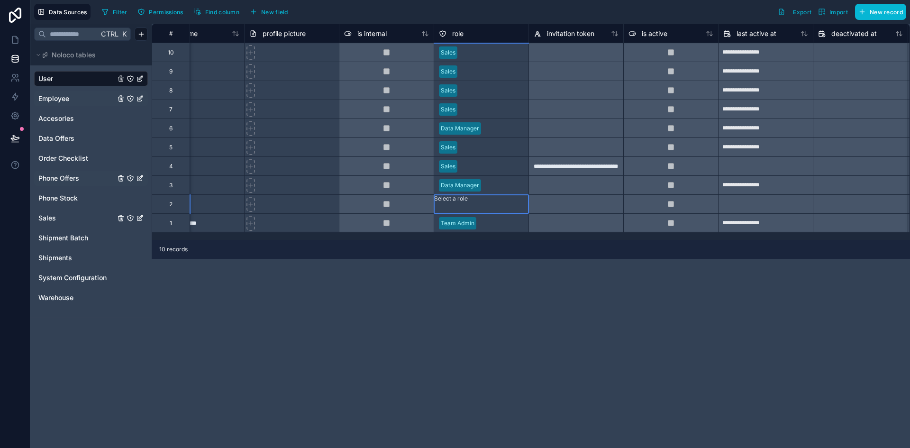
click at [464, 197] on div "Select a role" at bounding box center [451, 204] width 34 height 19
click at [470, 200] on div "Select a role" at bounding box center [481, 199] width 94 height 8
drag, startPoint x: 488, startPoint y: 227, endPoint x: 497, endPoint y: 230, distance: 9.8
click at [488, 447] on div "Campaign Manager" at bounding box center [455, 453] width 910 height 11
click at [550, 295] on div "**********" at bounding box center [531, 236] width 758 height 424
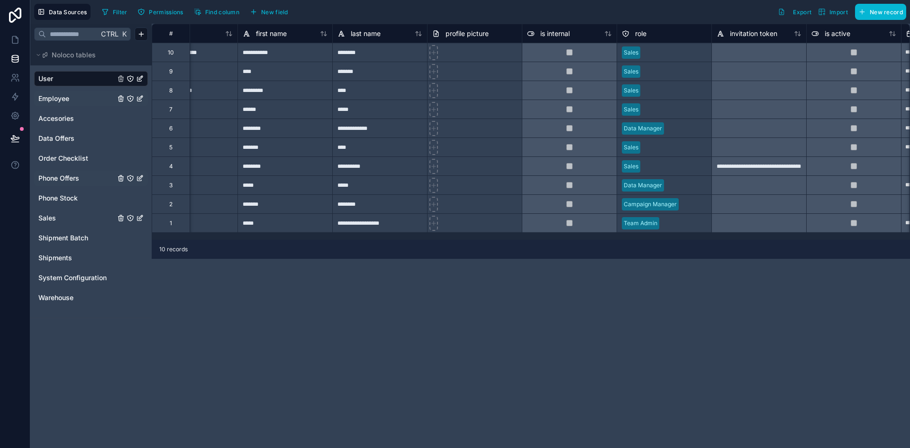
scroll to position [0, 0]
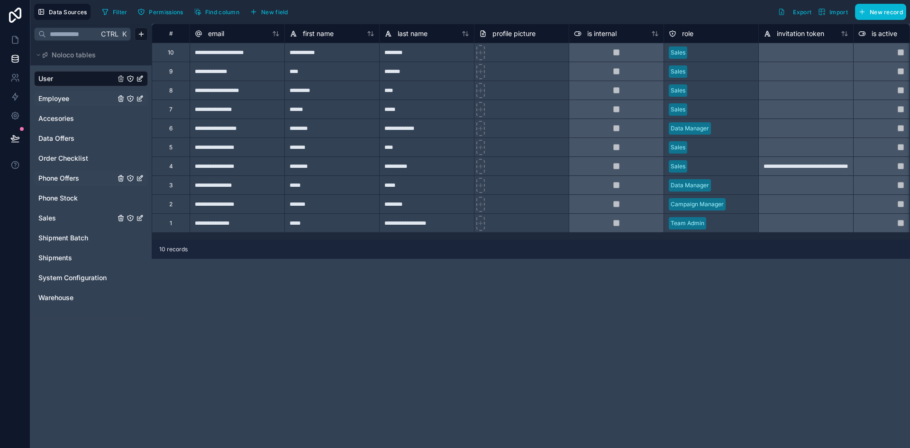
click at [251, 206] on div "**********" at bounding box center [237, 203] width 95 height 19
click at [253, 205] on div "**********" at bounding box center [237, 203] width 95 height 19
click at [259, 205] on div "**********" at bounding box center [237, 203] width 95 height 19
click at [259, 205] on input "**********" at bounding box center [237, 204] width 94 height 18
click at [266, 278] on div "**********" at bounding box center [531, 236] width 758 height 424
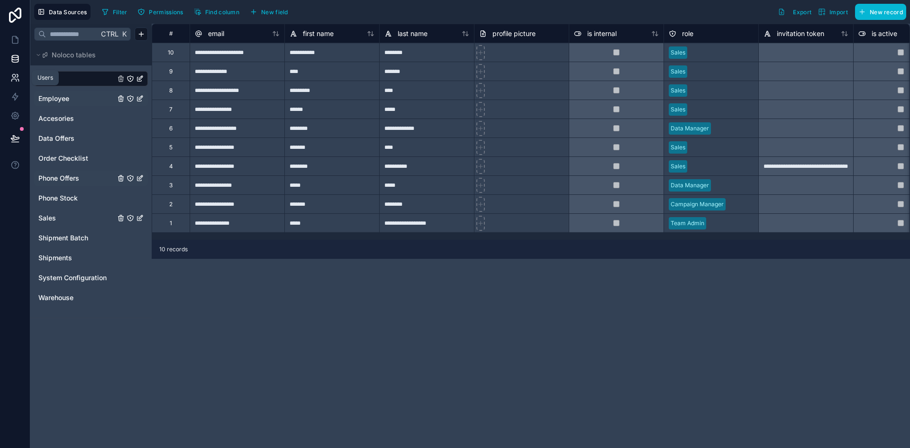
click at [18, 79] on icon at bounding box center [14, 77] width 9 height 9
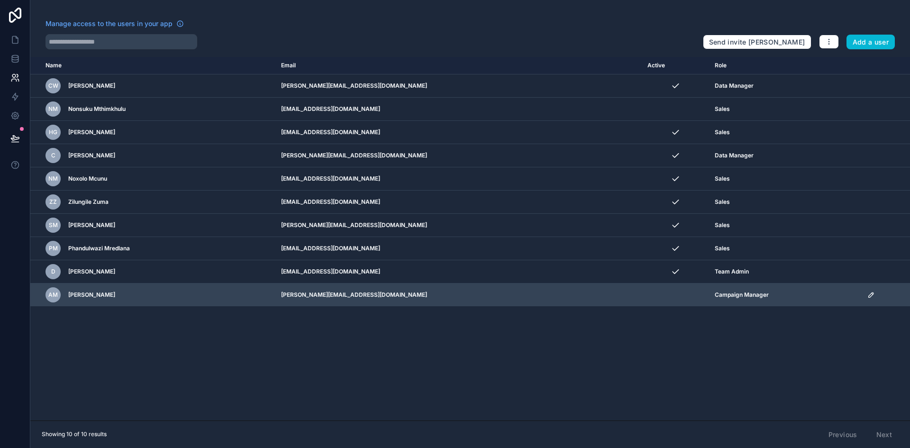
click at [642, 294] on td "scrollable content" at bounding box center [675, 294] width 67 height 23
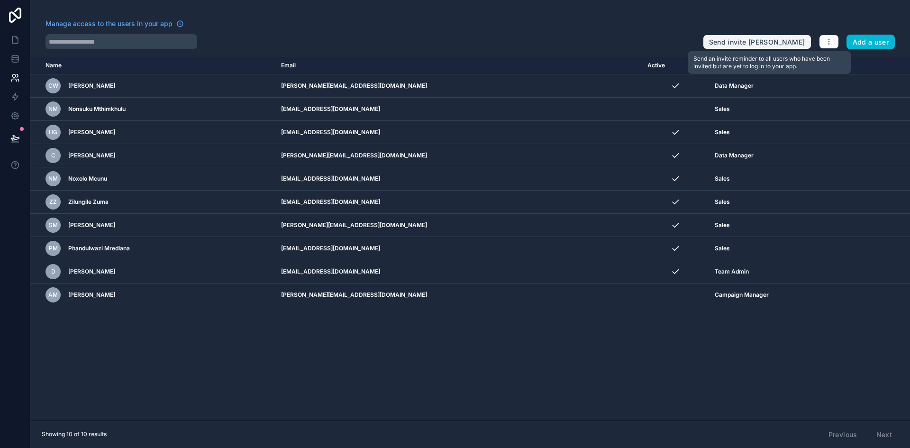
click at [782, 41] on button "Send invite reminders" at bounding box center [757, 42] width 109 height 15
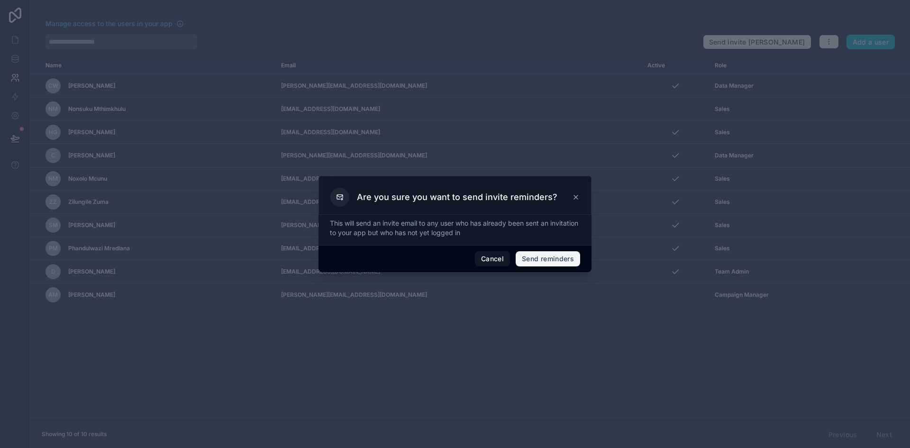
click at [537, 260] on button "Send reminders" at bounding box center [548, 258] width 64 height 15
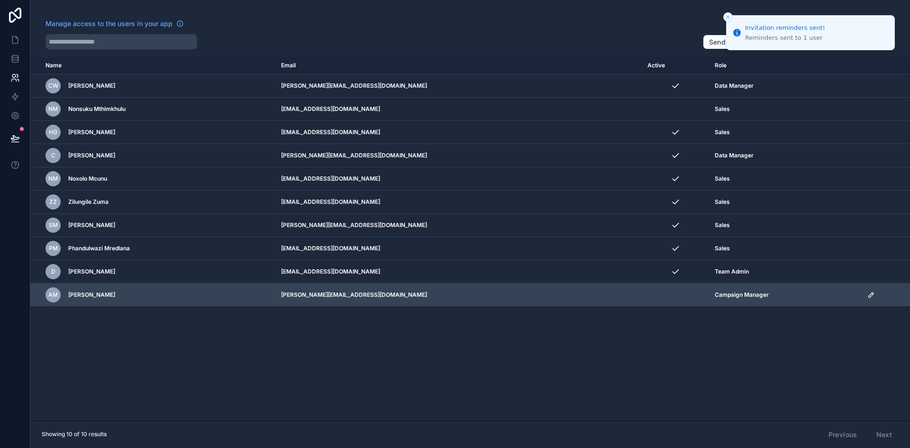
click at [867, 292] on icon "scrollable content" at bounding box center [871, 295] width 8 height 8
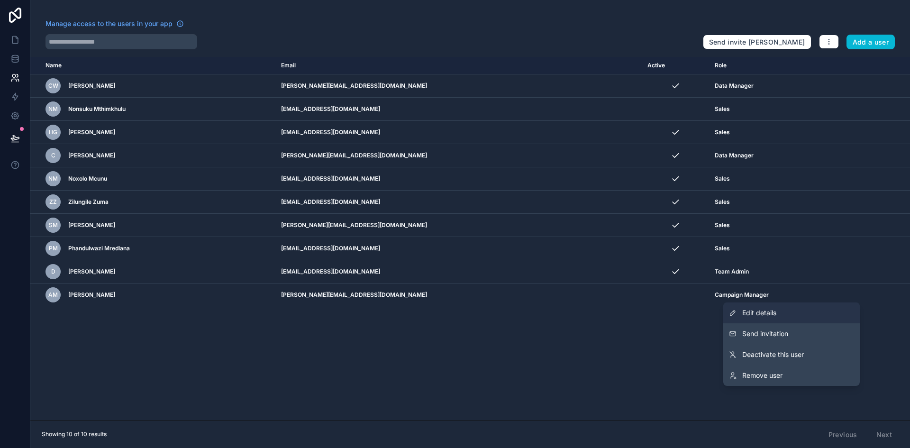
click at [778, 314] on link "Edit details" at bounding box center [791, 312] width 136 height 21
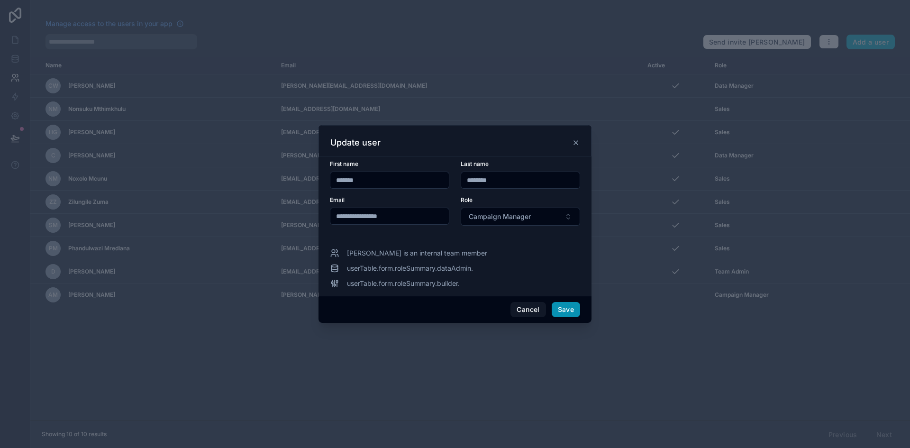
click at [579, 311] on button "Save" at bounding box center [566, 309] width 28 height 15
click at [561, 313] on button "Save" at bounding box center [566, 309] width 28 height 15
click at [563, 309] on button "Save" at bounding box center [566, 309] width 28 height 15
click at [670, 354] on div at bounding box center [455, 224] width 910 height 448
click at [578, 140] on icon at bounding box center [576, 143] width 8 height 8
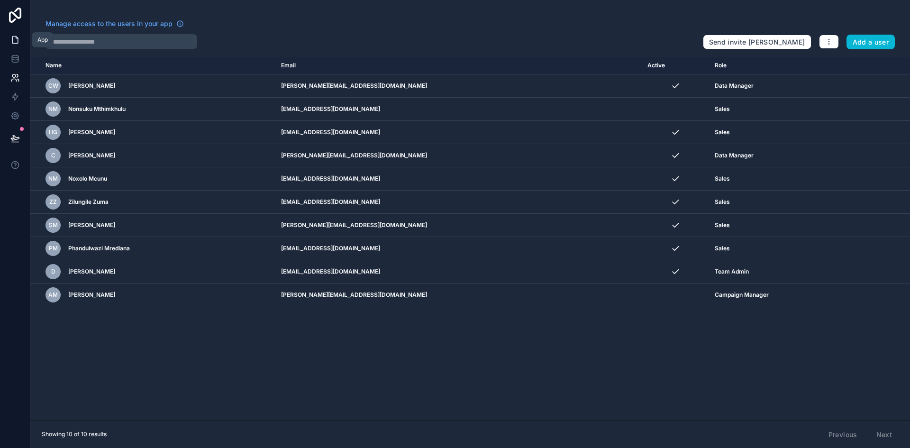
click at [15, 37] on icon at bounding box center [14, 39] width 9 height 9
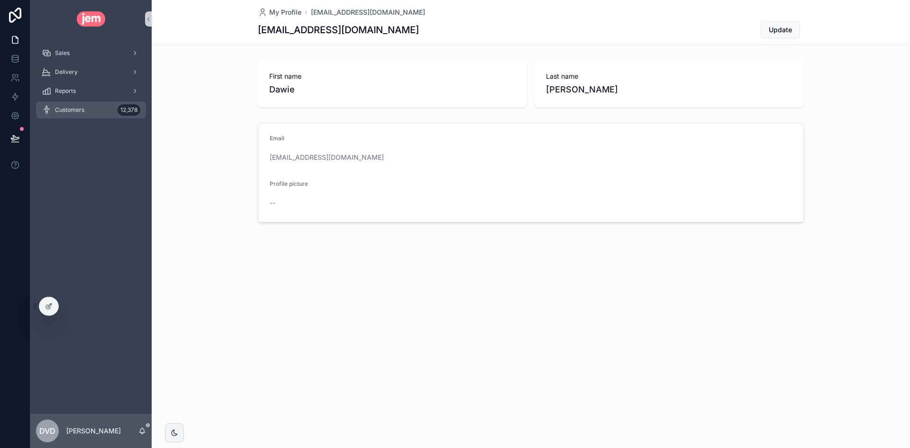
click at [78, 111] on span "Customers" at bounding box center [69, 110] width 29 height 8
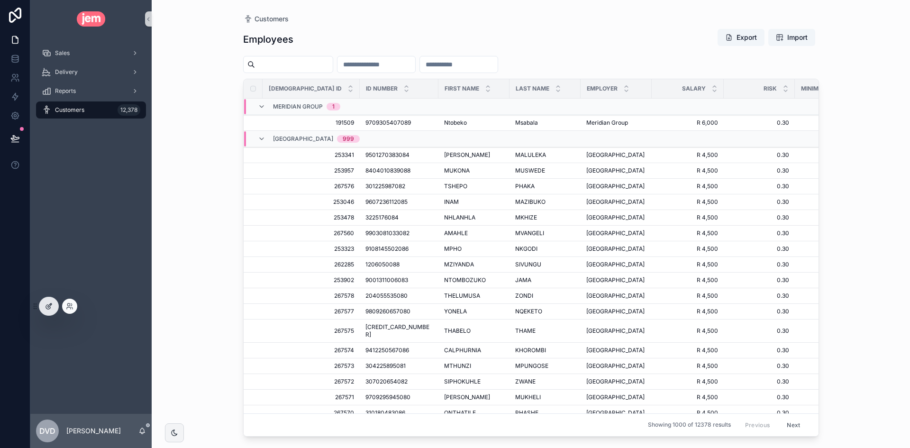
click at [52, 301] on div at bounding box center [48, 306] width 19 height 18
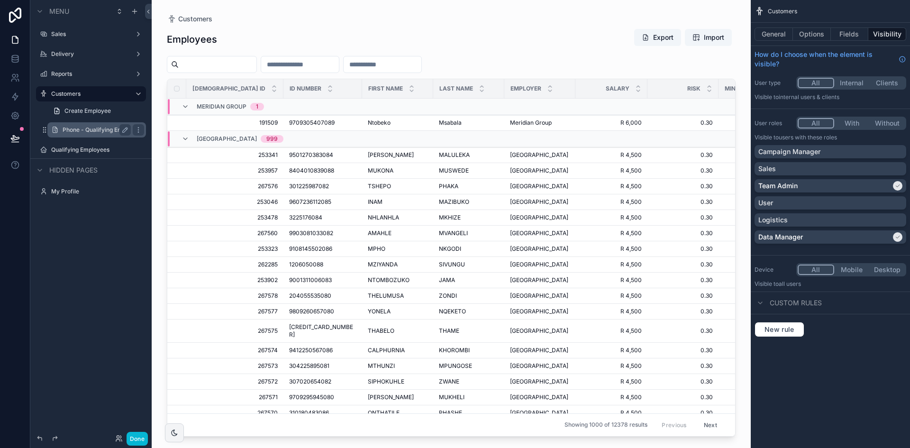
click at [77, 127] on label "Phone - Qualifying Employees" at bounding box center [97, 130] width 68 height 8
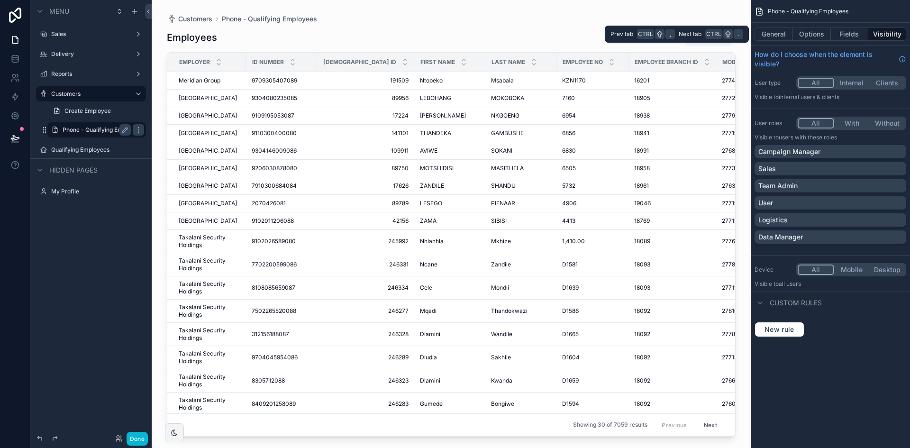
click at [815, 41] on div "General Options Fields Visibility" at bounding box center [830, 34] width 159 height 23
click at [816, 38] on button "Options" at bounding box center [812, 33] width 38 height 13
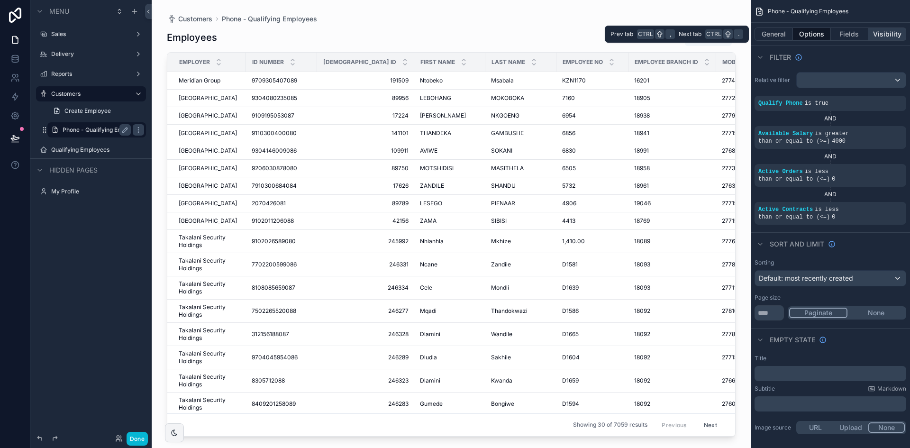
click at [882, 31] on button "Visibility" at bounding box center [887, 33] width 38 height 13
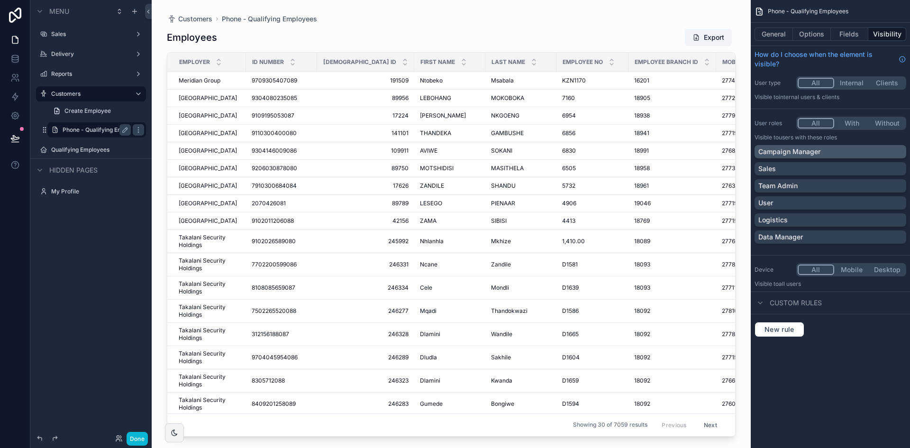
click at [815, 152] on p "Campaign Manager" at bounding box center [789, 151] width 62 height 9
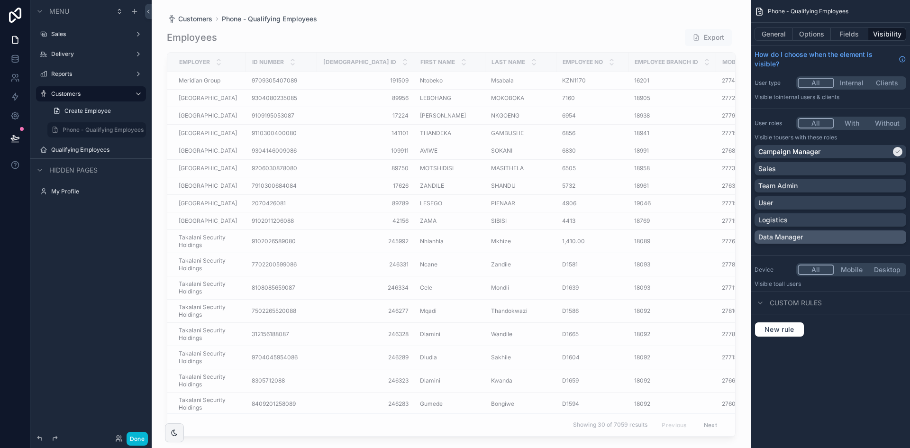
click at [812, 232] on div "Data Manager" at bounding box center [830, 236] width 152 height 13
click at [82, 312] on div "Menu Sales Delivery Reports Customers Create Employee Phone - Qualifying Employ…" at bounding box center [90, 218] width 121 height 436
click at [852, 183] on div "Team Admin" at bounding box center [830, 185] width 144 height 9
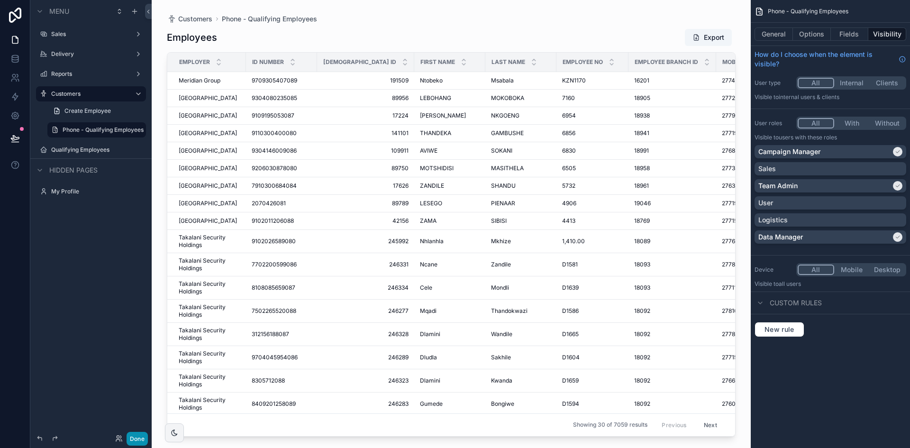
click at [141, 435] on button "Done" at bounding box center [137, 439] width 21 height 14
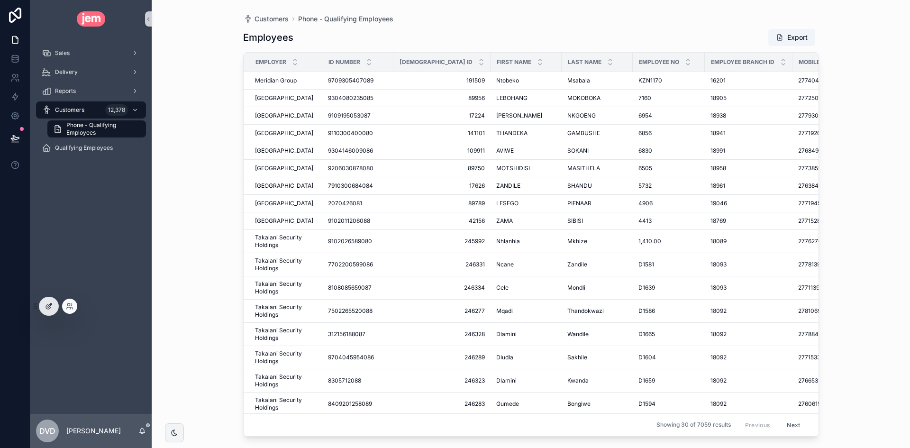
click at [54, 302] on div at bounding box center [48, 306] width 19 height 18
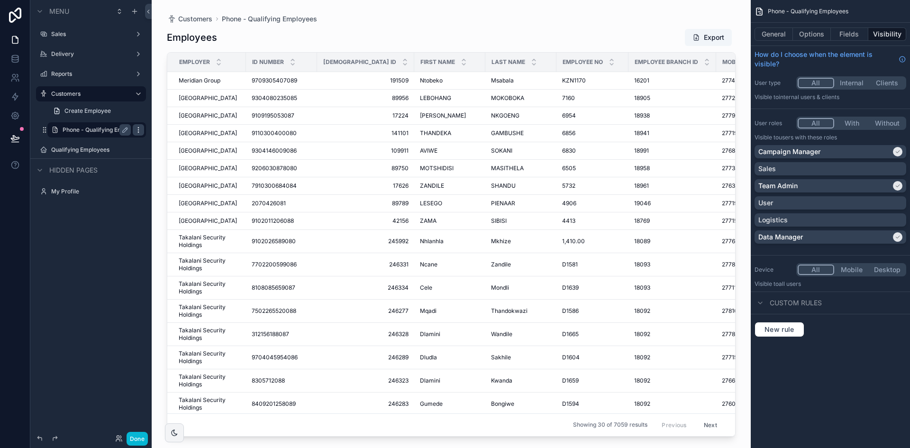
click at [138, 131] on icon "scrollable content" at bounding box center [139, 130] width 8 height 8
click at [168, 122] on div "Clone" at bounding box center [171, 122] width 29 height 9
click at [815, 39] on button "Options" at bounding box center [812, 33] width 38 height 13
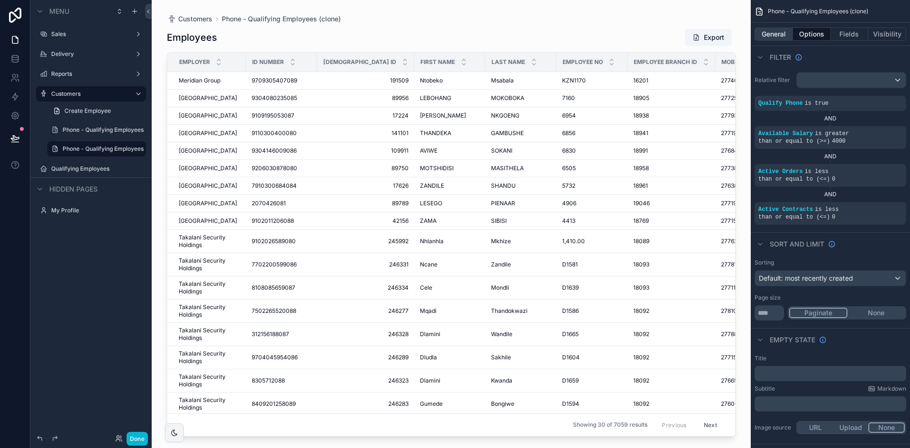
click at [779, 35] on button "General" at bounding box center [773, 33] width 38 height 13
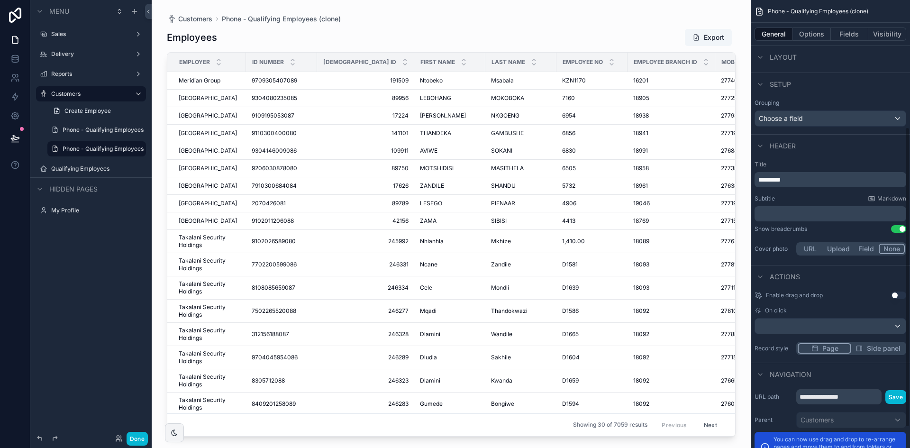
scroll to position [190, 0]
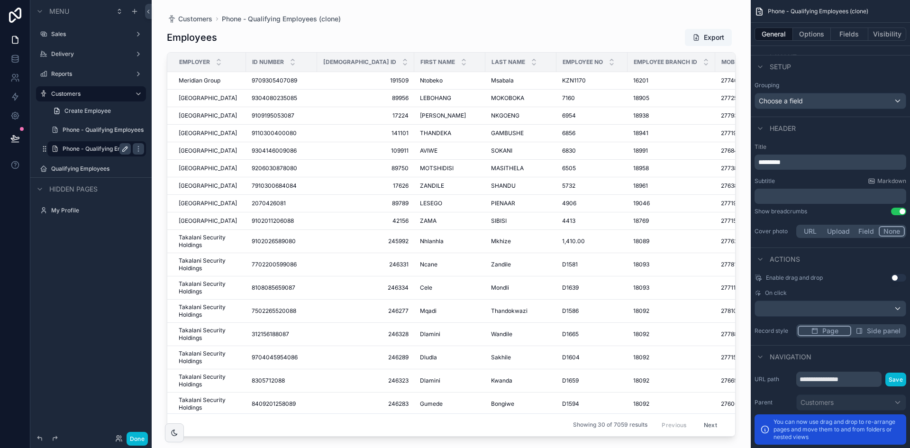
click at [125, 148] on icon "scrollable content" at bounding box center [125, 148] width 5 height 5
click at [79, 153] on input "**********" at bounding box center [89, 148] width 53 height 11
click at [78, 153] on input "**********" at bounding box center [89, 148] width 53 height 11
type input "**********"
click at [125, 148] on icon "scrollable content" at bounding box center [125, 149] width 8 height 8
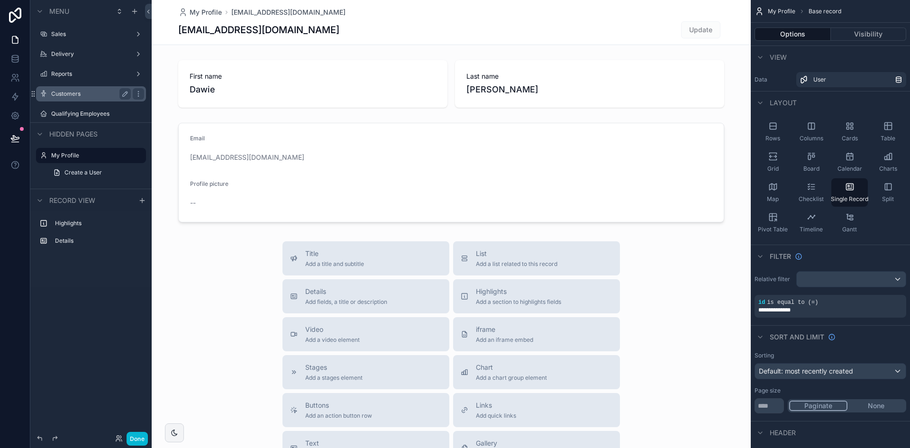
click at [81, 94] on label "Customers" at bounding box center [89, 94] width 76 height 8
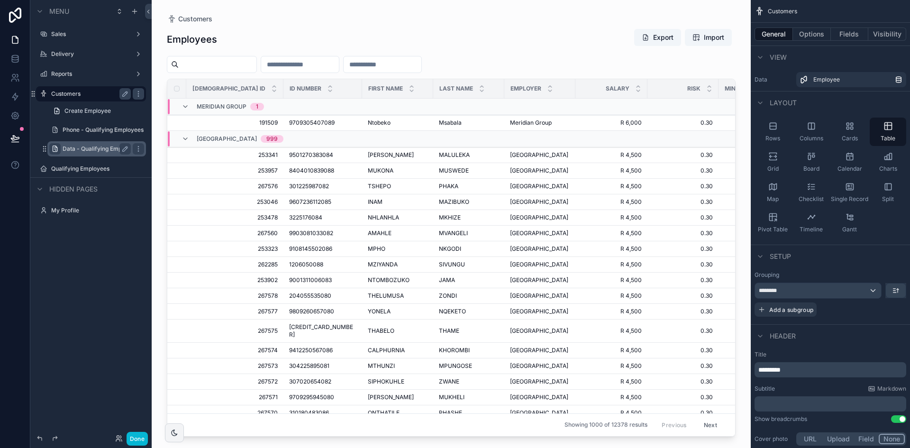
click at [54, 149] on icon "scrollable content" at bounding box center [55, 149] width 8 height 8
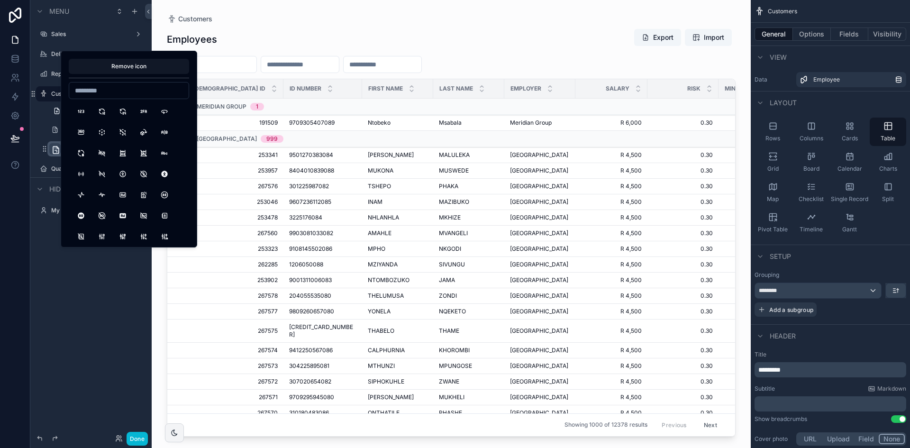
type input "*"
click at [108, 96] on input "****" at bounding box center [128, 90] width 119 height 13
type input "****"
click at [85, 110] on button "Wifi" at bounding box center [80, 111] width 17 height 17
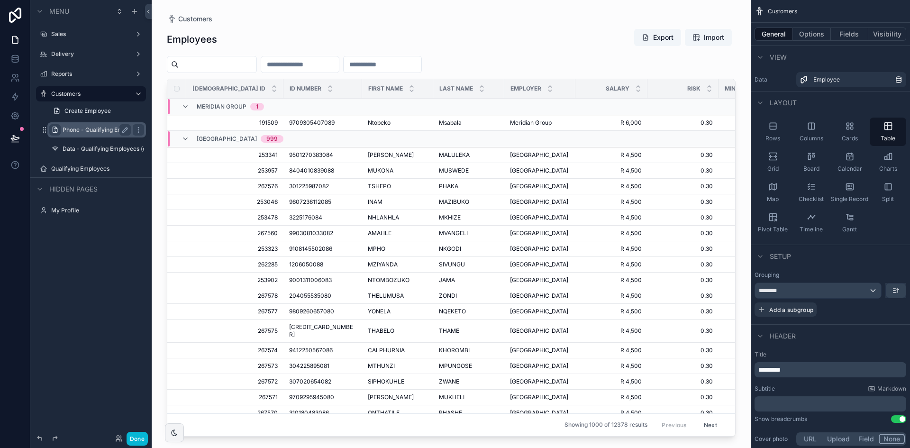
click at [54, 128] on icon "scrollable content" at bounding box center [55, 130] width 8 height 8
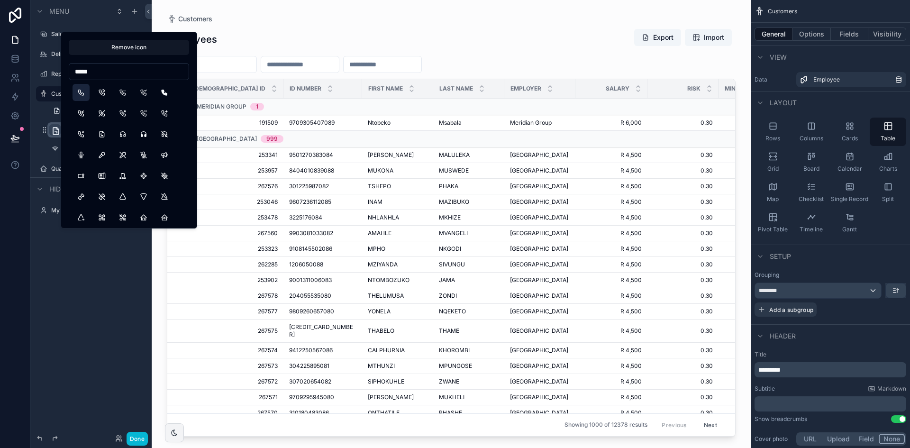
type input "*****"
drag, startPoint x: 84, startPoint y: 93, endPoint x: 100, endPoint y: 286, distance: 193.9
click at [84, 93] on button "Phone" at bounding box center [80, 92] width 17 height 17
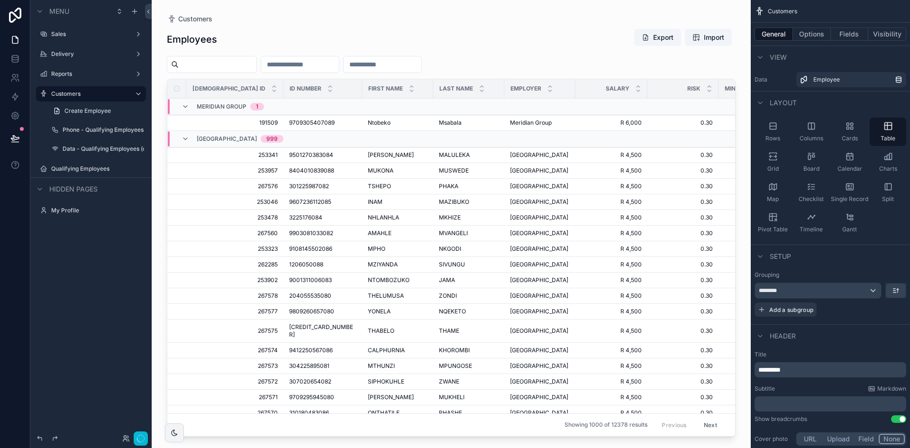
click at [100, 286] on div "Menu Sales Delivery Reports Customers Create Employee Phone - Qualifying Employ…" at bounding box center [90, 218] width 121 height 436
click at [76, 93] on label "Customers" at bounding box center [89, 94] width 76 height 8
click at [80, 133] on label "Phone - Qualifying Employees" at bounding box center [97, 130] width 68 height 8
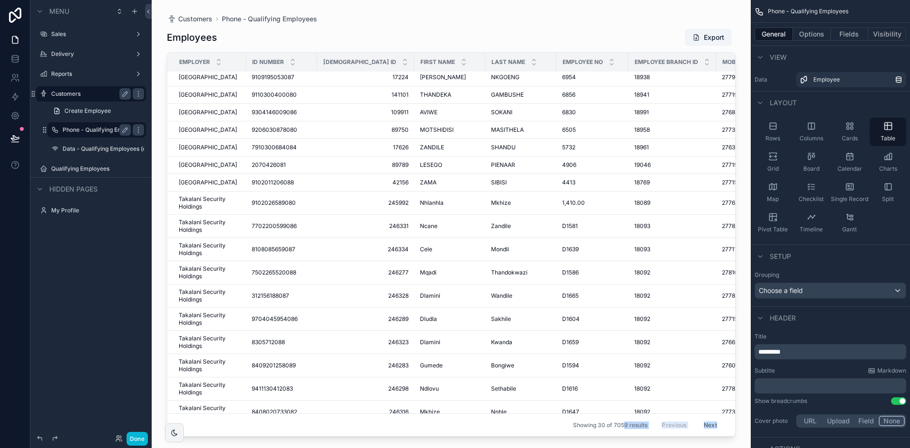
scroll to position [45, 0]
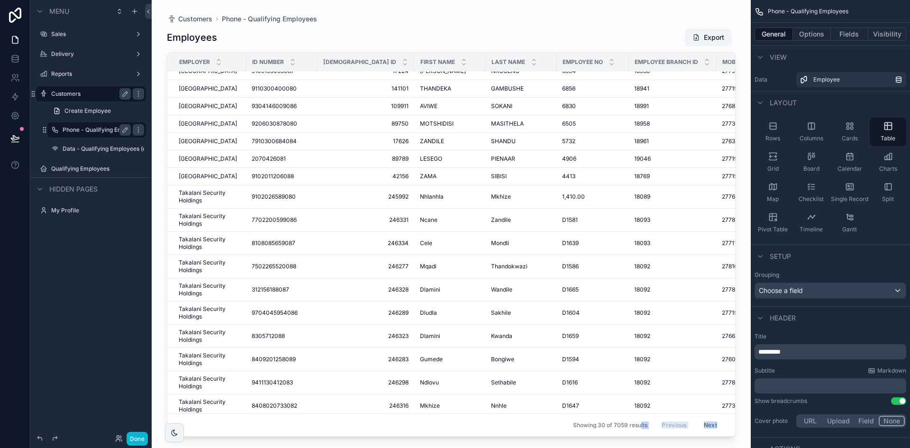
drag, startPoint x: 431, startPoint y: 430, endPoint x: 575, endPoint y: 420, distance: 143.9
click at [634, 416] on div "Customers Phone - Qualifying Employees Employees Export Employer ID Number Jem …" at bounding box center [451, 218] width 599 height 436
click at [65, 380] on div "Menu Sales Delivery Reports Customers Create Employee Phone - Qualifying Employ…" at bounding box center [90, 218] width 121 height 436
click at [104, 146] on label "Data - Qualifying Employees (clone)" at bounding box center [97, 149] width 68 height 8
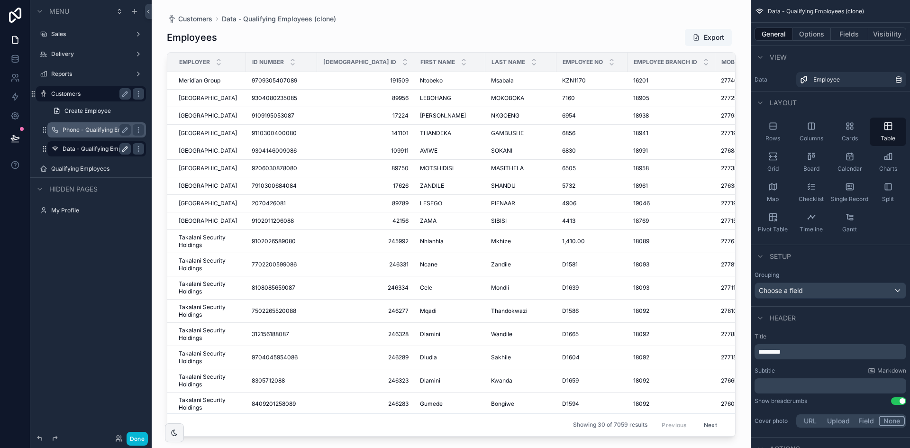
click at [125, 146] on icon "scrollable content" at bounding box center [125, 149] width 8 height 8
drag, startPoint x: 107, startPoint y: 149, endPoint x: 227, endPoint y: 139, distance: 120.7
click at [227, 139] on div "**********" at bounding box center [469, 224] width 879 height 448
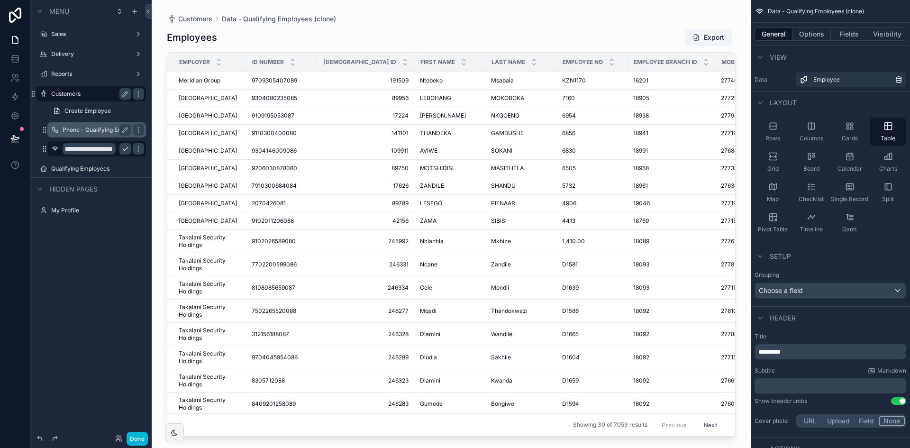
type input "**********"
click at [122, 150] on icon "scrollable content" at bounding box center [125, 149] width 8 height 8
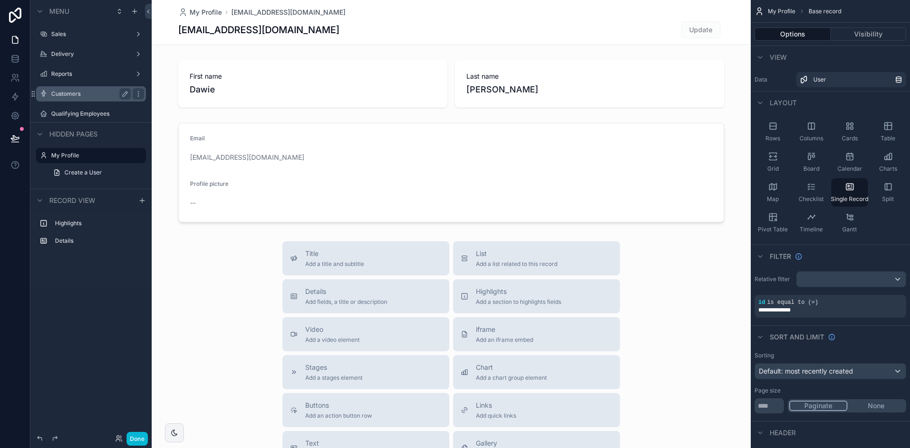
click at [84, 98] on div "Customers" at bounding box center [91, 93] width 80 height 11
click at [137, 90] on icon "scrollable content" at bounding box center [139, 94] width 8 height 8
click at [79, 111] on label "Qualifying Employees" at bounding box center [89, 114] width 76 height 8
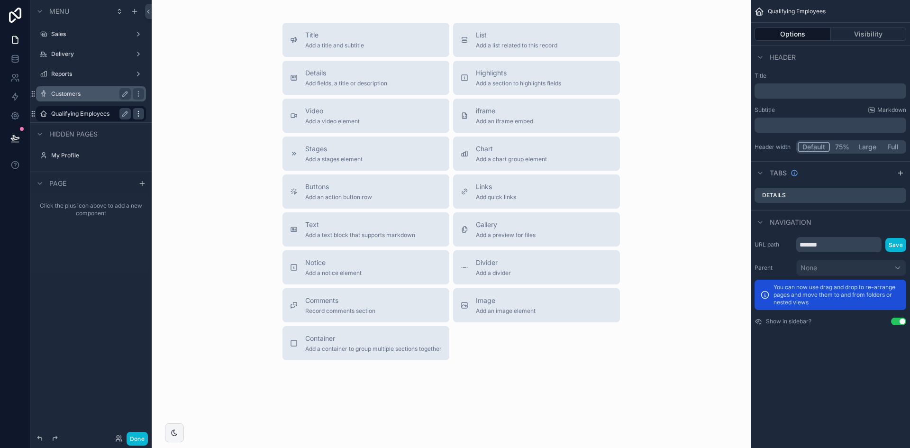
click at [139, 115] on icon "scrollable content" at bounding box center [139, 114] width 8 height 8
click at [164, 121] on icon at bounding box center [161, 121] width 8 height 8
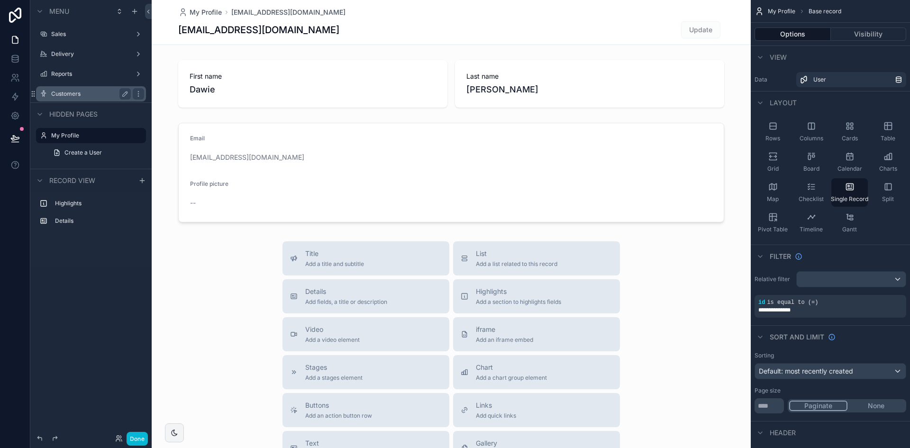
click at [97, 97] on label "Customers" at bounding box center [89, 94] width 76 height 8
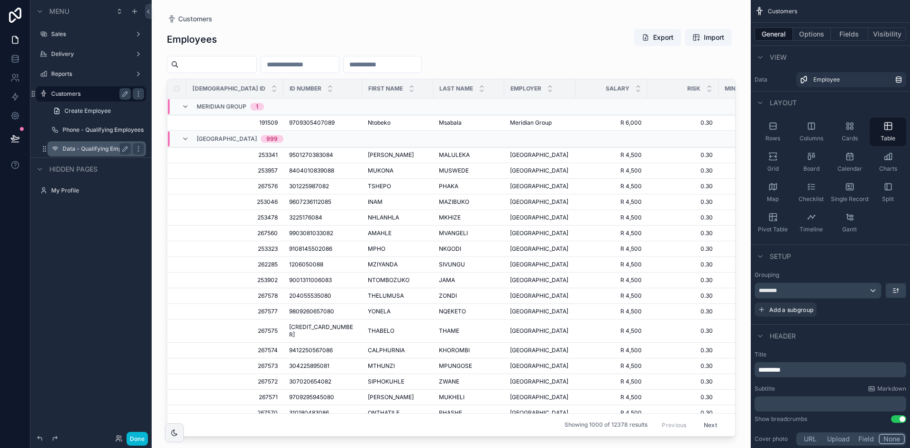
click at [95, 143] on div "Data - Qualifying Employees" at bounding box center [97, 148] width 68 height 11
click at [93, 152] on label "Data - Qualifying Employees" at bounding box center [97, 149] width 68 height 8
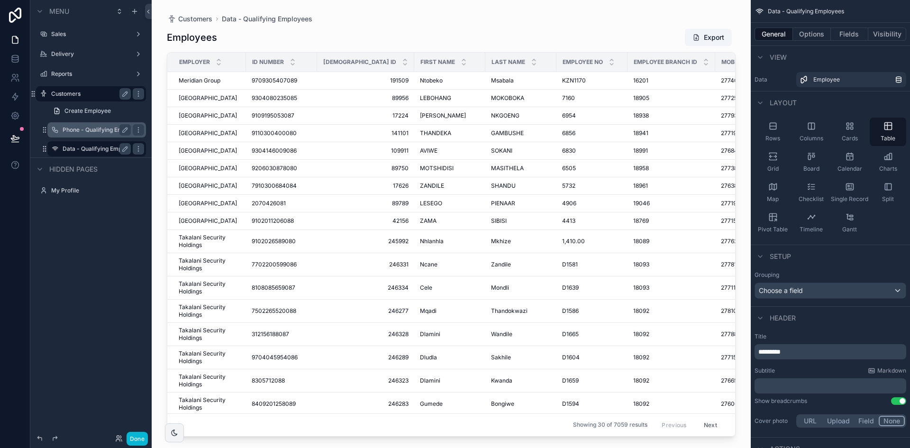
click at [91, 131] on label "Phone - Qualifying Employees" at bounding box center [97, 130] width 68 height 8
click at [97, 146] on label "Data - Qualifying Employees" at bounding box center [97, 149] width 68 height 8
click at [823, 33] on button "Options" at bounding box center [812, 33] width 38 height 13
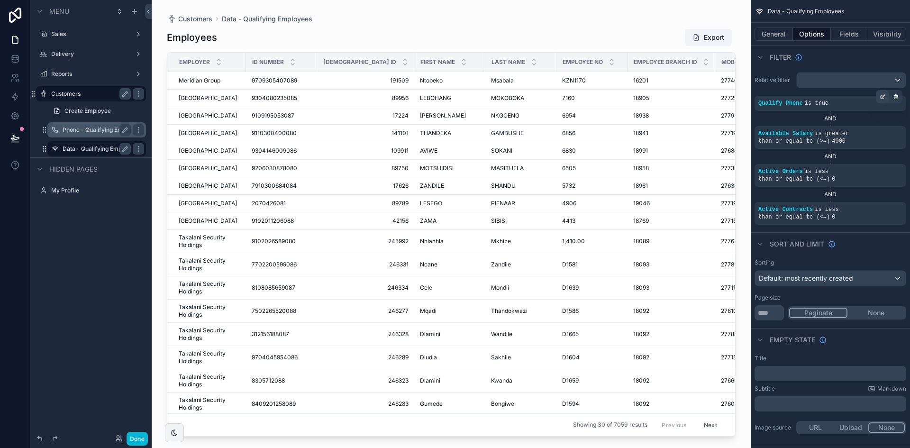
click at [881, 97] on icon "scrollable content" at bounding box center [882, 97] width 6 height 6
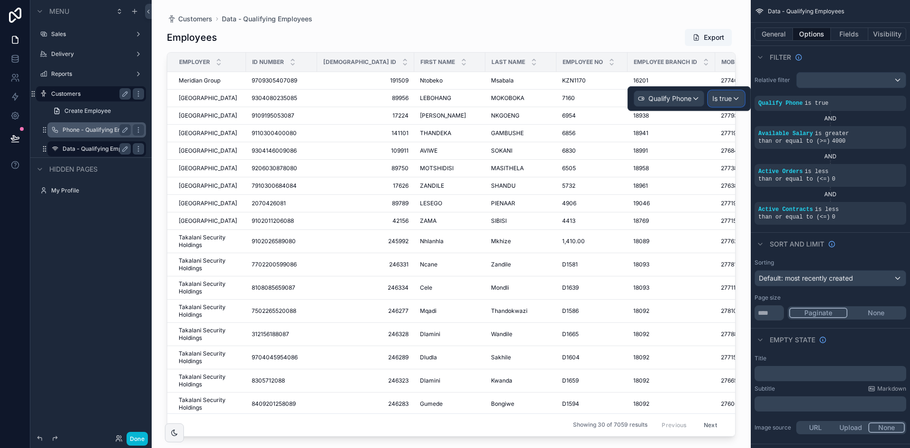
click at [721, 98] on span "Is true" at bounding box center [721, 98] width 19 height 9
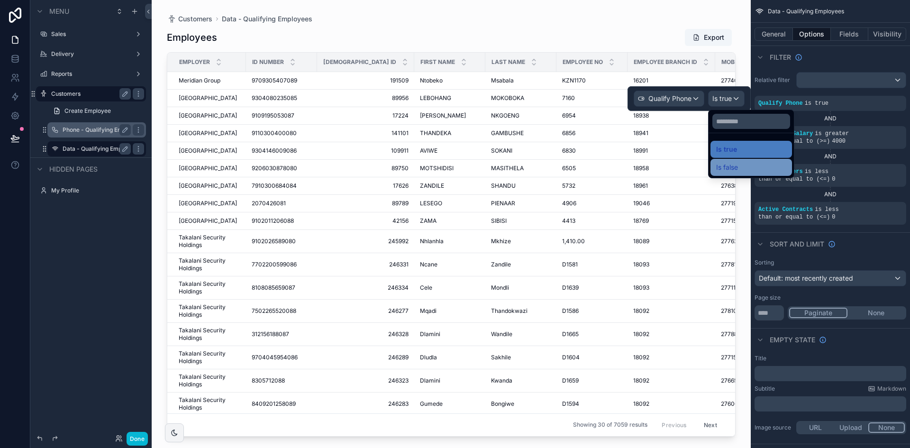
click at [742, 162] on div "Is false" at bounding box center [751, 167] width 70 height 11
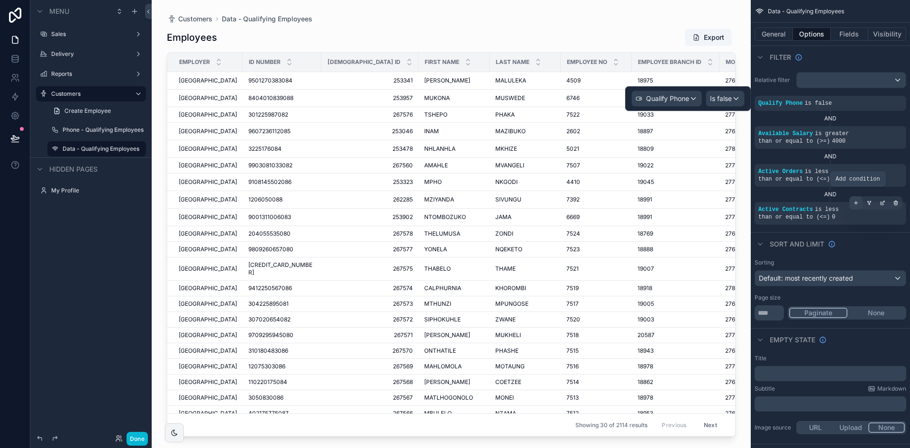
click at [857, 200] on icon "scrollable content" at bounding box center [856, 203] width 6 height 6
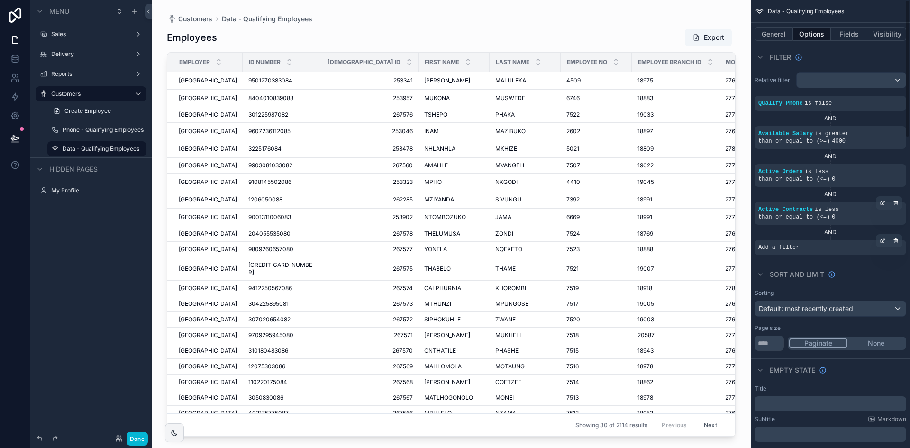
click at [822, 241] on div "Add a filter" at bounding box center [830, 247] width 152 height 15
click at [884, 238] on icon "scrollable content" at bounding box center [883, 239] width 3 height 3
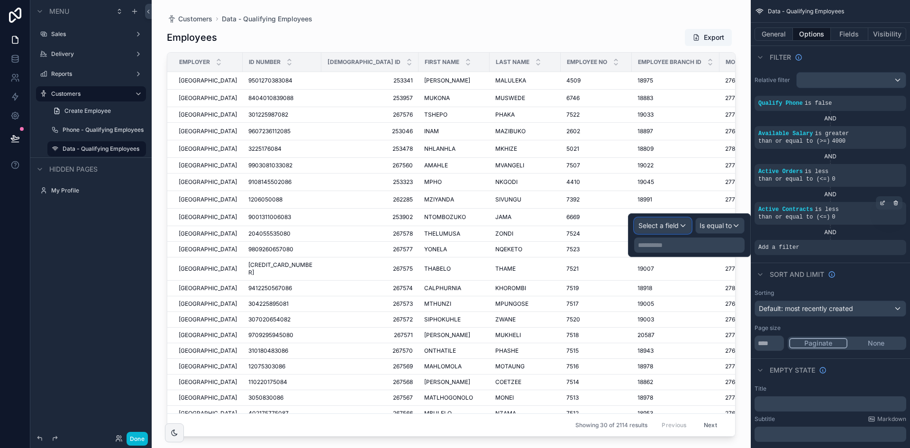
click at [671, 226] on span "Select a field" at bounding box center [658, 225] width 40 height 8
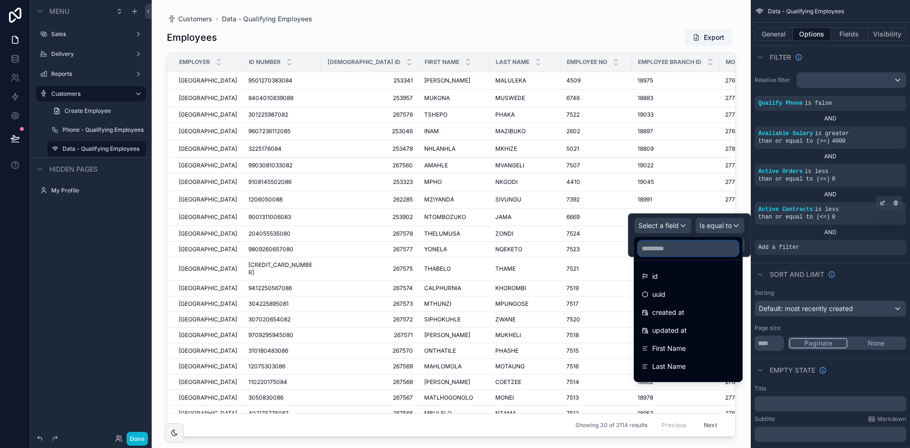
click at [677, 250] on input "text" at bounding box center [688, 248] width 100 height 15
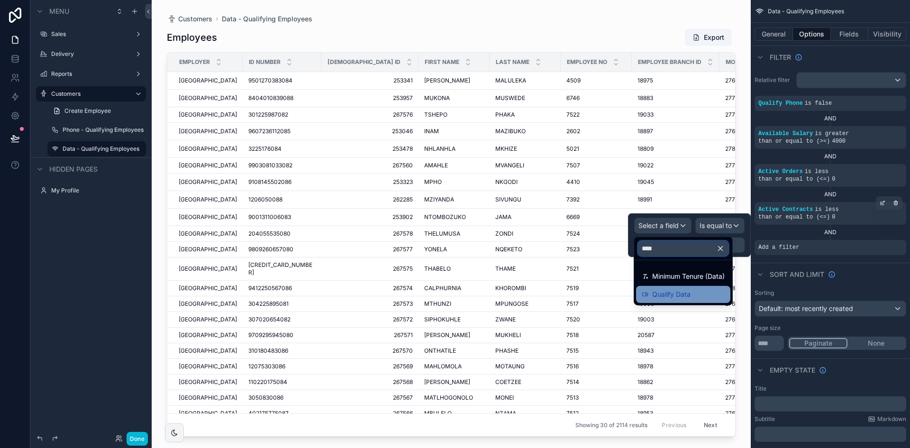
type input "****"
click at [667, 292] on span "Qualify Data" at bounding box center [671, 294] width 38 height 11
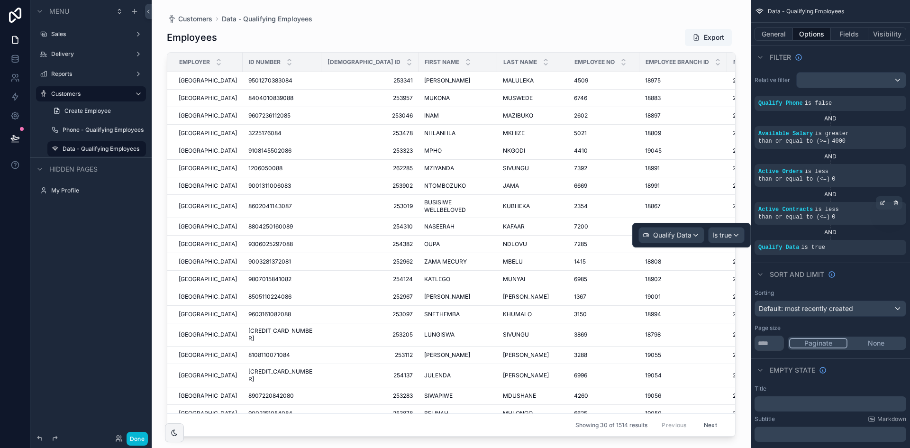
drag, startPoint x: 619, startPoint y: 22, endPoint x: 823, endPoint y: 50, distance: 205.6
click at [619, 22] on div "scrollable content" at bounding box center [451, 218] width 599 height 436
click at [137, 437] on button "Done" at bounding box center [137, 439] width 21 height 14
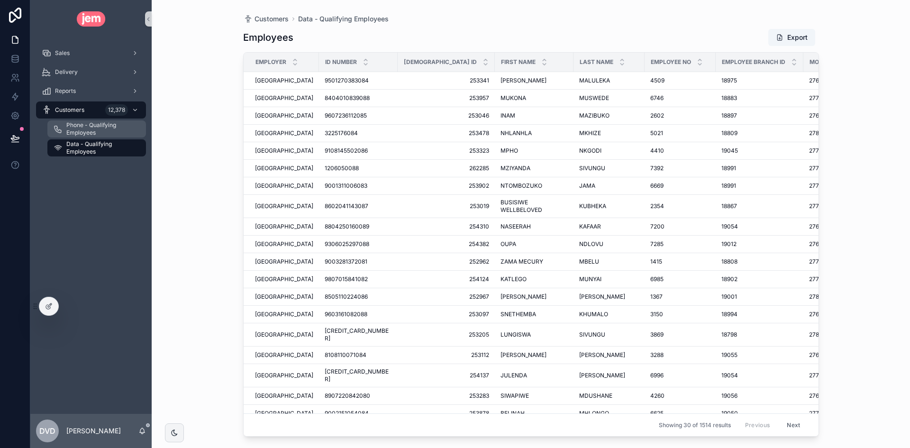
click at [98, 131] on span "Phone - Qualifying Employees" at bounding box center [101, 128] width 70 height 15
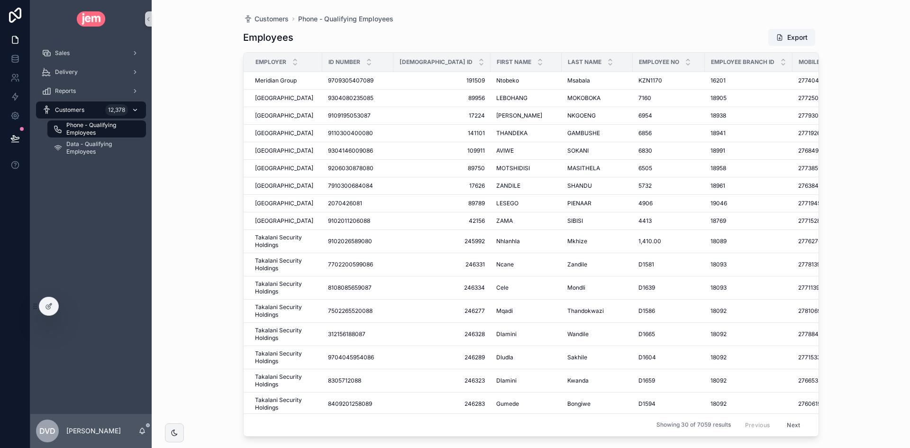
click at [99, 112] on div "Customers 12,378" at bounding box center [91, 109] width 99 height 15
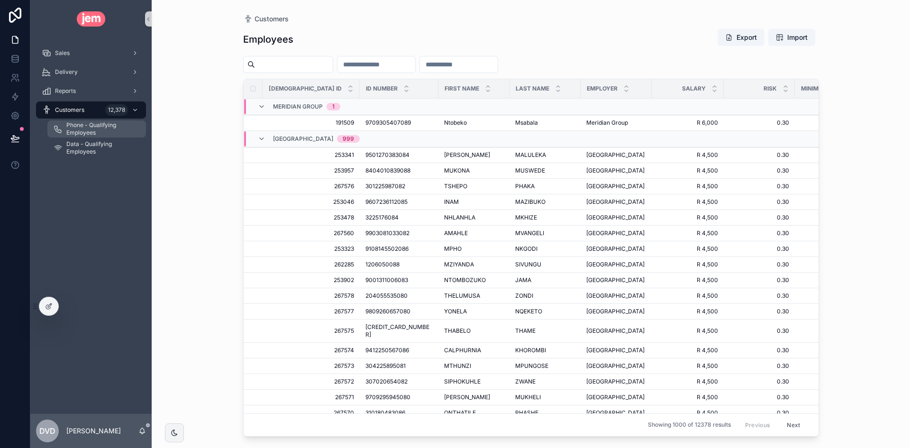
click at [98, 129] on span "Phone - Qualifying Employees" at bounding box center [101, 128] width 70 height 15
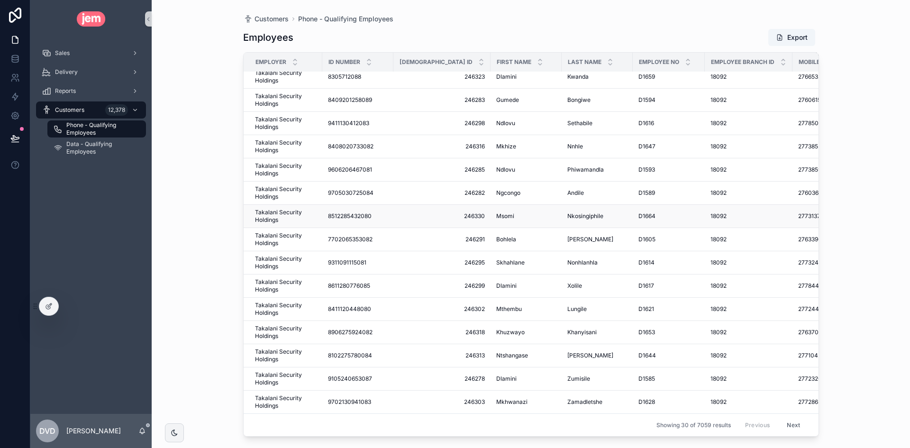
scroll to position [311, 0]
click at [74, 146] on span "Data - Qualifying Employees" at bounding box center [101, 147] width 70 height 15
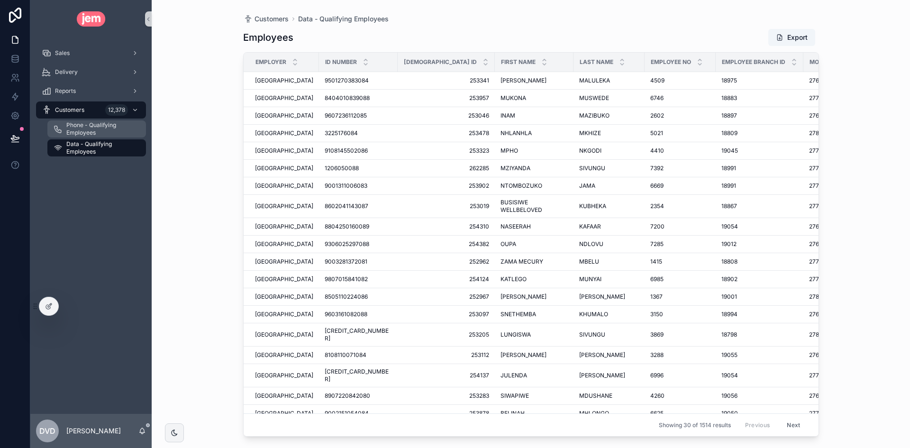
click at [76, 130] on span "Phone - Qualifying Employees" at bounding box center [101, 128] width 70 height 15
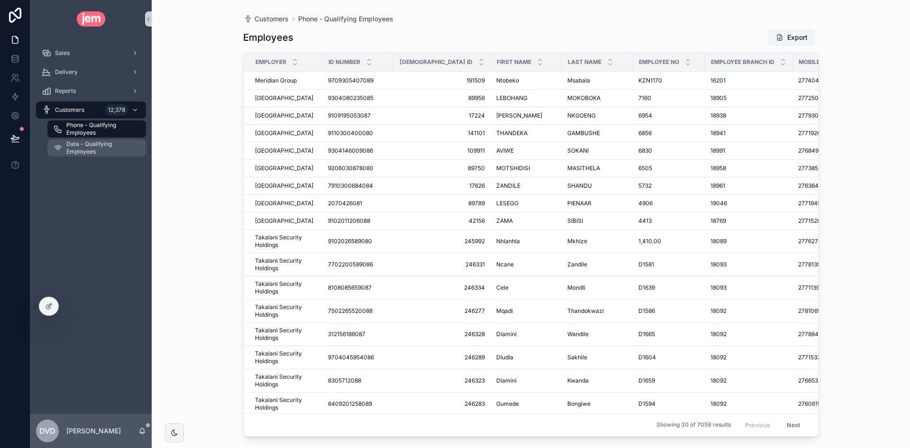
click at [104, 148] on span "Data - Qualifying Employees" at bounding box center [101, 147] width 70 height 15
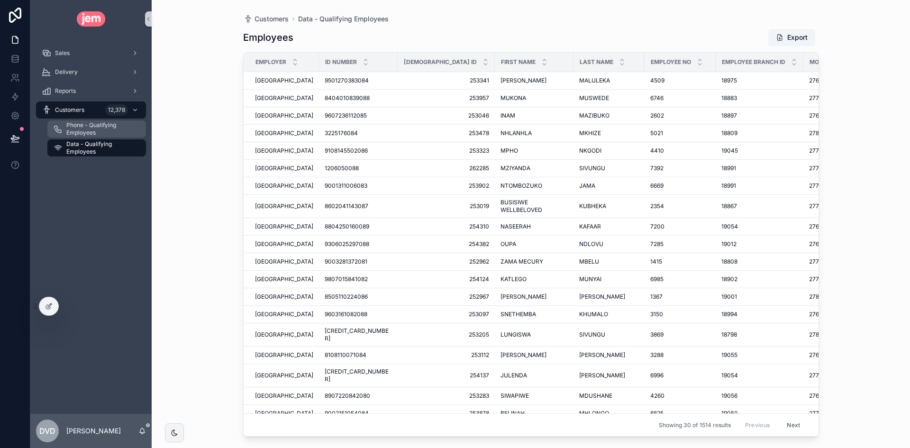
click at [97, 133] on span "Phone - Qualifying Employees" at bounding box center [101, 128] width 70 height 15
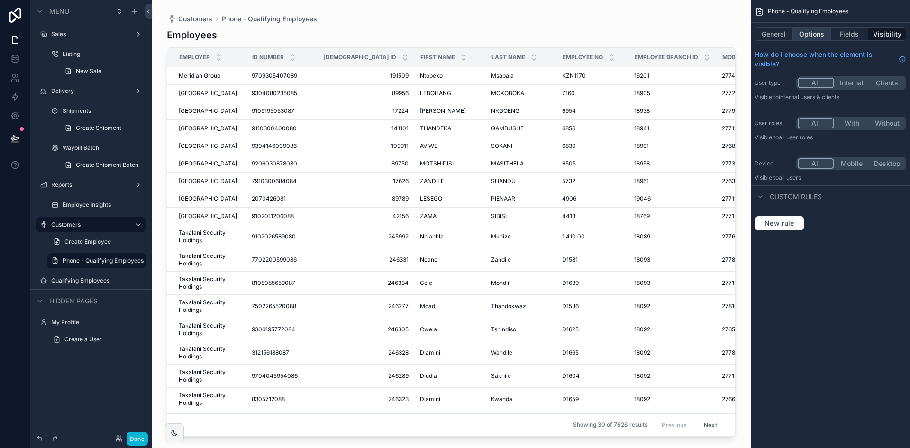
click at [814, 36] on button "Options" at bounding box center [812, 33] width 38 height 13
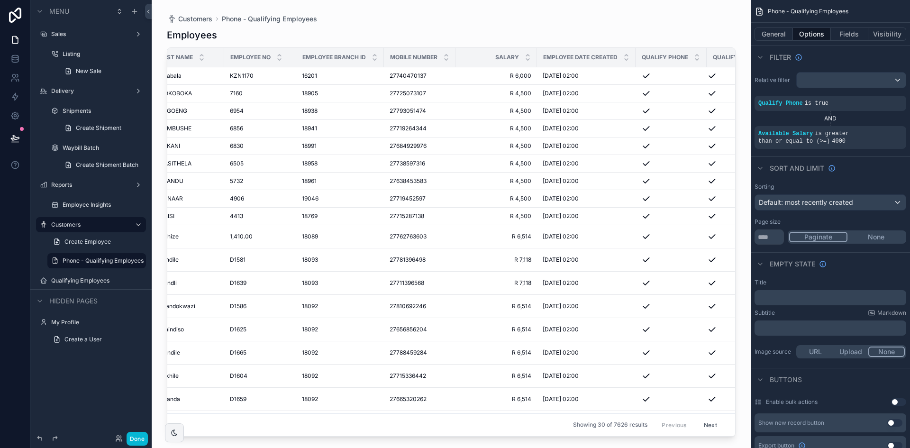
scroll to position [0, 358]
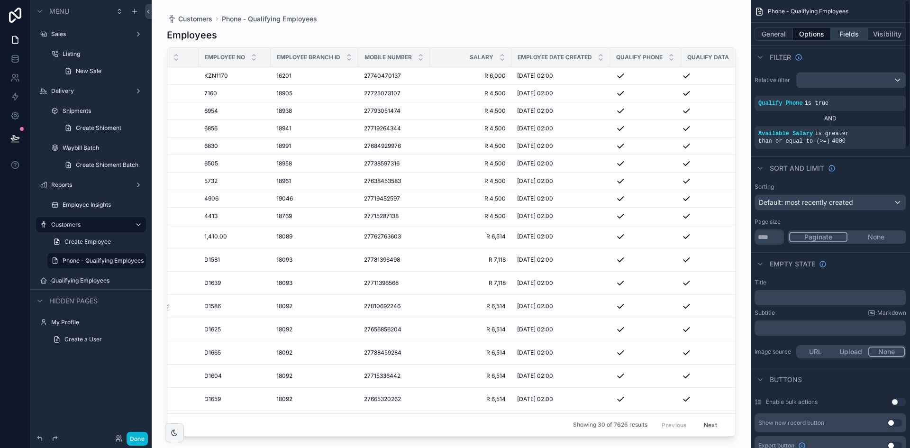
click at [856, 39] on button "Fields" at bounding box center [850, 33] width 38 height 13
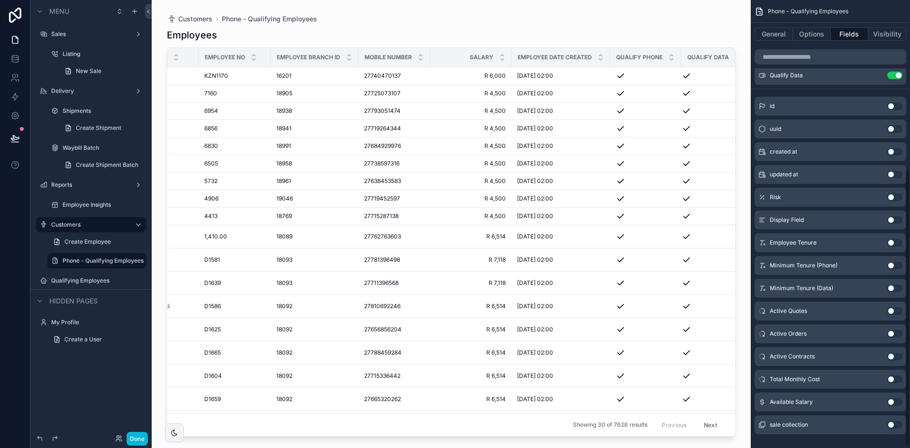
scroll to position [274, 0]
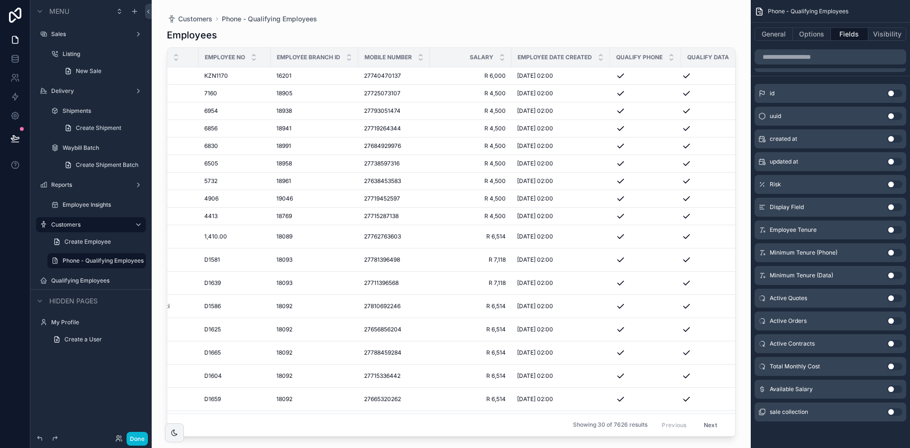
click at [894, 344] on button "Use setting" at bounding box center [894, 344] width 15 height 8
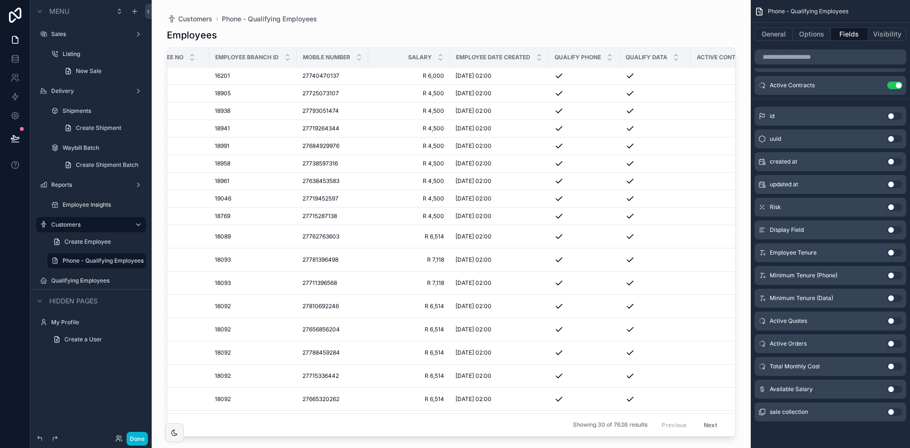
scroll to position [0, 429]
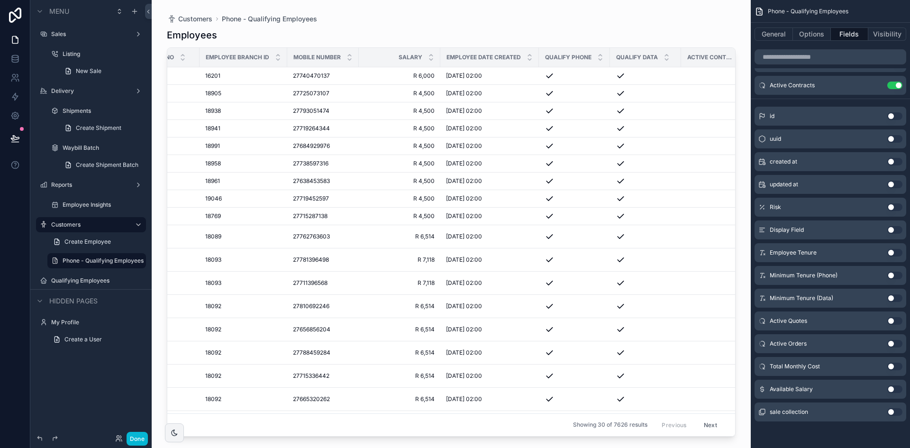
click at [891, 345] on button "Use setting" at bounding box center [894, 344] width 15 height 8
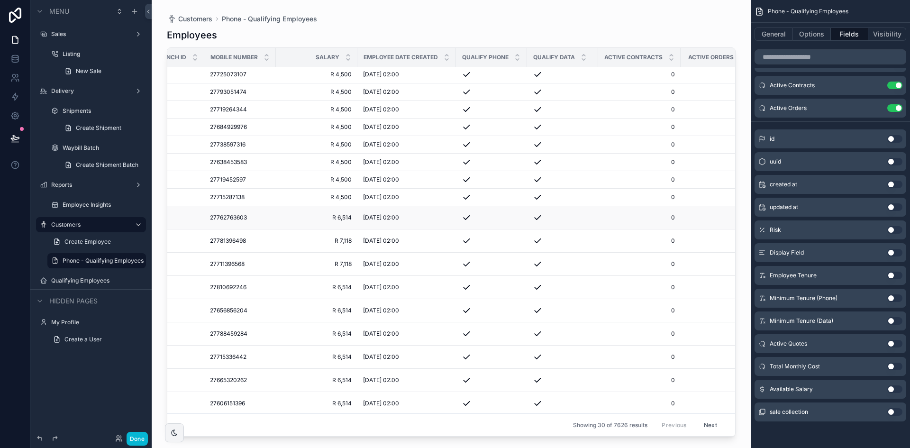
scroll to position [0, 512]
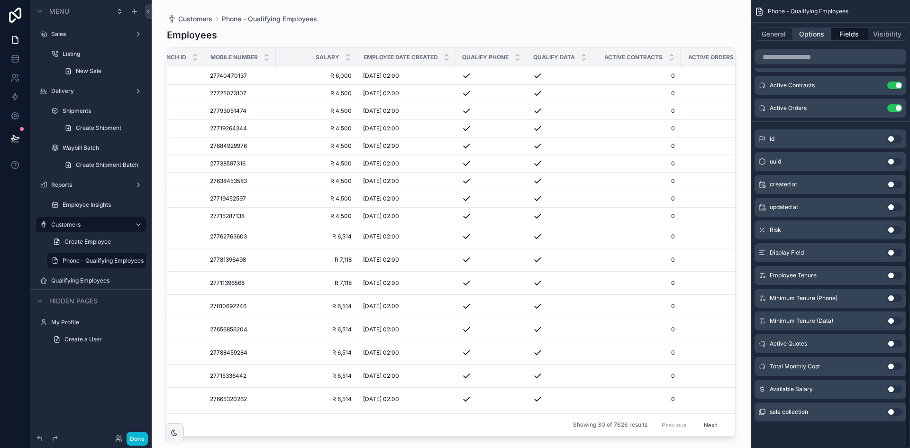
click at [817, 30] on button "Options" at bounding box center [812, 33] width 38 height 13
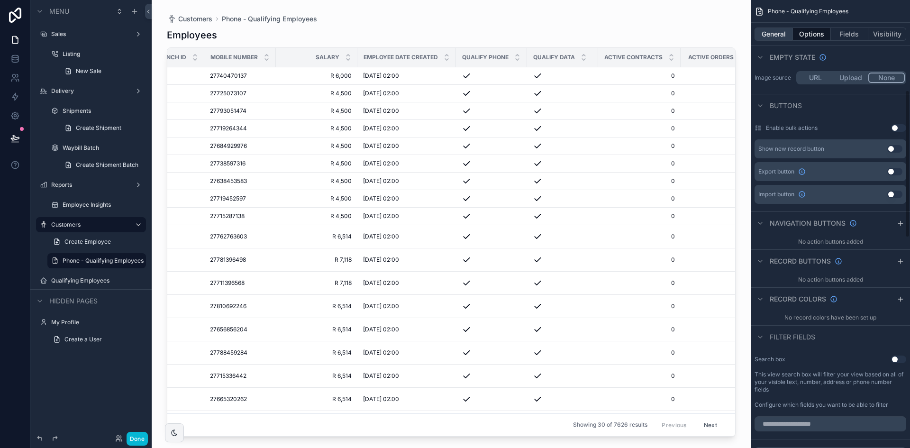
click at [770, 36] on button "General" at bounding box center [773, 33] width 38 height 13
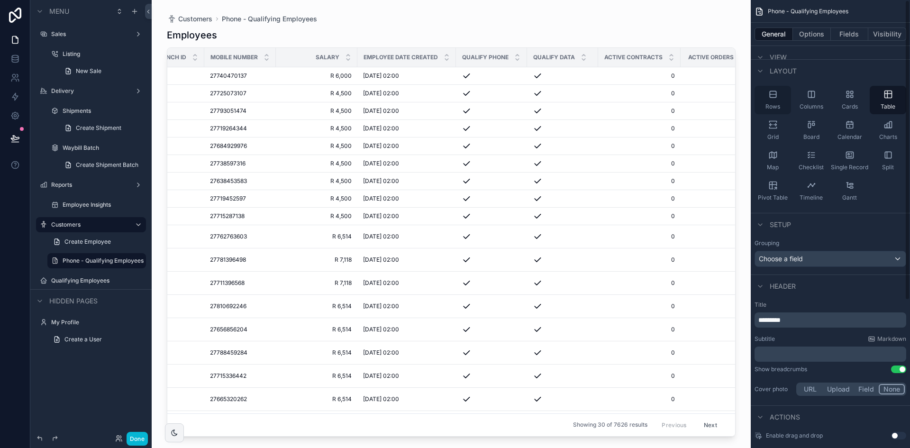
scroll to position [0, 0]
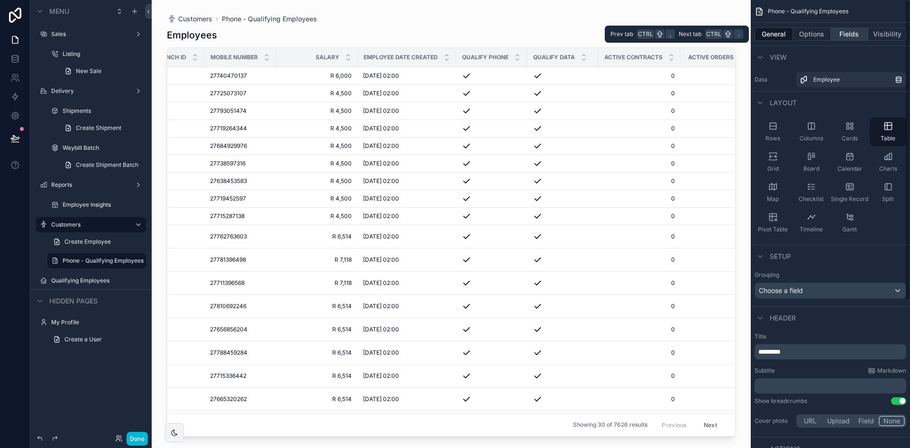
click at [850, 37] on button "Fields" at bounding box center [850, 33] width 38 height 13
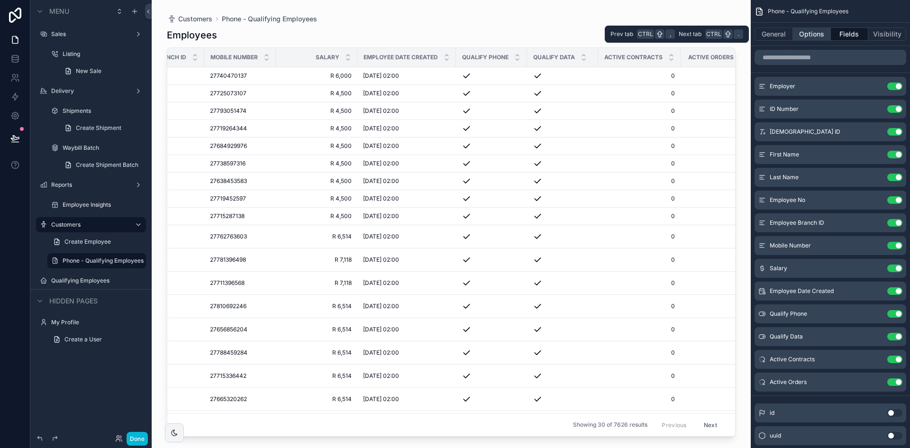
click at [818, 35] on button "Options" at bounding box center [812, 33] width 38 height 13
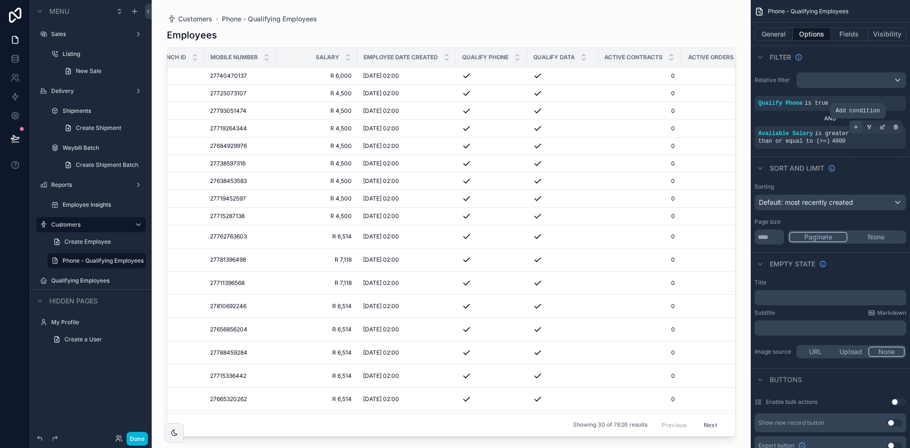
click at [856, 128] on icon "scrollable content" at bounding box center [856, 127] width 6 height 6
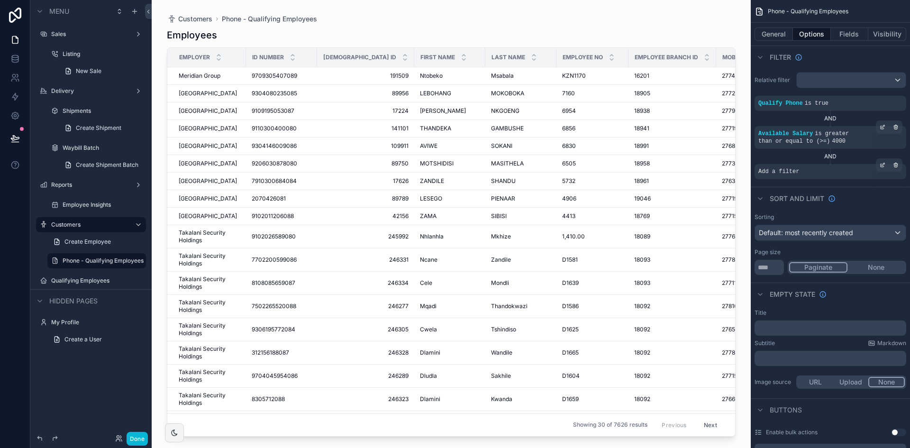
click at [828, 173] on div "Add a filter" at bounding box center [830, 171] width 152 height 15
click at [880, 166] on icon "scrollable content" at bounding box center [881, 165] width 3 height 3
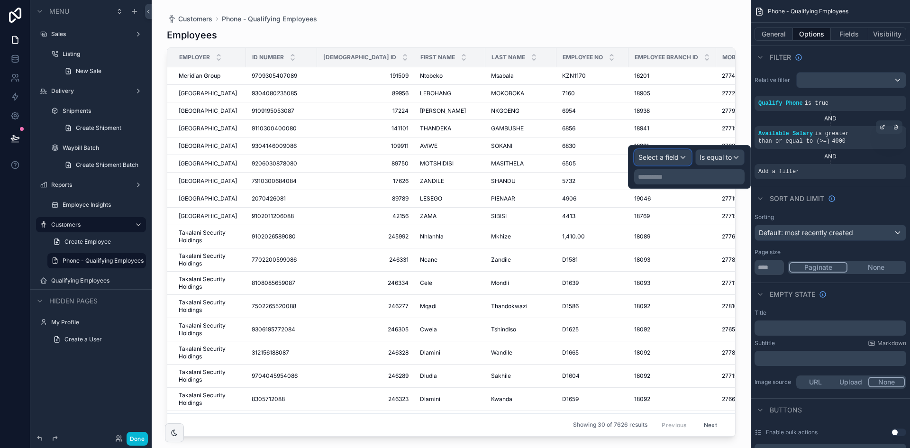
click at [653, 156] on span "Select a field" at bounding box center [658, 157] width 40 height 8
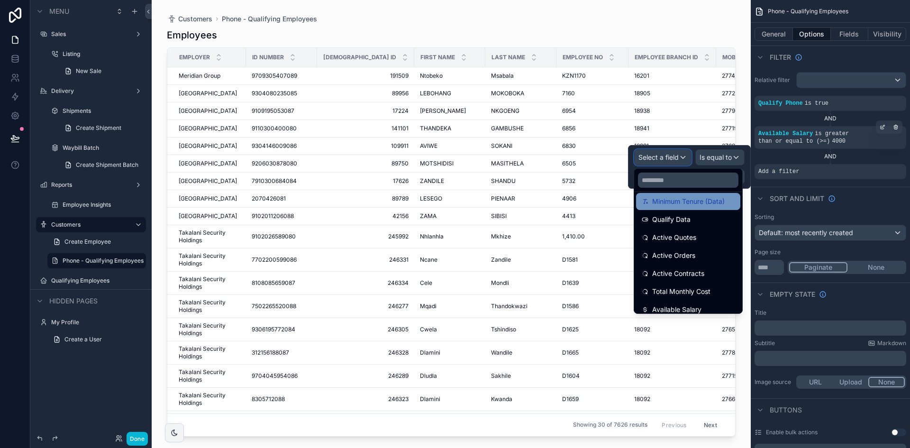
scroll to position [326, 0]
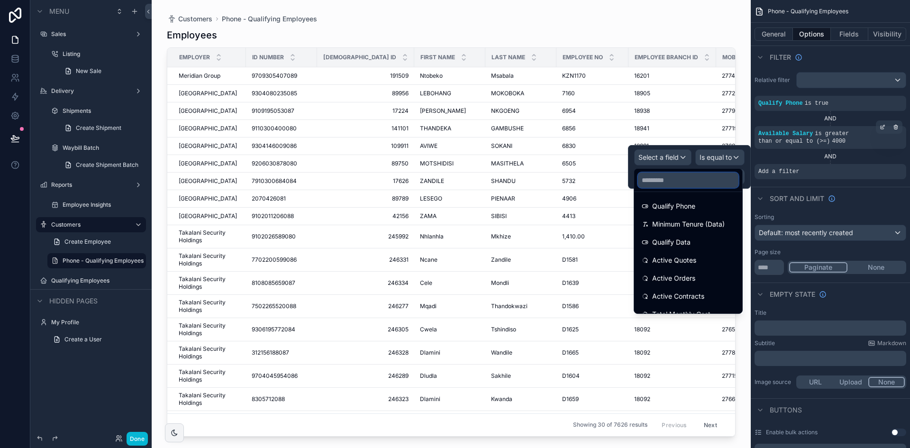
click at [708, 183] on input "text" at bounding box center [688, 179] width 100 height 15
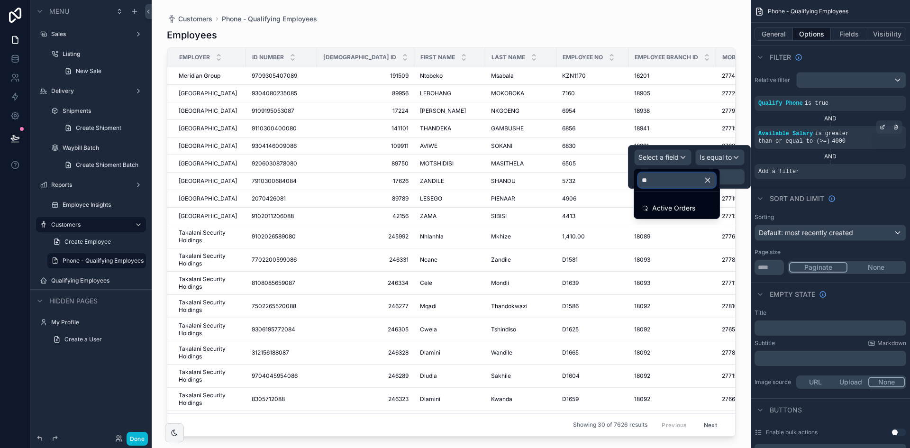
scroll to position [0, 0]
type input "***"
click at [686, 208] on span "Active Orders" at bounding box center [673, 207] width 43 height 11
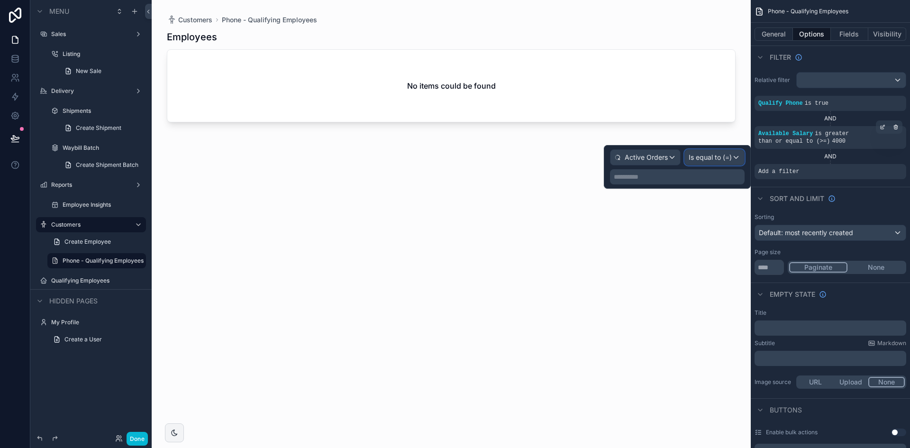
click at [712, 159] on span "Is equal to (=)" at bounding box center [709, 157] width 43 height 9
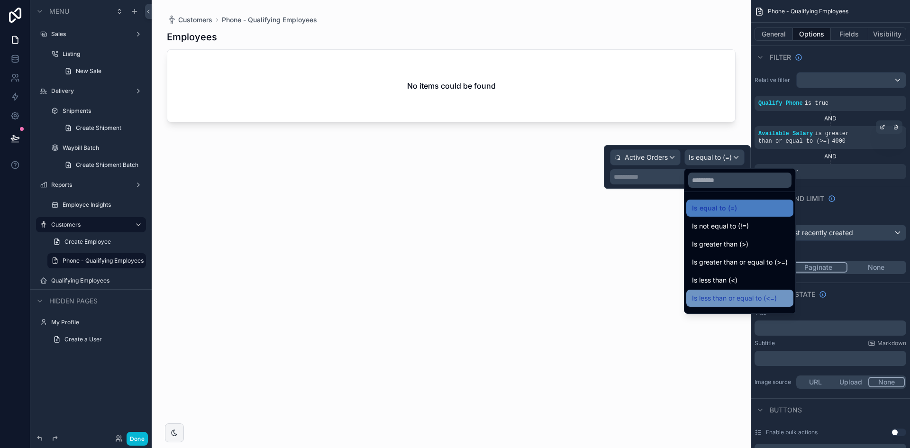
click at [736, 300] on span "Is less than or equal to (<=)" at bounding box center [734, 297] width 85 height 11
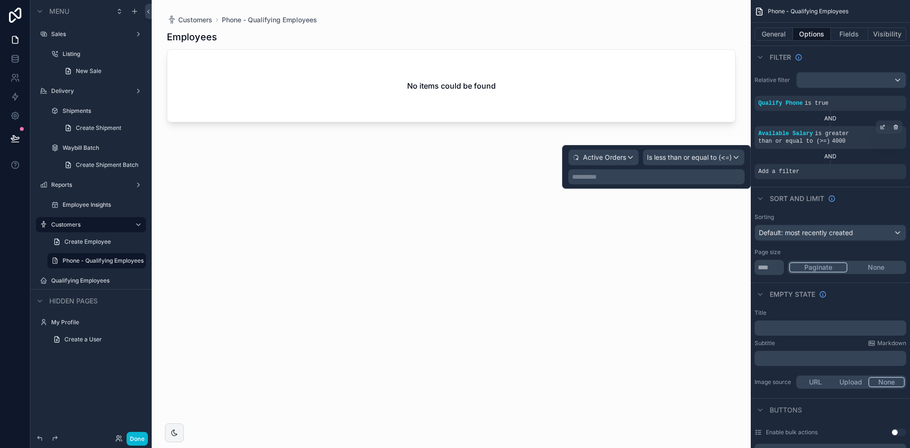
click at [716, 181] on p "**********" at bounding box center [657, 176] width 171 height 9
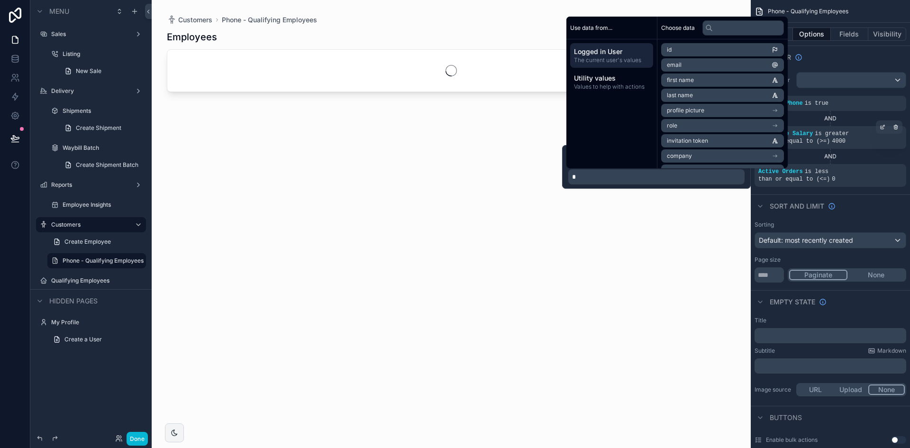
click at [687, 213] on div "Employees" at bounding box center [451, 231] width 569 height 412
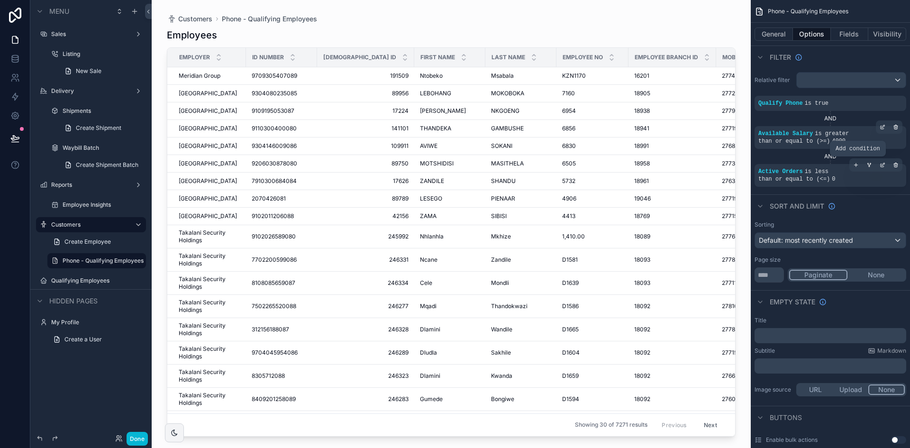
drag, startPoint x: 859, startPoint y: 166, endPoint x: 850, endPoint y: 174, distance: 11.4
click at [859, 166] on div "scrollable content" at bounding box center [855, 164] width 13 height 13
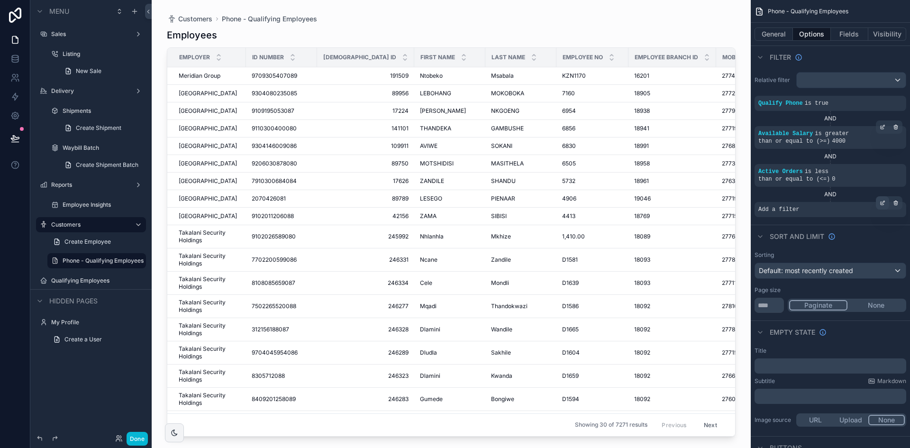
click at [883, 200] on icon "scrollable content" at bounding box center [883, 201] width 3 height 3
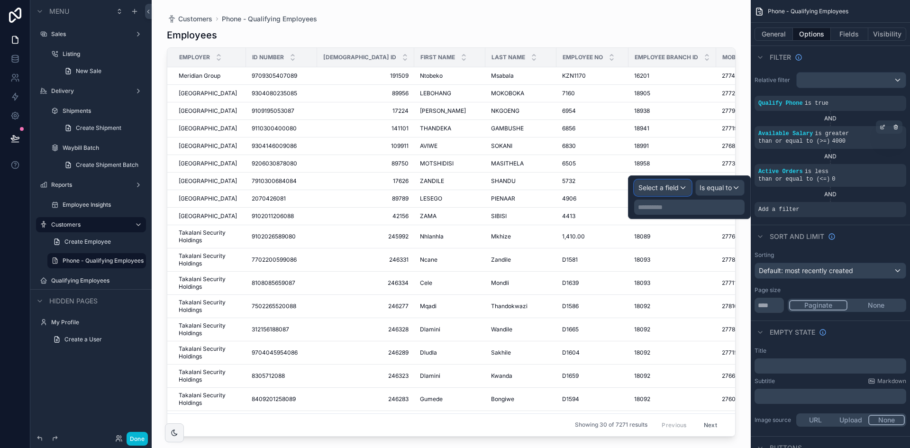
click at [659, 191] on span "Select a field" at bounding box center [658, 187] width 40 height 9
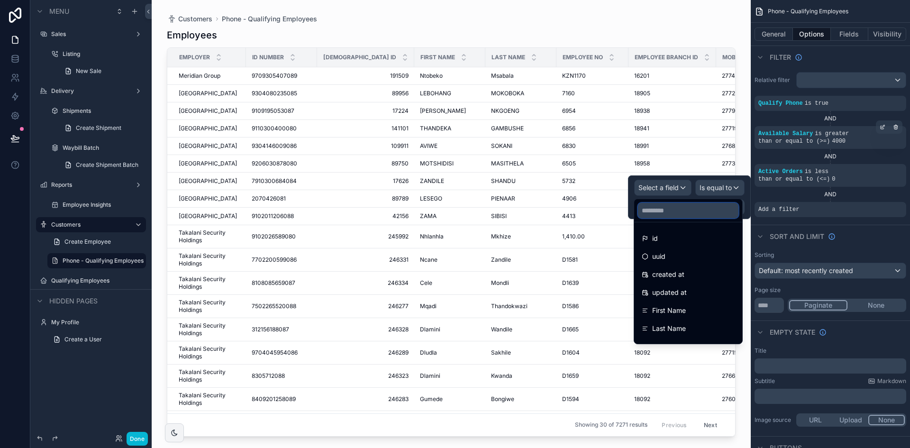
click at [670, 217] on input "text" at bounding box center [688, 210] width 100 height 15
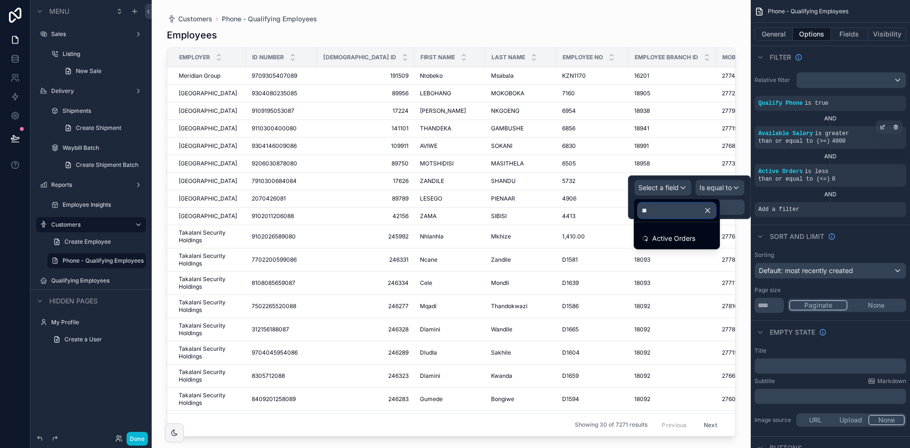
type input "*"
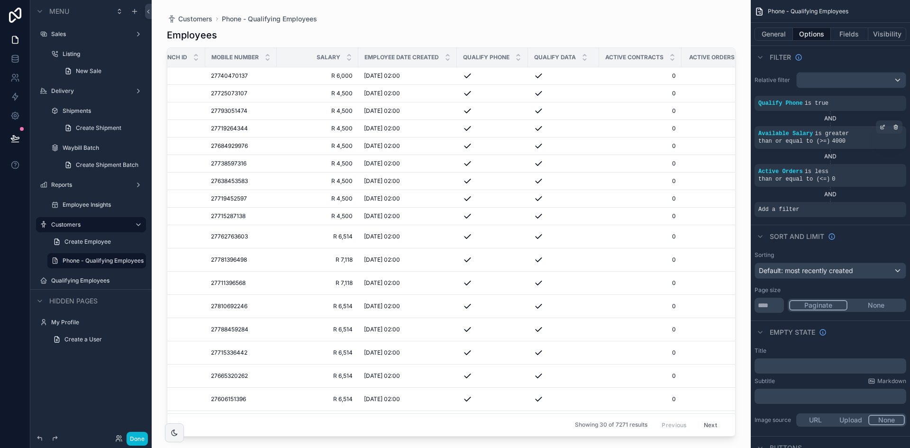
scroll to position [0, 512]
click at [885, 200] on icon "scrollable content" at bounding box center [882, 203] width 6 height 6
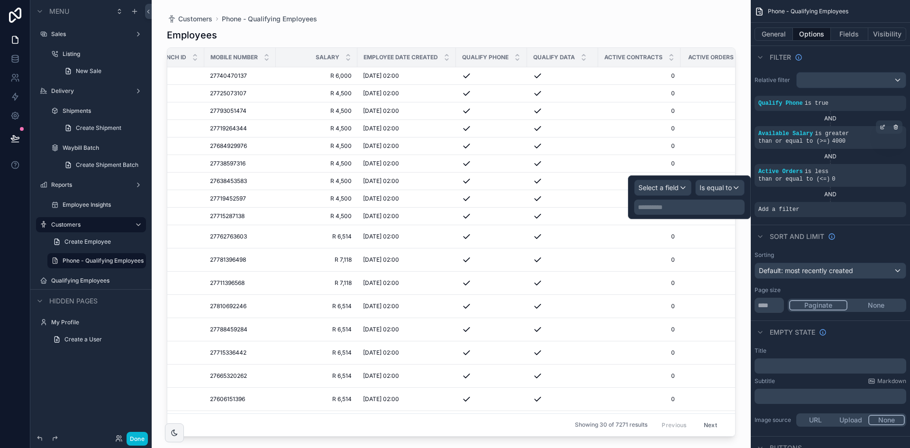
click at [693, 205] on p "**********" at bounding box center [690, 206] width 105 height 9
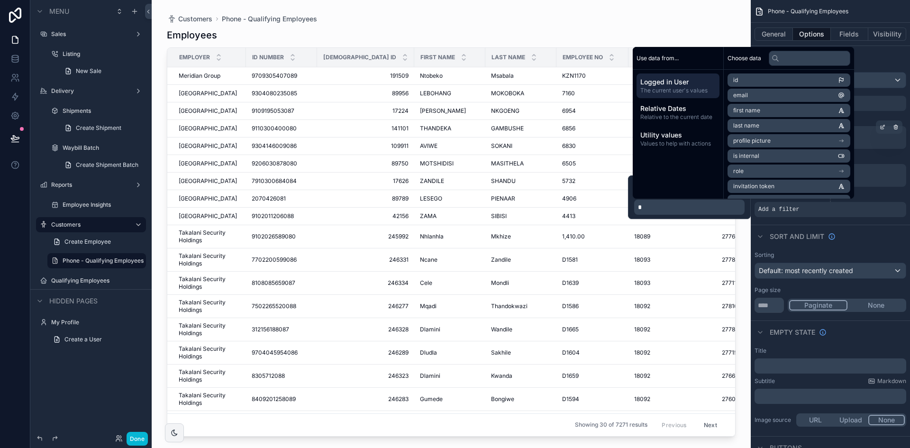
click at [630, 190] on div "Select a field Is equal to *" at bounding box center [689, 197] width 123 height 44
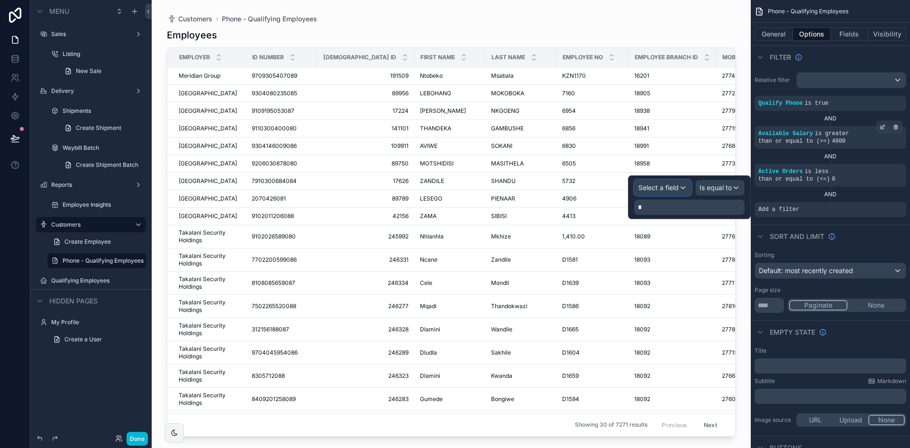
click at [651, 191] on span "Select a field" at bounding box center [658, 187] width 40 height 8
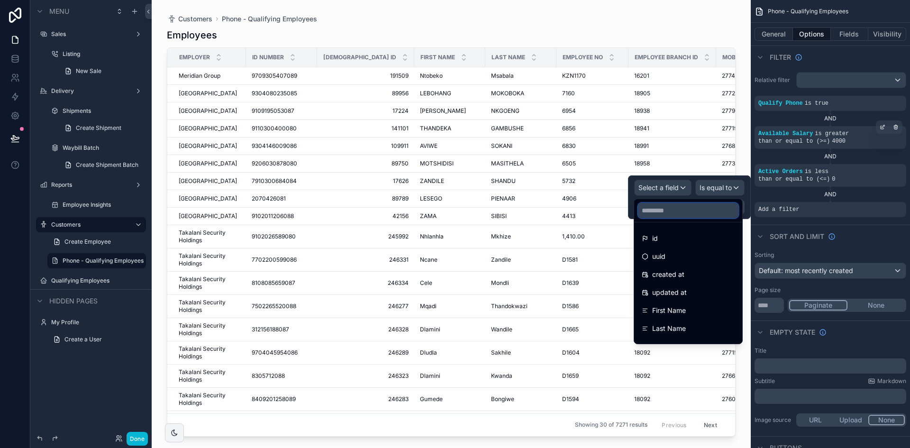
click at [668, 212] on input "text" at bounding box center [688, 210] width 100 height 15
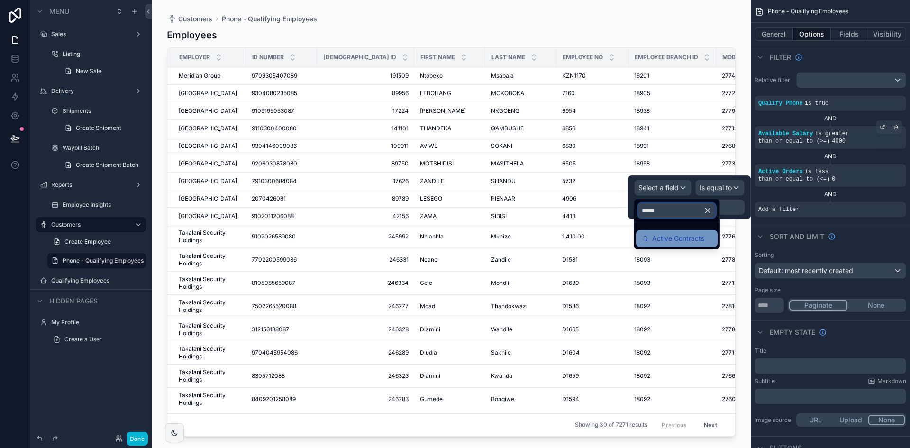
type input "*****"
click at [681, 237] on span "Active Contracts" at bounding box center [678, 238] width 52 height 11
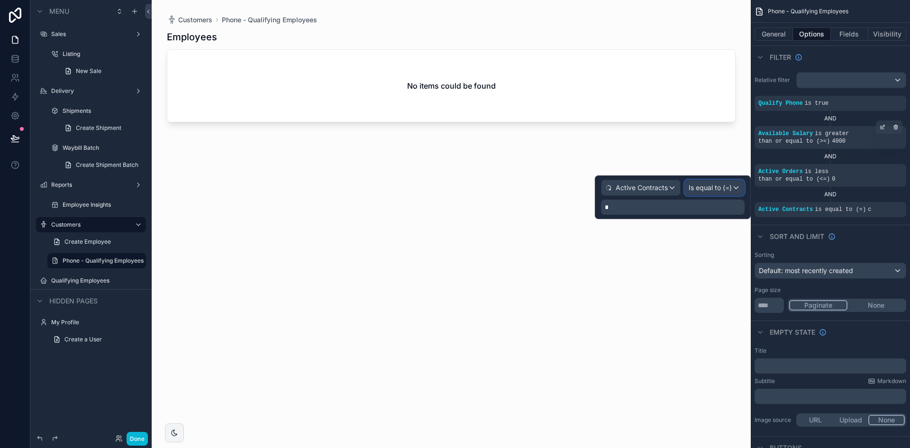
click at [712, 188] on span "Is equal to (=)" at bounding box center [709, 187] width 43 height 9
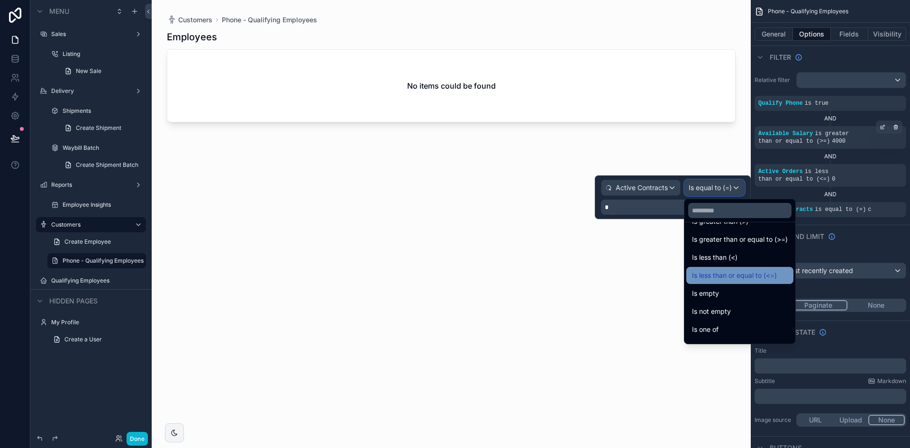
scroll to position [67, 0]
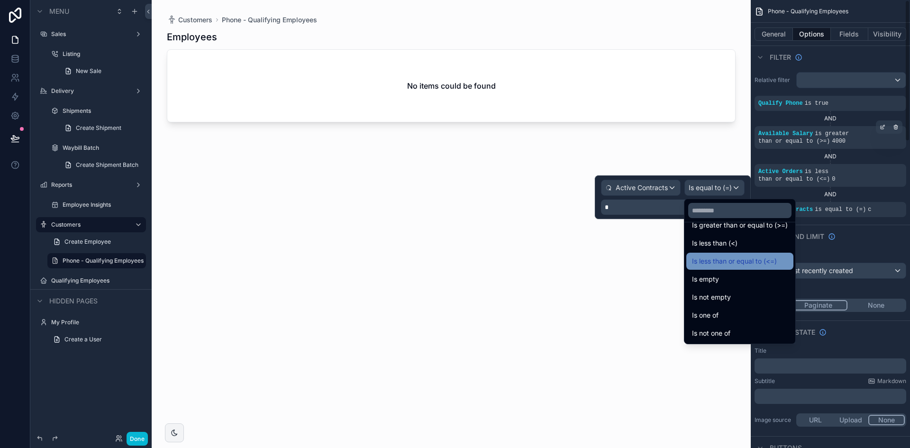
click at [770, 264] on span "Is less than or equal to (<=)" at bounding box center [734, 260] width 85 height 11
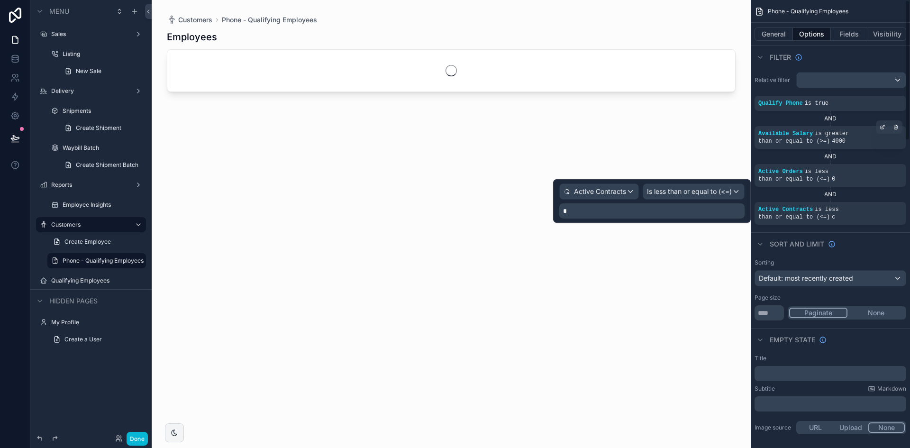
click at [663, 211] on p "*" at bounding box center [653, 210] width 180 height 9
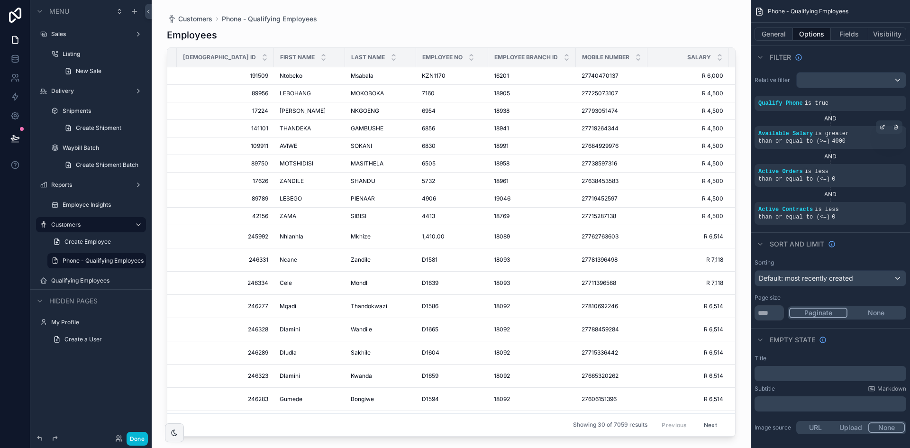
scroll to position [0, 0]
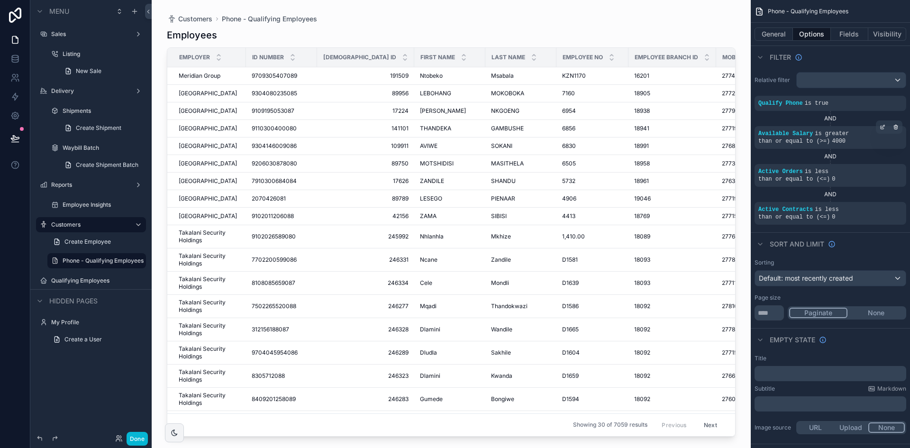
click at [877, 237] on div "Sort And Limit" at bounding box center [830, 243] width 159 height 23
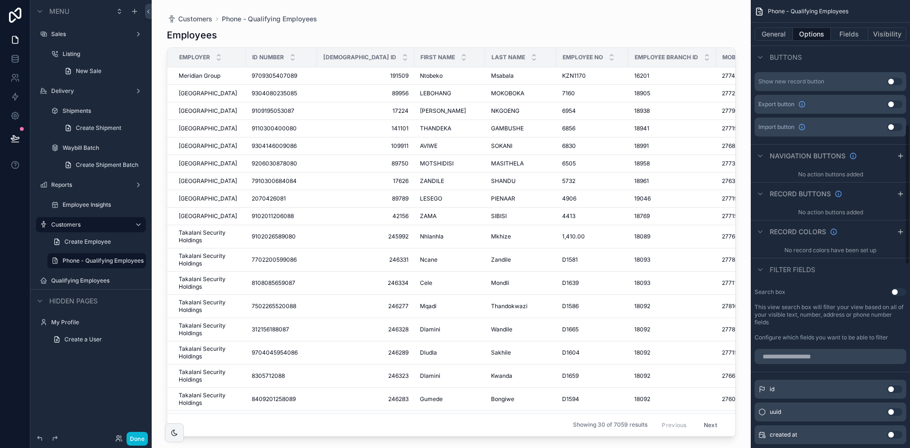
scroll to position [332, 0]
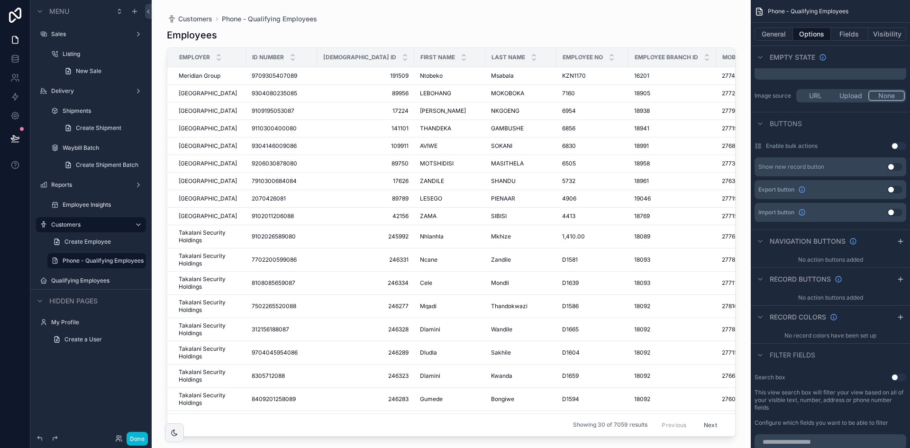
click at [892, 186] on button "Use setting" at bounding box center [894, 190] width 15 height 8
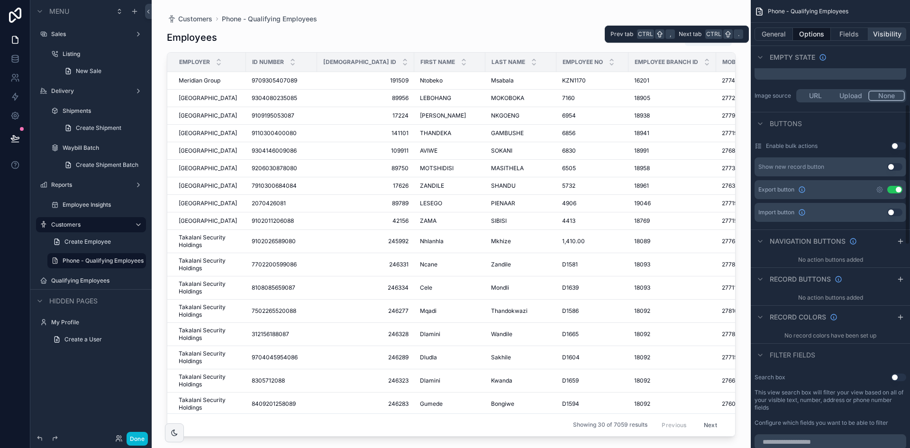
click at [885, 35] on button "Visibility" at bounding box center [887, 33] width 38 height 13
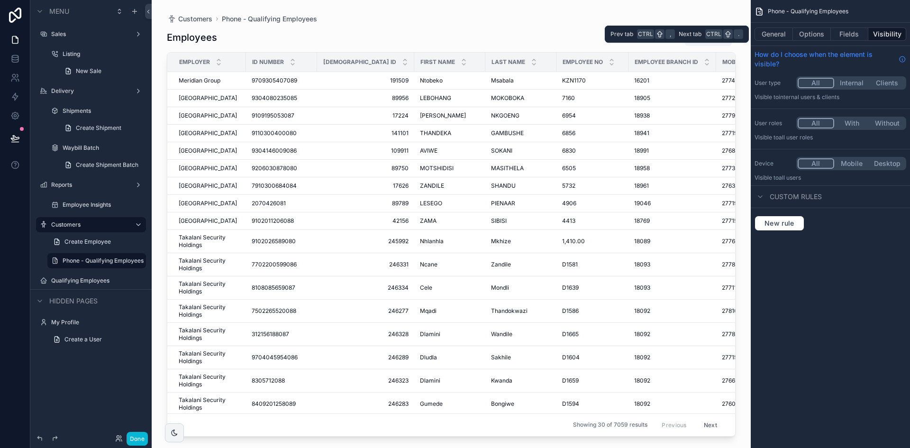
scroll to position [0, 0]
click at [856, 124] on button "With" at bounding box center [852, 123] width 36 height 10
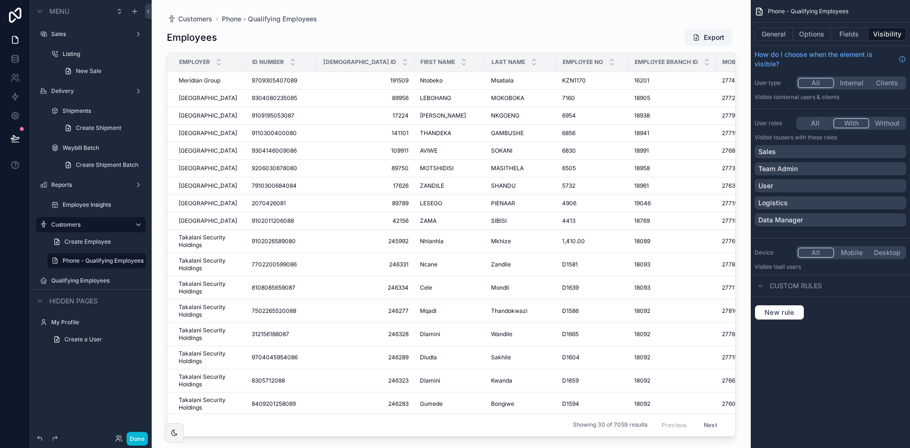
click at [881, 340] on div "Phone - Qualifying Employees General Options Fields Visibility How do I choose …" at bounding box center [830, 171] width 159 height 343
click at [73, 244] on span "Create Employee" at bounding box center [87, 242] width 46 height 8
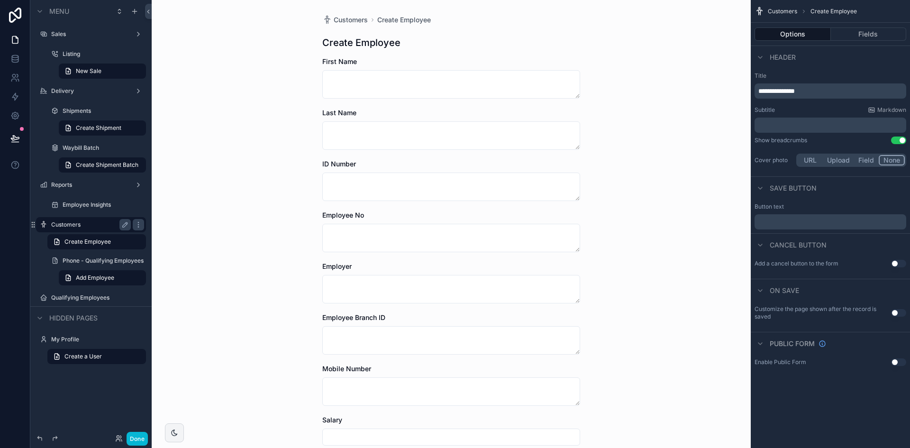
click at [89, 227] on label "Customers" at bounding box center [89, 225] width 76 height 8
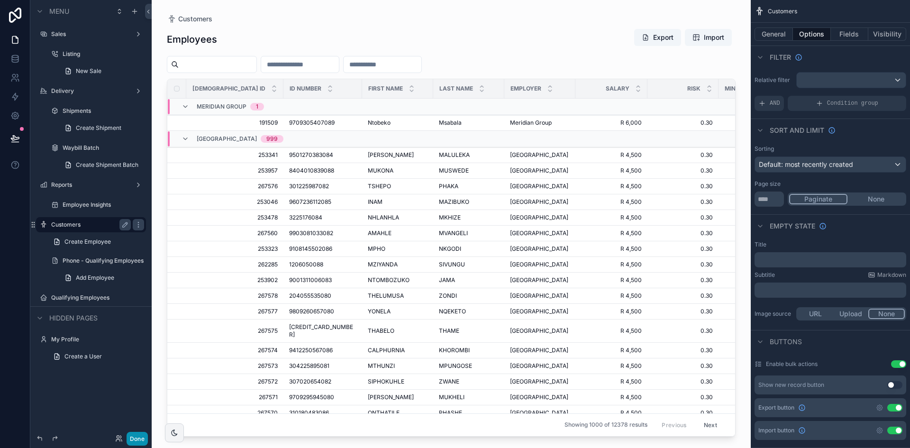
click at [139, 434] on button "Done" at bounding box center [137, 439] width 21 height 14
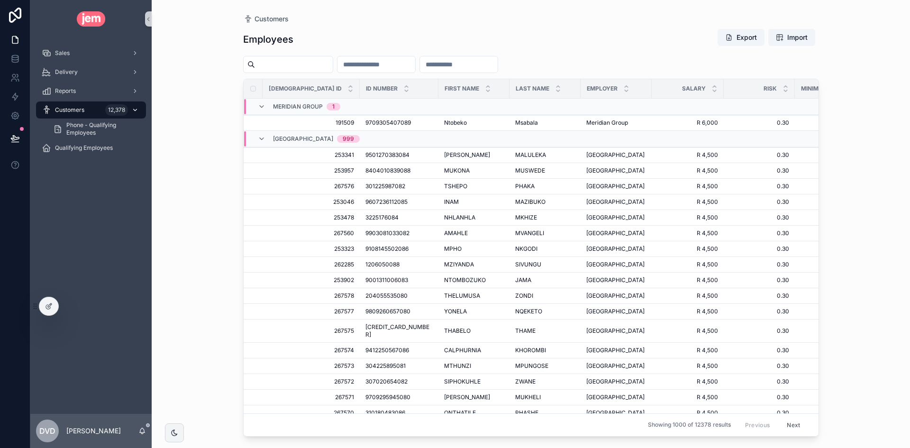
click at [90, 109] on div "Customers 12,378" at bounding box center [91, 109] width 99 height 15
click at [140, 110] on div "12,378" at bounding box center [122, 109] width 35 height 15
click at [134, 109] on icon "scrollable content" at bounding box center [135, 110] width 3 height 2
click at [90, 129] on span "Phone - Qualifying Employees" at bounding box center [101, 128] width 70 height 15
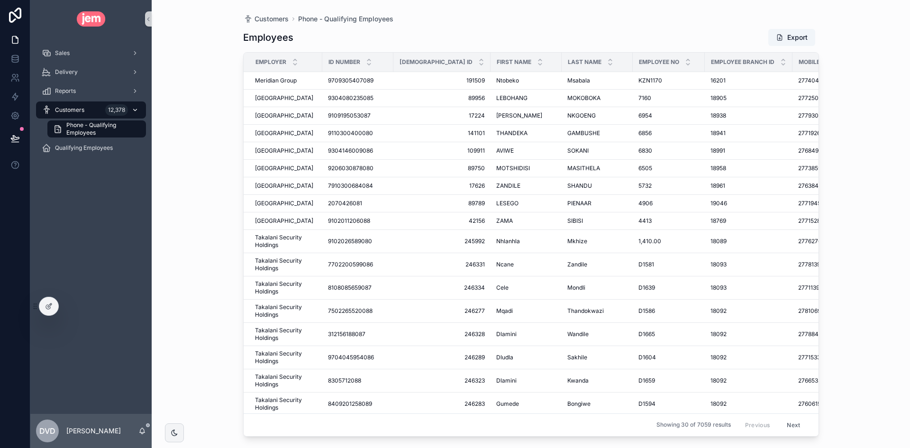
click at [136, 111] on icon "scrollable content" at bounding box center [135, 110] width 7 height 7
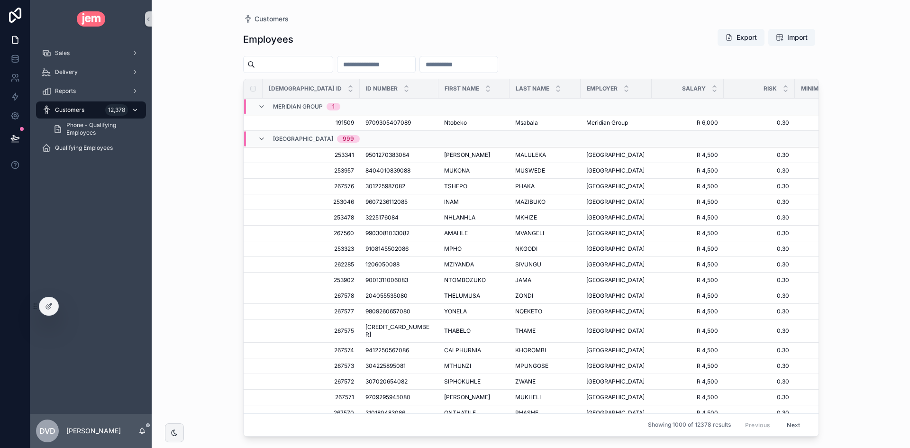
click at [136, 110] on icon "scrollable content" at bounding box center [135, 110] width 3 height 2
click at [54, 305] on div at bounding box center [48, 306] width 19 height 18
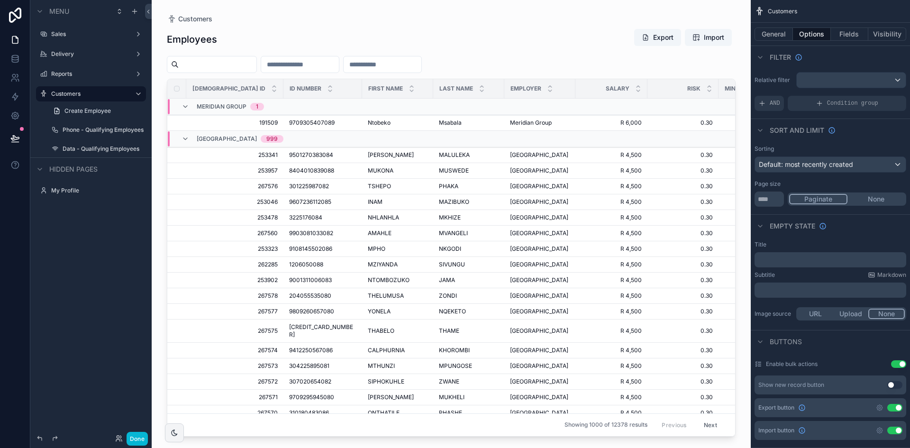
click at [90, 132] on label "Phone - Qualifying Employees" at bounding box center [103, 130] width 81 height 8
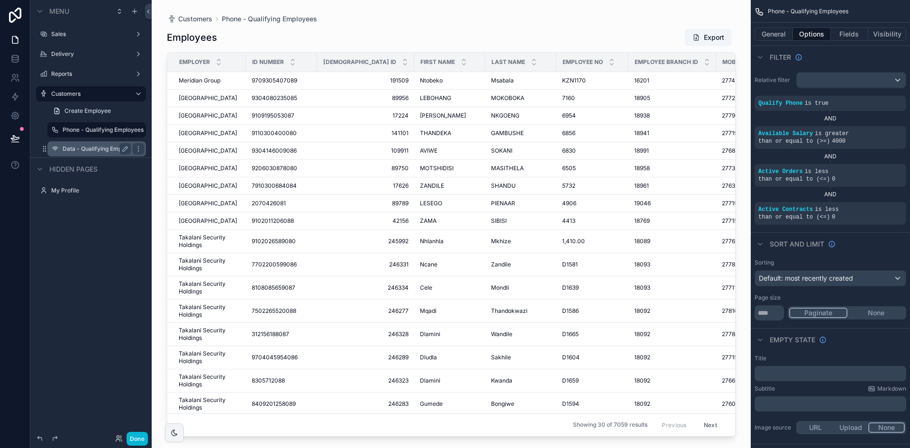
click at [90, 149] on label "Data - Qualifying Employees" at bounding box center [97, 149] width 68 height 8
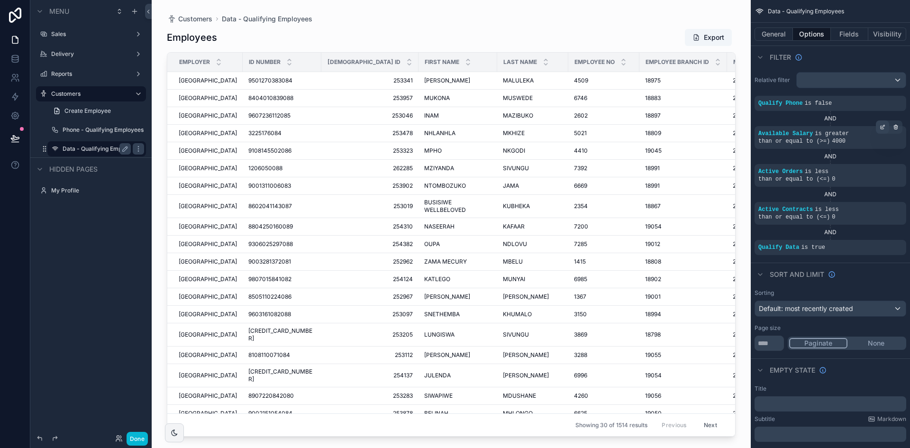
click at [881, 129] on icon "scrollable content" at bounding box center [882, 127] width 6 height 6
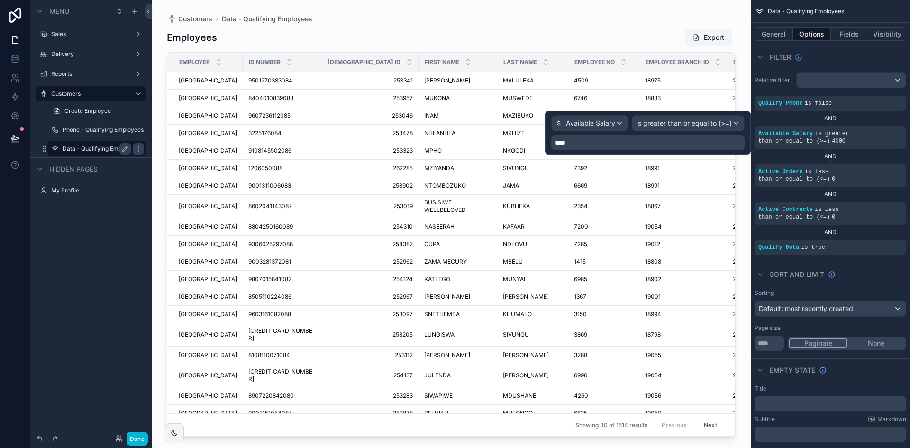
click at [620, 140] on p "****" at bounding box center [649, 142] width 188 height 9
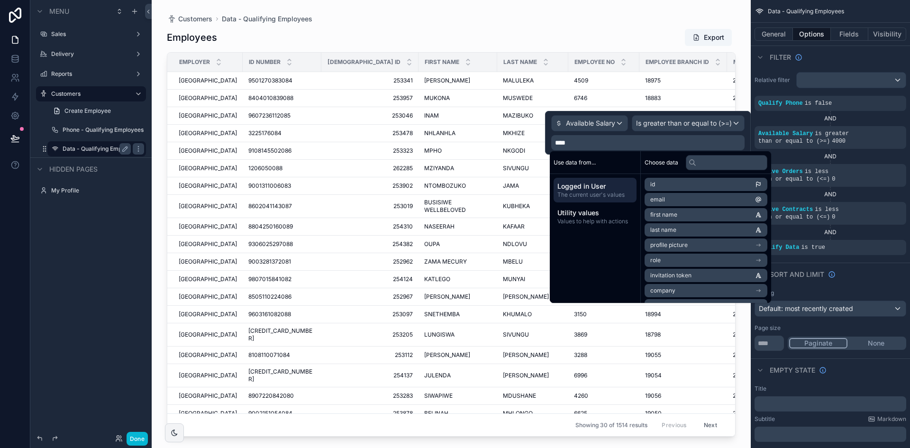
click at [559, 139] on span "****" at bounding box center [560, 142] width 10 height 7
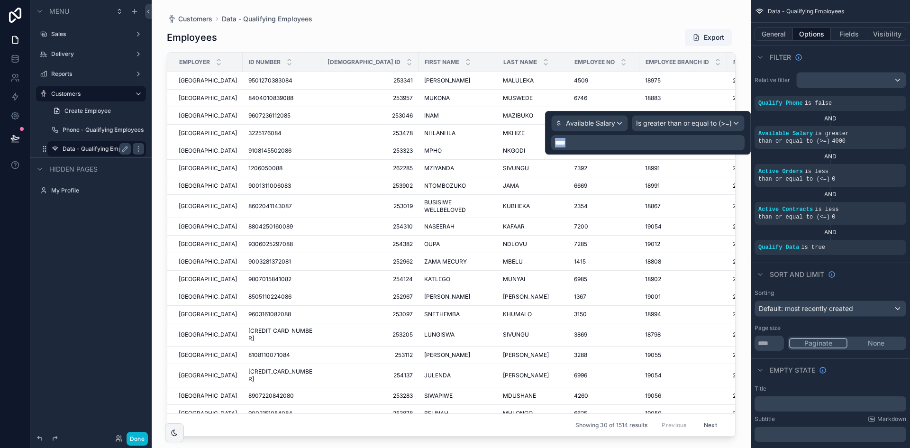
click at [559, 139] on span "****" at bounding box center [560, 142] width 10 height 7
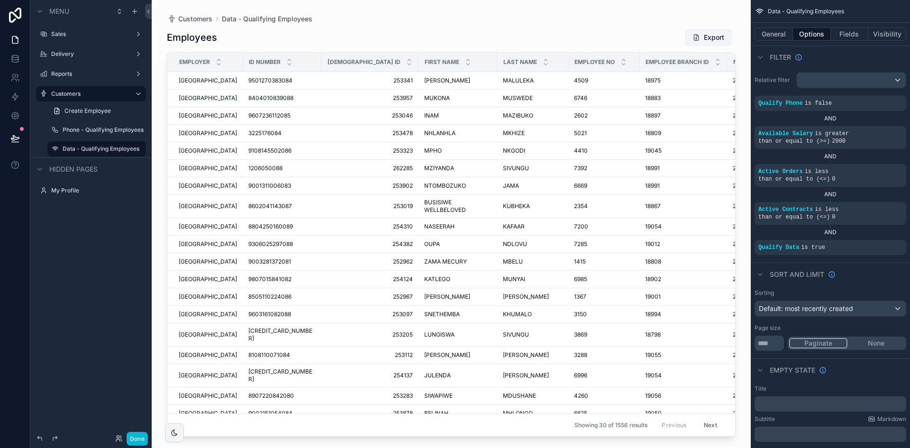
click at [673, 13] on div "scrollable content" at bounding box center [451, 218] width 599 height 436
click at [70, 129] on label "Phone - Qualifying Employees" at bounding box center [97, 130] width 68 height 8
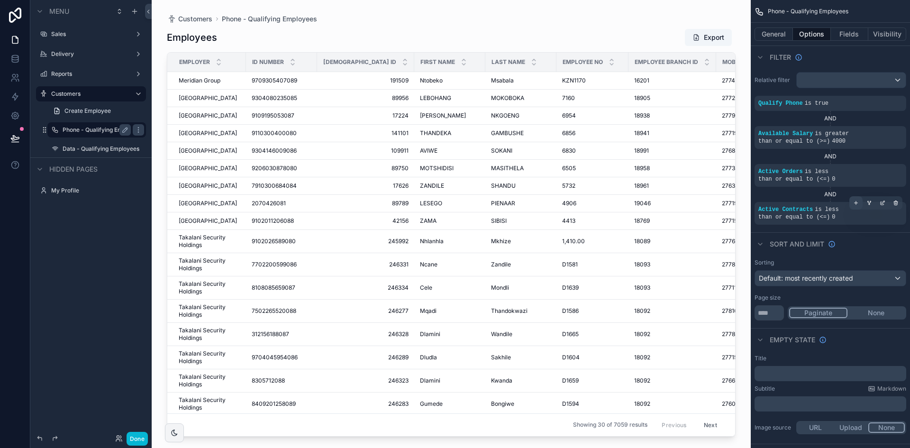
click at [856, 201] on icon "scrollable content" at bounding box center [856, 202] width 0 height 3
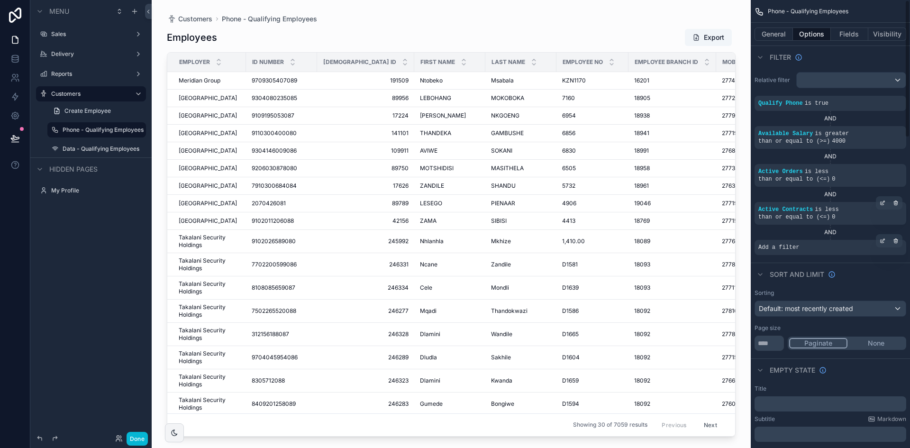
click at [821, 240] on div "Add a filter" at bounding box center [830, 247] width 152 height 15
click at [819, 240] on div "Add a filter" at bounding box center [830, 247] width 152 height 15
click at [819, 241] on div "Add a filter" at bounding box center [830, 247] width 152 height 15
click at [881, 238] on icon "scrollable content" at bounding box center [882, 241] width 6 height 6
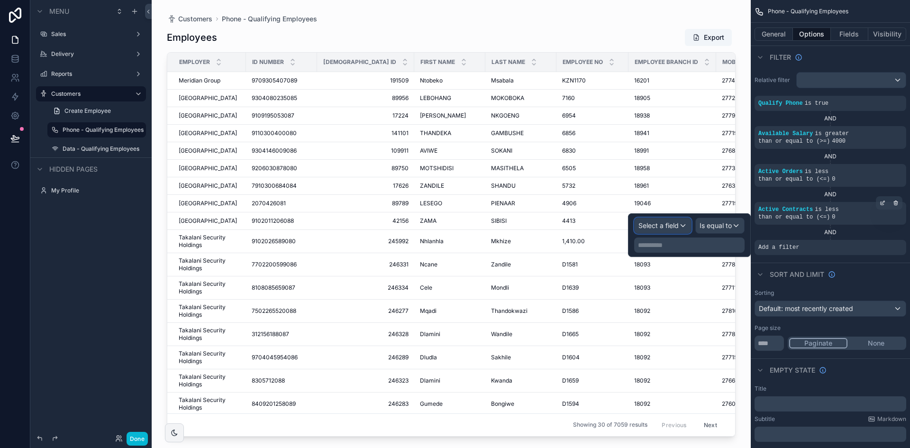
click at [648, 222] on span "Select a field" at bounding box center [658, 225] width 40 height 8
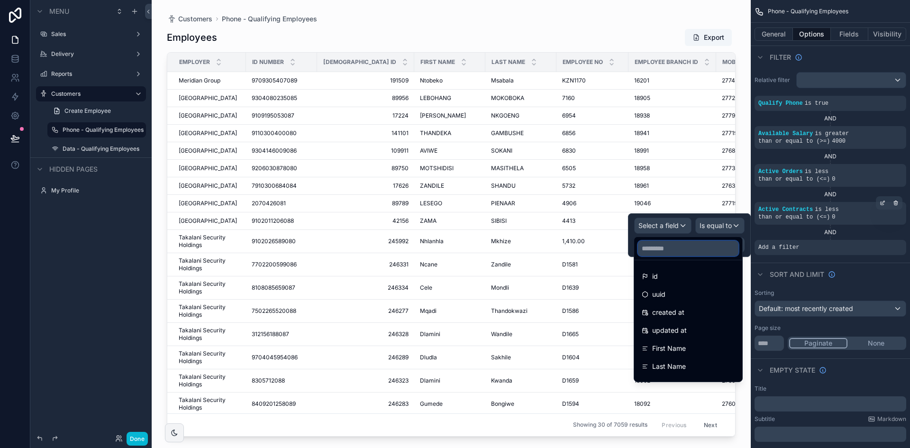
click at [657, 244] on input "text" at bounding box center [688, 248] width 100 height 15
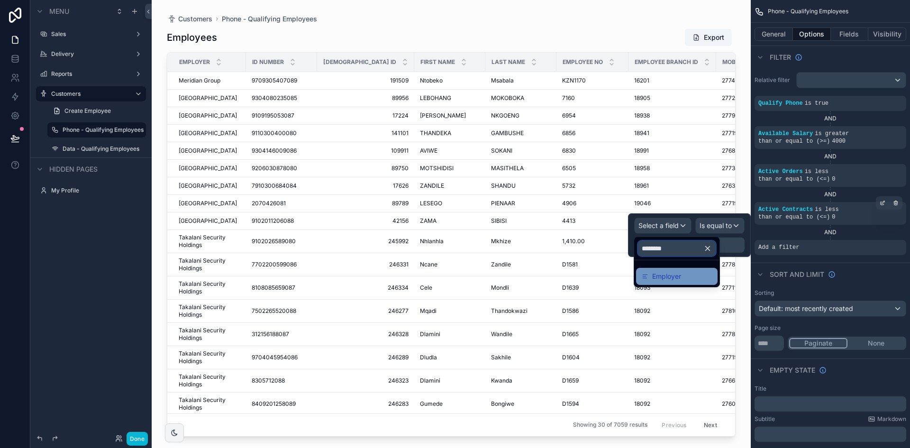
type input "********"
click at [689, 280] on div "Employer" at bounding box center [677, 276] width 70 height 11
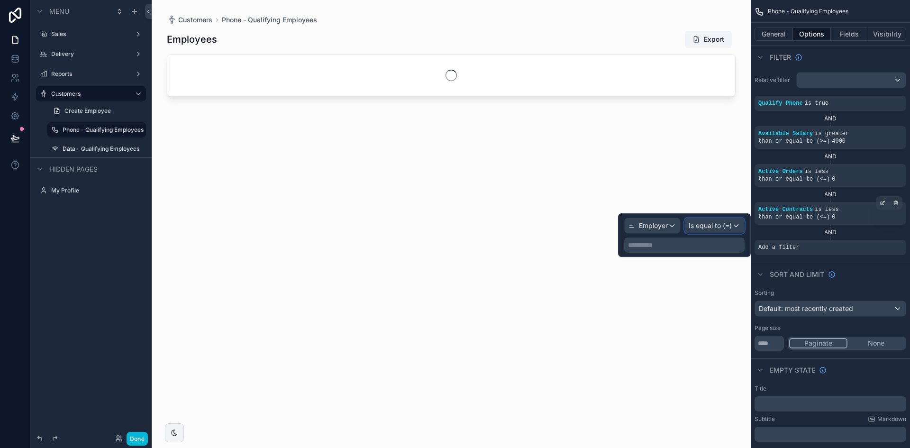
click at [723, 229] on span "Is equal to (=)" at bounding box center [709, 225] width 43 height 9
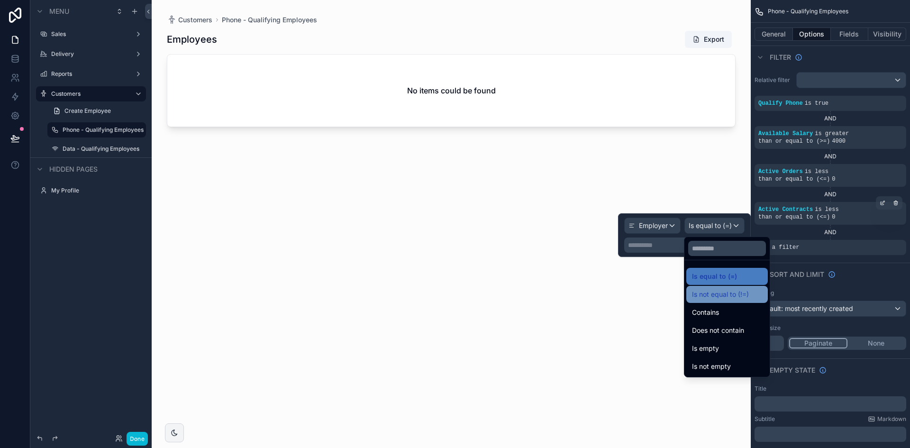
click at [756, 292] on div "Is not equal to (!=)" at bounding box center [727, 294] width 70 height 11
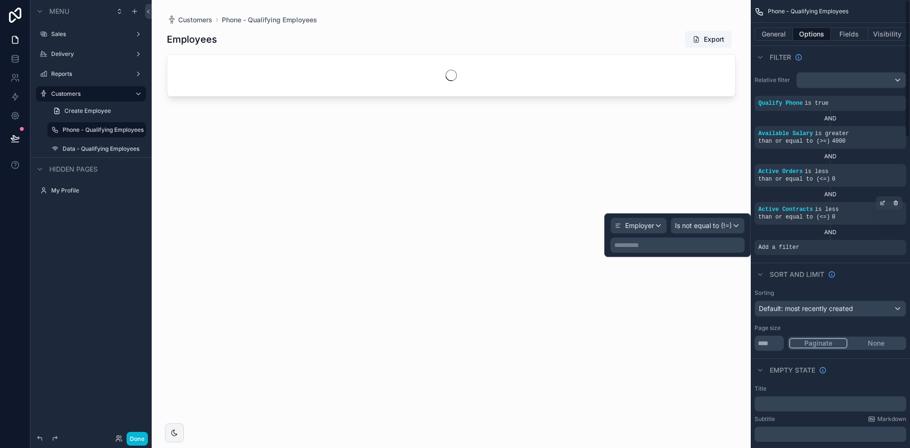
click at [660, 247] on p "**********" at bounding box center [678, 244] width 128 height 9
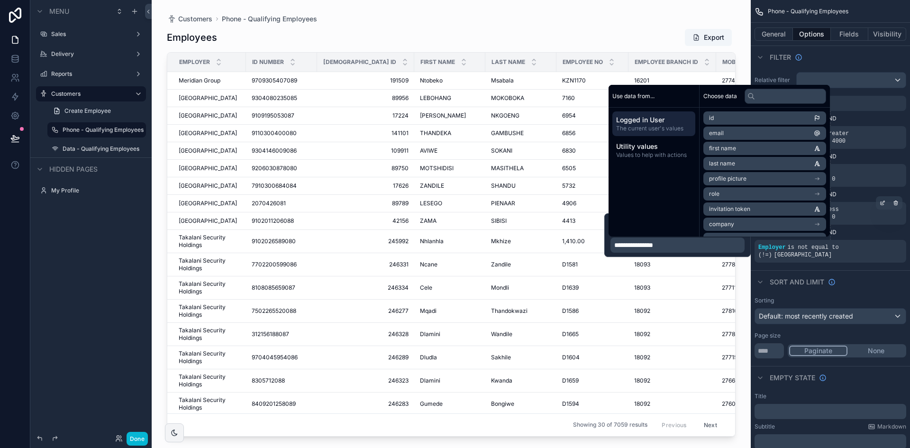
click at [630, 244] on span "**********" at bounding box center [633, 245] width 39 height 7
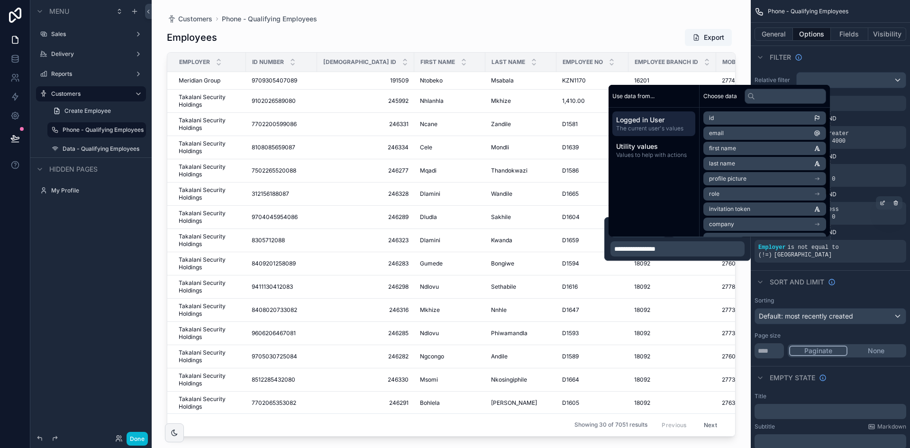
click at [702, 246] on p "**********" at bounding box center [678, 248] width 128 height 9
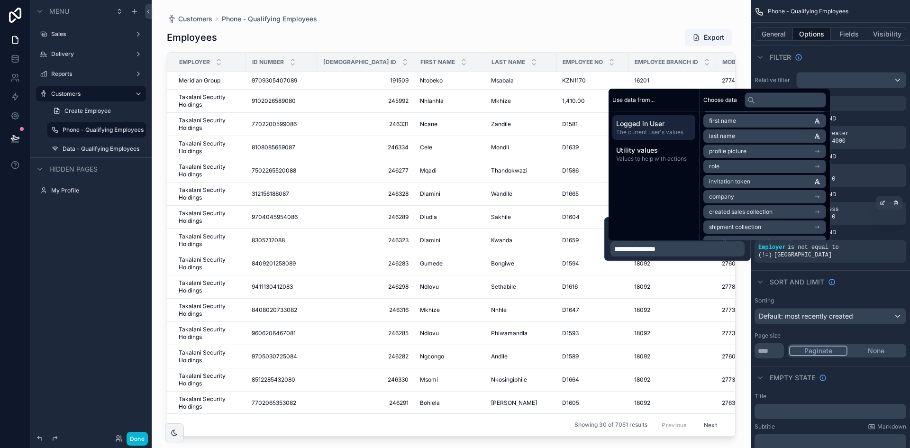
scroll to position [47, 0]
click at [758, 181] on li "company" at bounding box center [764, 180] width 123 height 13
click at [761, 154] on li "name" at bounding box center [764, 153] width 123 height 13
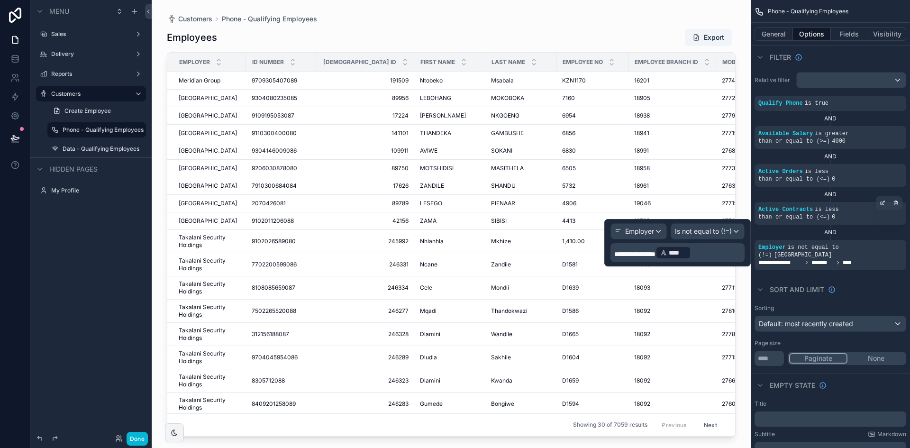
drag, startPoint x: 717, startPoint y: 250, endPoint x: 635, endPoint y: 256, distance: 81.7
click at [635, 256] on p "**********" at bounding box center [678, 252] width 128 height 15
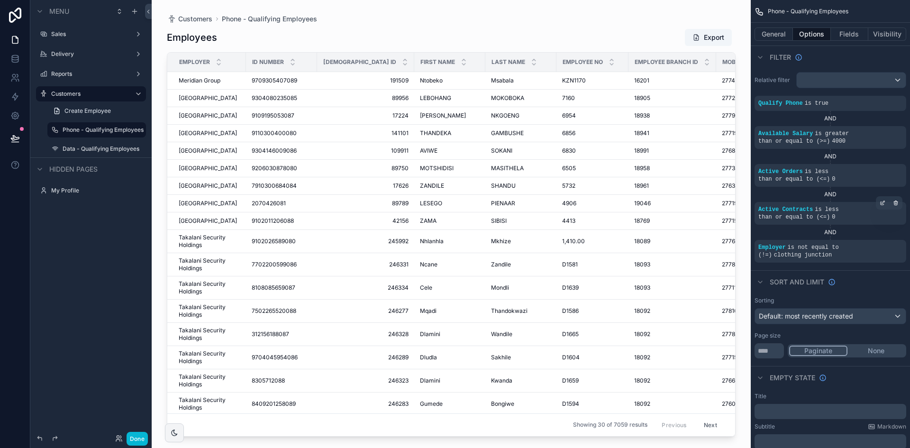
click at [874, 270] on div "Sort And Limit" at bounding box center [830, 281] width 159 height 23
click at [856, 239] on icon "scrollable content" at bounding box center [856, 240] width 0 height 3
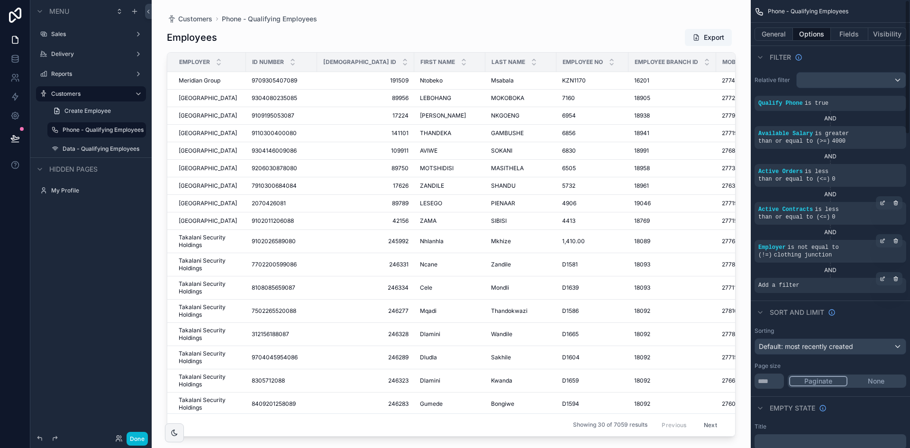
click at [810, 278] on div "Add a filter" at bounding box center [830, 285] width 152 height 15
click at [884, 276] on icon "scrollable content" at bounding box center [883, 277] width 3 height 3
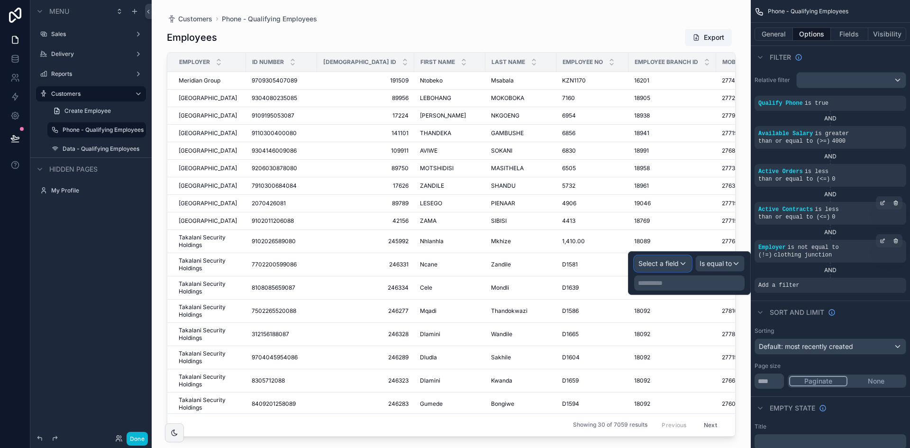
click at [676, 262] on span "Select a field" at bounding box center [658, 263] width 40 height 8
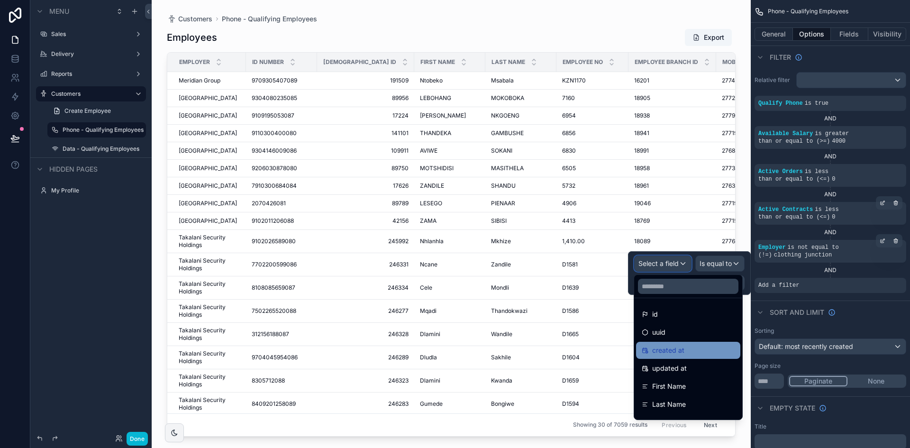
scroll to position [47, 0]
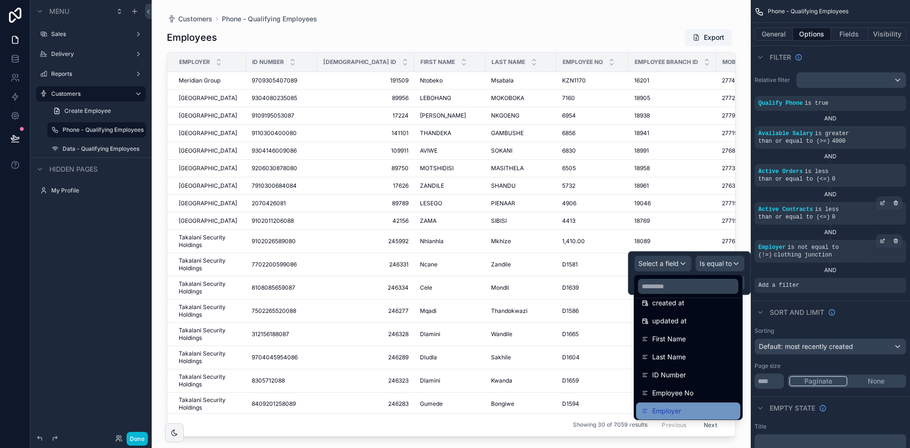
click at [687, 405] on div "Employer" at bounding box center [688, 410] width 104 height 17
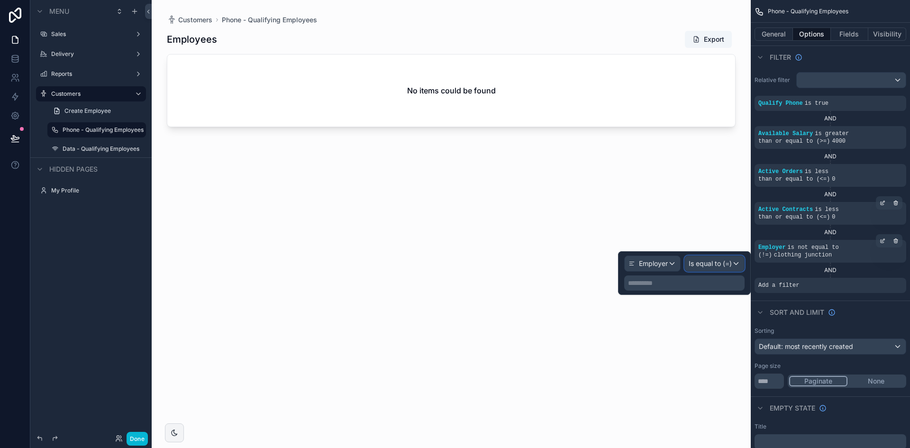
click at [724, 265] on span "Is equal to (=)" at bounding box center [709, 263] width 43 height 9
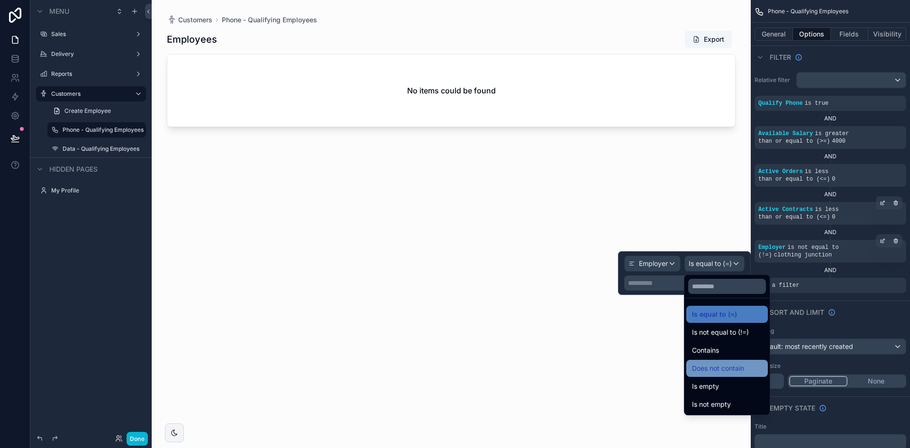
click at [751, 369] on div "Does not contain" at bounding box center [727, 367] width 70 height 11
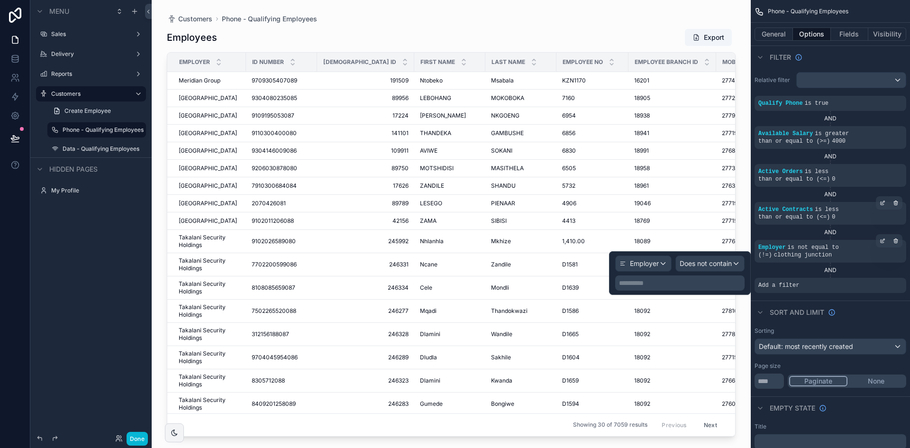
click at [649, 282] on p "**********" at bounding box center [681, 282] width 124 height 9
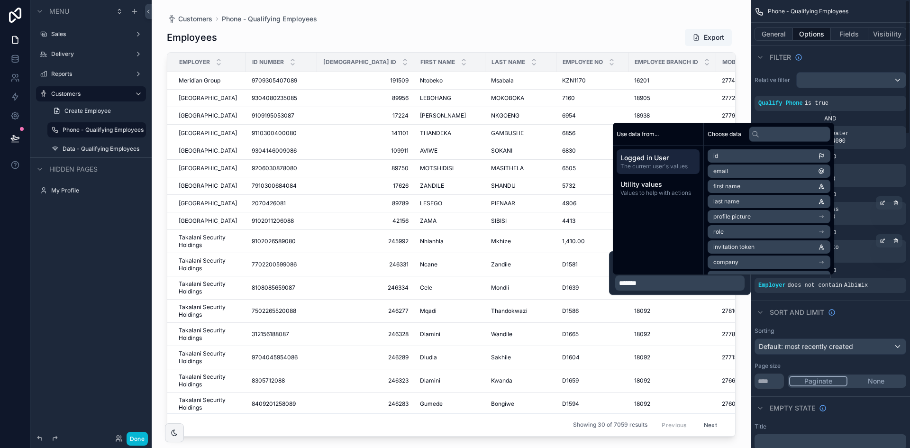
click at [862, 266] on div "AND" at bounding box center [830, 270] width 152 height 8
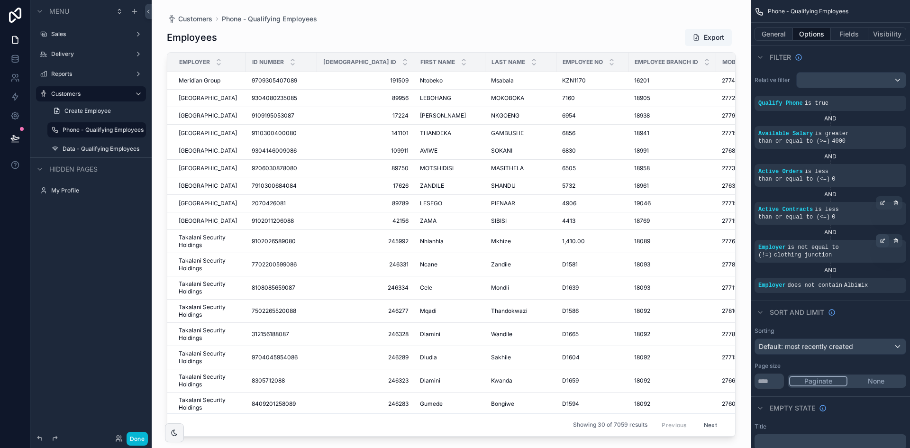
click at [878, 234] on div "scrollable content" at bounding box center [882, 240] width 13 height 13
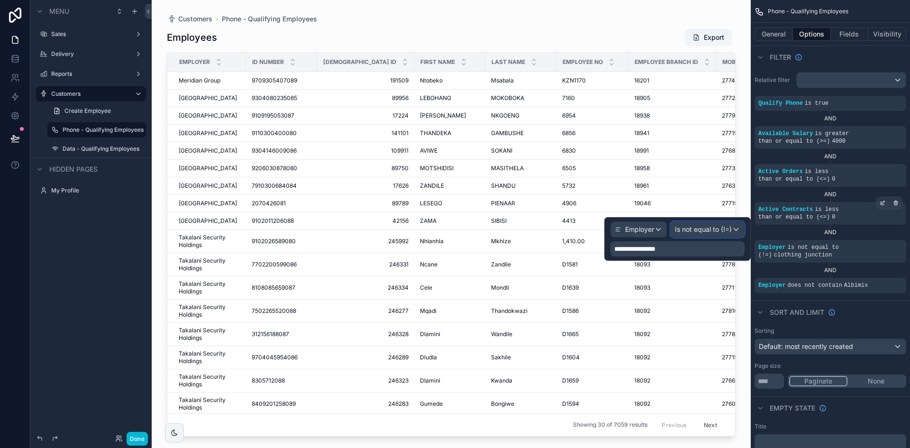
click at [710, 231] on span "Is not equal to (!=)" at bounding box center [703, 229] width 57 height 9
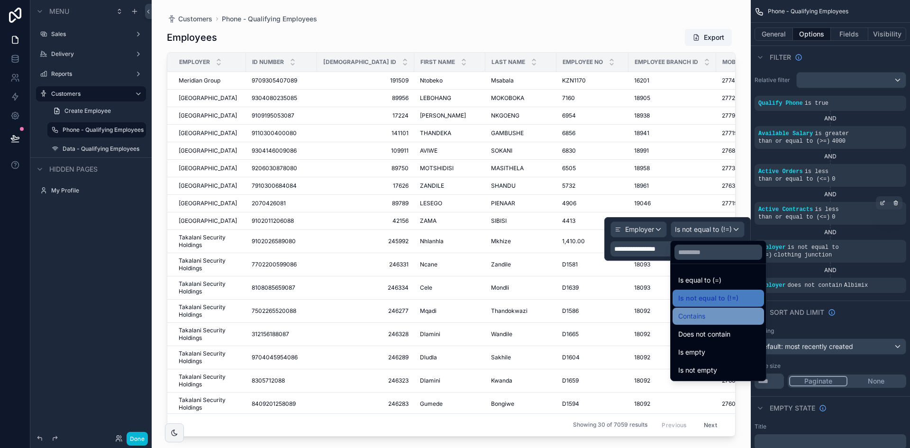
click at [719, 311] on div "Contains" at bounding box center [718, 315] width 80 height 11
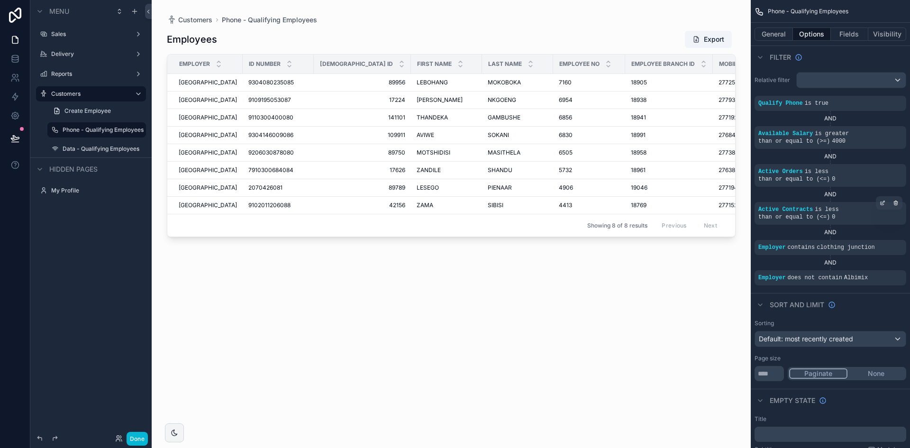
click at [856, 228] on div "AND" at bounding box center [830, 232] width 152 height 8
click at [883, 239] on icon "scrollable content" at bounding box center [883, 239] width 1 height 1
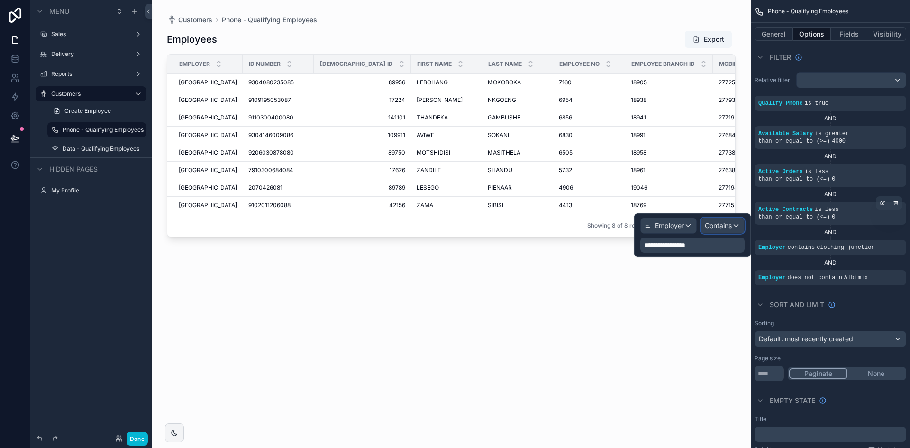
click at [723, 226] on span "Contains" at bounding box center [718, 225] width 27 height 9
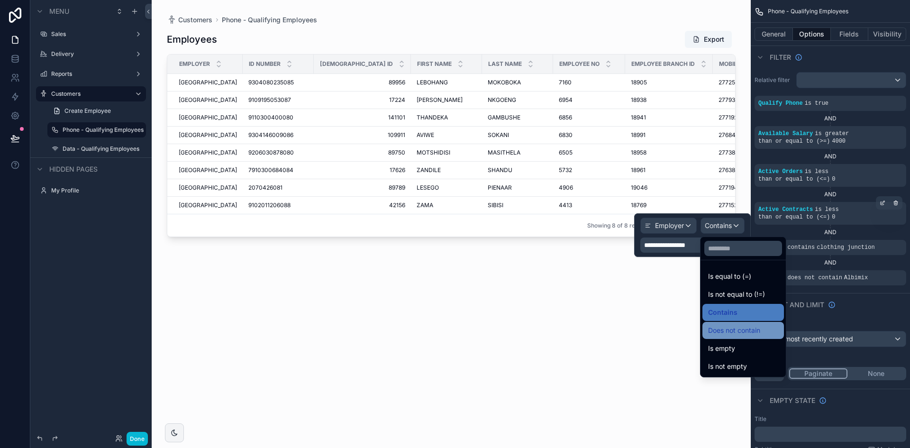
click at [753, 322] on div "Does not contain" at bounding box center [742, 330] width 81 height 17
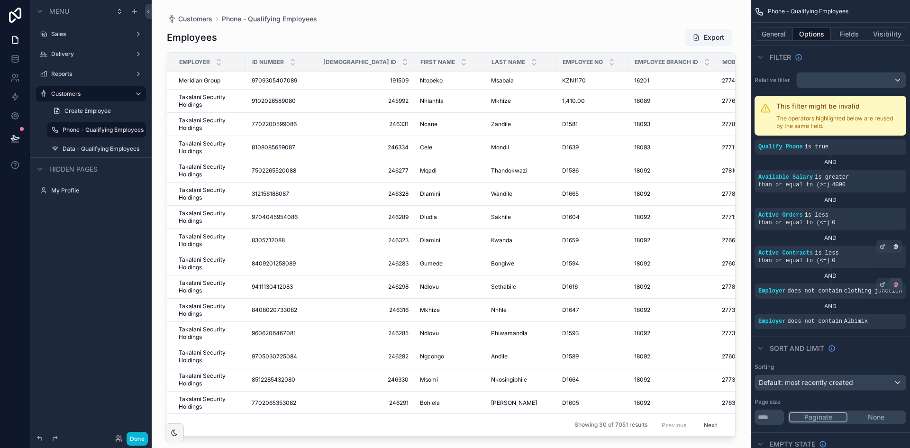
click at [899, 278] on div "scrollable content" at bounding box center [895, 284] width 13 height 13
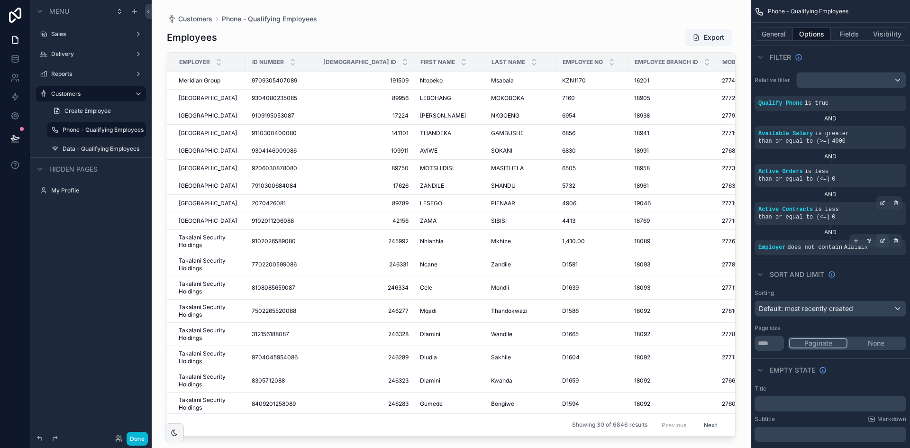
click at [880, 240] on icon "scrollable content" at bounding box center [881, 241] width 3 height 3
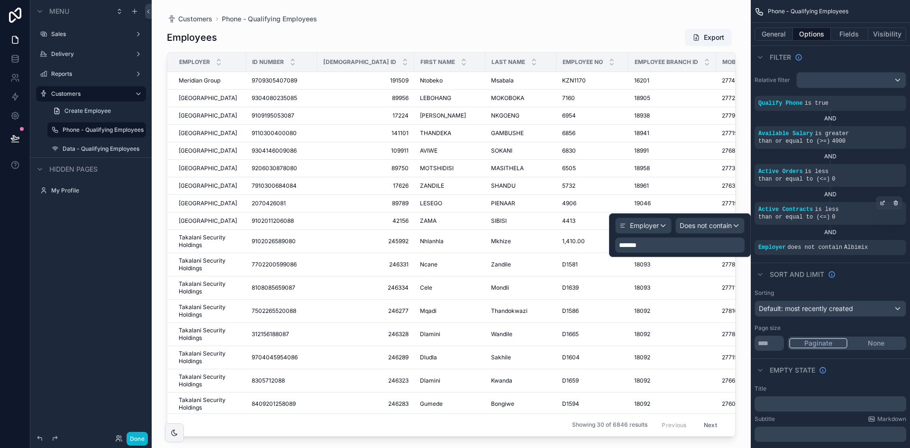
click at [693, 244] on p "*******" at bounding box center [681, 244] width 124 height 9
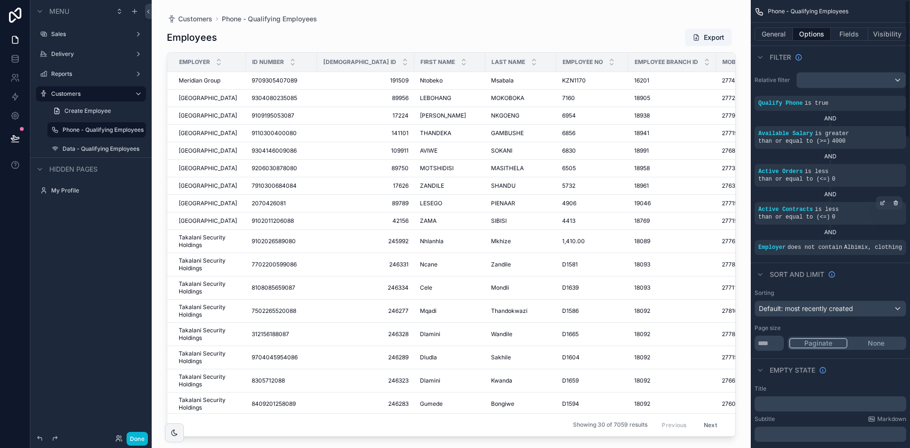
click at [879, 263] on div "Sort And Limit" at bounding box center [830, 273] width 159 height 23
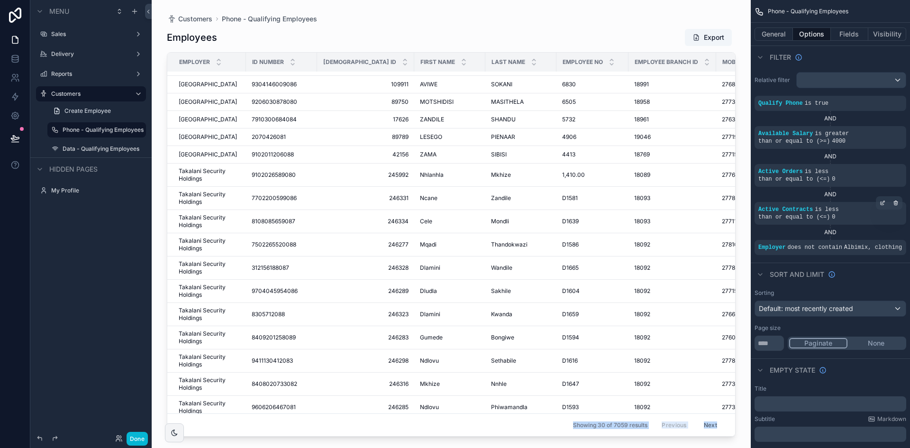
drag, startPoint x: 438, startPoint y: 431, endPoint x: 479, endPoint y: 428, distance: 41.8
click at [479, 428] on div "Customers Phone - Qualifying Employees Employees Export Employer ID Number Jem …" at bounding box center [451, 218] width 599 height 436
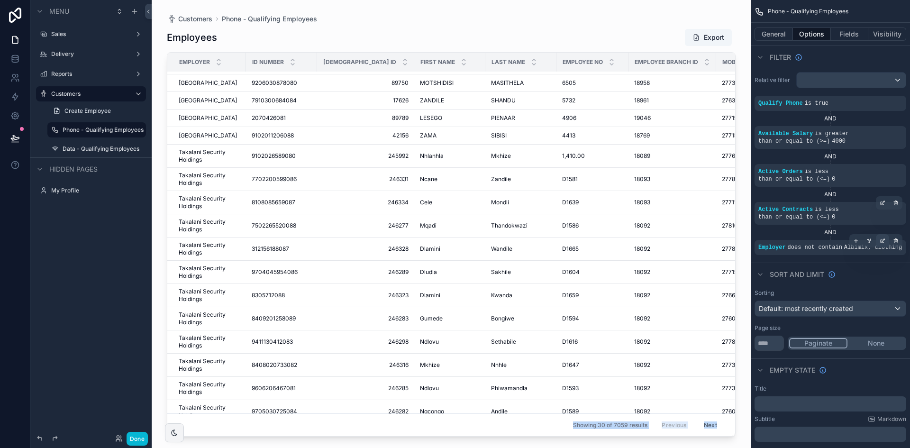
click at [881, 238] on icon "scrollable content" at bounding box center [882, 241] width 6 height 6
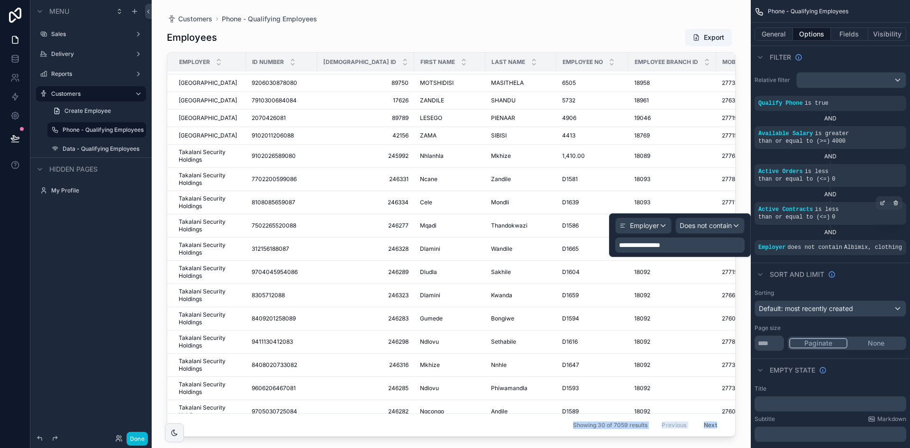
click at [635, 246] on span "**********" at bounding box center [639, 245] width 41 height 7
drag, startPoint x: 644, startPoint y: 246, endPoint x: 586, endPoint y: 244, distance: 58.3
click at [586, 244] on div "**********" at bounding box center [455, 224] width 910 height 448
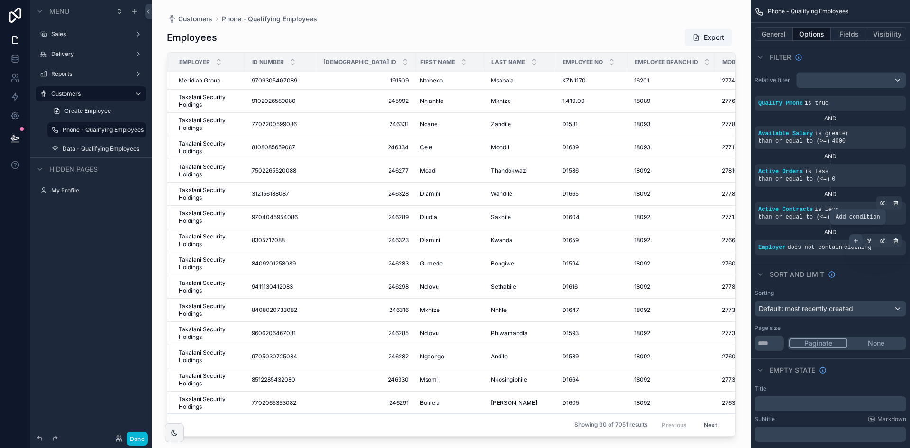
click at [860, 235] on div "scrollable content" at bounding box center [855, 240] width 13 height 13
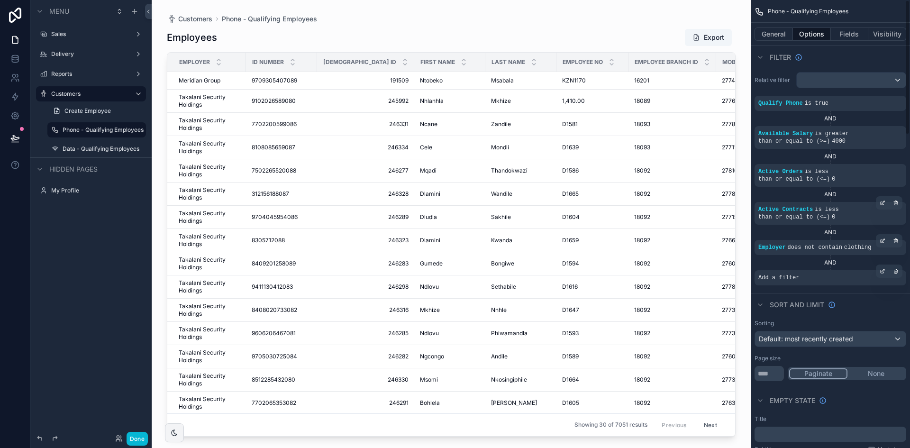
click at [820, 270] on div "Add a filter" at bounding box center [830, 277] width 152 height 15
click at [880, 262] on div "AND" at bounding box center [830, 262] width 152 height 15
click at [884, 268] on icon "scrollable content" at bounding box center [882, 271] width 6 height 6
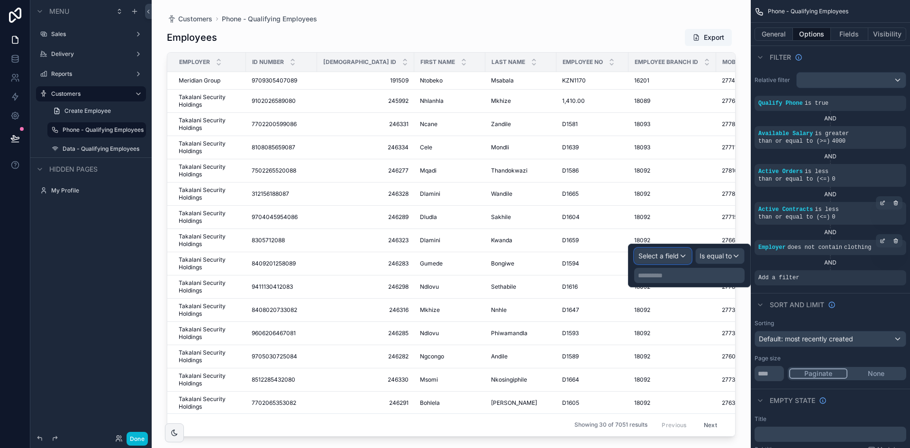
click at [671, 254] on span "Select a field" at bounding box center [658, 256] width 40 height 8
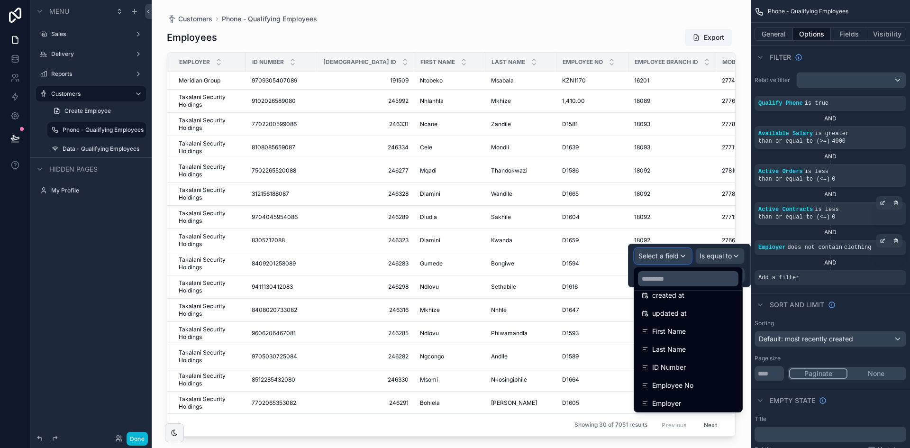
scroll to position [95, 0]
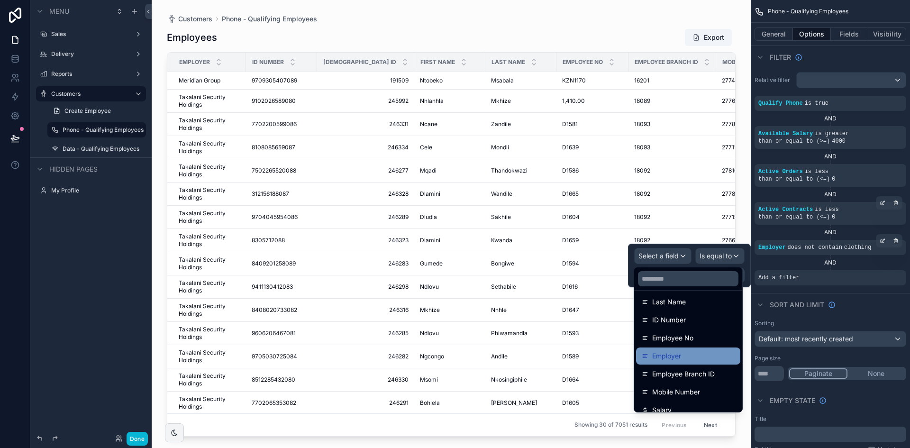
click at [693, 351] on div "Employer" at bounding box center [688, 355] width 93 height 11
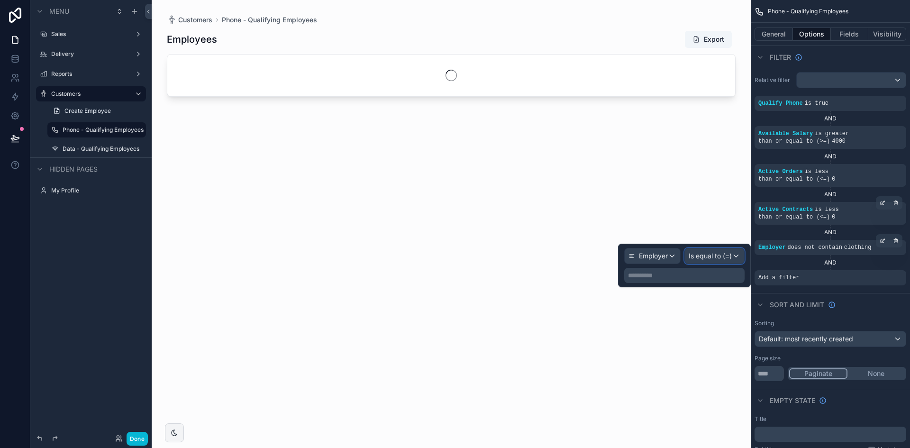
click at [732, 253] on div "Is equal to (=)" at bounding box center [714, 255] width 59 height 15
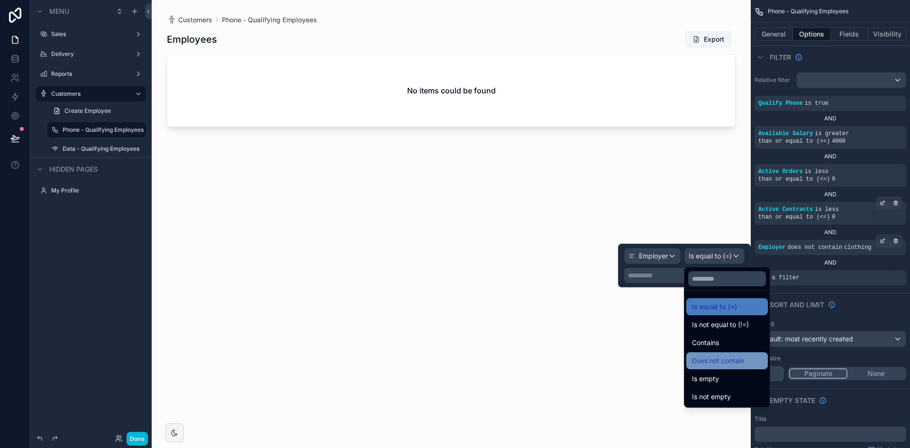
click at [748, 353] on div "Does not contain" at bounding box center [726, 360] width 81 height 17
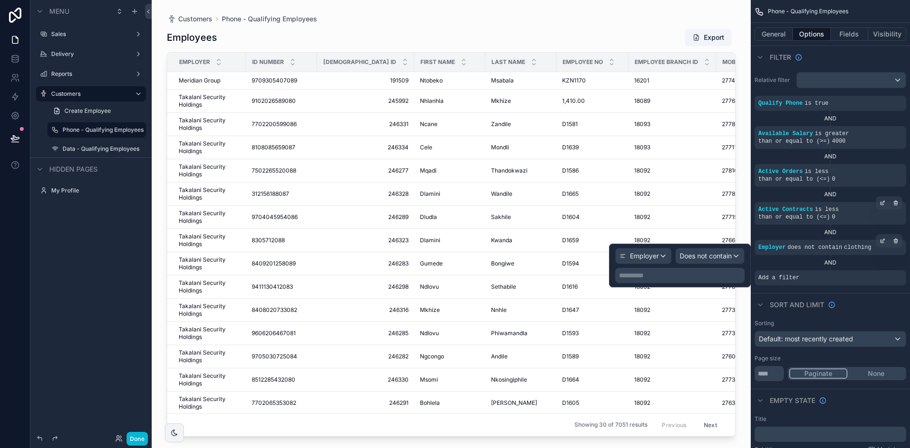
click at [694, 271] on p "**********" at bounding box center [681, 275] width 124 height 9
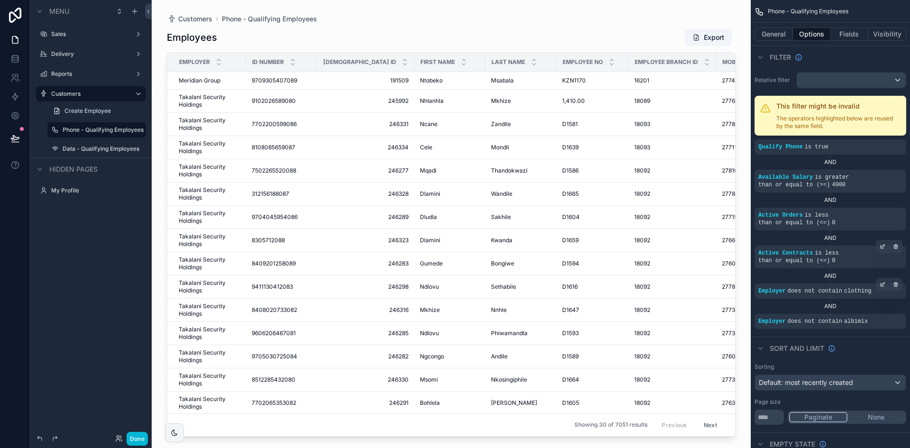
click at [880, 302] on div "AND" at bounding box center [830, 306] width 152 height 15
click at [893, 312] on icon "scrollable content" at bounding box center [896, 315] width 6 height 6
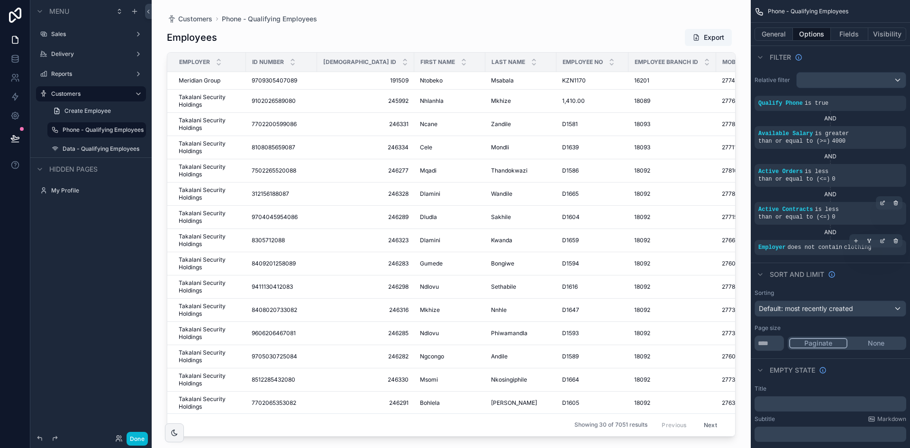
drag, startPoint x: 894, startPoint y: 233, endPoint x: 887, endPoint y: 233, distance: 6.6
click at [895, 238] on icon "scrollable content" at bounding box center [896, 241] width 6 height 6
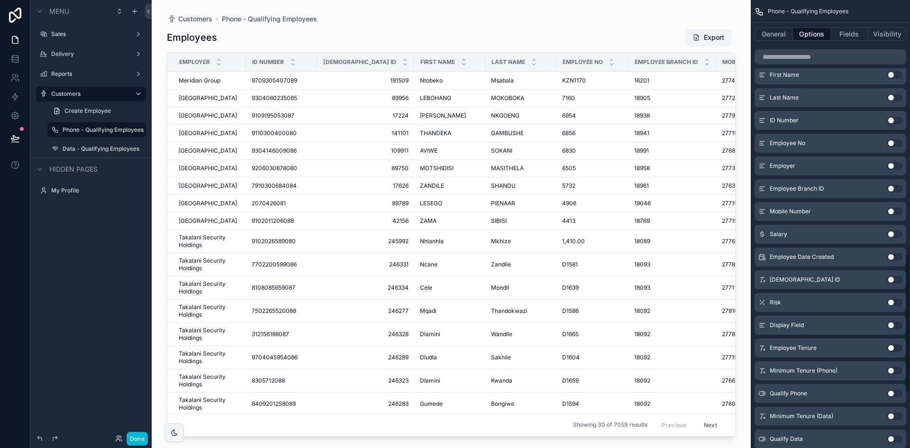
scroll to position [805, 0]
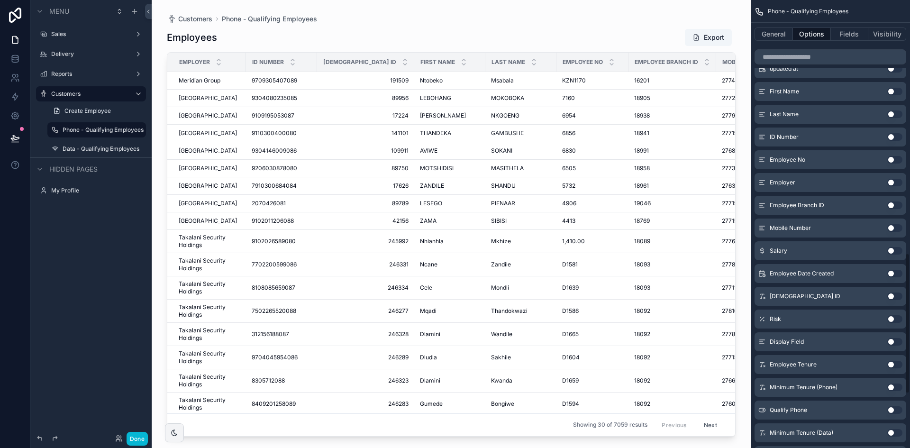
click at [892, 179] on button "Use setting" at bounding box center [894, 183] width 15 height 8
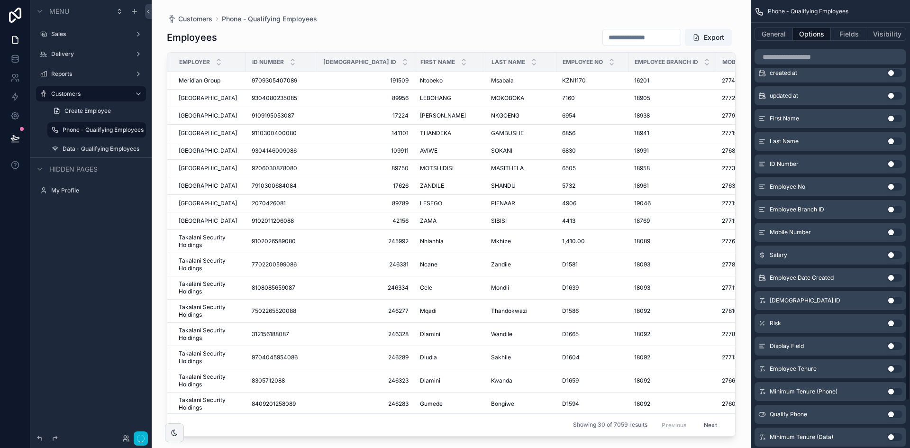
scroll to position [832, 0]
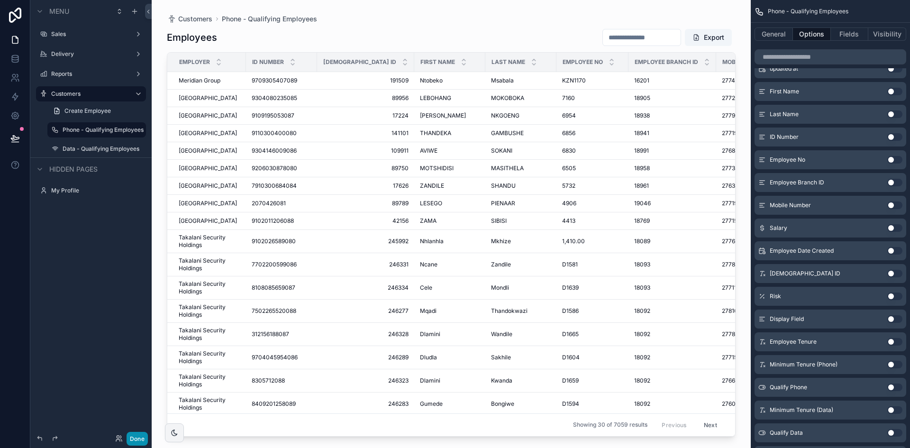
click at [136, 439] on button "Done" at bounding box center [137, 439] width 21 height 14
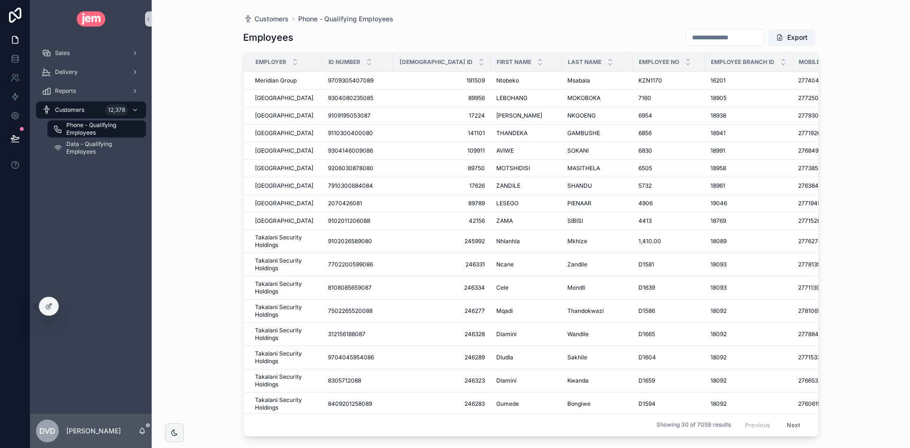
click at [701, 41] on input "scrollable content" at bounding box center [725, 37] width 78 height 13
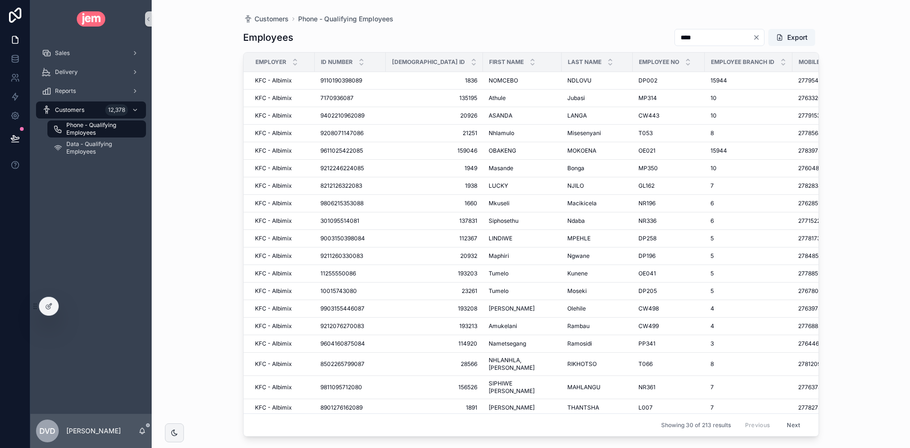
click at [706, 34] on input "****" at bounding box center [714, 37] width 78 height 13
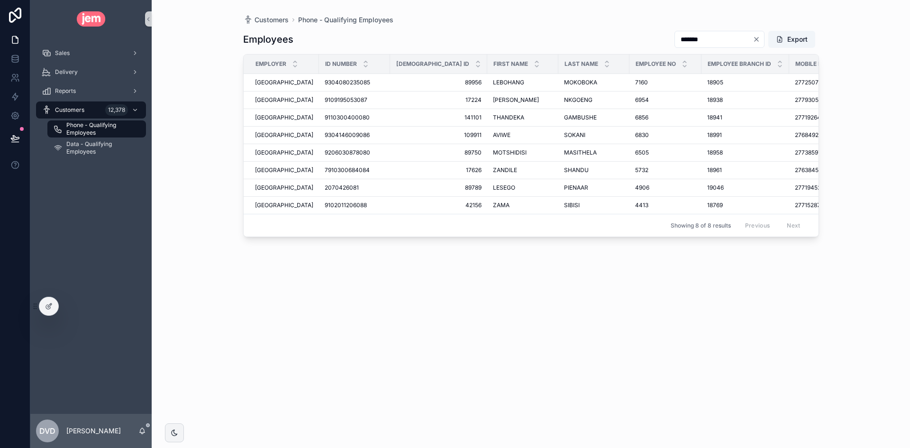
type input "*******"
click at [54, 305] on div at bounding box center [48, 306] width 19 height 18
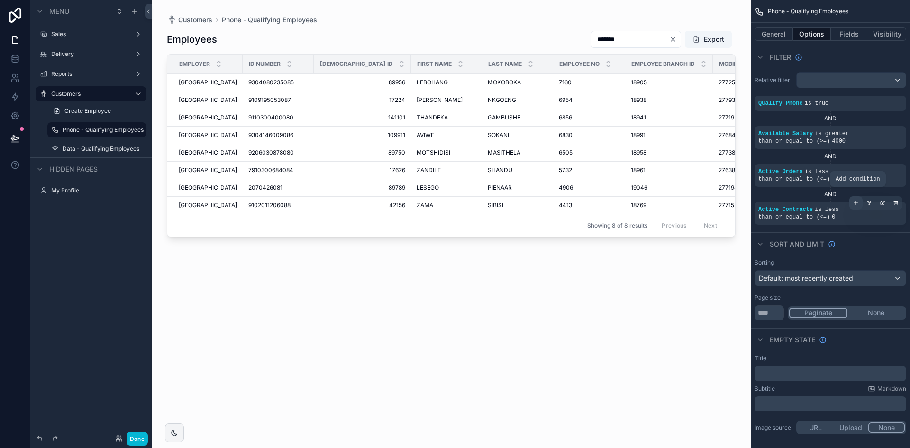
click at [855, 200] on icon "scrollable content" at bounding box center [856, 203] width 6 height 6
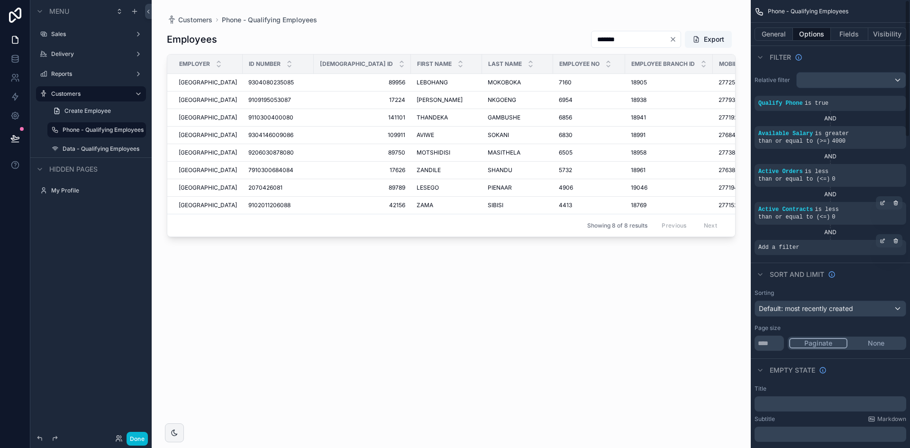
click at [813, 240] on div "Add a filter" at bounding box center [830, 247] width 152 height 15
click at [883, 238] on icon "scrollable content" at bounding box center [882, 241] width 6 height 6
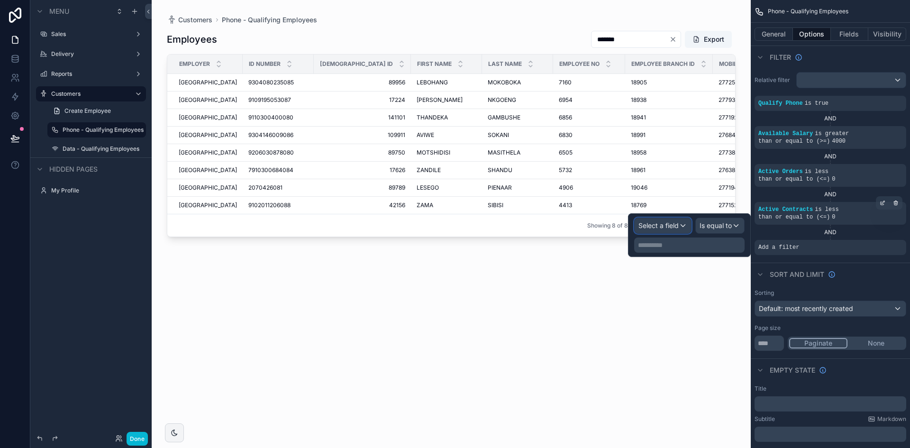
click at [682, 226] on div "Select a field" at bounding box center [662, 225] width 56 height 15
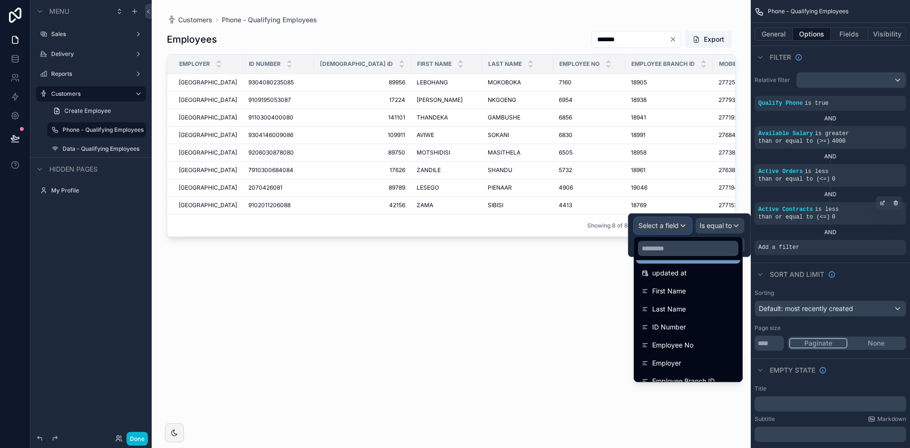
scroll to position [142, 0]
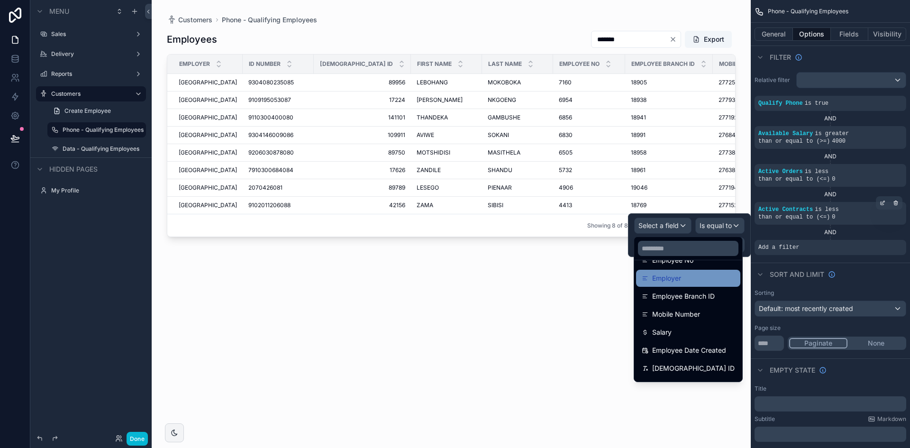
click at [705, 281] on div "Employer" at bounding box center [688, 277] width 93 height 11
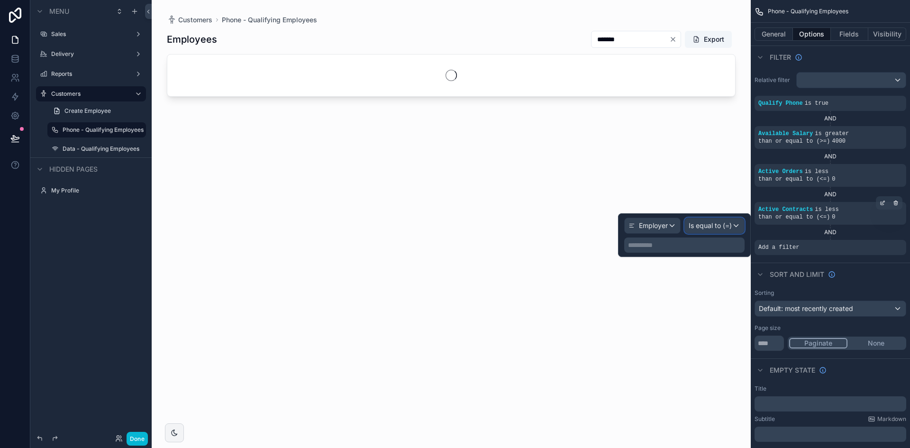
click at [730, 228] on span "Is equal to (=)" at bounding box center [709, 225] width 43 height 9
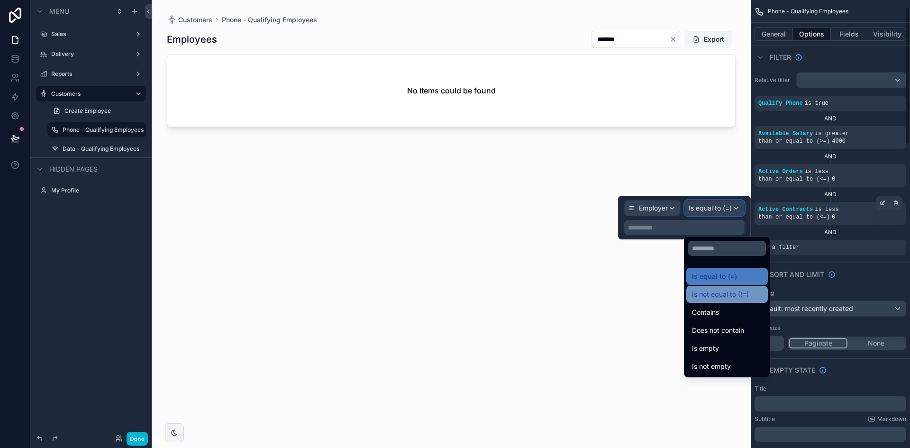
scroll to position [47, 0]
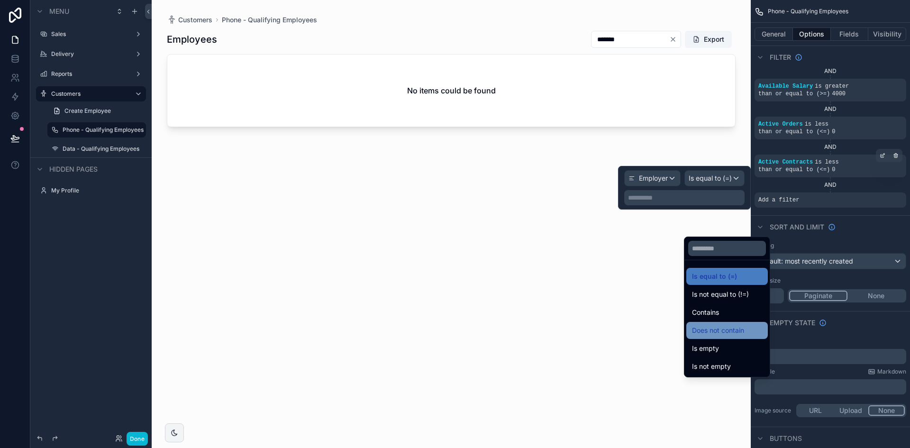
click at [751, 328] on div "Does not contain" at bounding box center [727, 330] width 70 height 11
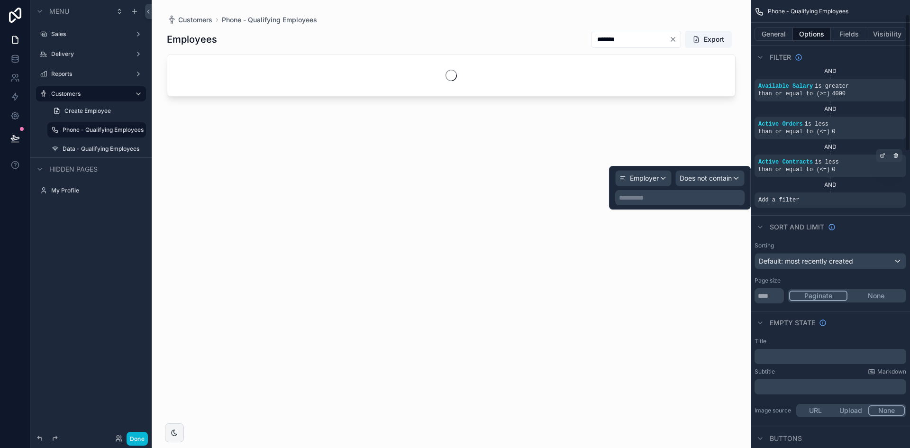
click at [687, 197] on p "**********" at bounding box center [681, 197] width 124 height 9
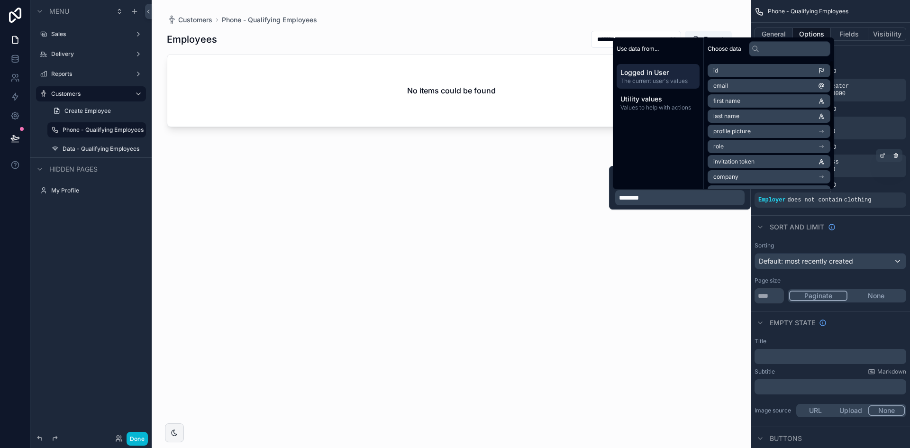
click at [682, 199] on p "********" at bounding box center [681, 197] width 124 height 9
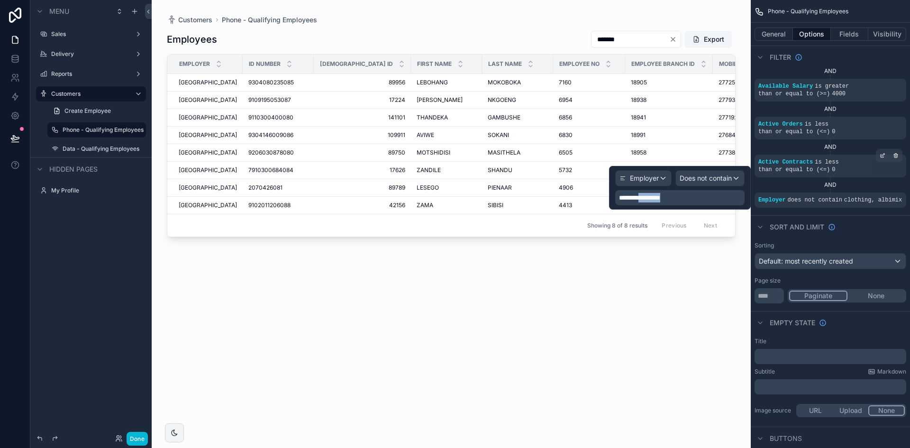
drag, startPoint x: 676, startPoint y: 198, endPoint x: 684, endPoint y: 198, distance: 8.5
click at [643, 197] on p "**********" at bounding box center [681, 197] width 124 height 9
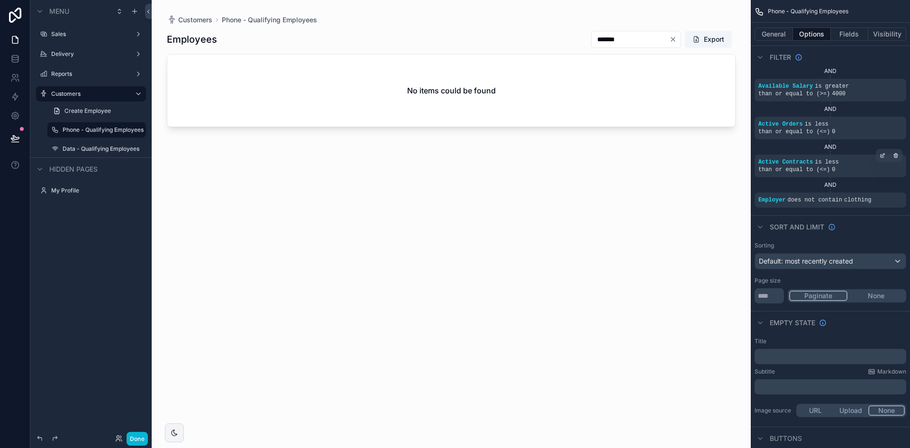
click at [872, 215] on div "Sort And Limit" at bounding box center [830, 226] width 159 height 23
click at [871, 190] on icon "scrollable content" at bounding box center [869, 193] width 6 height 6
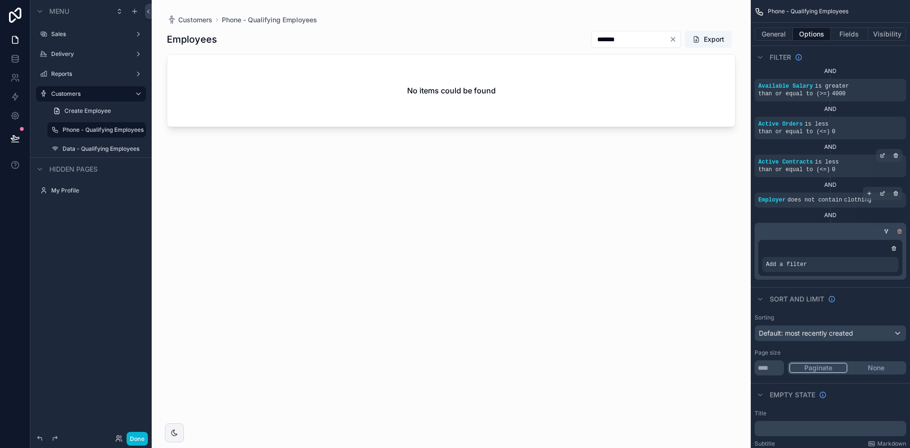
click at [900, 231] on icon "scrollable content" at bounding box center [900, 231] width 0 height 1
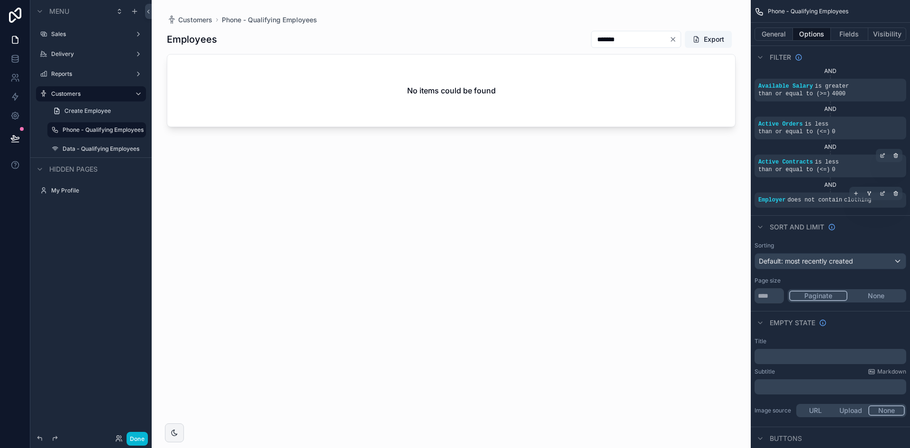
scroll to position [0, 0]
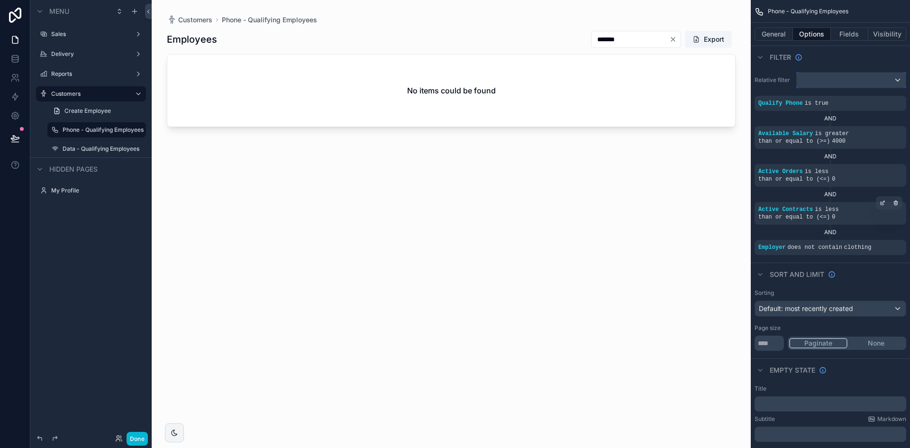
click at [890, 81] on div "scrollable content" at bounding box center [850, 79] width 109 height 15
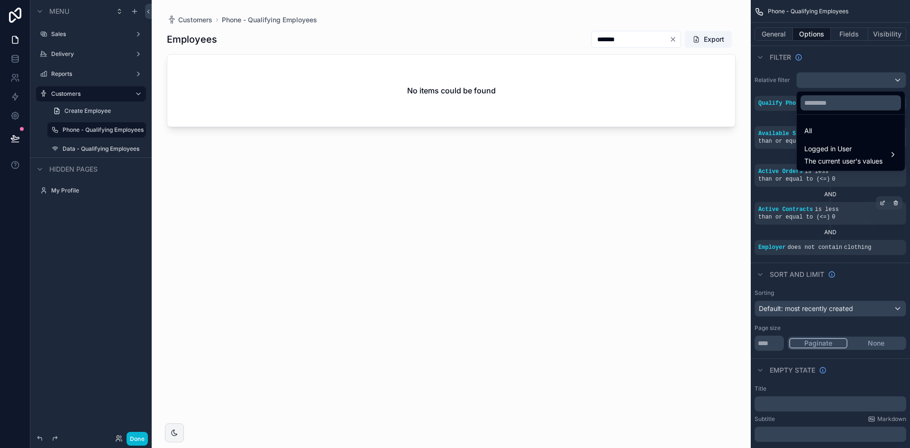
click at [869, 62] on div "scrollable content" at bounding box center [455, 224] width 910 height 448
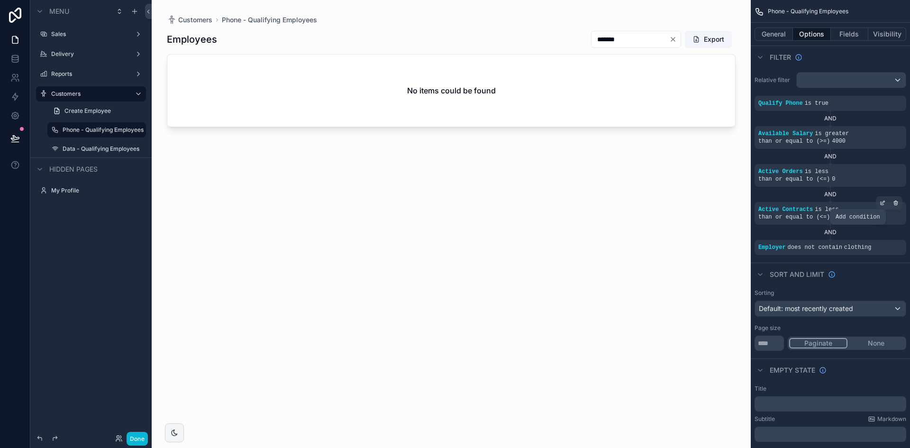
click at [0, 0] on icon "scrollable content" at bounding box center [0, 0] width 0 height 0
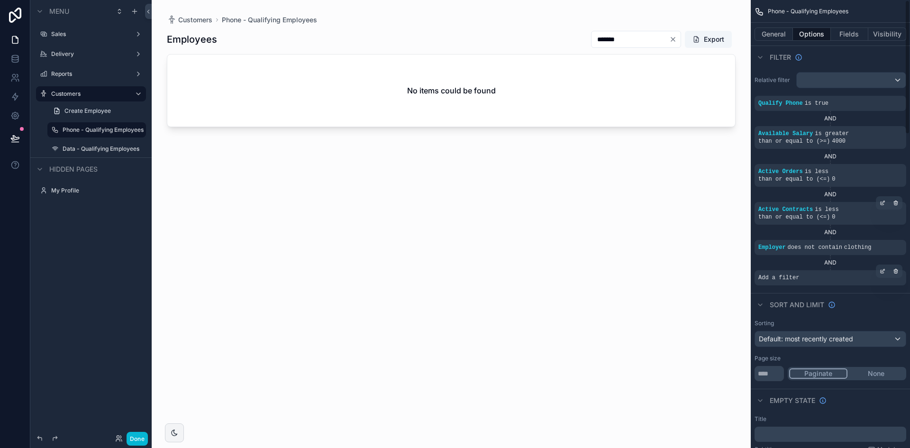
click at [818, 270] on div "Add a filter" at bounding box center [830, 277] width 152 height 15
click at [880, 268] on icon "scrollable content" at bounding box center [882, 271] width 6 height 6
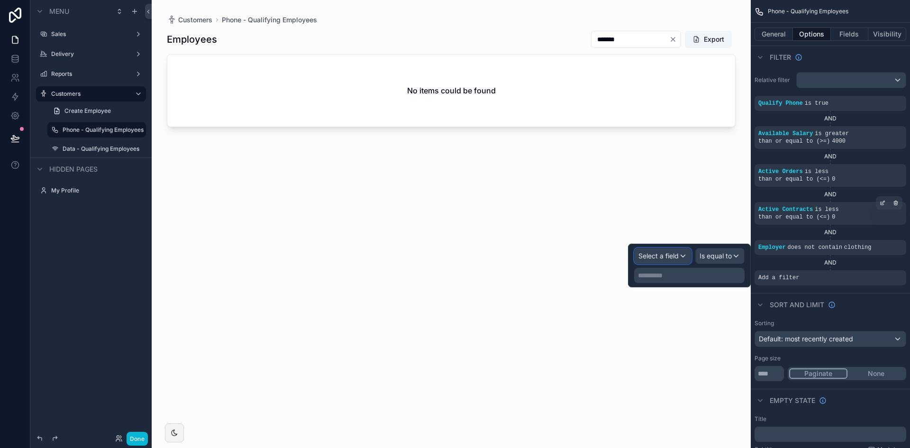
click at [677, 255] on span "Select a field" at bounding box center [658, 256] width 40 height 8
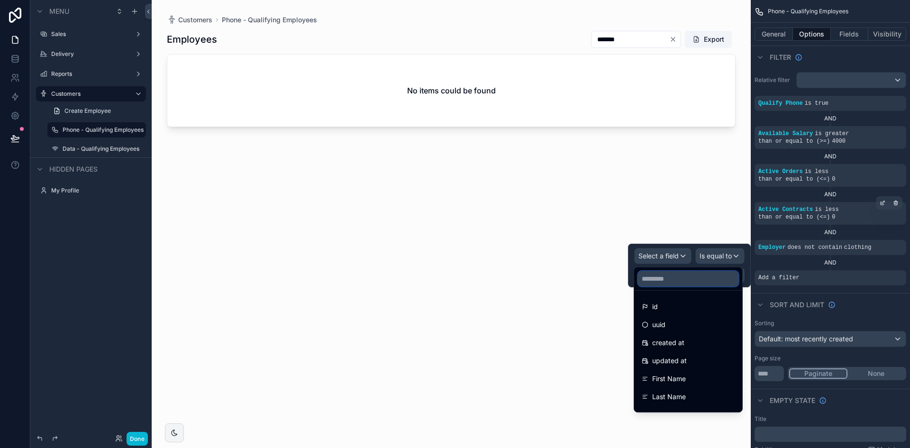
click at [680, 279] on input "text" at bounding box center [688, 278] width 100 height 15
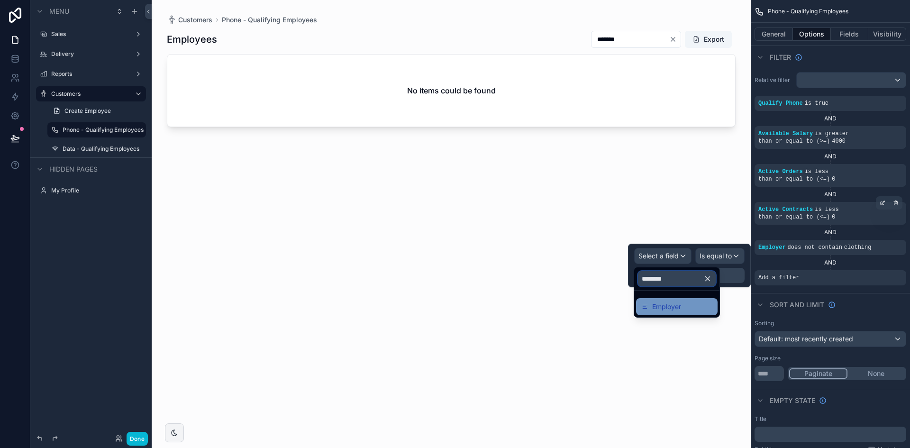
type input "********"
click at [684, 312] on div "Employer" at bounding box center [677, 306] width 70 height 11
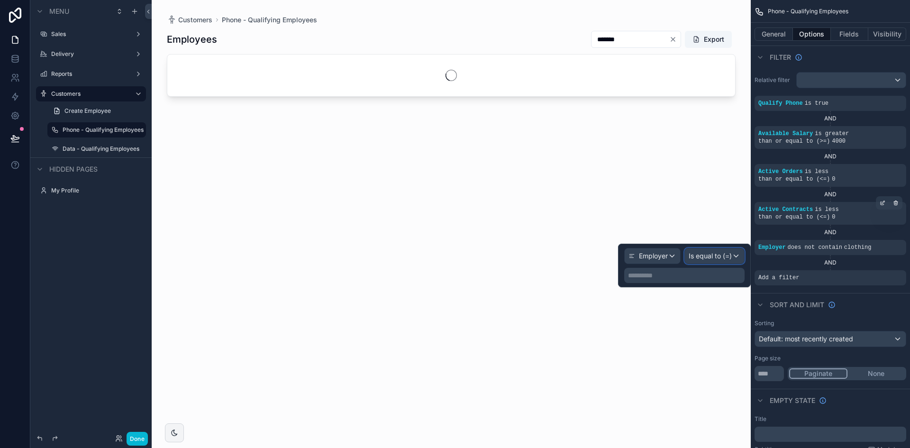
click at [719, 259] on span "Is equal to (=)" at bounding box center [709, 255] width 43 height 9
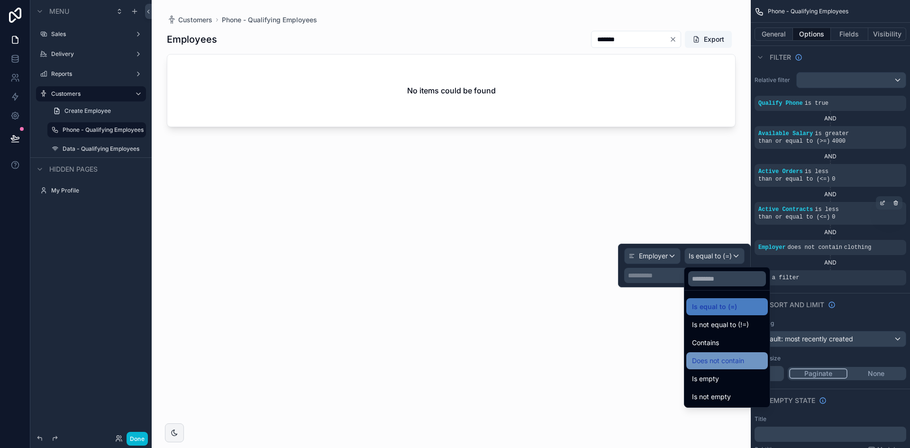
click at [756, 355] on div "Does not contain" at bounding box center [727, 360] width 70 height 11
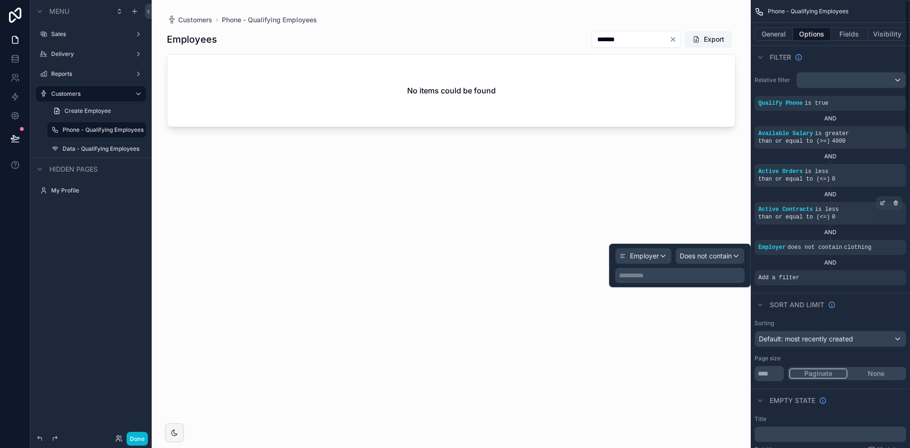
click at [689, 274] on p "**********" at bounding box center [681, 275] width 124 height 9
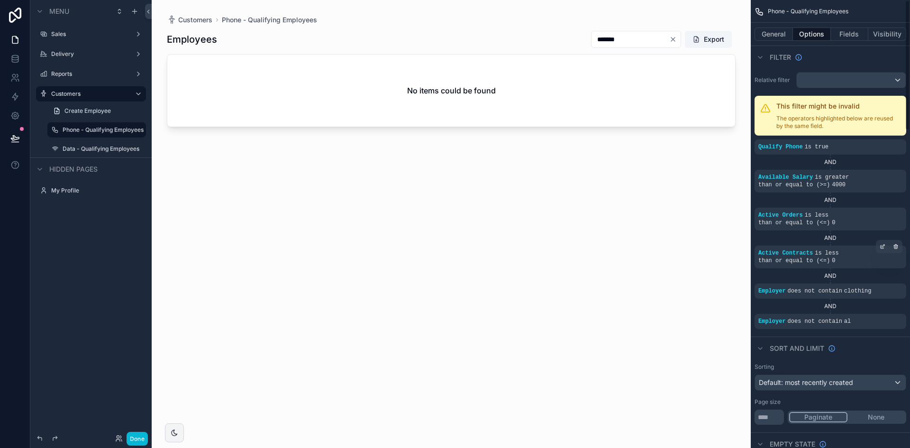
click at [842, 302] on div "AND" at bounding box center [830, 306] width 152 height 8
click at [673, 40] on div "scrollable content" at bounding box center [451, 218] width 599 height 436
click at [672, 39] on icon "Clear" at bounding box center [673, 40] width 8 height 8
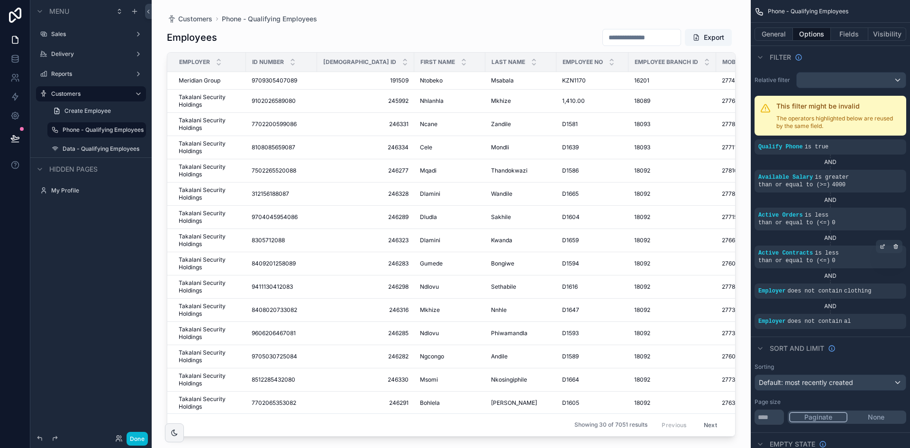
click at [614, 38] on input "scrollable content" at bounding box center [642, 37] width 78 height 13
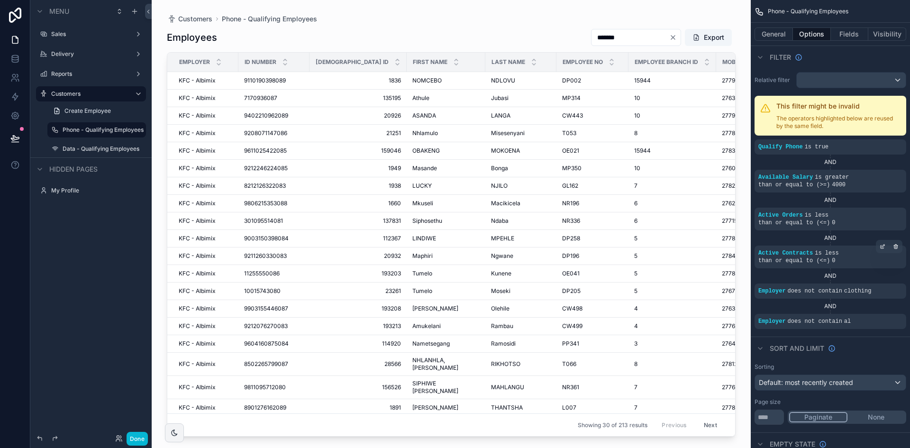
type input "*******"
click at [853, 313] on div "scrollable content" at bounding box center [855, 314] width 13 height 13
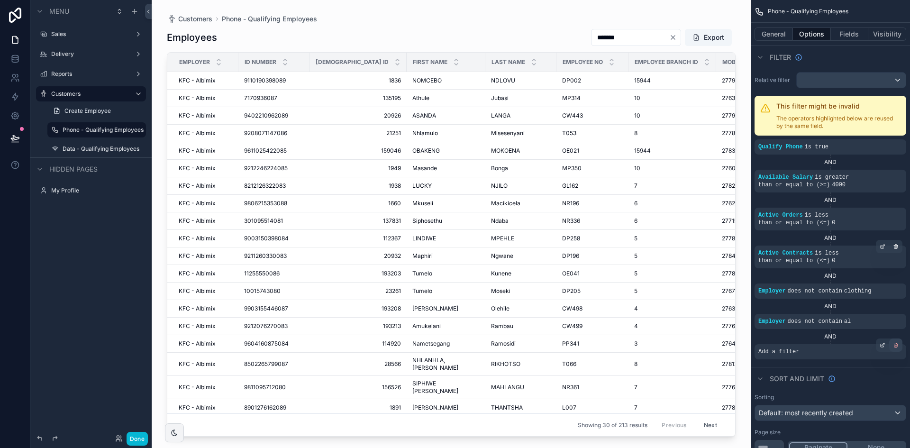
click at [898, 338] on div "scrollable content" at bounding box center [895, 344] width 13 height 13
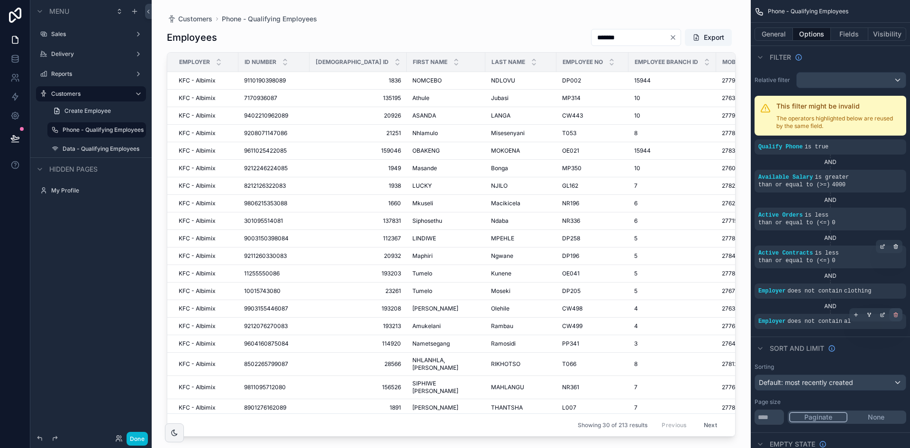
click at [894, 314] on icon "scrollable content" at bounding box center [895, 315] width 3 height 3
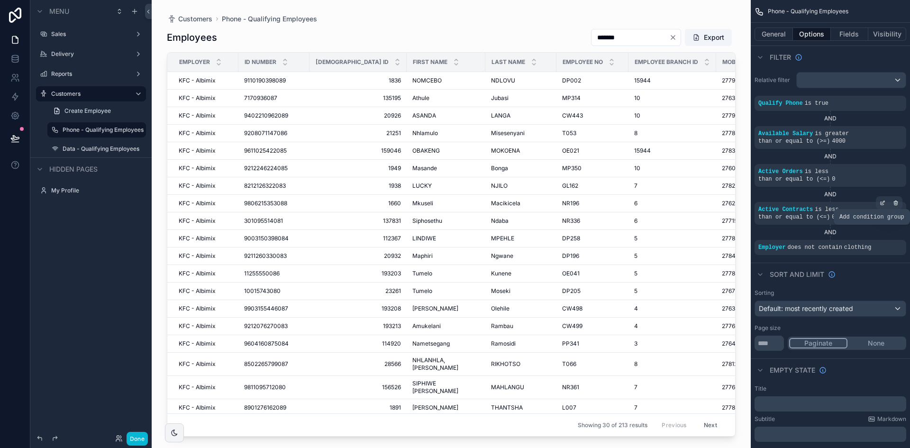
click at [0, 0] on icon "scrollable content" at bounding box center [0, 0] width 0 height 0
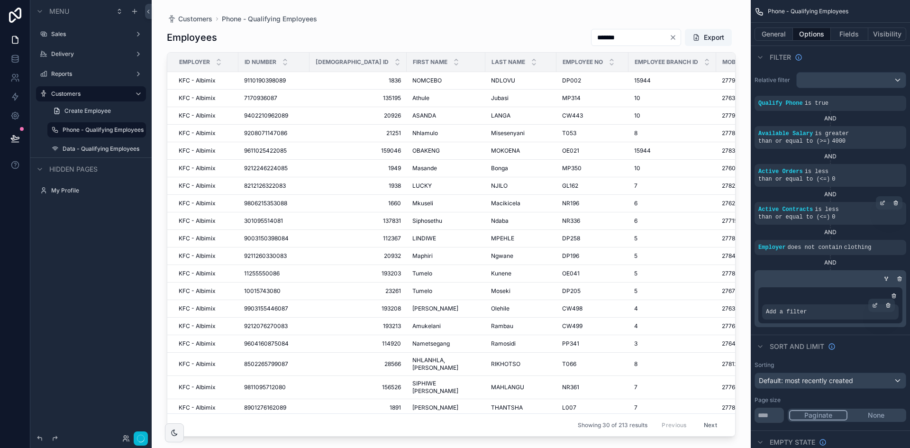
click at [843, 306] on div "Add a filter" at bounding box center [830, 311] width 136 height 15
click at [877, 299] on div "scrollable content" at bounding box center [874, 305] width 13 height 13
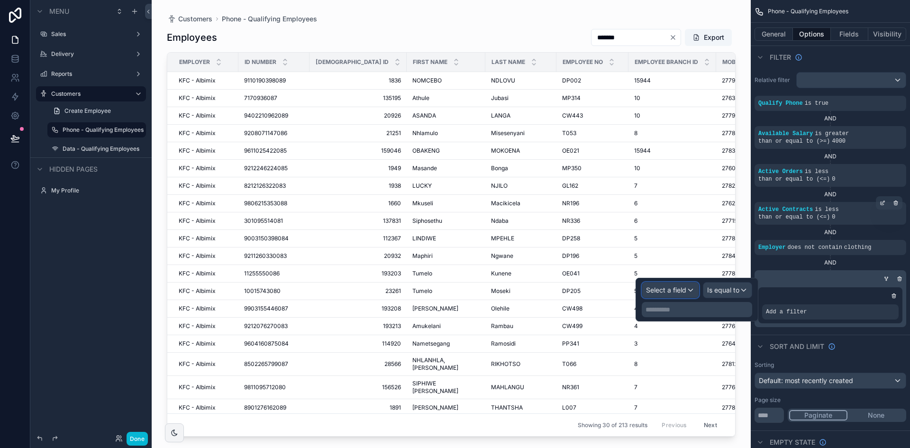
click at [663, 292] on span "Select a field" at bounding box center [666, 290] width 40 height 8
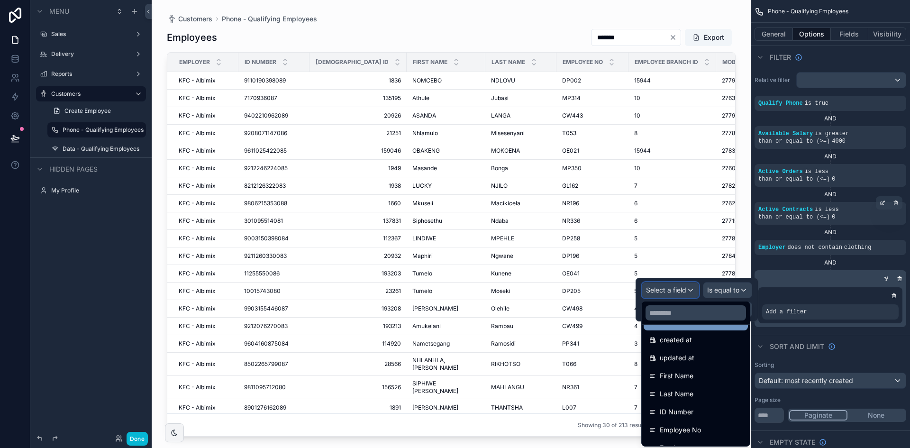
scroll to position [95, 0]
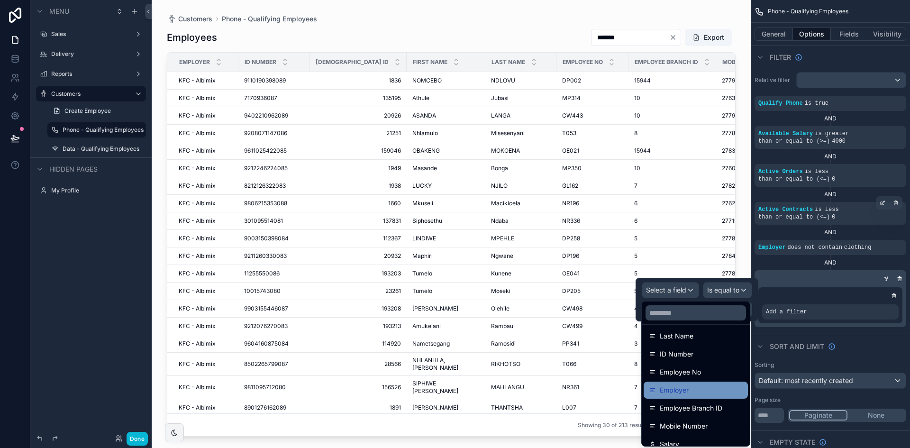
click at [700, 392] on div "Employer" at bounding box center [695, 389] width 93 height 11
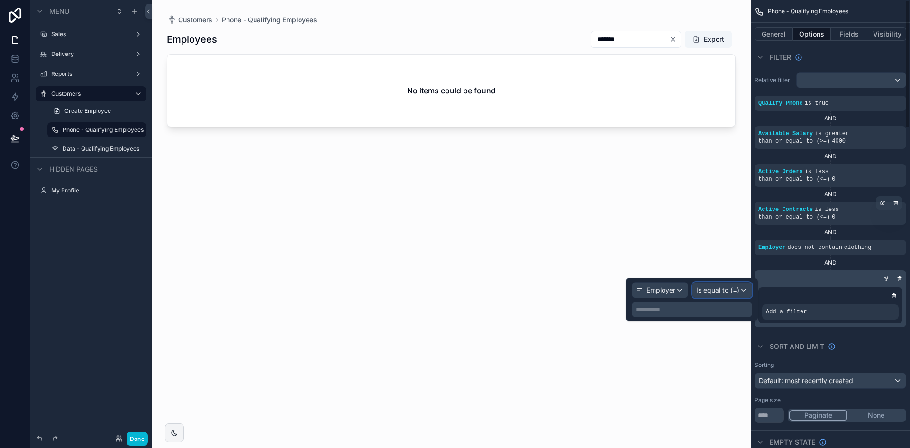
click at [732, 294] on span "Is equal to (=)" at bounding box center [717, 289] width 43 height 9
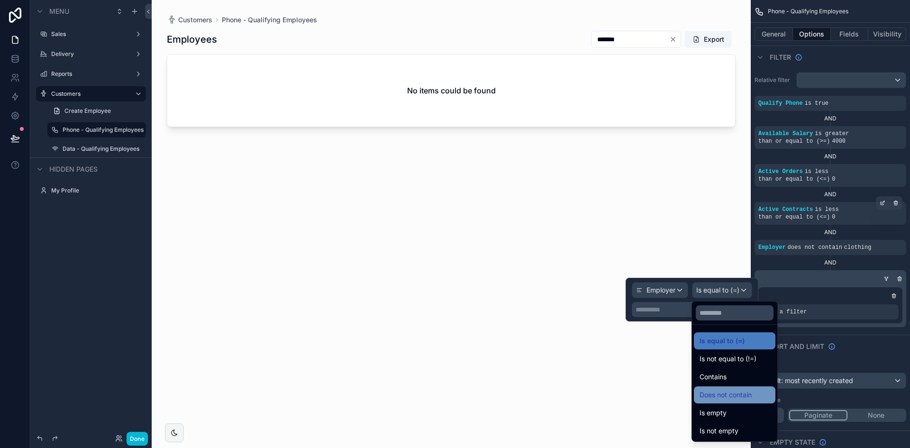
click at [760, 394] on div "Does not contain" at bounding box center [734, 394] width 70 height 11
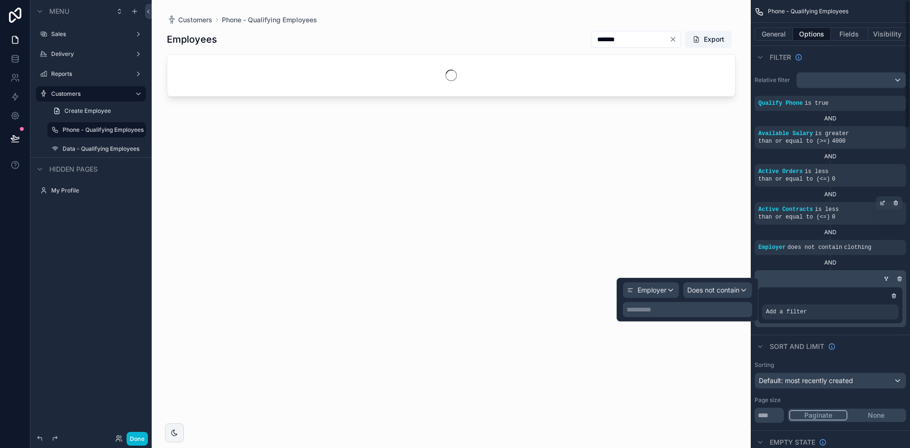
click at [699, 308] on p "**********" at bounding box center [688, 309] width 124 height 9
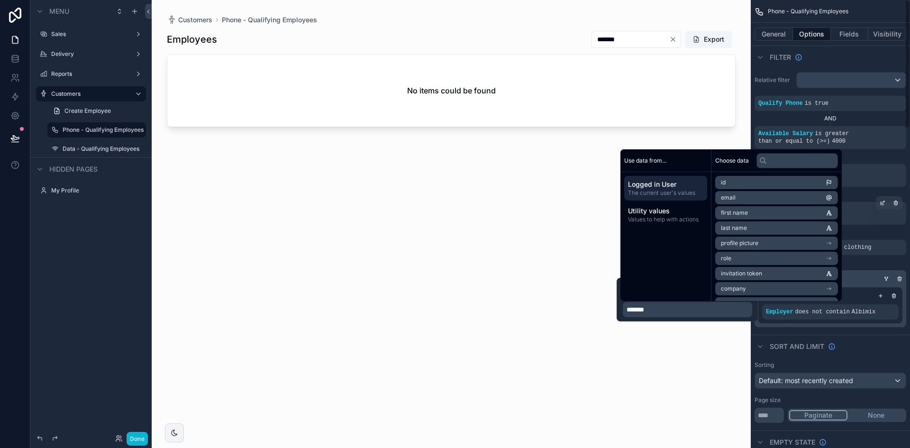
click at [887, 259] on div "AND" at bounding box center [830, 263] width 152 height 8
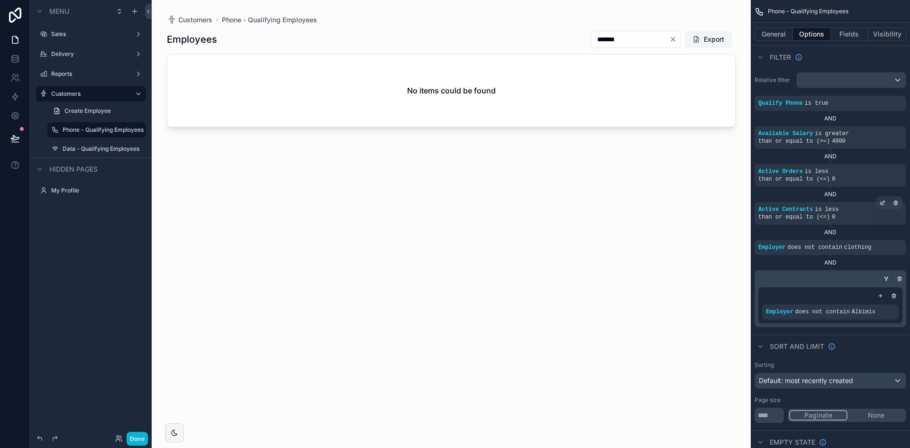
click at [677, 40] on button "Clear" at bounding box center [674, 40] width 11 height 8
click at [642, 41] on input "scrollable content" at bounding box center [642, 39] width 78 height 13
type input "*"
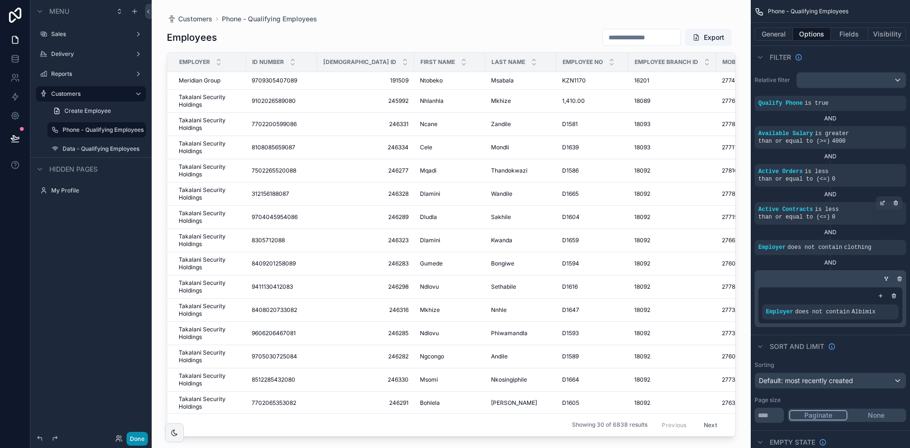
click at [145, 435] on button "Done" at bounding box center [137, 439] width 21 height 14
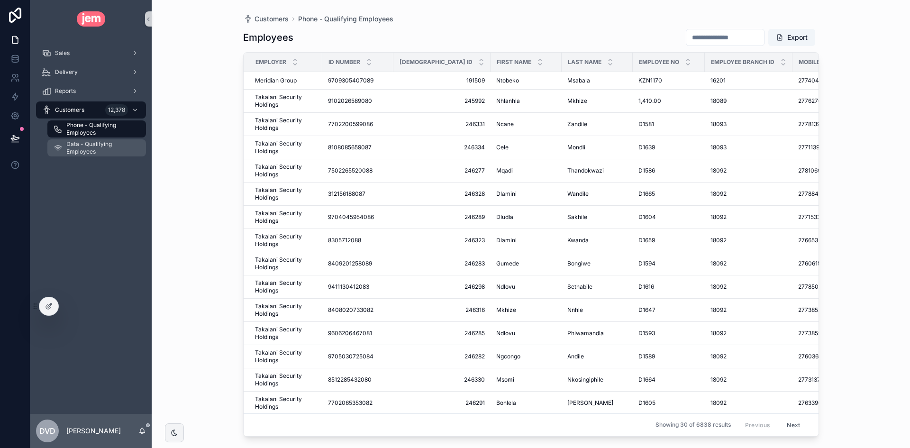
click at [113, 146] on span "Data - Qualifying Employees" at bounding box center [101, 147] width 70 height 15
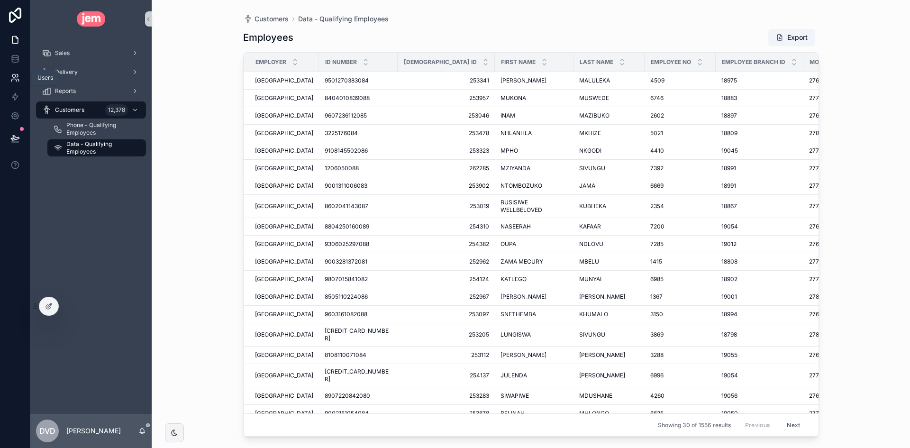
click at [18, 78] on icon at bounding box center [14, 77] width 9 height 9
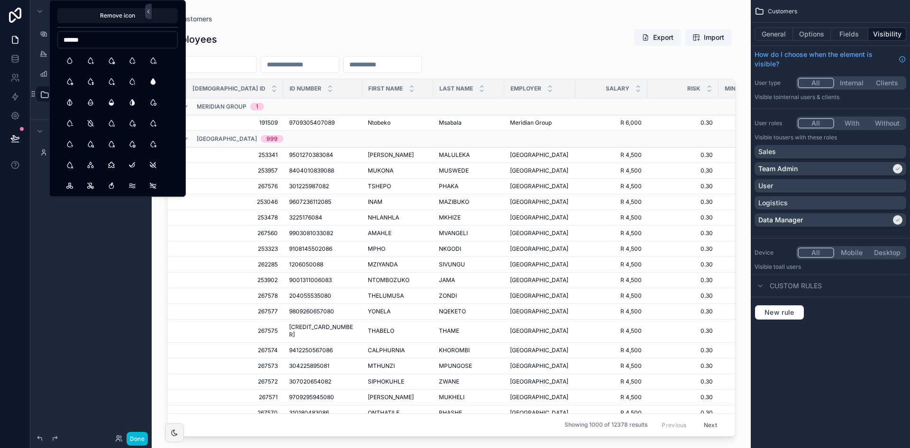
click at [92, 287] on div "Menu Sales Delivery Reports ********* Create Employee Hidden pages My Profile" at bounding box center [90, 218] width 121 height 436
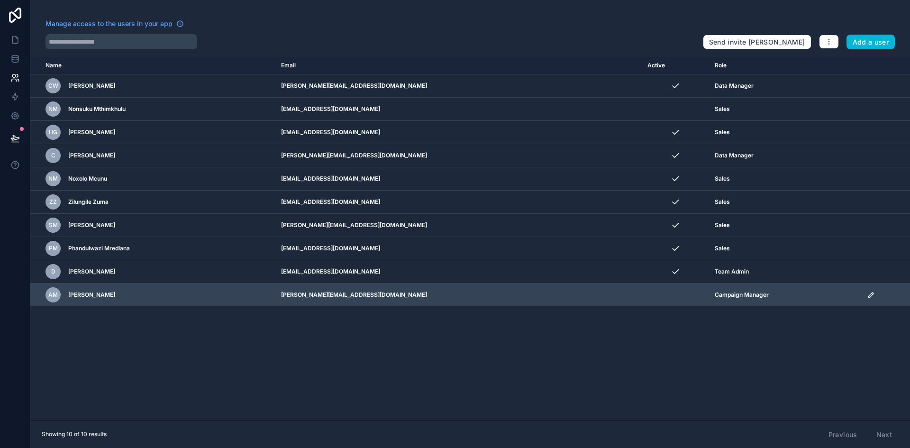
click at [534, 299] on td "[PERSON_NAME][EMAIL_ADDRESS][DOMAIN_NAME]" at bounding box center [458, 294] width 366 height 23
click at [83, 294] on span "[PERSON_NAME]" at bounding box center [91, 295] width 47 height 8
click at [275, 298] on td "AM [PERSON_NAME]" at bounding box center [152, 294] width 245 height 23
click at [868, 294] on icon "scrollable content" at bounding box center [870, 294] width 5 height 5
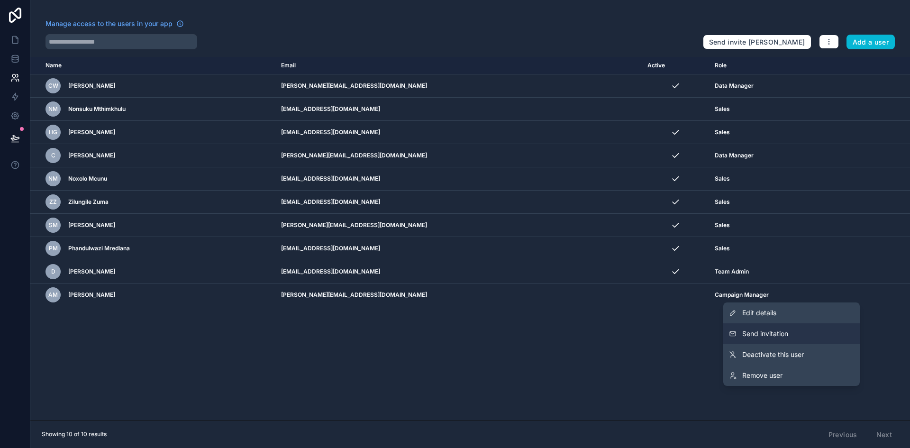
click at [809, 329] on button "Send invitation" at bounding box center [791, 333] width 136 height 21
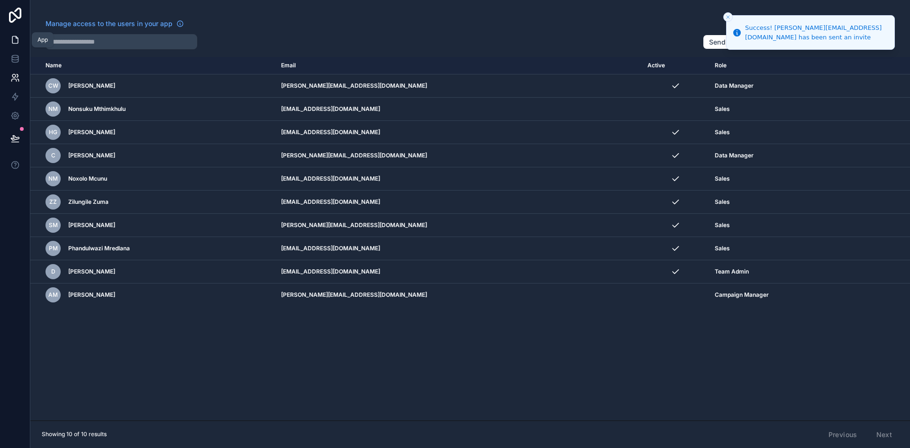
click at [20, 41] on link at bounding box center [15, 39] width 30 height 19
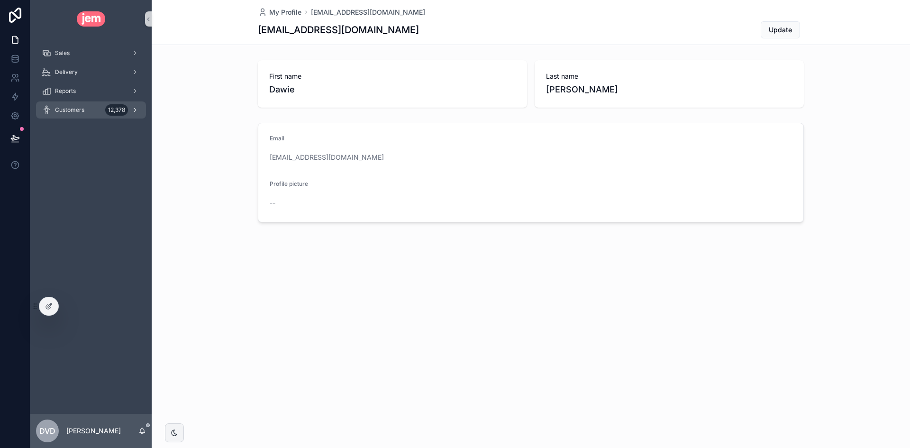
click at [136, 111] on icon "scrollable content" at bounding box center [135, 110] width 7 height 7
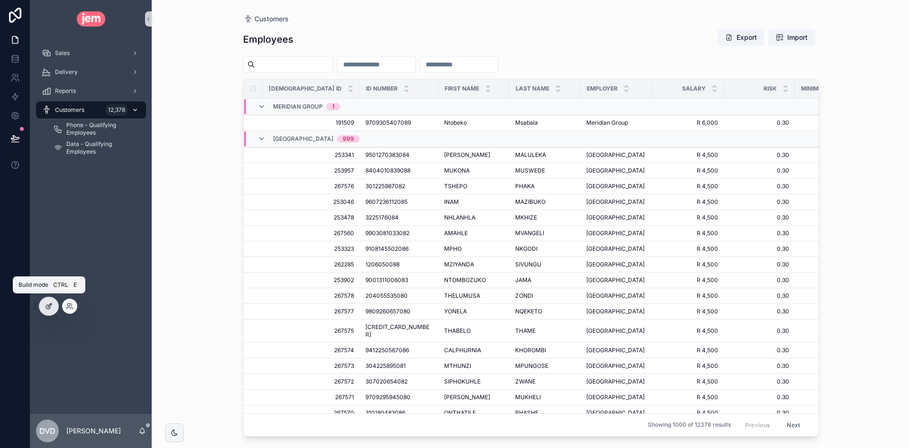
click at [51, 307] on icon at bounding box center [49, 306] width 8 height 8
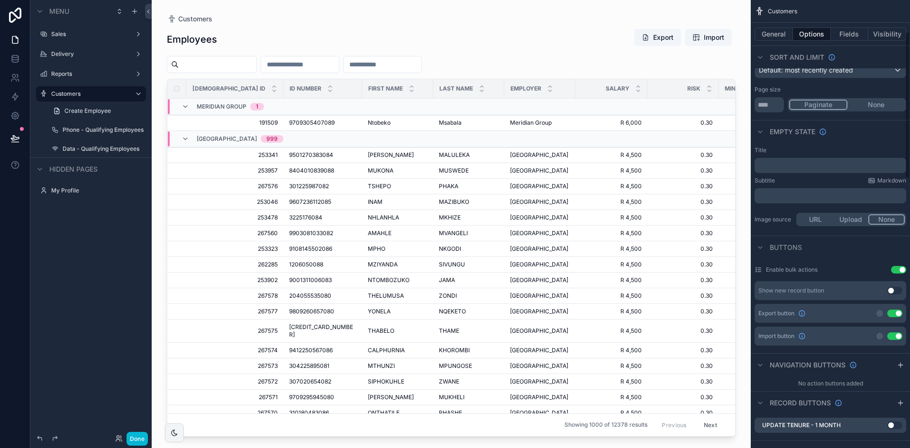
scroll to position [95, 0]
click at [880, 315] on icon "scrollable content" at bounding box center [880, 313] width 8 height 8
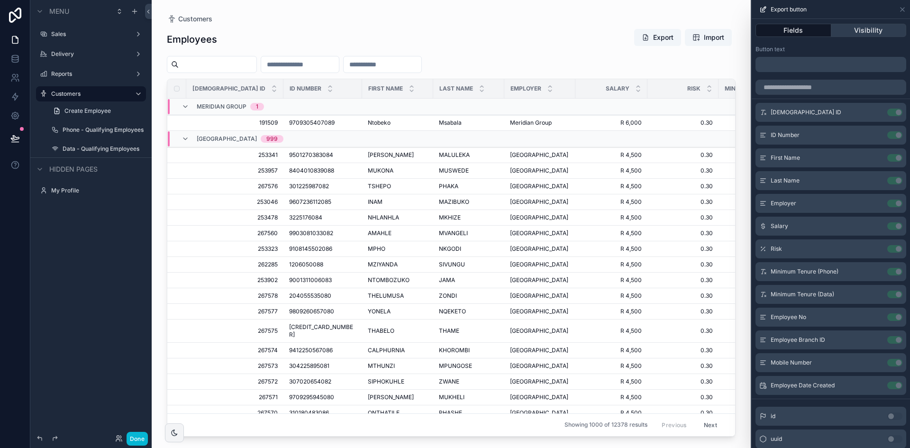
click at [864, 27] on button "Visibility" at bounding box center [868, 30] width 75 height 13
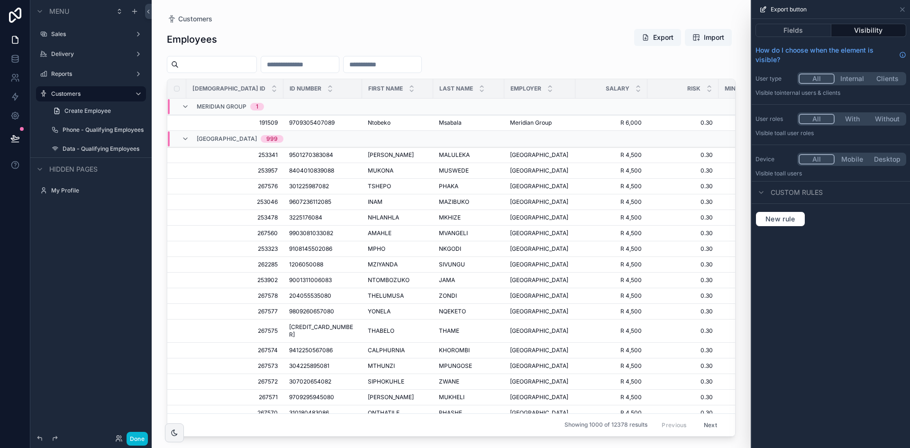
drag, startPoint x: 856, startPoint y: 121, endPoint x: 848, endPoint y: 124, distance: 9.2
click at [856, 121] on button "With" at bounding box center [851, 119] width 35 height 10
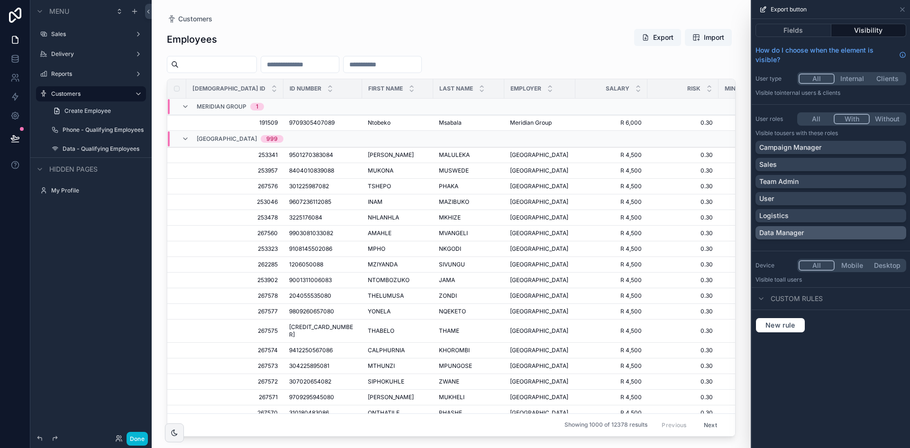
click at [805, 232] on div "Data Manager" at bounding box center [830, 232] width 143 height 9
click at [819, 178] on div "Team Admin" at bounding box center [830, 181] width 143 height 9
click at [905, 9] on icon at bounding box center [902, 10] width 8 height 8
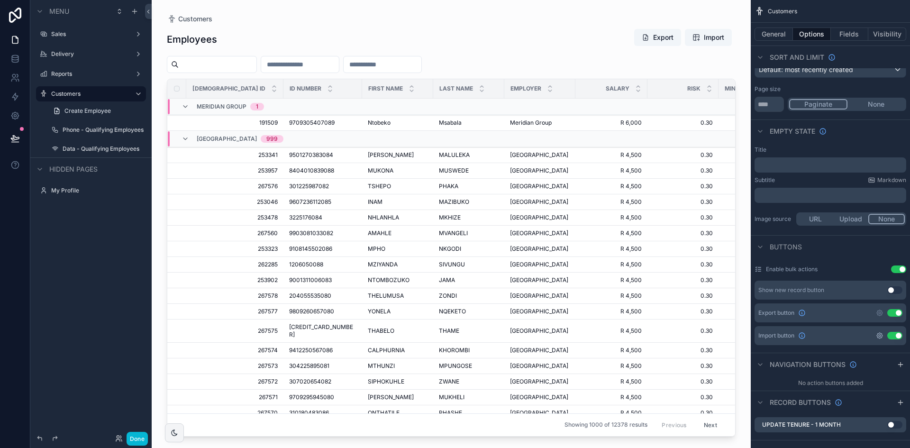
click at [878, 339] on icon "scrollable content" at bounding box center [880, 336] width 8 height 8
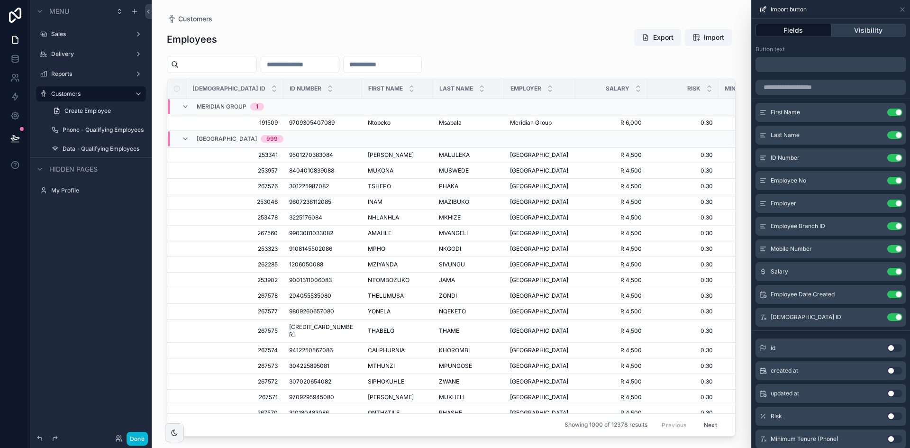
click at [868, 33] on button "Visibility" at bounding box center [868, 30] width 75 height 13
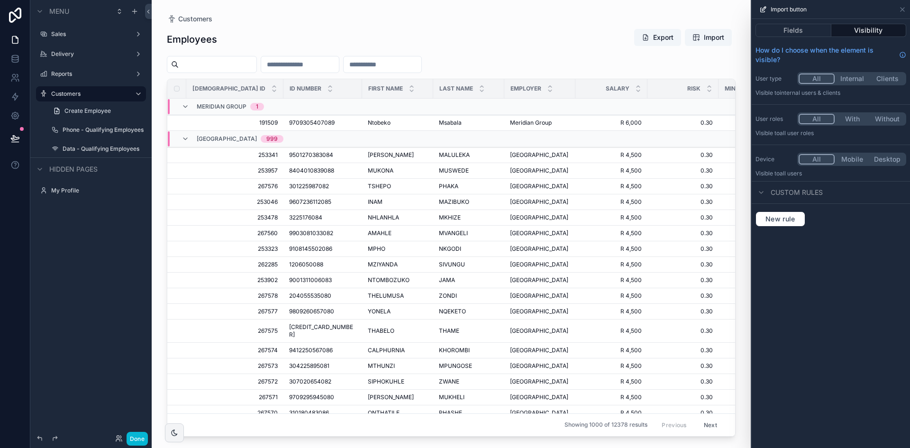
click at [860, 118] on button "With" at bounding box center [851, 119] width 35 height 10
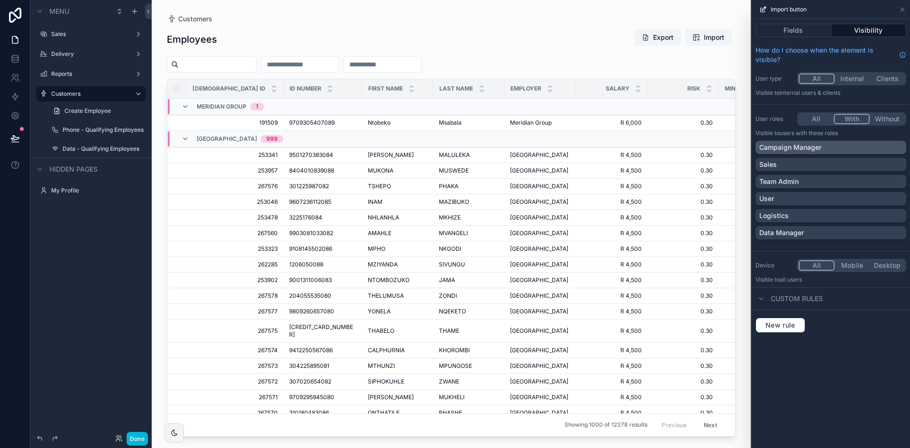
click at [824, 147] on div "Campaign Manager" at bounding box center [830, 147] width 143 height 9
click at [823, 184] on div "Team Admin" at bounding box center [830, 181] width 143 height 9
click at [902, 9] on icon at bounding box center [902, 10] width 4 height 4
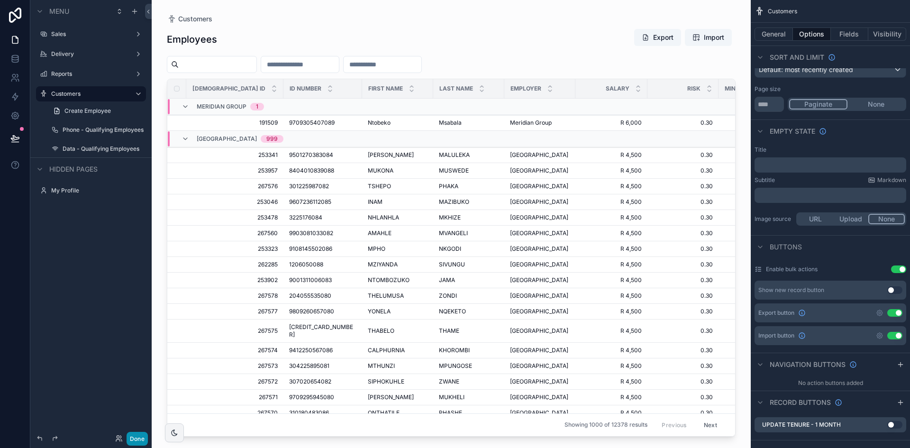
click at [132, 436] on button "Done" at bounding box center [137, 439] width 21 height 14
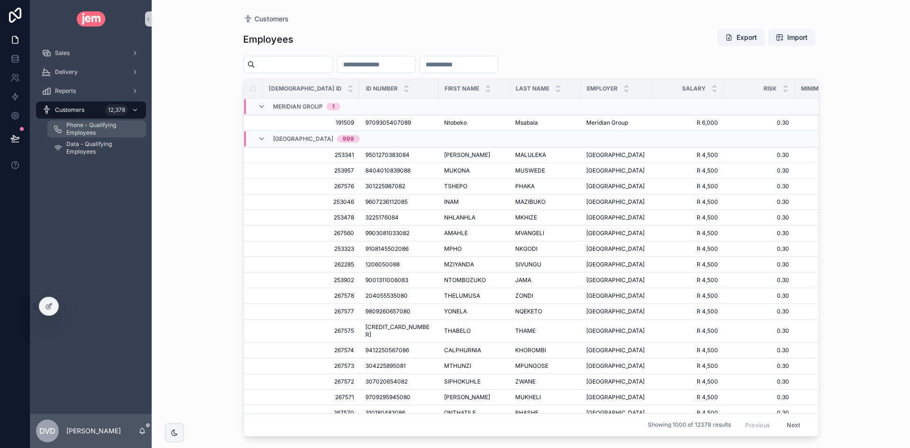
click at [86, 133] on span "Phone - Qualifying Employees" at bounding box center [101, 128] width 70 height 15
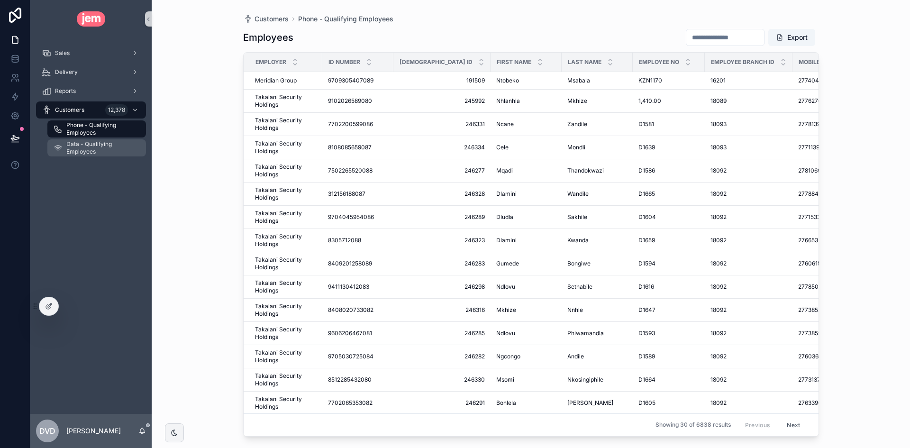
click at [92, 148] on span "Data - Qualifying Employees" at bounding box center [101, 147] width 70 height 15
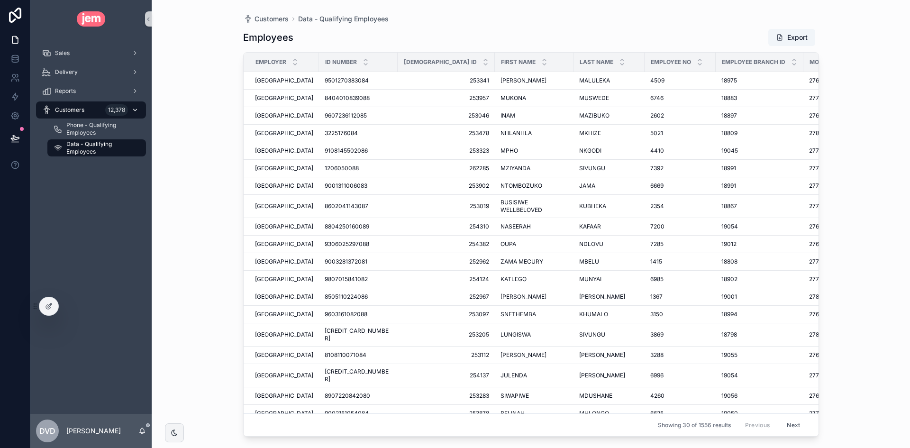
drag, startPoint x: 136, startPoint y: 109, endPoint x: 133, endPoint y: 112, distance: 5.0
click at [137, 109] on icon "scrollable content" at bounding box center [135, 110] width 3 height 2
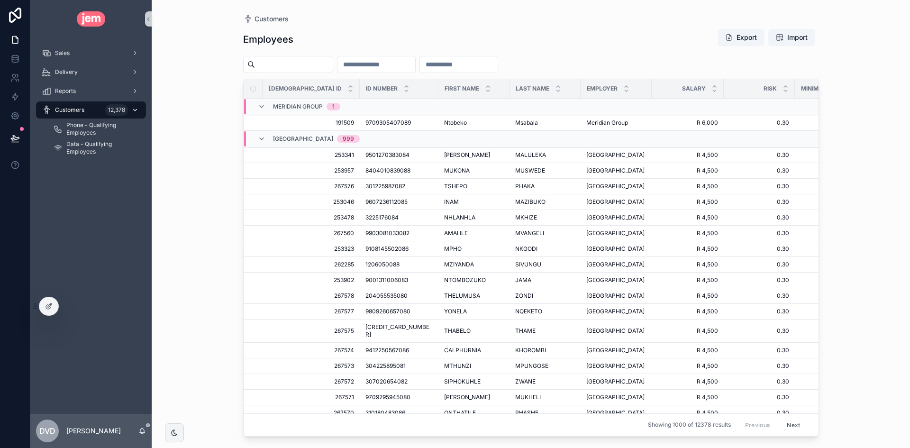
click at [134, 109] on icon "scrollable content" at bounding box center [135, 110] width 3 height 2
click at [94, 90] on div "Reports" at bounding box center [91, 90] width 99 height 15
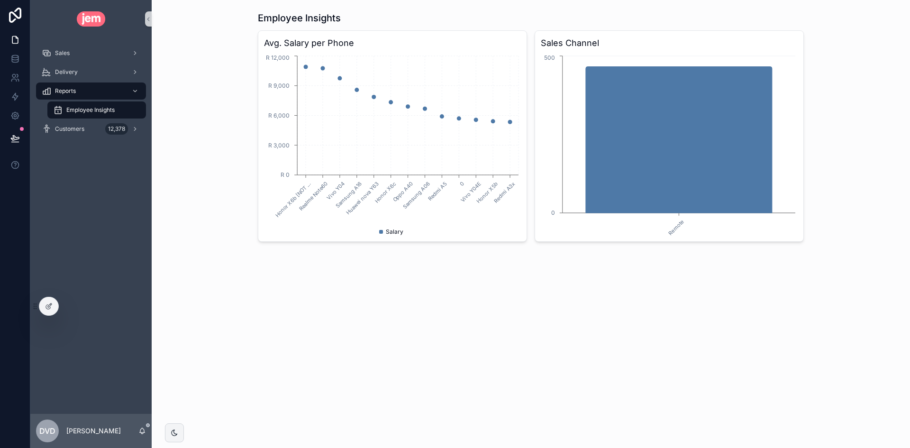
click at [710, 331] on div "Employee Insights Avg. Salary per Phone Honor X6b [NOT ... Realme Note60 Vivo Y…" at bounding box center [531, 224] width 758 height 448
click at [72, 307] on icon at bounding box center [70, 306] width 8 height 8
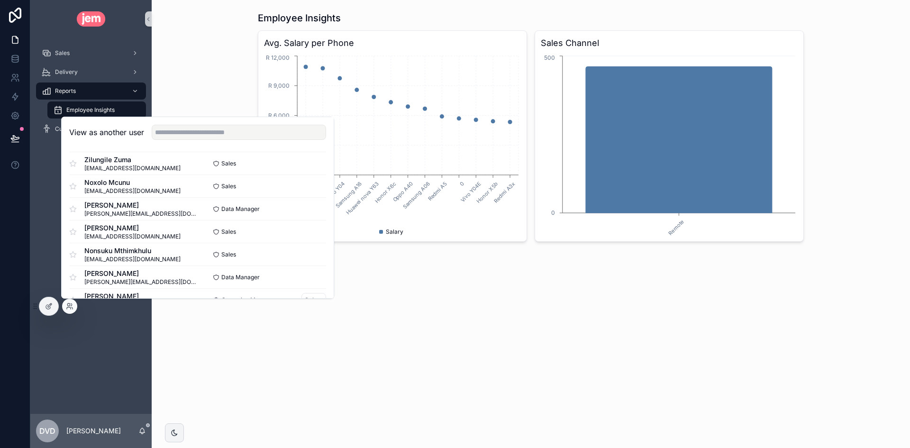
scroll to position [92, 0]
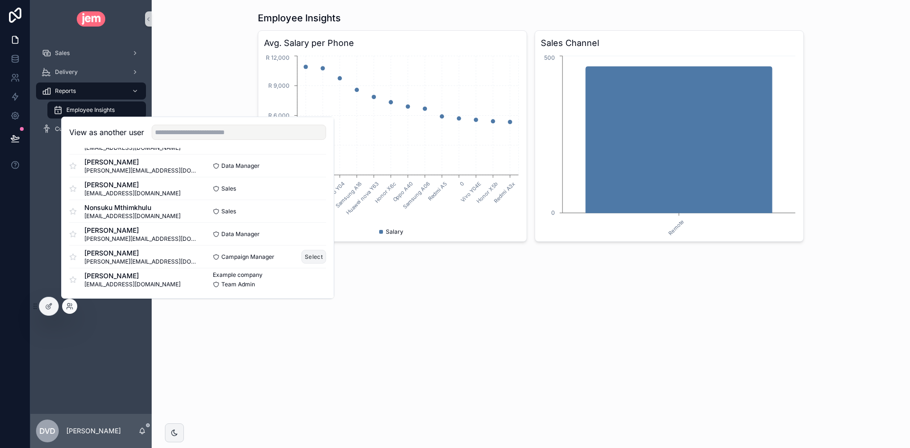
click at [302, 261] on button "Select" at bounding box center [313, 257] width 25 height 14
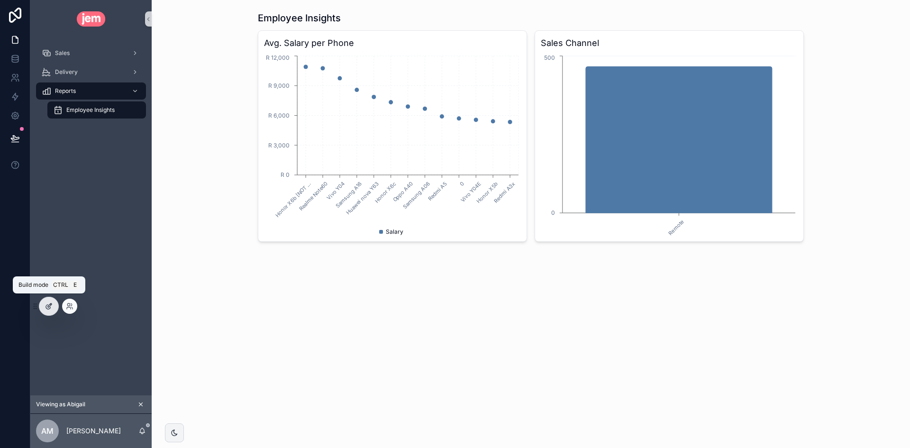
click at [51, 301] on div at bounding box center [48, 306] width 19 height 18
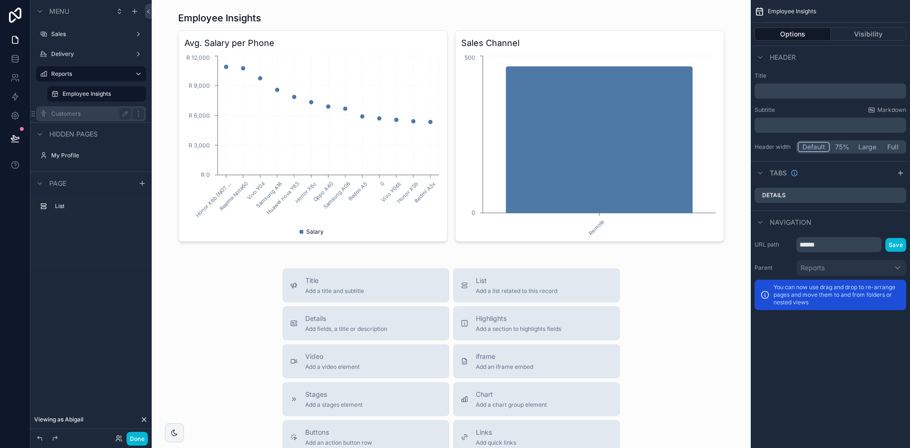
click at [90, 118] on div "Customers" at bounding box center [91, 113] width 80 height 11
click at [105, 113] on label "Customers" at bounding box center [89, 114] width 76 height 8
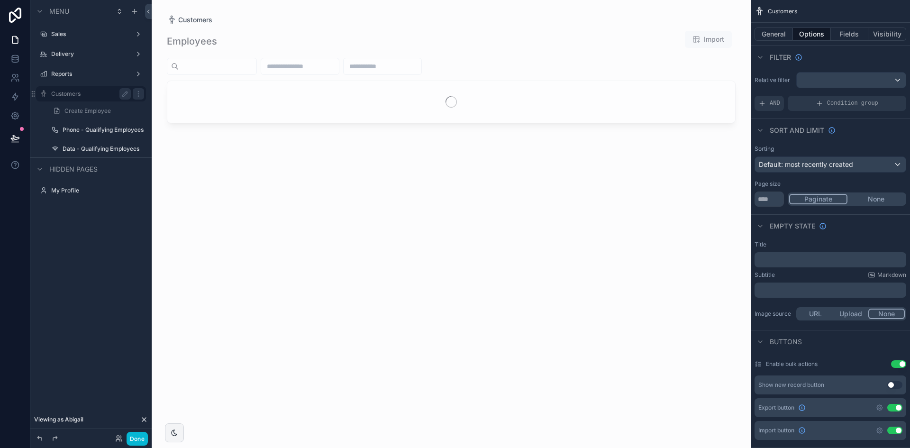
click at [87, 91] on label "Customers" at bounding box center [89, 94] width 76 height 8
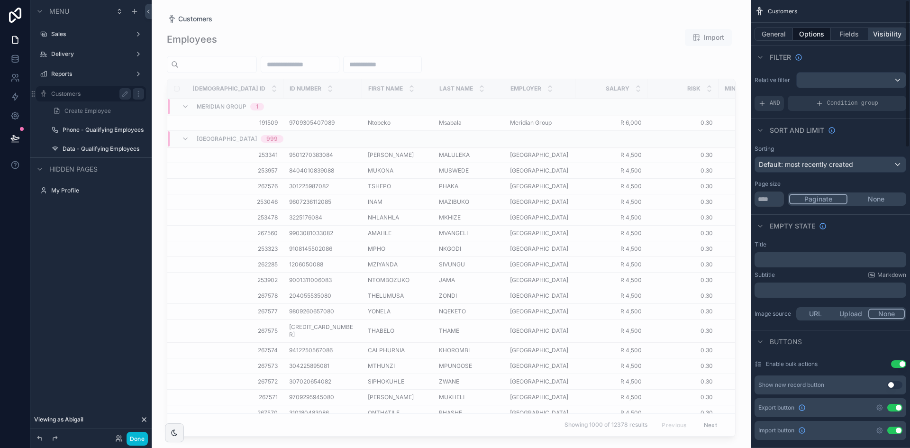
click at [877, 32] on button "Visibility" at bounding box center [887, 33] width 38 height 13
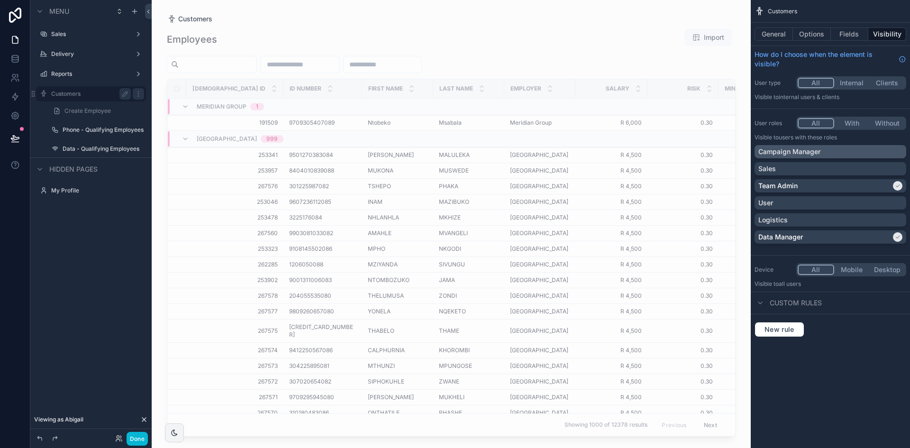
click at [861, 150] on div "Campaign Manager" at bounding box center [830, 151] width 144 height 9
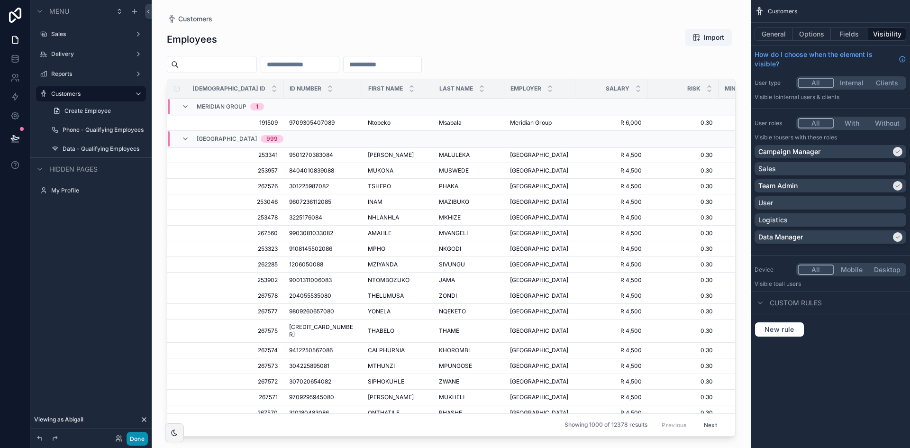
click at [144, 434] on button "Done" at bounding box center [137, 439] width 21 height 14
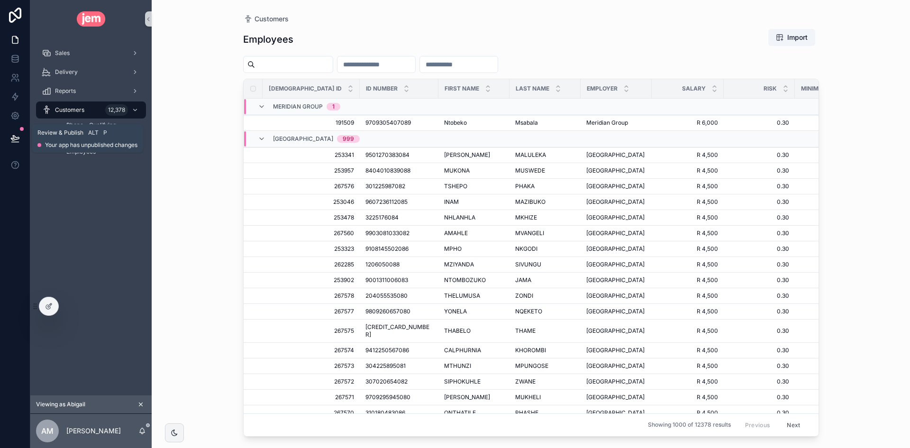
click at [19, 140] on icon at bounding box center [14, 138] width 9 height 9
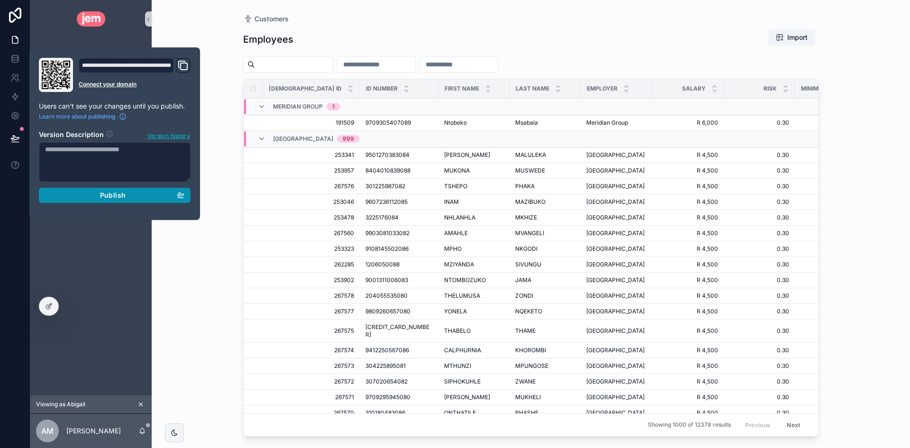
click at [104, 196] on span "Publish" at bounding box center [113, 195] width 26 height 9
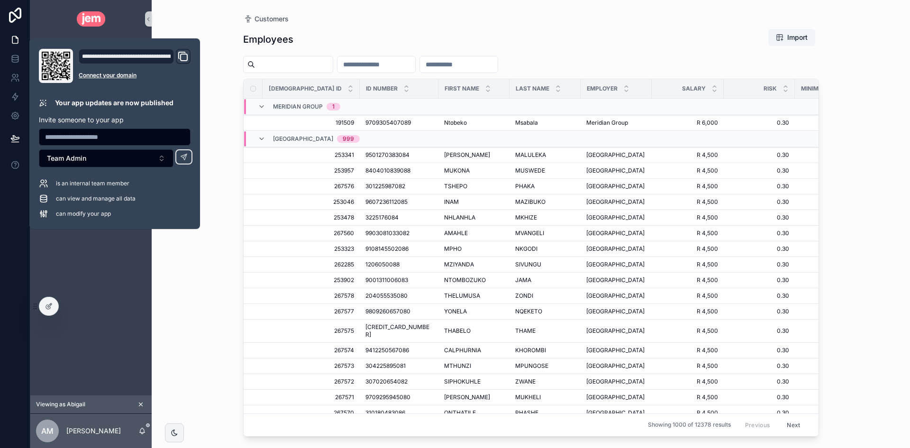
click at [108, 324] on div "Sales Delivery Reports Customers 12,378 Phone - Qualifying Employees Data - Qua…" at bounding box center [90, 216] width 121 height 357
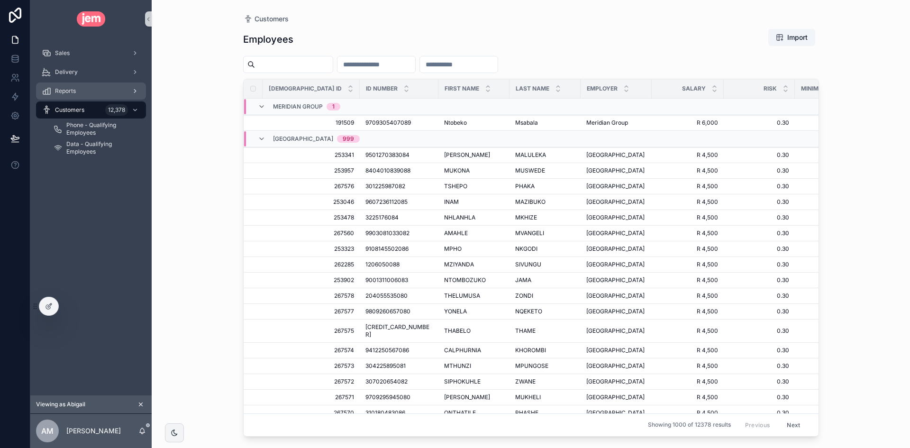
click at [84, 98] on div "Reports" at bounding box center [91, 90] width 99 height 15
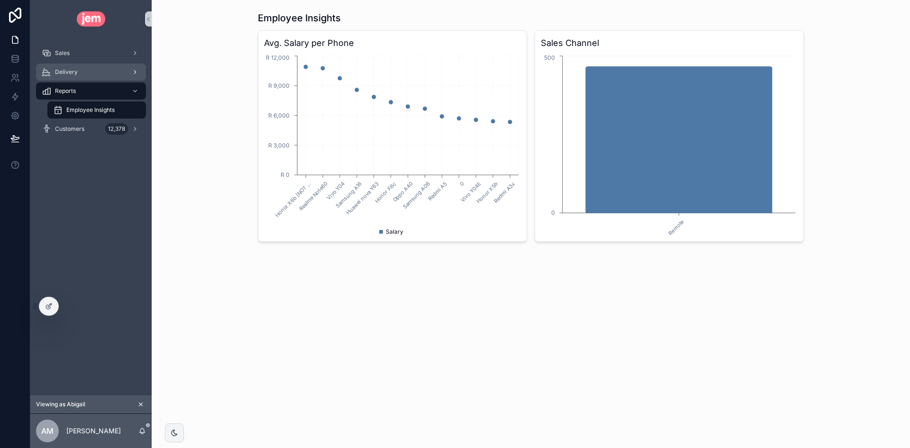
click at [85, 76] on div "Delivery" at bounding box center [91, 71] width 99 height 15
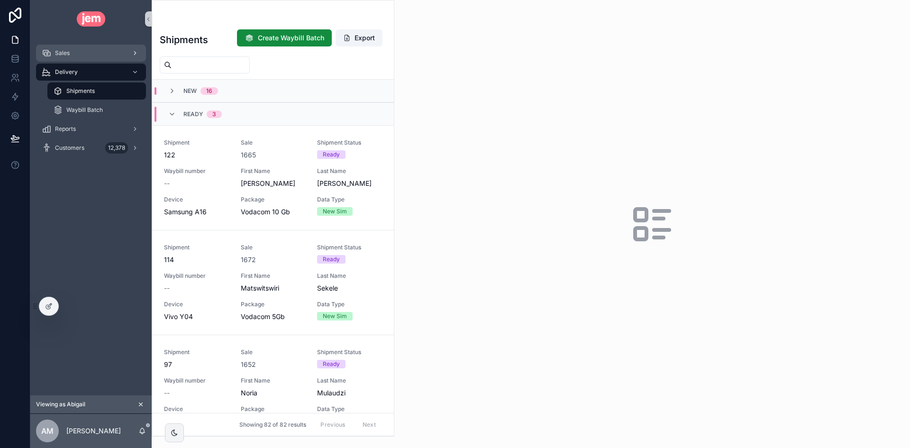
click at [90, 57] on div "Sales" at bounding box center [91, 52] width 99 height 15
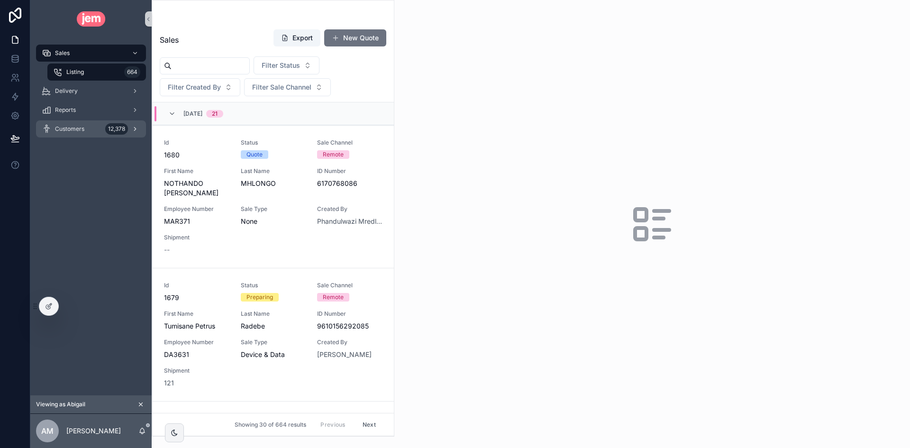
click at [83, 127] on span "Customers" at bounding box center [69, 129] width 29 height 8
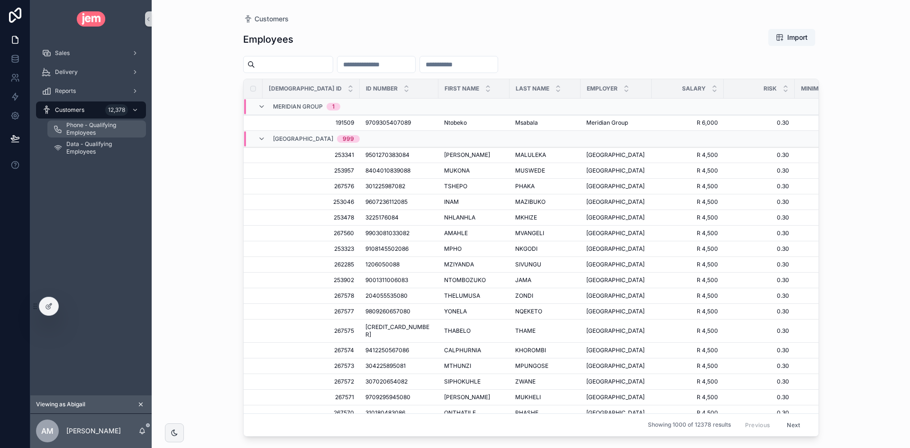
click at [94, 128] on span "Phone - Qualifying Employees" at bounding box center [101, 128] width 70 height 15
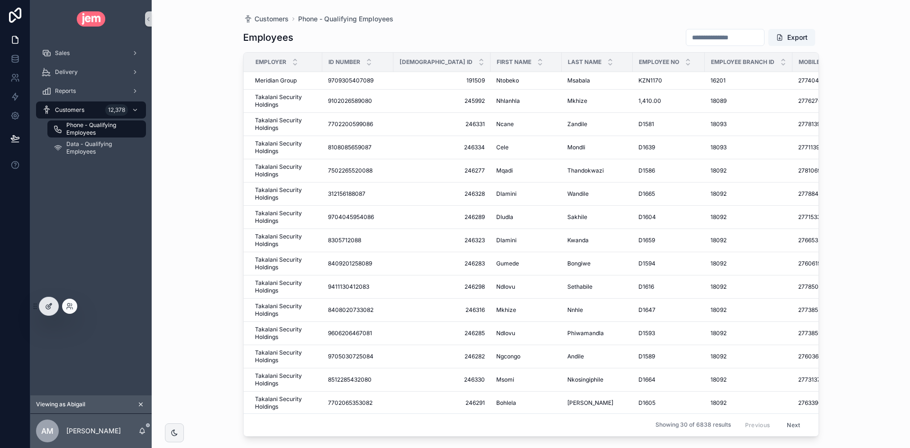
click at [49, 304] on icon at bounding box center [49, 306] width 8 height 8
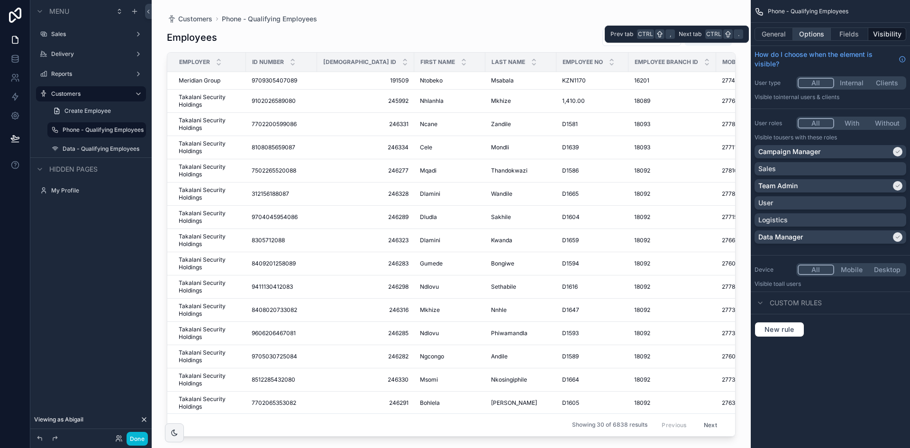
click at [813, 38] on button "Options" at bounding box center [812, 33] width 38 height 13
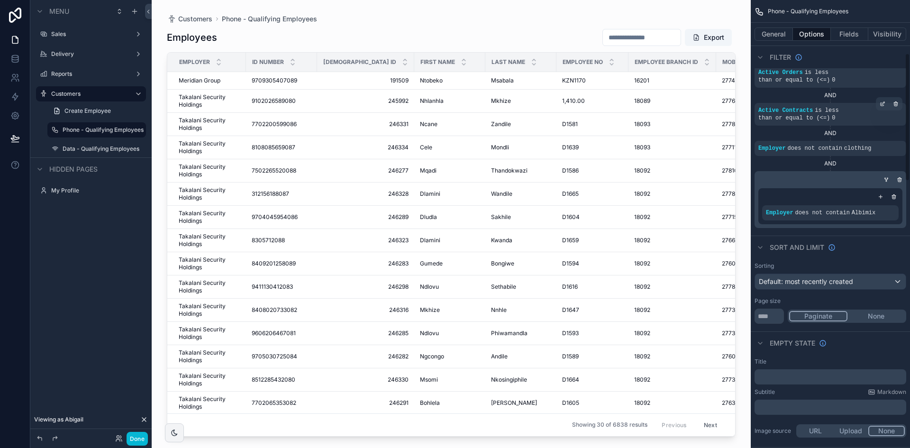
scroll to position [72, 0]
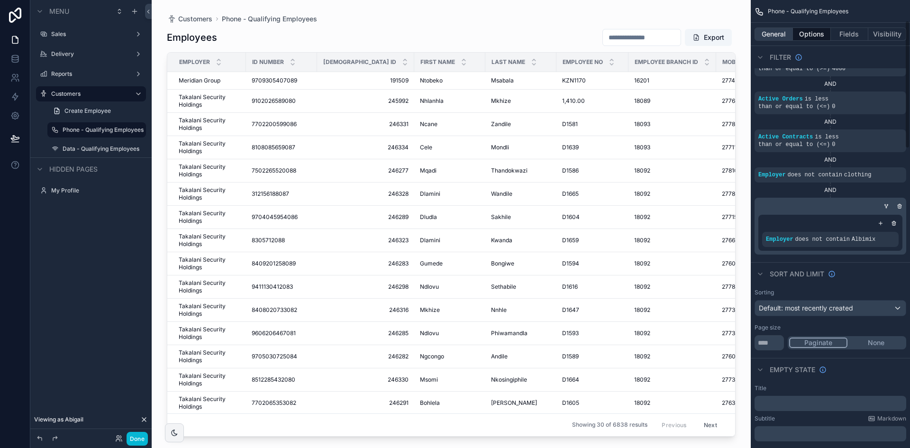
click at [776, 38] on button "General" at bounding box center [773, 33] width 38 height 13
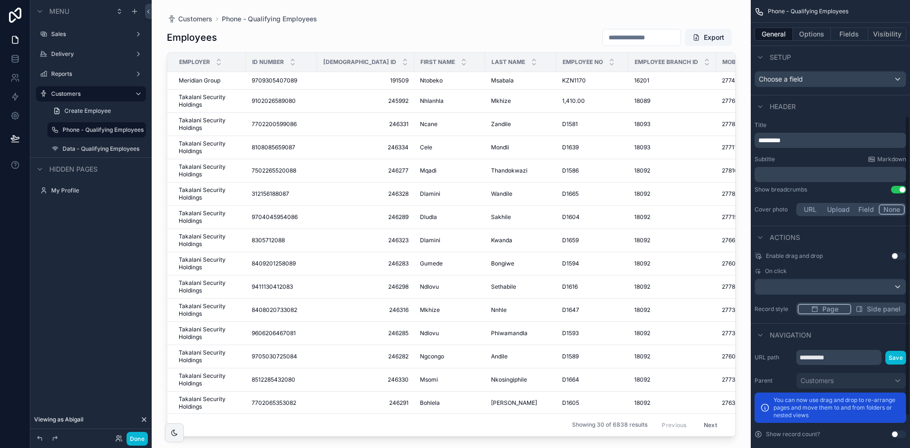
scroll to position [220, 0]
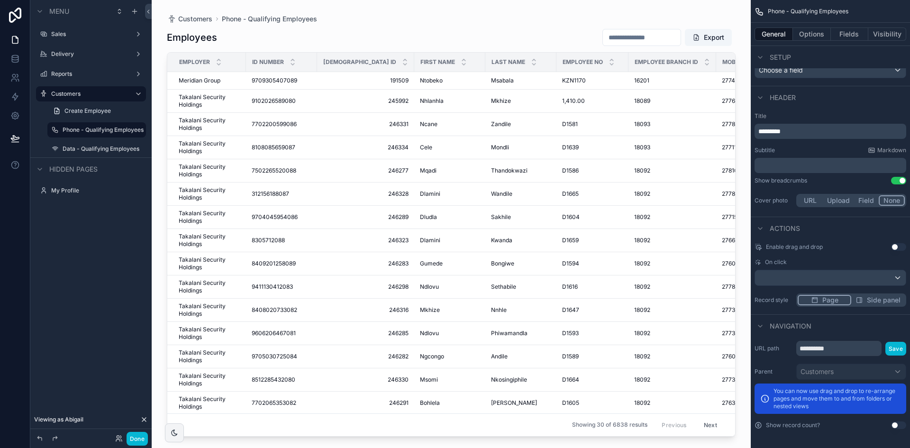
click at [896, 427] on button "Use setting" at bounding box center [898, 425] width 15 height 8
click at [105, 150] on label "Data - Qualifying Employees" at bounding box center [97, 149] width 68 height 8
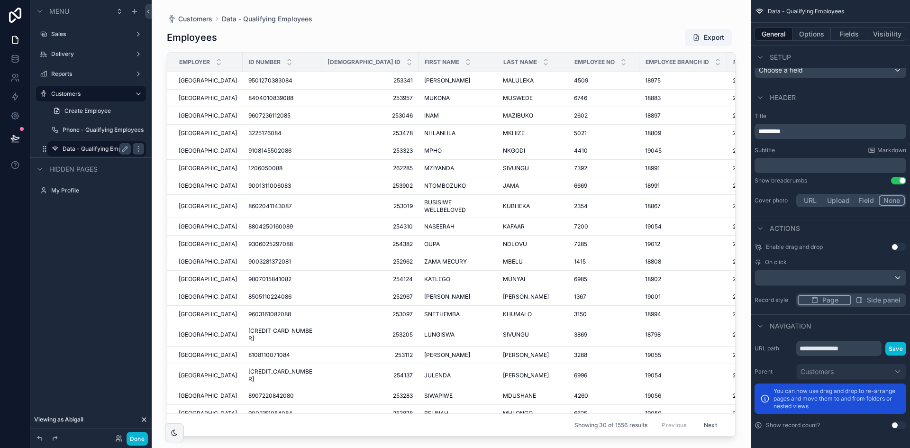
click at [900, 425] on button "Use setting" at bounding box center [898, 425] width 15 height 8
click at [135, 437] on button "Done" at bounding box center [137, 439] width 21 height 14
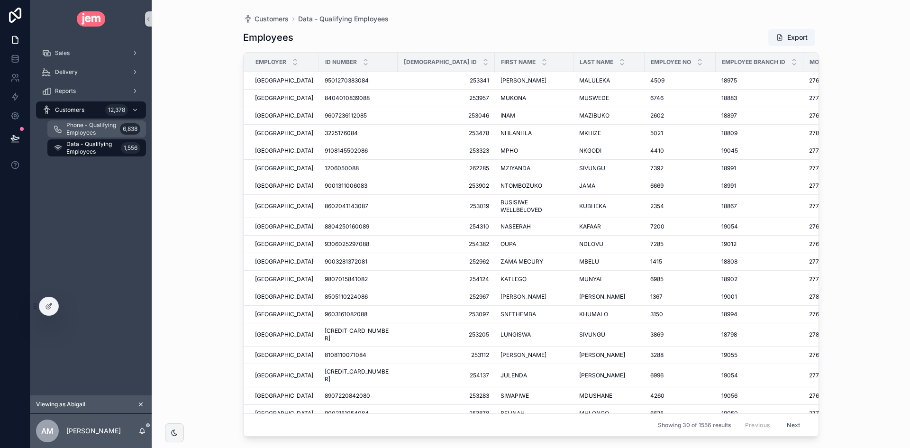
click at [102, 127] on span "Phone - Qualifying Employees" at bounding box center [91, 128] width 50 height 15
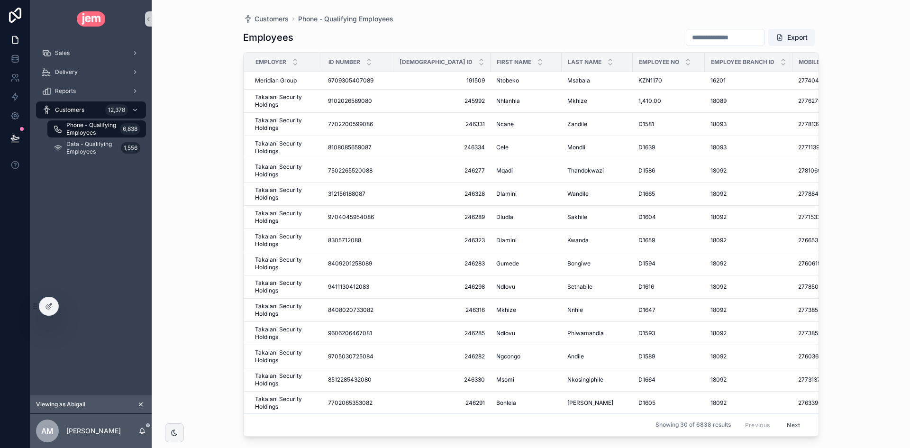
click at [107, 248] on div "Sales Delivery Reports Customers 12,378 Phone - Qualifying Employees 6,838 Data…" at bounding box center [90, 216] width 121 height 357
click at [87, 153] on span "Data - Qualifying Employees" at bounding box center [91, 147] width 51 height 15
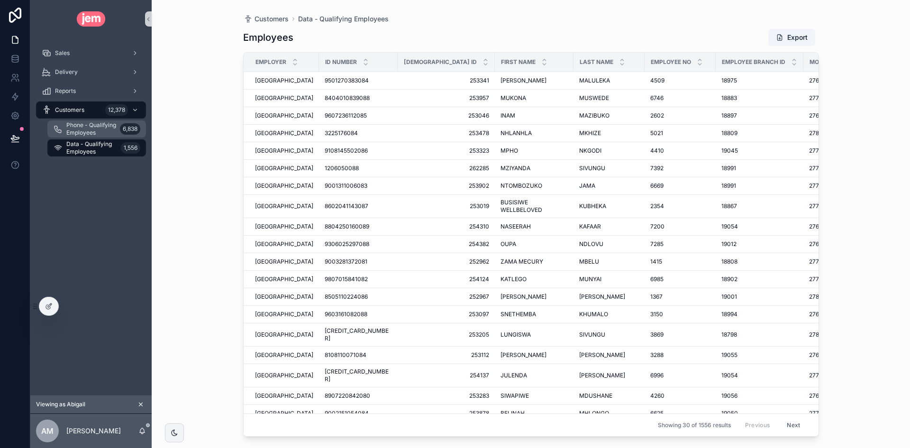
drag, startPoint x: 87, startPoint y: 125, endPoint x: 165, endPoint y: 155, distance: 83.9
click at [87, 125] on span "Phone - Qualifying Employees" at bounding box center [91, 128] width 50 height 15
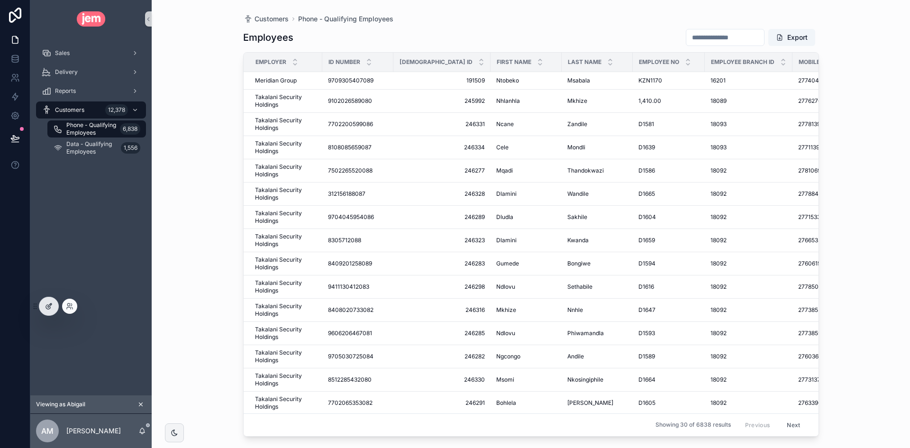
click at [55, 304] on div at bounding box center [48, 306] width 19 height 18
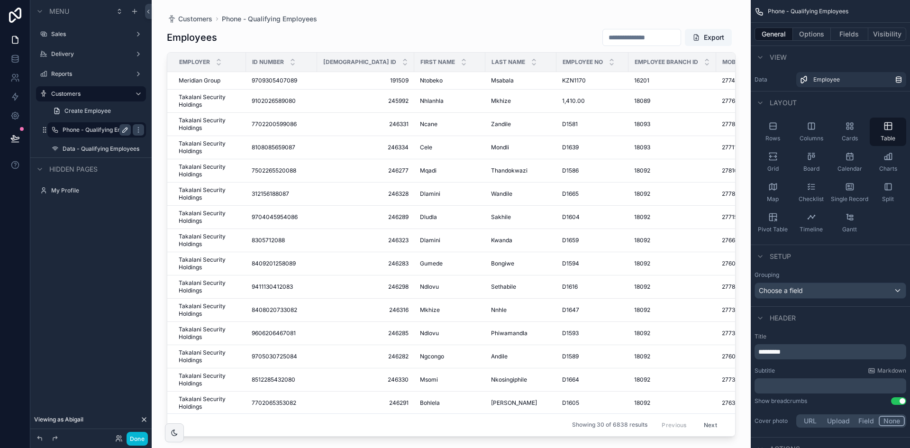
click at [125, 129] on icon "scrollable content" at bounding box center [125, 130] width 8 height 8
click at [127, 130] on icon "scrollable content" at bounding box center [125, 130] width 8 height 8
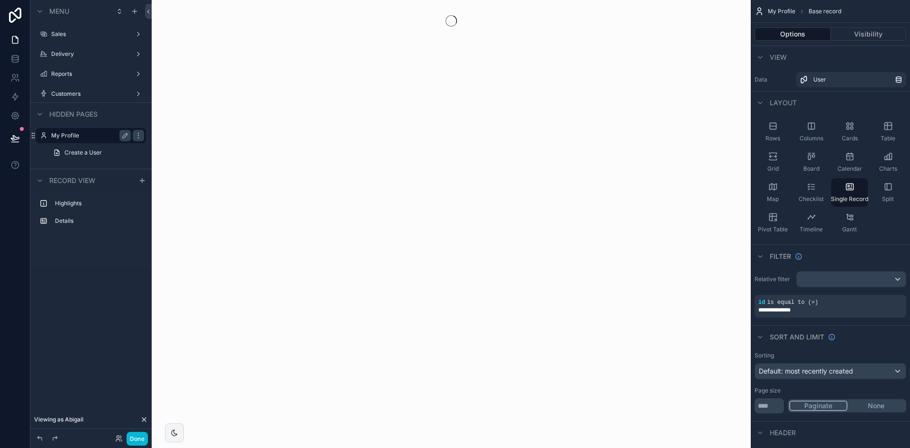
click at [98, 130] on div "My Profile" at bounding box center [91, 135] width 80 height 11
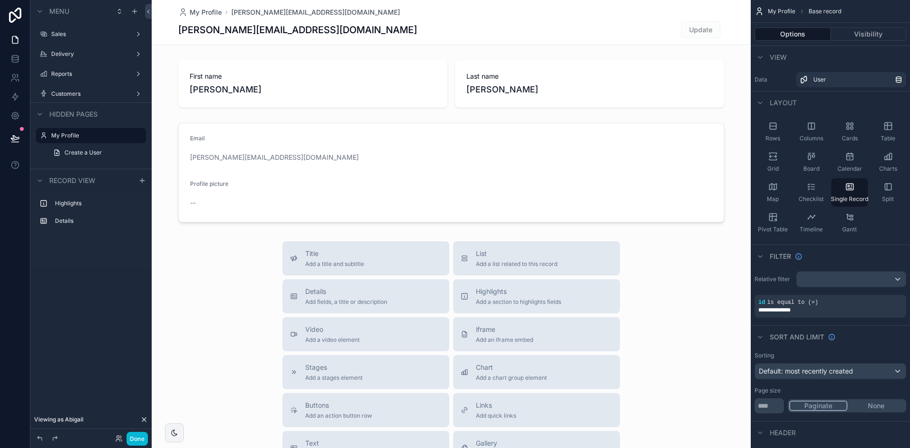
drag, startPoint x: 85, startPoint y: 95, endPoint x: 67, endPoint y: 102, distance: 19.6
click at [86, 95] on label "Customers" at bounding box center [91, 94] width 80 height 8
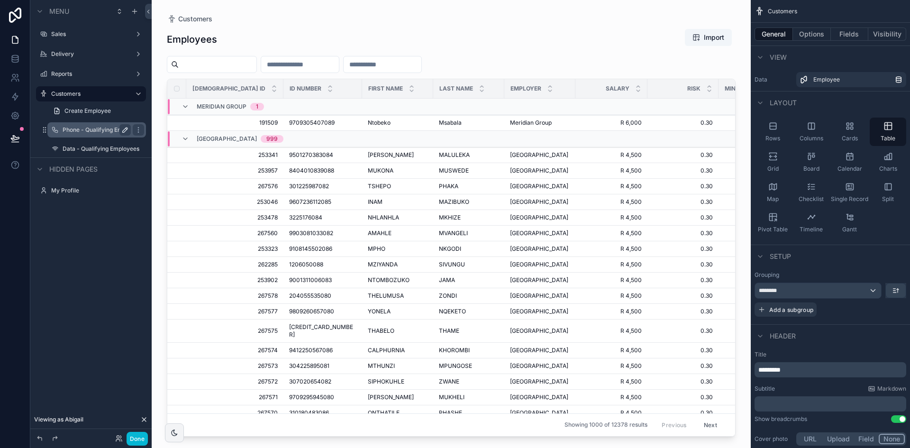
click at [125, 128] on icon "scrollable content" at bounding box center [125, 129] width 5 height 5
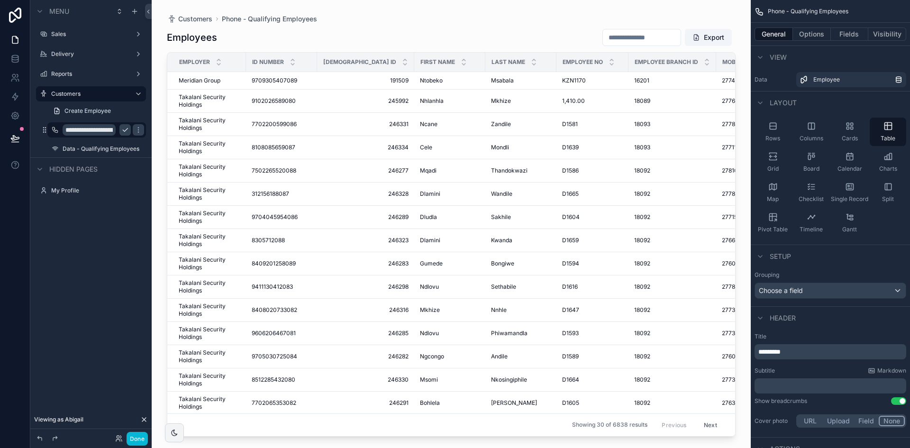
click at [79, 130] on input "**********" at bounding box center [89, 129] width 53 height 11
click at [80, 130] on input "**********" at bounding box center [89, 129] width 53 height 11
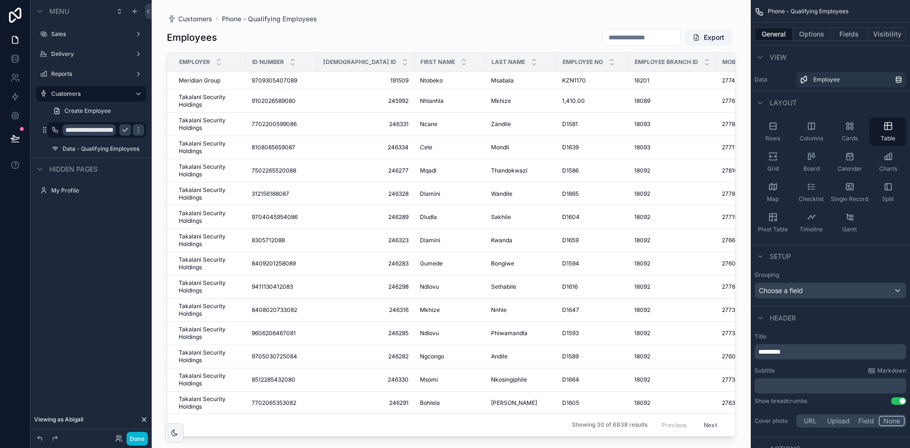
click at [80, 130] on input "**********" at bounding box center [89, 129] width 53 height 11
type input "**********"
click at [127, 132] on icon "scrollable content" at bounding box center [125, 130] width 8 height 8
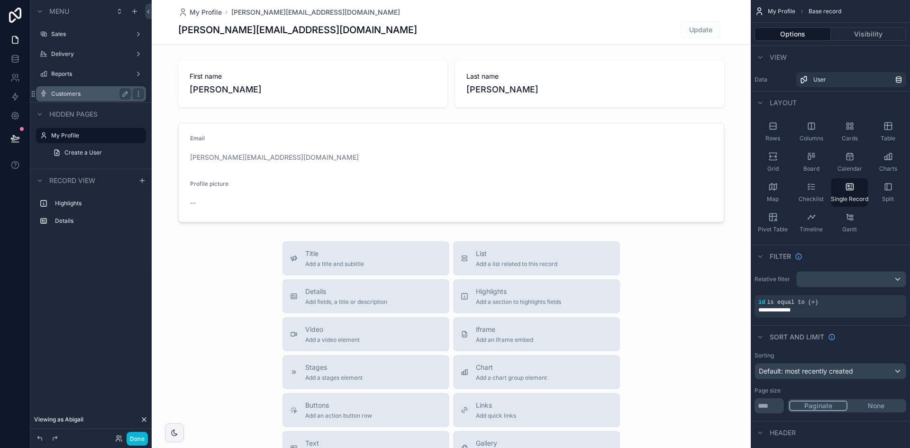
click at [79, 95] on label "Customers" at bounding box center [89, 94] width 76 height 8
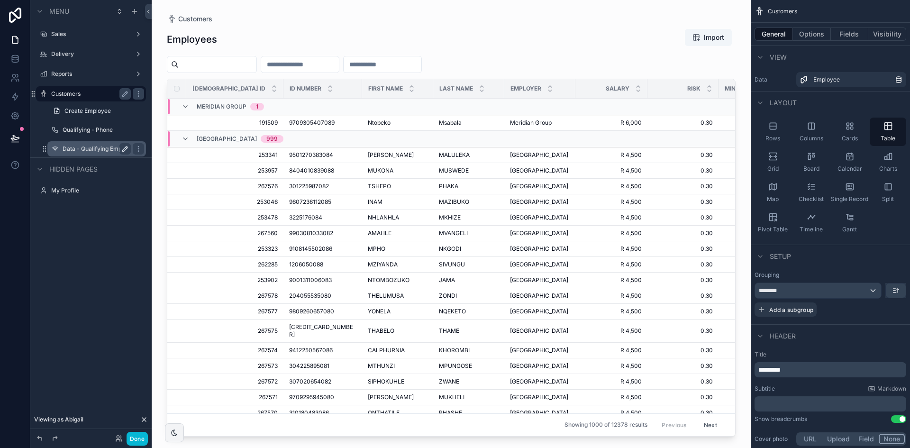
click at [126, 150] on icon "scrollable content" at bounding box center [125, 149] width 8 height 8
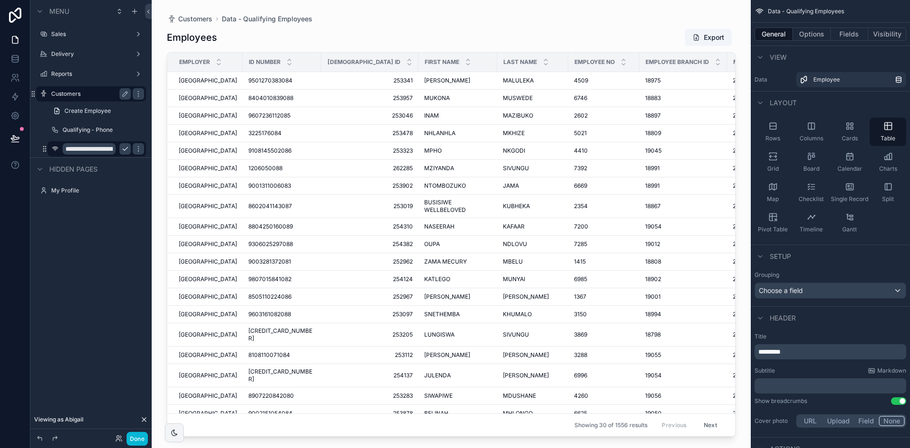
click at [99, 148] on input "**********" at bounding box center [89, 148] width 53 height 11
type input "**********"
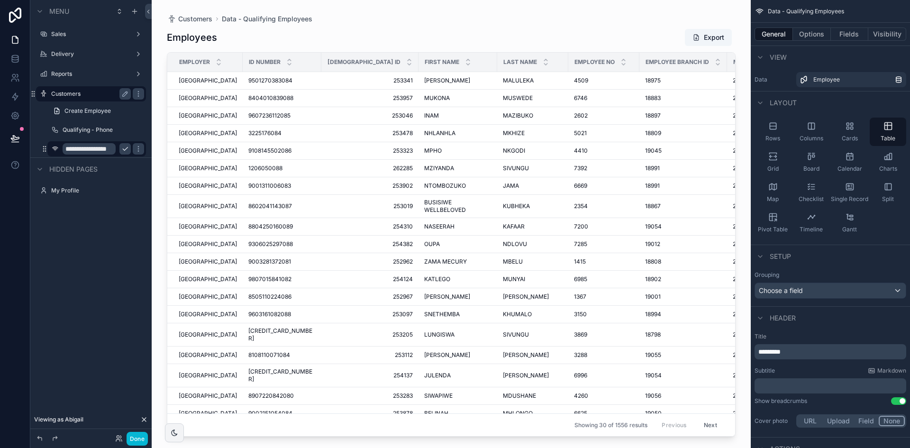
click at [125, 147] on icon "scrollable content" at bounding box center [125, 149] width 8 height 8
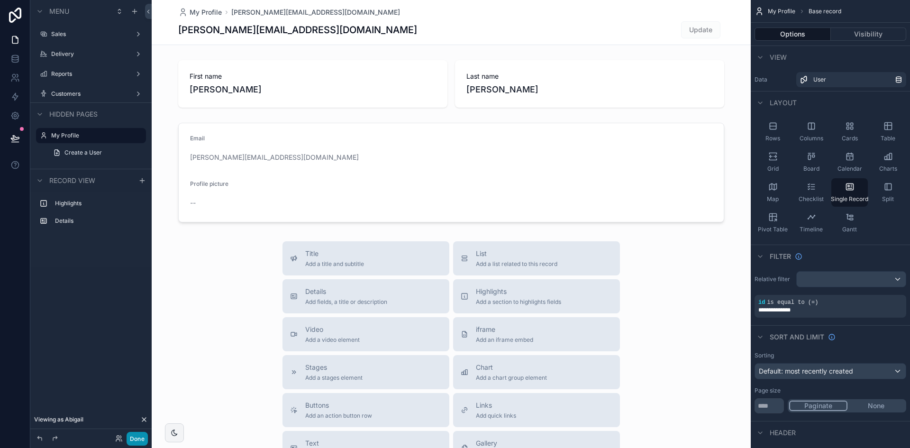
click at [134, 436] on button "Done" at bounding box center [137, 439] width 21 height 14
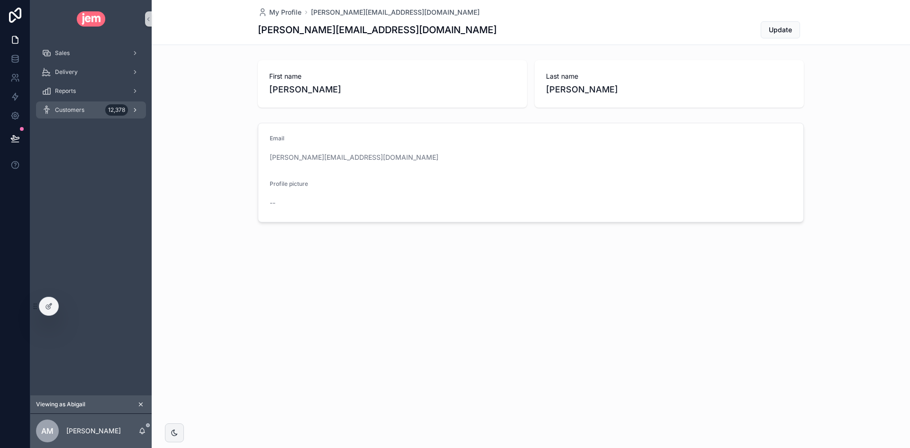
click at [98, 108] on div "Customers 12,378" at bounding box center [91, 109] width 99 height 15
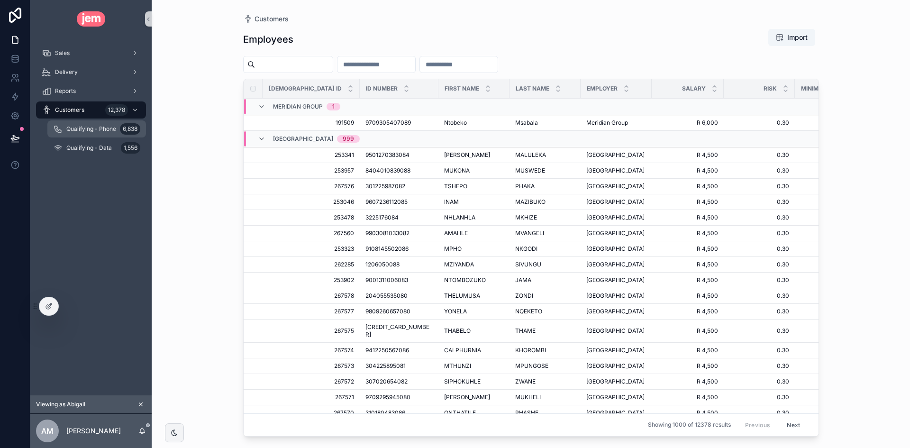
click at [116, 127] on div "Qualifying - Phone 6,838" at bounding box center [96, 128] width 87 height 15
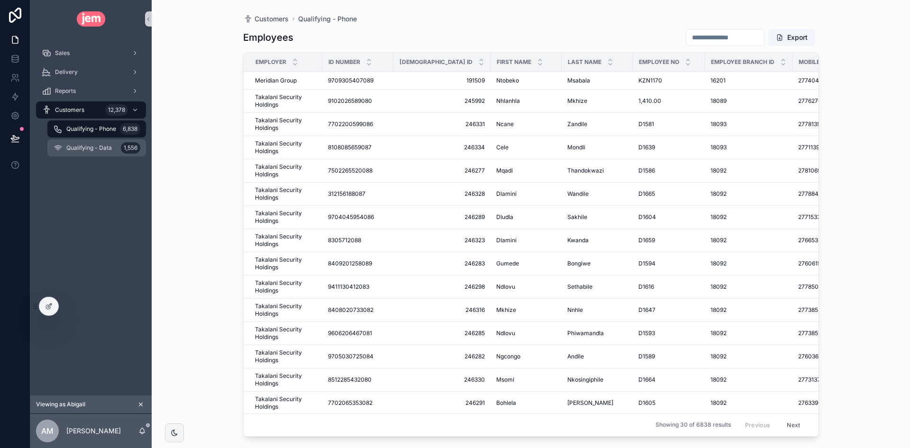
click at [103, 147] on span "Qualifying - Data" at bounding box center [88, 148] width 45 height 8
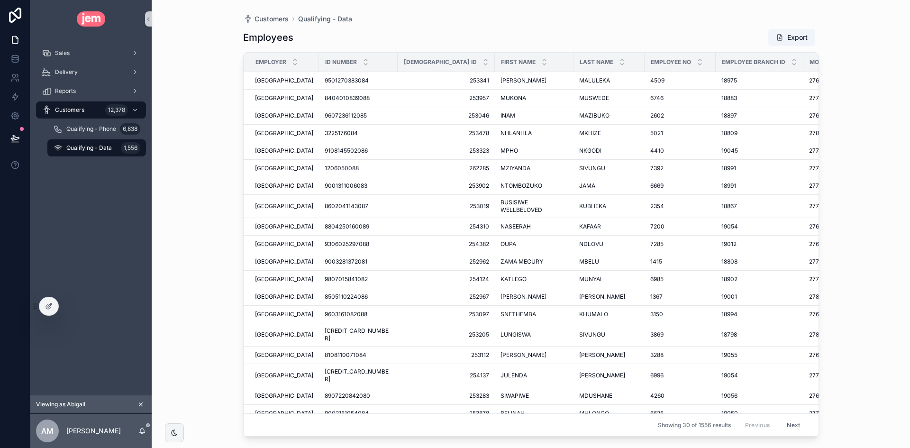
click at [88, 231] on div "Sales Delivery Reports Customers 12,378 Qualifying - Phone 6,838 Qualifying - D…" at bounding box center [90, 216] width 121 height 357
click at [71, 109] on span "Customers" at bounding box center [69, 110] width 29 height 8
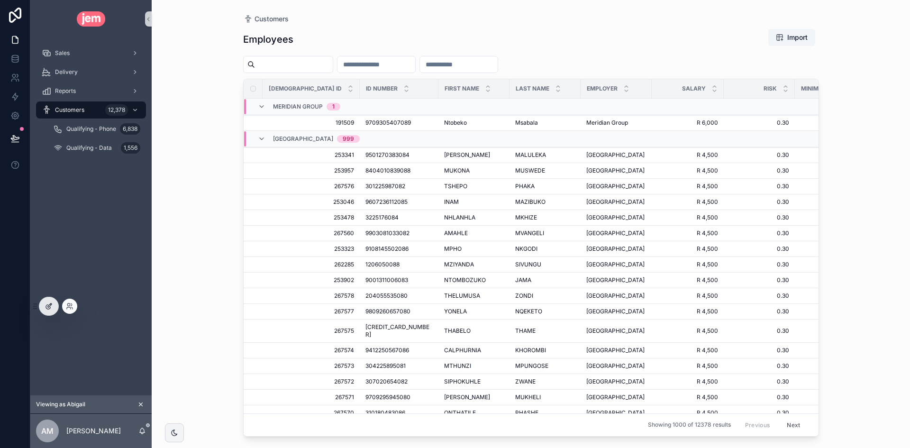
click at [47, 303] on icon at bounding box center [49, 306] width 8 height 8
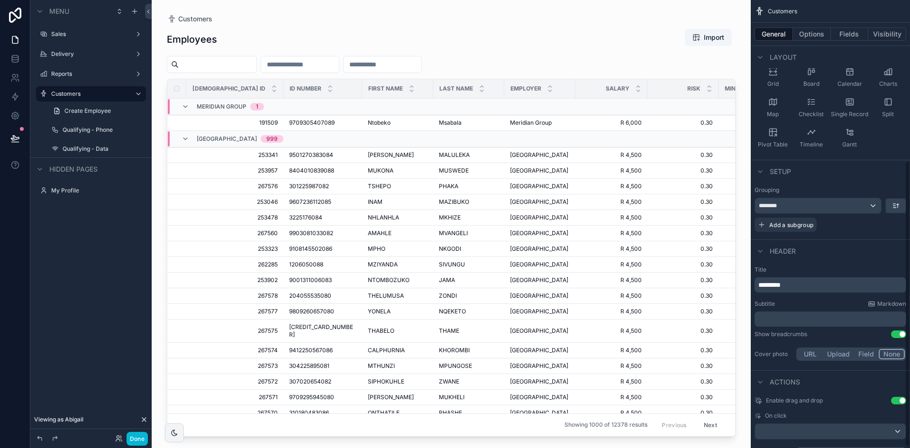
scroll to position [253, 0]
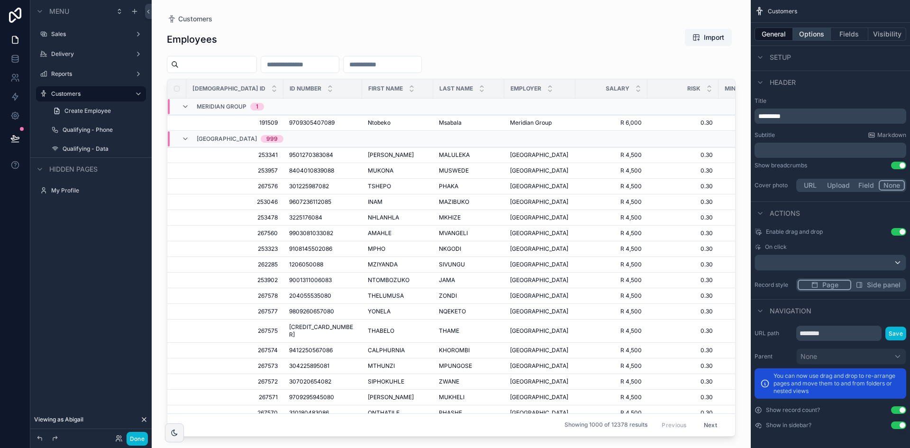
click at [819, 36] on button "Options" at bounding box center [812, 33] width 38 height 13
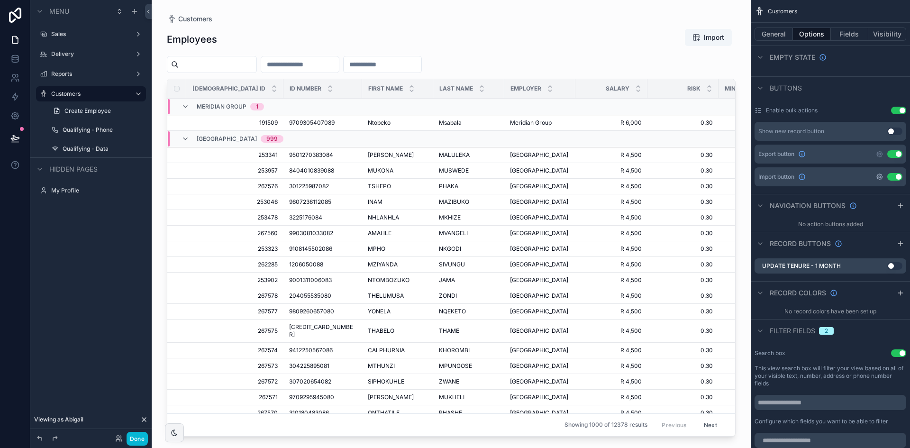
click at [879, 178] on icon "scrollable content" at bounding box center [880, 177] width 8 height 8
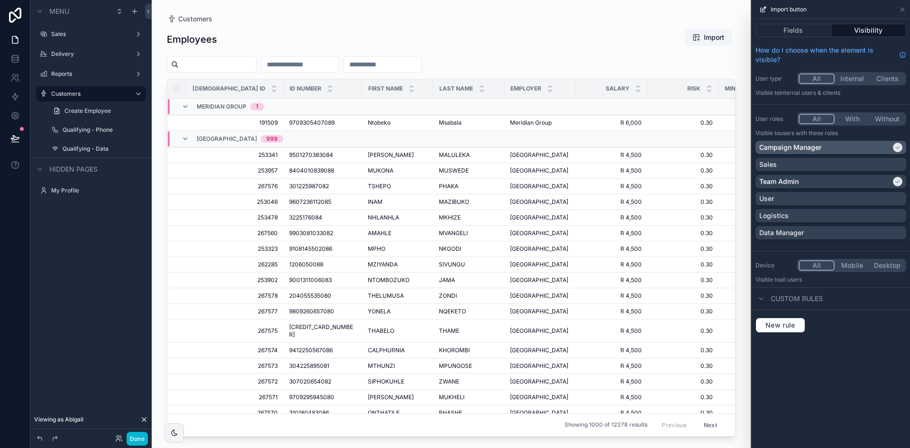
click at [897, 146] on icon at bounding box center [898, 148] width 6 height 6
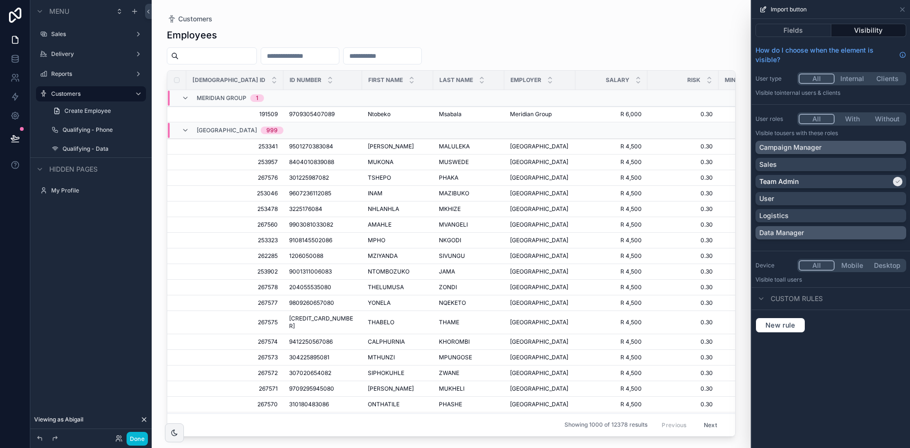
click at [892, 235] on div "Data Manager" at bounding box center [830, 232] width 143 height 9
click at [904, 12] on icon at bounding box center [902, 10] width 8 height 8
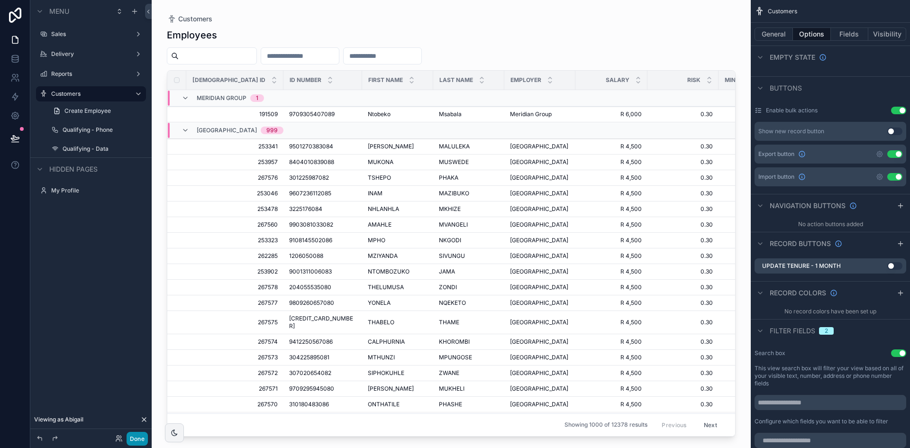
drag, startPoint x: 140, startPoint y: 441, endPoint x: 93, endPoint y: 220, distance: 225.7
click at [140, 441] on button "Done" at bounding box center [137, 439] width 21 height 14
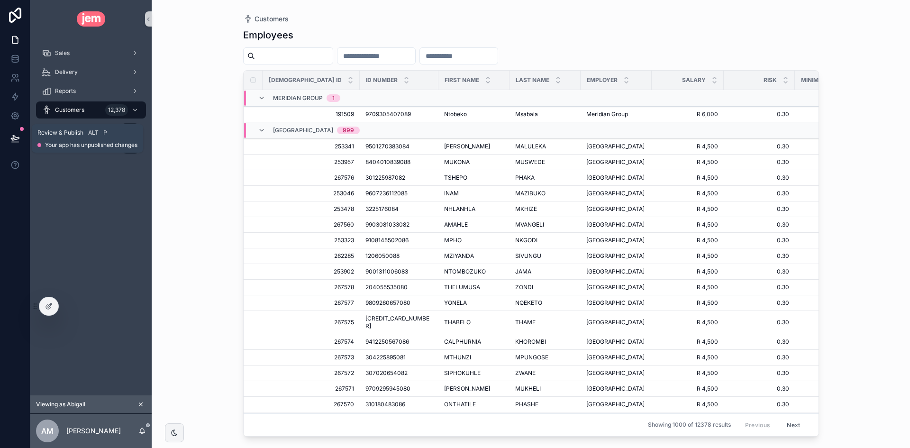
click at [14, 133] on button at bounding box center [15, 138] width 21 height 27
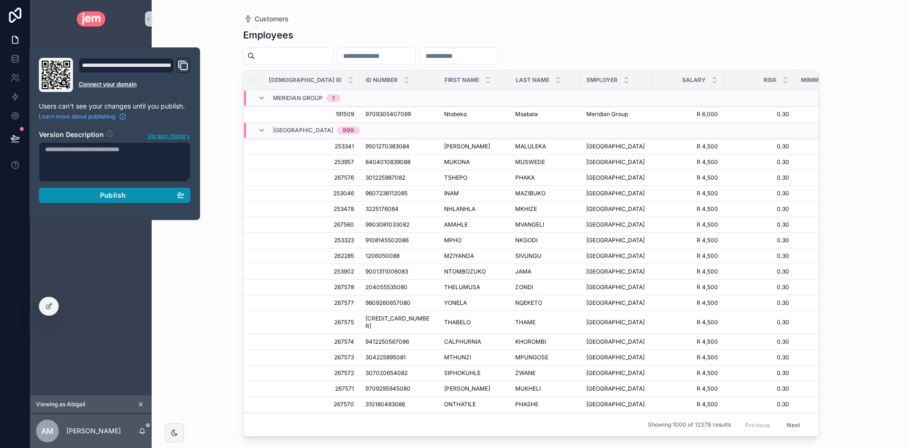
click at [94, 194] on div "Publish" at bounding box center [114, 195] width 139 height 9
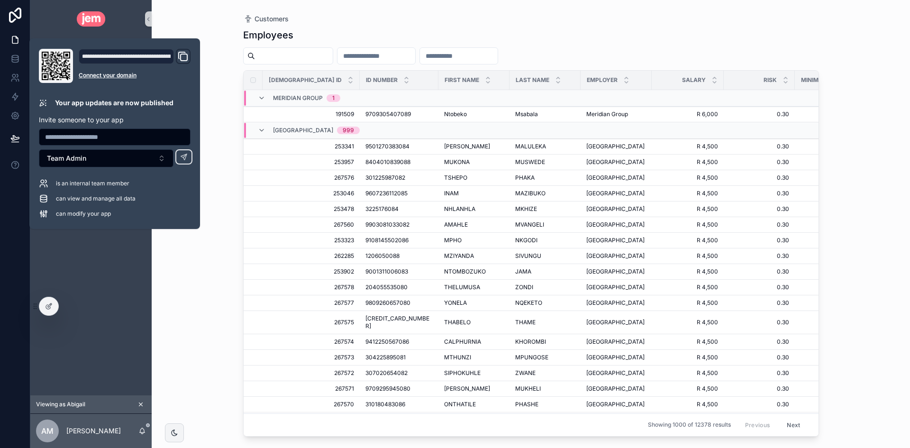
click at [116, 295] on div "Sales Delivery Reports Customers 12,378 Qualifying - Phone 6,838 Qualifying - D…" at bounding box center [90, 216] width 121 height 357
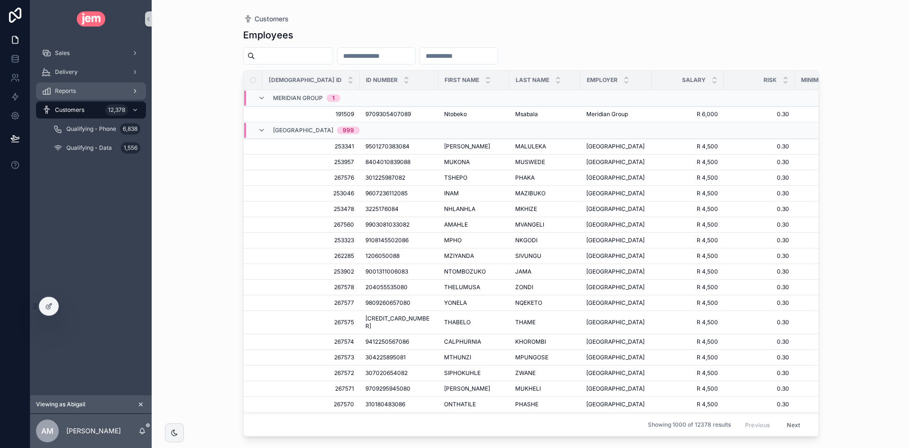
click at [93, 93] on div "Reports" at bounding box center [91, 90] width 99 height 15
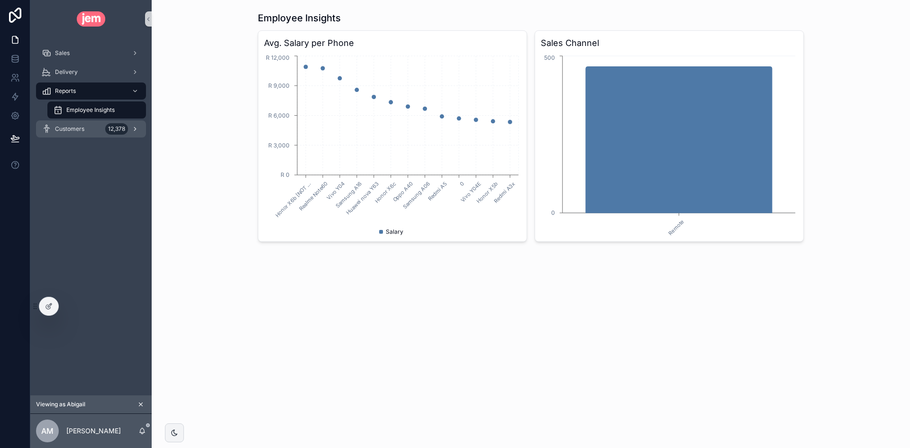
click at [134, 131] on icon "scrollable content" at bounding box center [135, 129] width 7 height 7
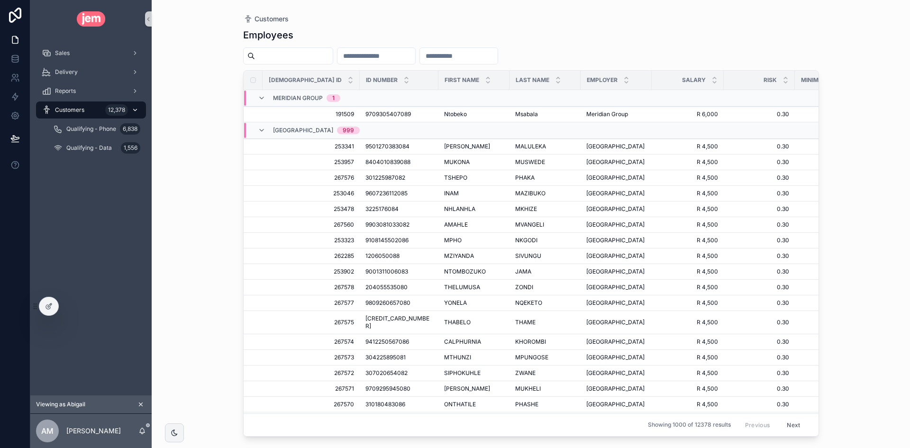
click at [138, 110] on icon "scrollable content" at bounding box center [135, 110] width 7 height 7
click at [137, 110] on icon "scrollable content" at bounding box center [135, 110] width 7 height 7
click at [143, 404] on icon "scrollable content" at bounding box center [140, 404] width 7 height 7
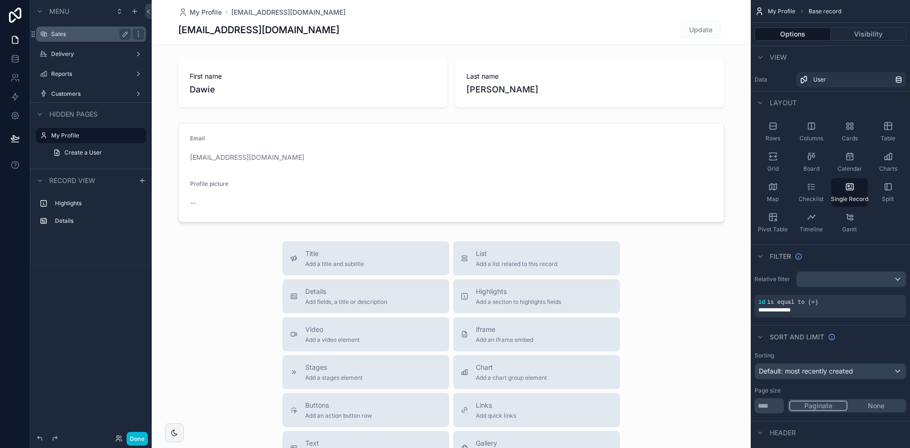
click at [69, 39] on div "Sales" at bounding box center [91, 33] width 80 height 11
click at [85, 36] on label "Sales" at bounding box center [89, 34] width 76 height 8
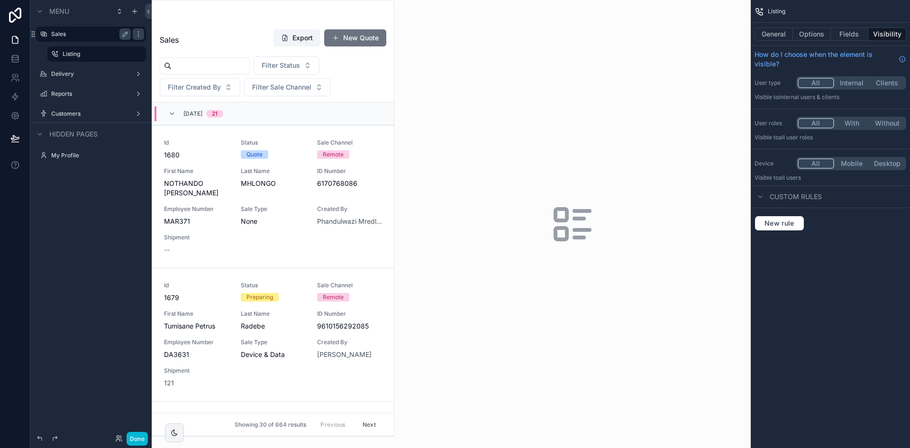
click at [207, 61] on div "scrollable content" at bounding box center [273, 217] width 242 height 435
click at [208, 65] on input "scrollable content" at bounding box center [211, 65] width 78 height 13
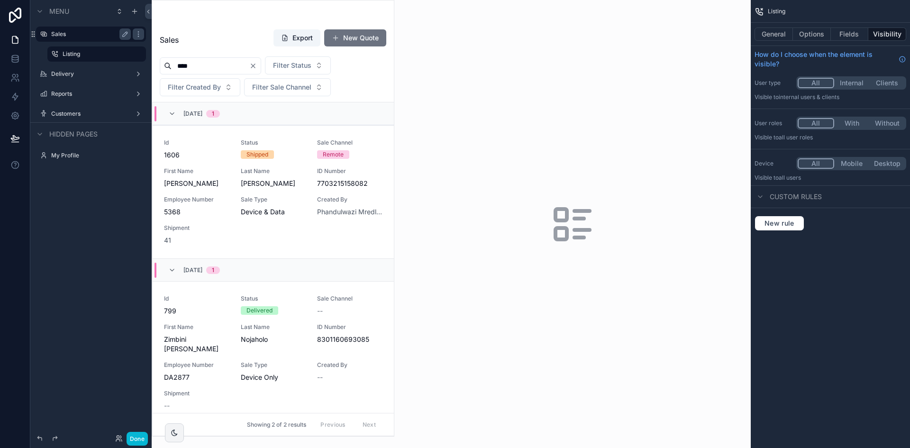
type input "****"
click at [86, 77] on label "Delivery" at bounding box center [89, 74] width 76 height 8
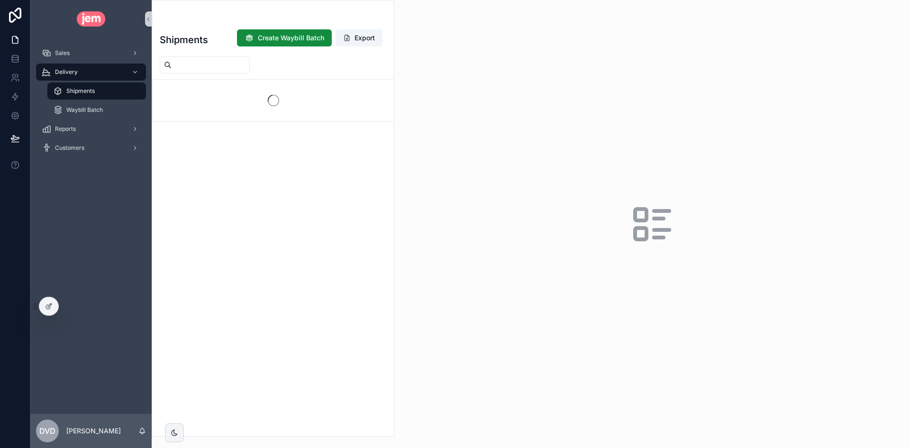
click at [230, 65] on input "scrollable content" at bounding box center [211, 64] width 78 height 13
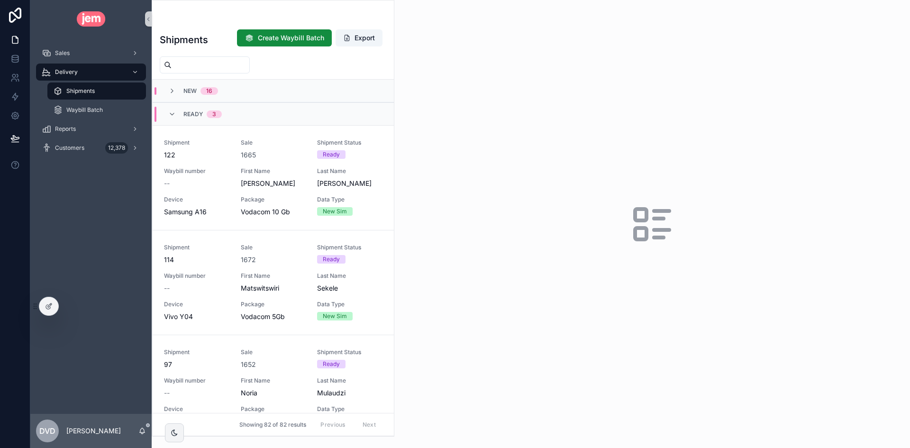
paste input "**********"
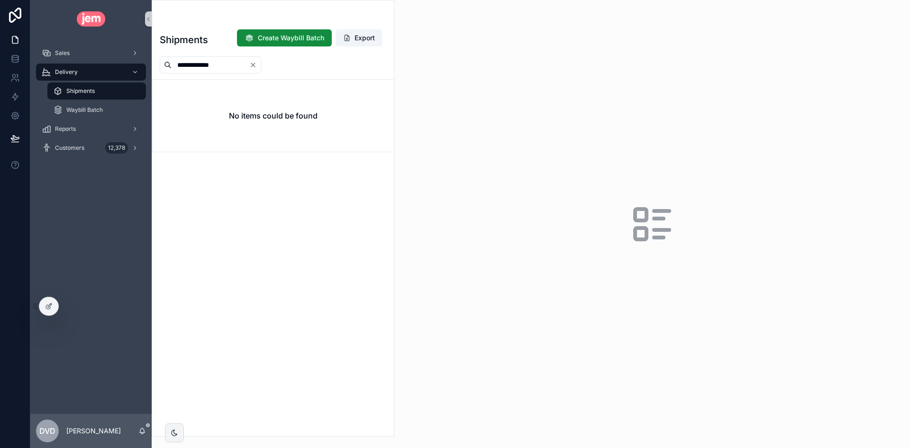
type input "**********"
click at [314, 70] on div "**********" at bounding box center [273, 64] width 242 height 17
